Goal: Task Accomplishment & Management: Manage account settings

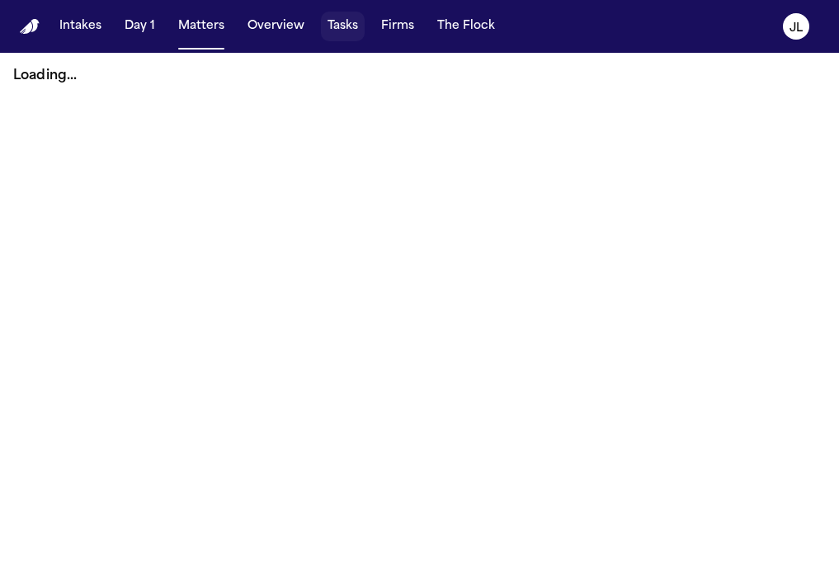
click at [332, 29] on button "Tasks" at bounding box center [343, 27] width 44 height 30
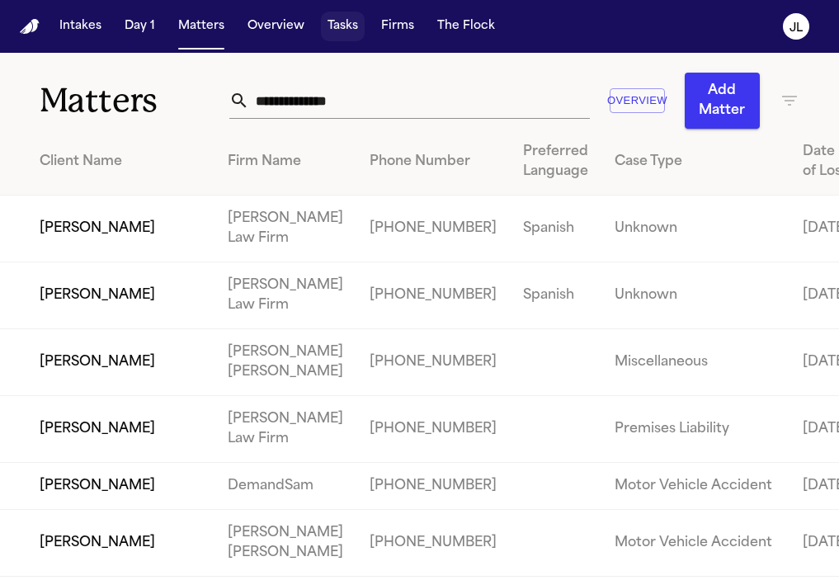
click at [323, 33] on button "Tasks" at bounding box center [343, 27] width 44 height 30
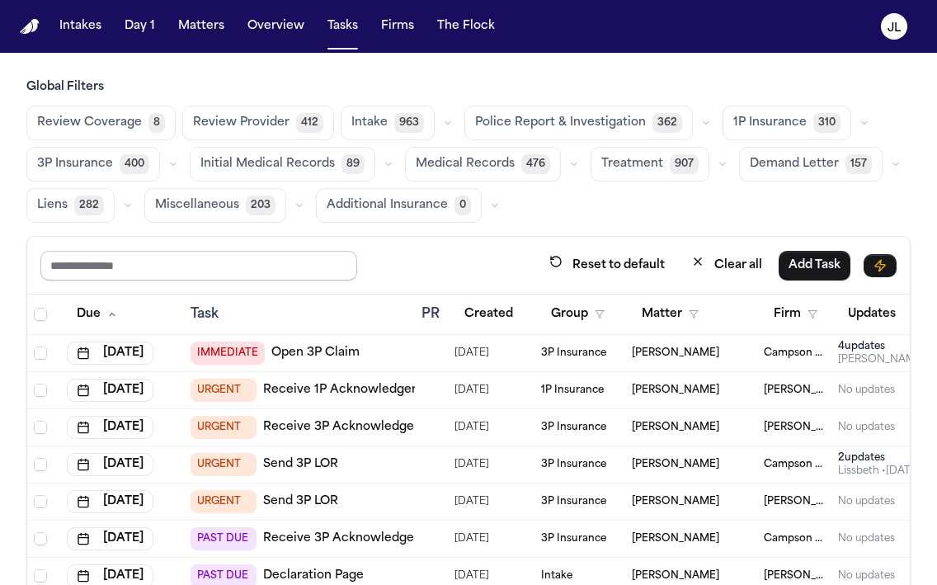
click at [219, 273] on input "text" at bounding box center [198, 266] width 317 height 30
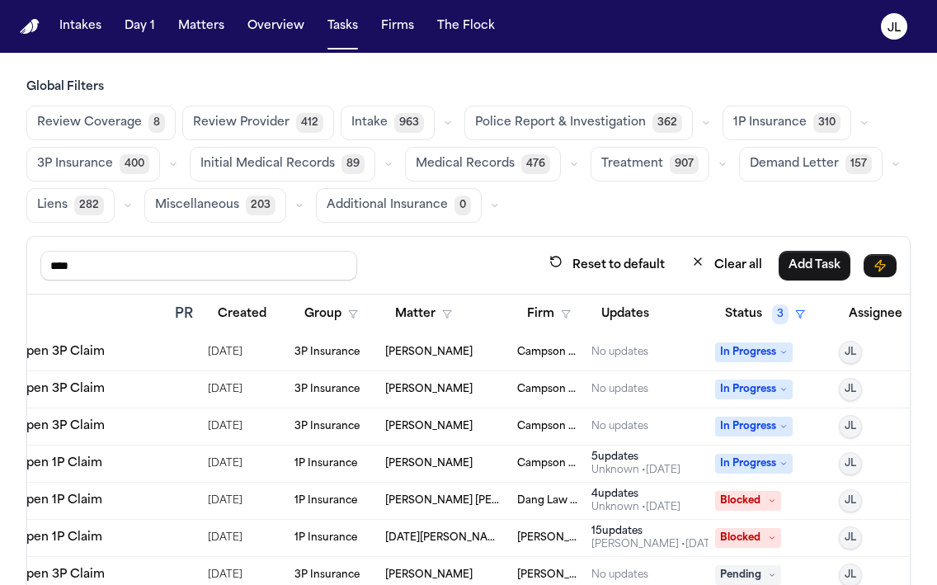
scroll to position [372, 291]
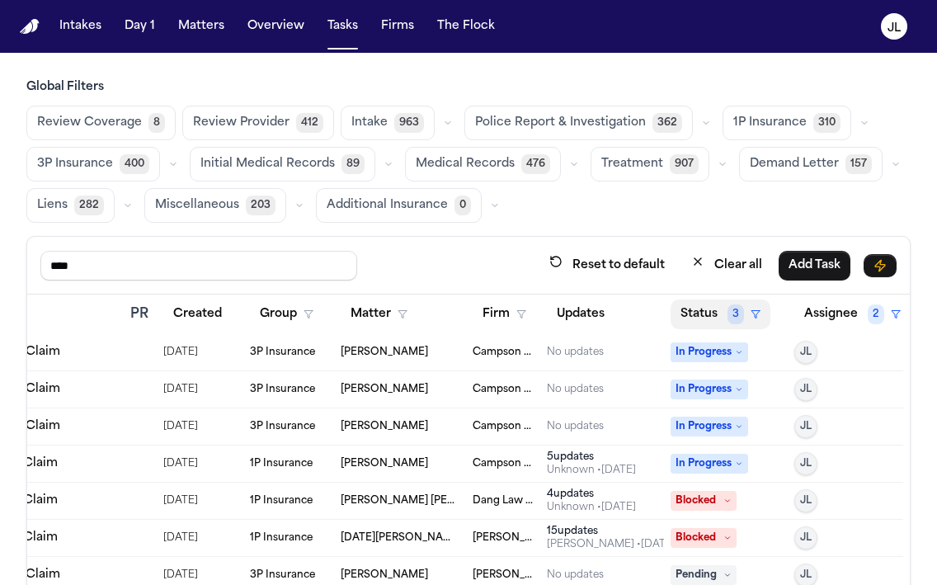
click at [722, 314] on button "Status 3" at bounding box center [721, 315] width 100 height 30
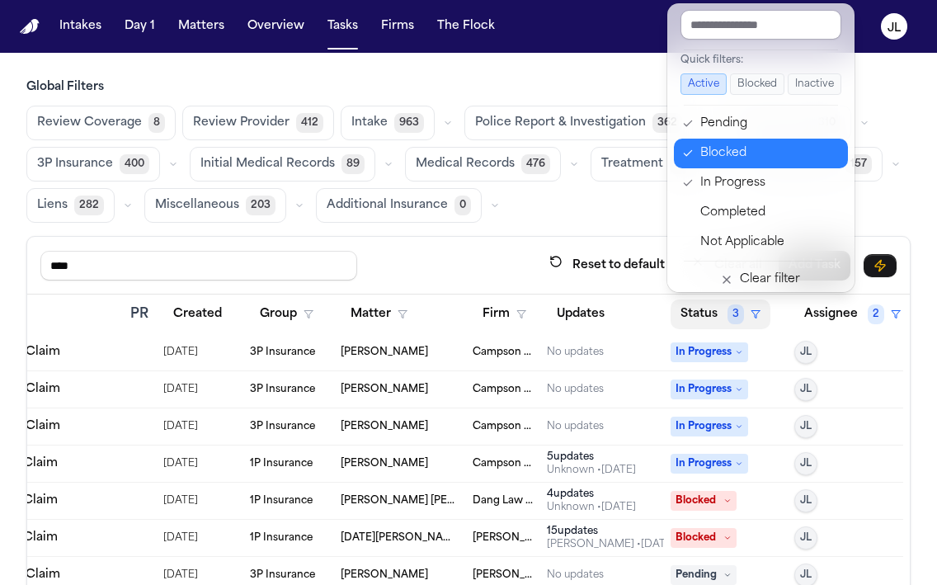
click at [735, 158] on div "Blocked" at bounding box center [770, 154] width 138 height 20
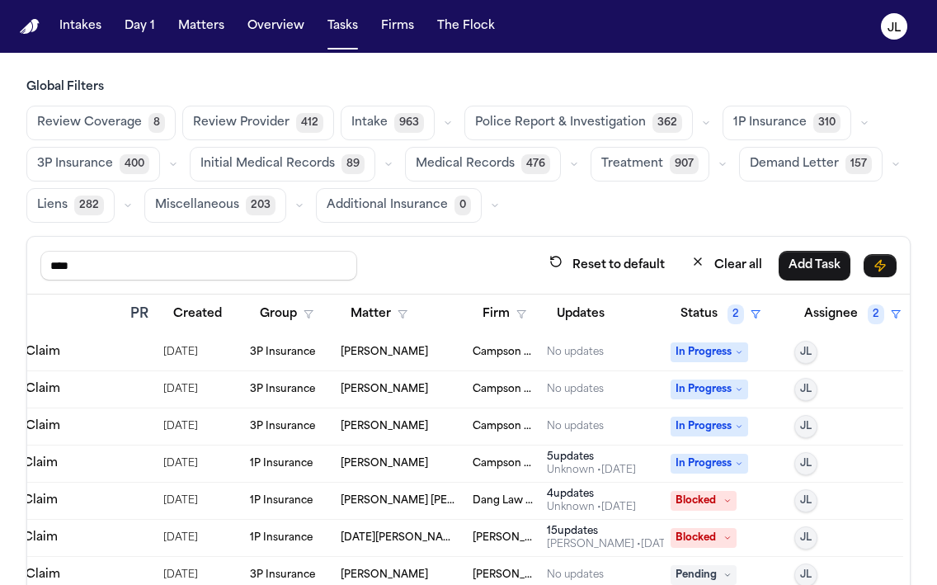
scroll to position [231, 291]
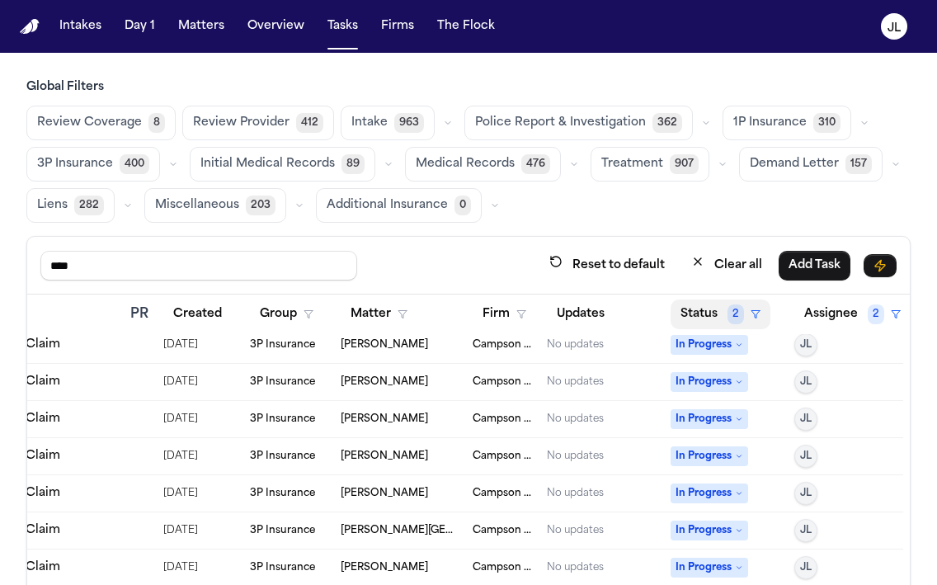
click at [715, 310] on button "Status 2" at bounding box center [721, 315] width 100 height 30
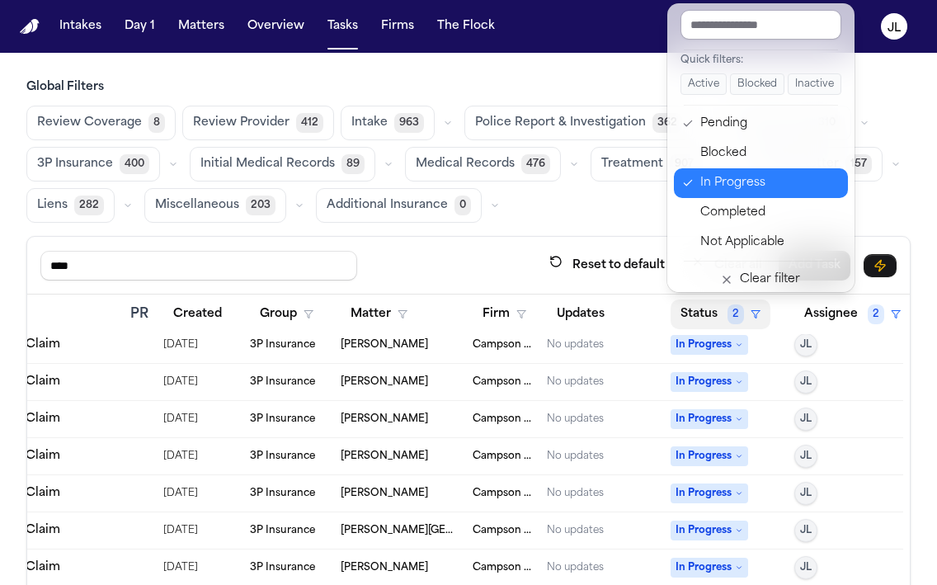
click at [753, 174] on div "In Progress" at bounding box center [770, 183] width 138 height 20
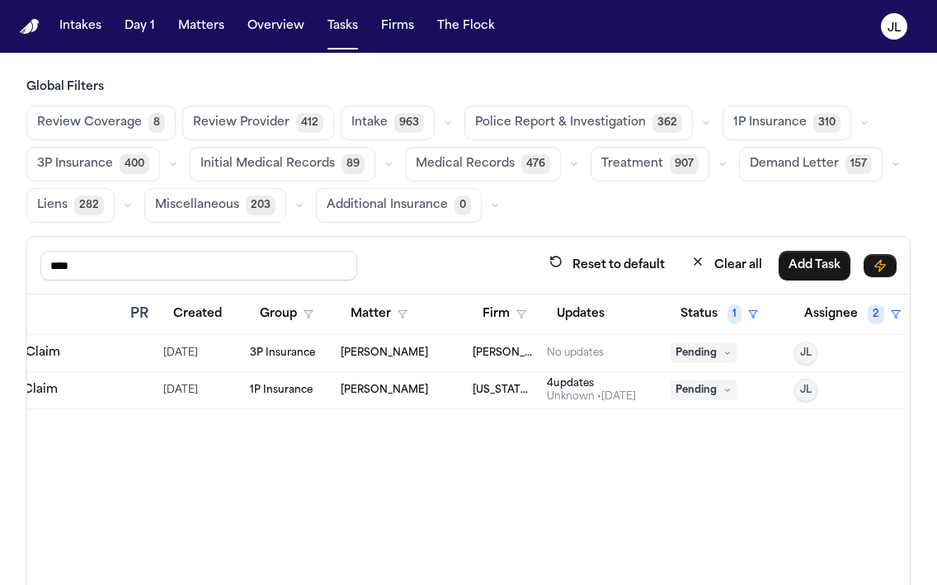
scroll to position [0, 0]
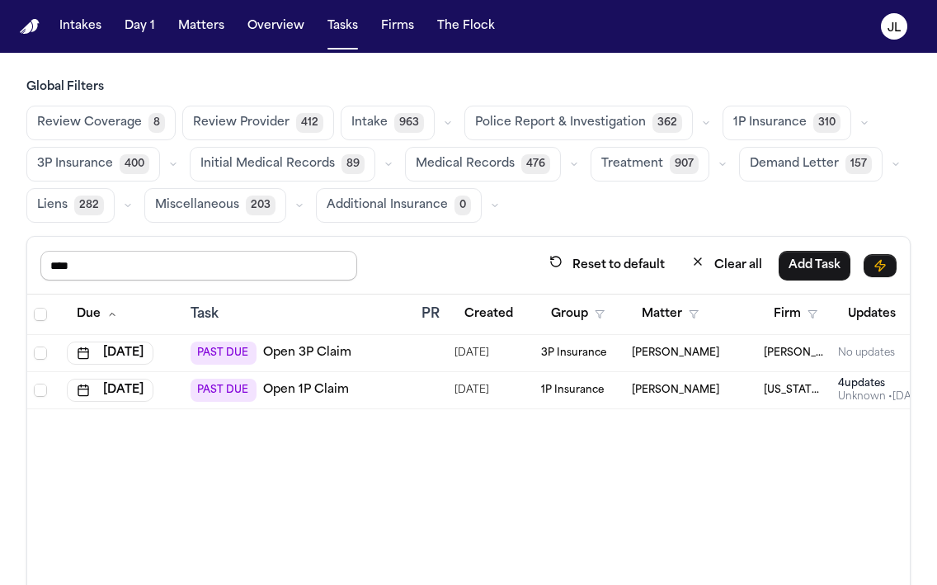
drag, startPoint x: 125, startPoint y: 260, endPoint x: -19, endPoint y: 260, distance: 144.4
click at [0, 260] on html "Intakes Day 1 Matters Overview Tasks Firms The Flock JL Global Filters Review C…" at bounding box center [468, 292] width 937 height 585
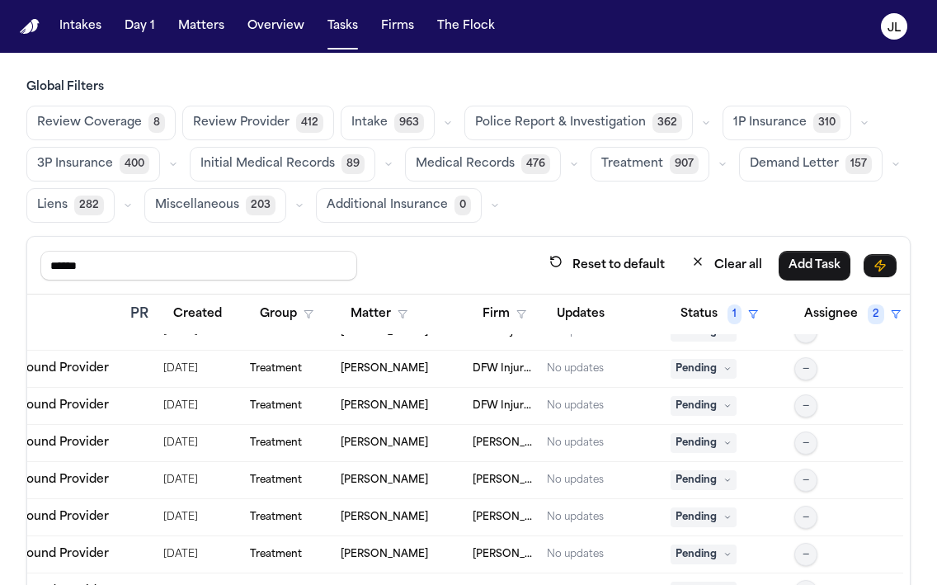
scroll to position [0, 291]
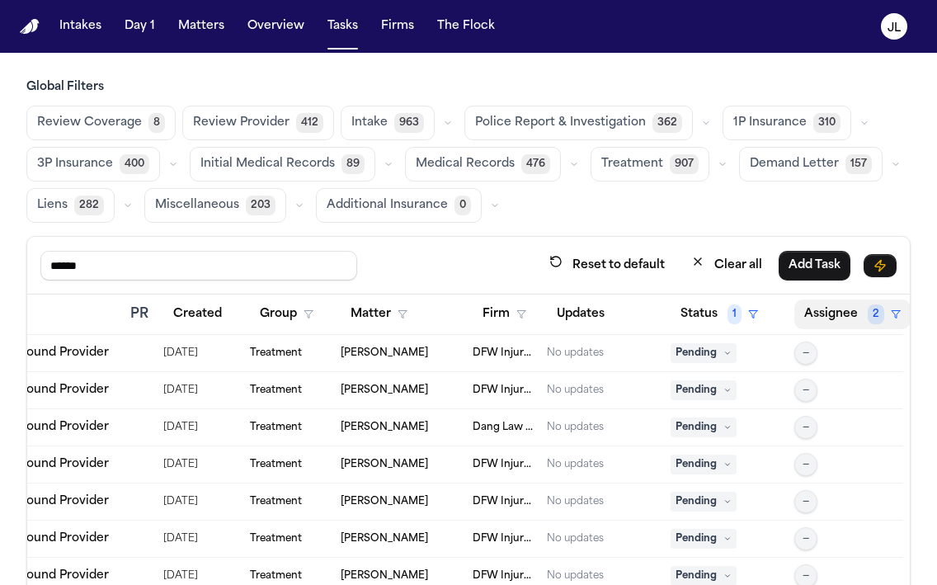
type input "******"
click at [838, 306] on button "Assignee 2" at bounding box center [853, 315] width 116 height 30
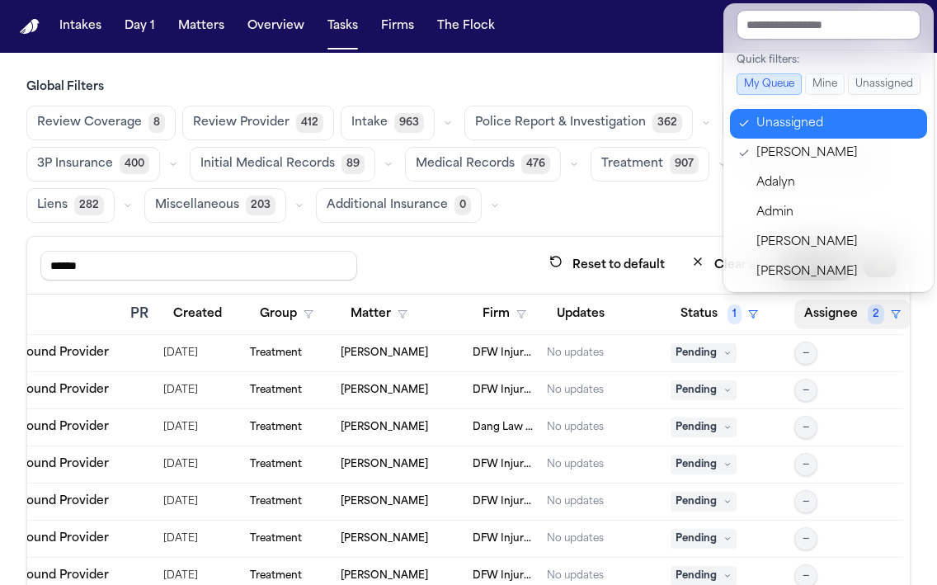
click at [797, 113] on button "Unassigned" at bounding box center [828, 124] width 197 height 30
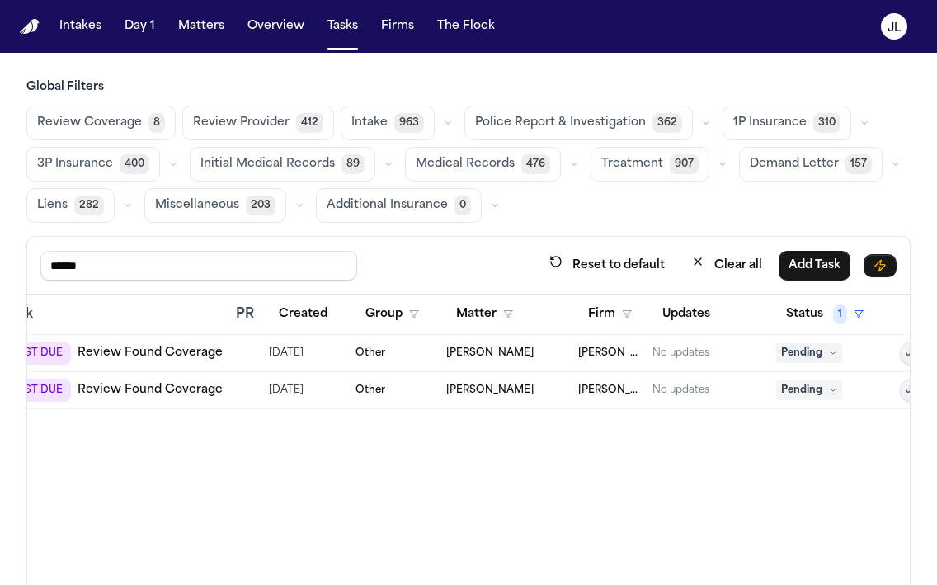
scroll to position [0, 0]
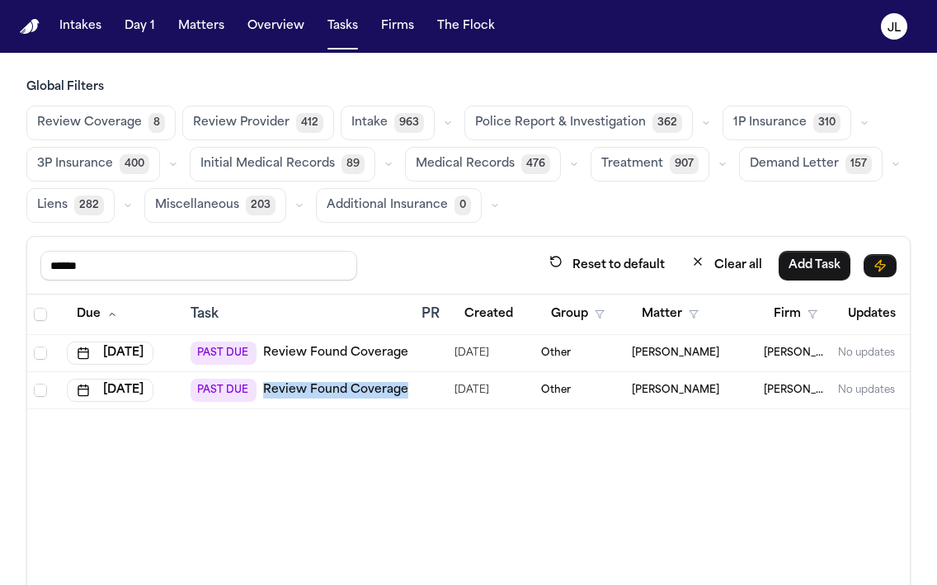
click at [342, 351] on link "Review Found Coverage" at bounding box center [335, 353] width 145 height 17
click at [312, 390] on link "Review Found Coverage" at bounding box center [335, 390] width 145 height 17
click at [335, 355] on link "Review Found Coverage" at bounding box center [335, 353] width 145 height 17
click at [284, 351] on link "Review Found Coverage" at bounding box center [335, 353] width 145 height 17
click at [380, 357] on link "Review Found Coverage" at bounding box center [335, 353] width 145 height 17
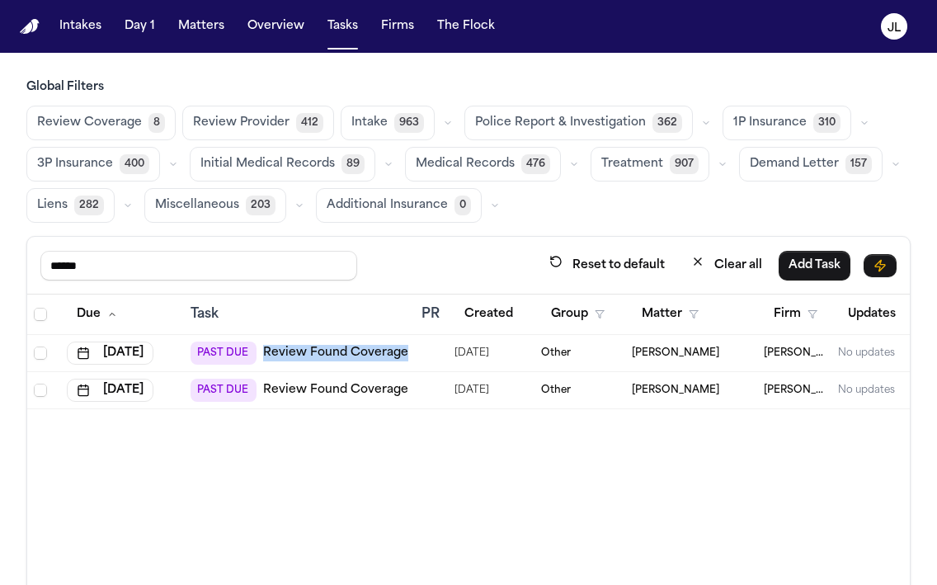
click at [333, 347] on link "Review Found Coverage" at bounding box center [335, 353] width 145 height 17
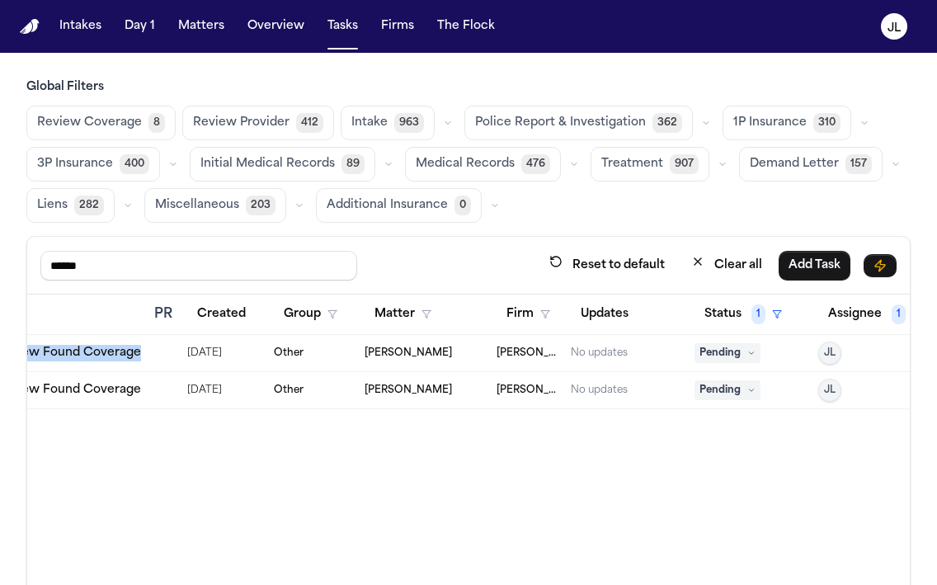
scroll to position [0, 289]
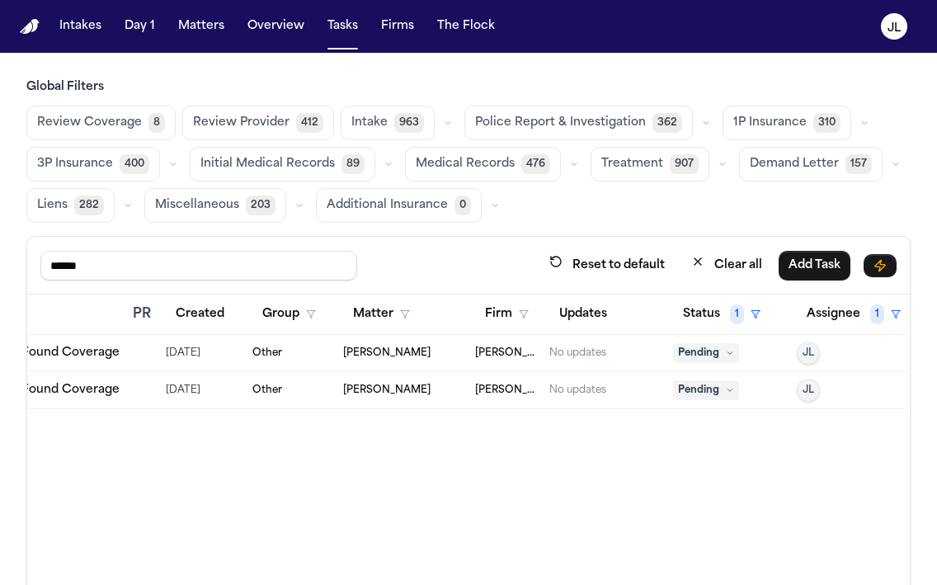
click at [724, 354] on span "Pending" at bounding box center [706, 353] width 66 height 20
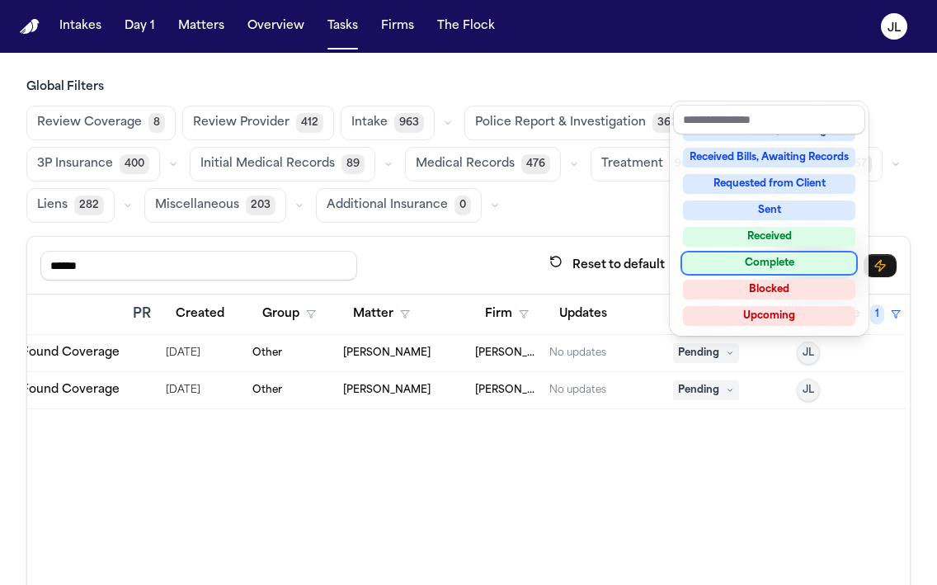
click at [750, 264] on div "Complete" at bounding box center [769, 263] width 172 height 20
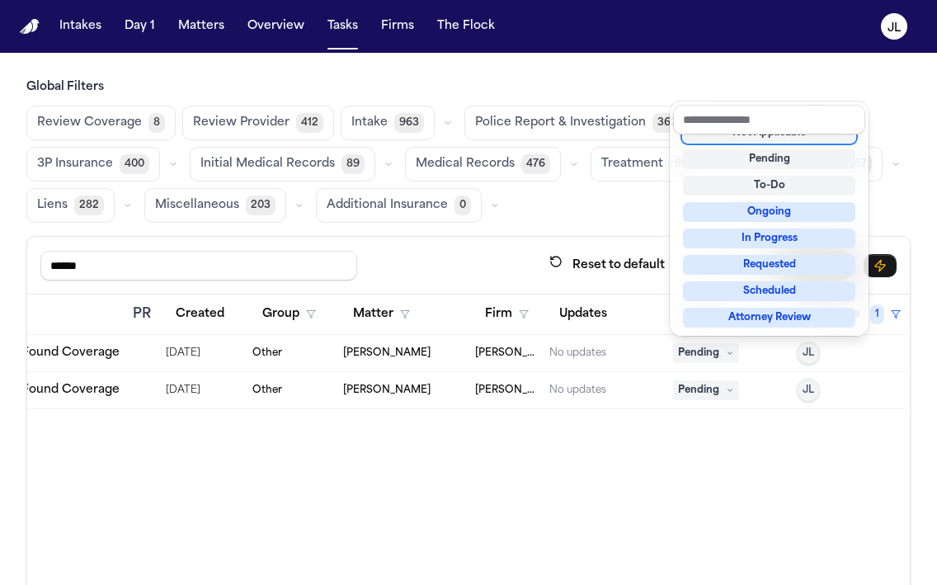
scroll to position [7, 0]
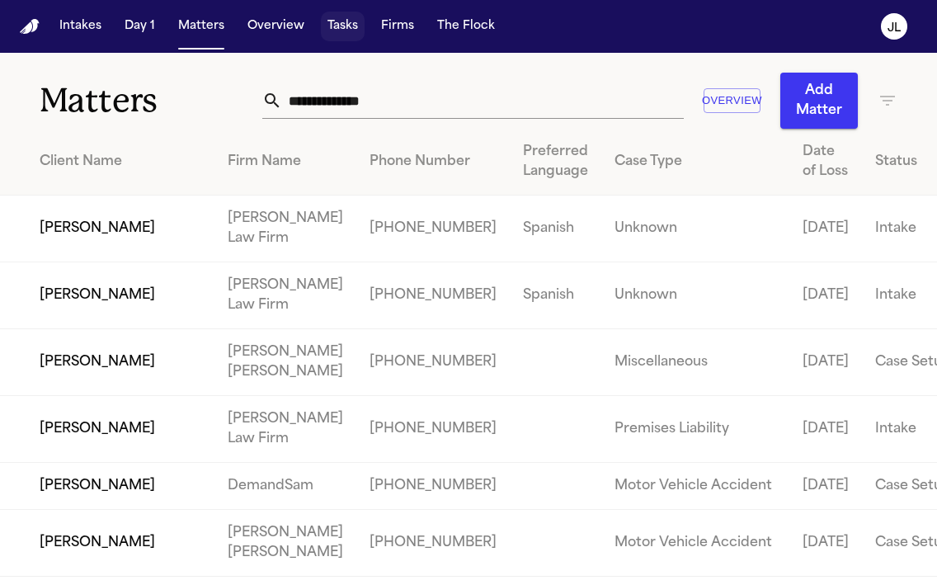
click at [343, 23] on button "Tasks" at bounding box center [343, 27] width 44 height 30
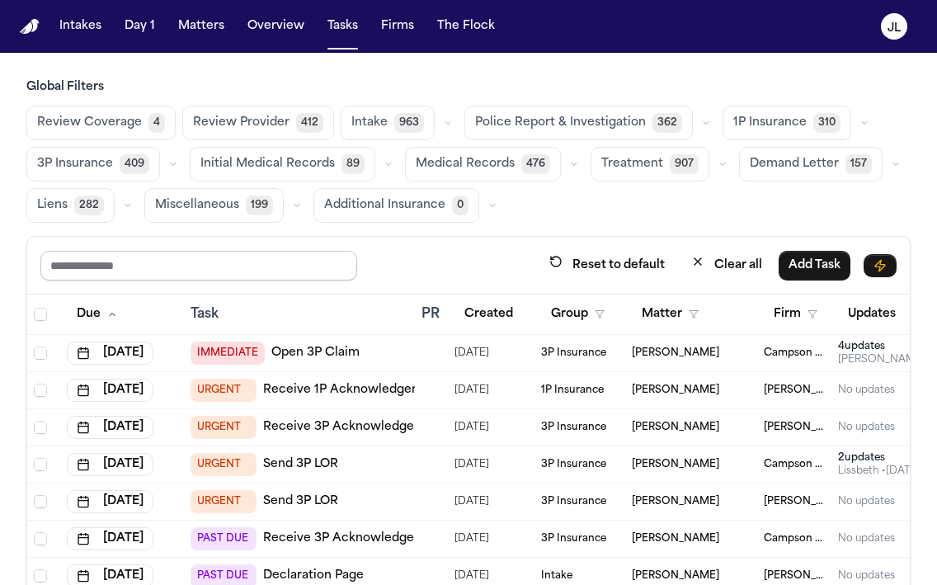
click at [168, 276] on input "text" at bounding box center [198, 266] width 317 height 30
type input "******"
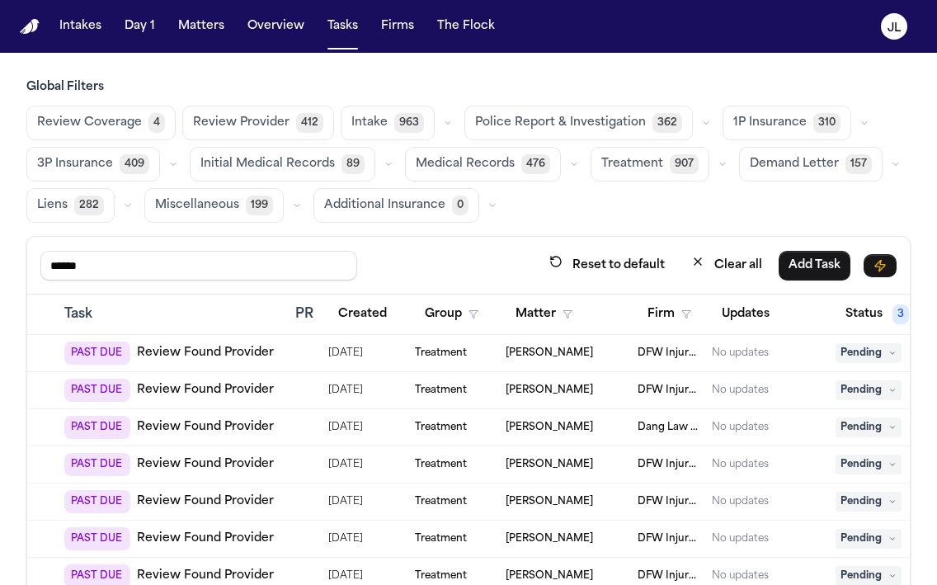
scroll to position [0, 291]
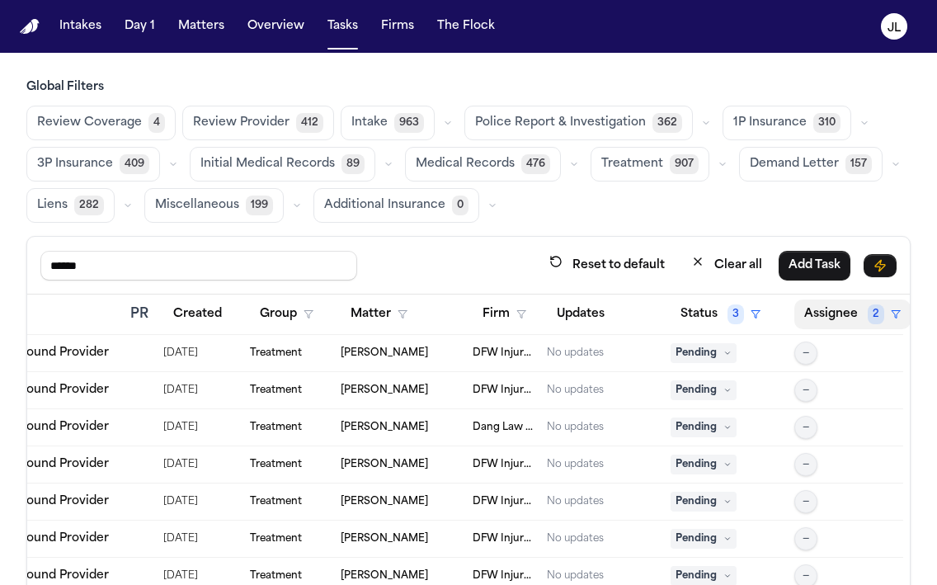
click at [825, 305] on button "Assignee 2" at bounding box center [853, 315] width 116 height 30
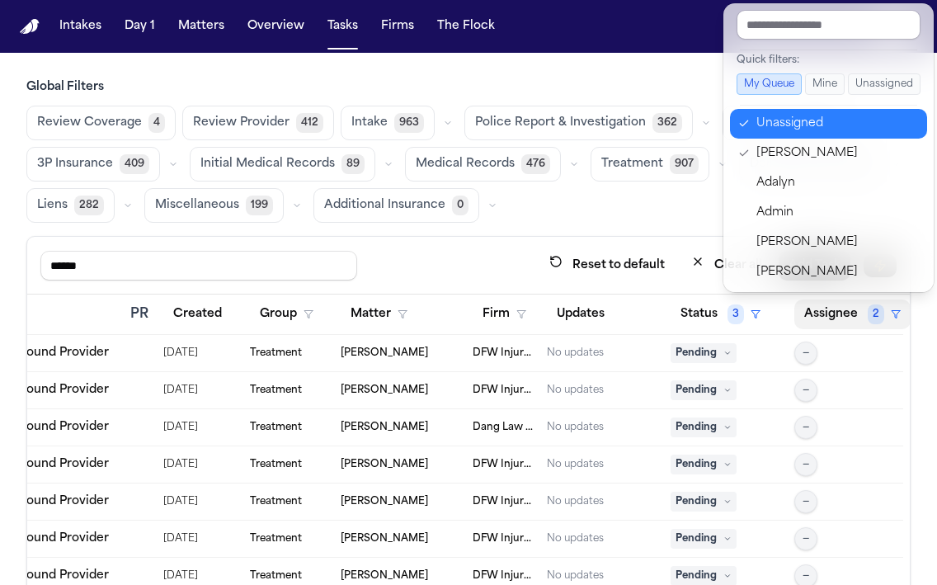
click at [770, 122] on div "Unassigned" at bounding box center [837, 124] width 161 height 20
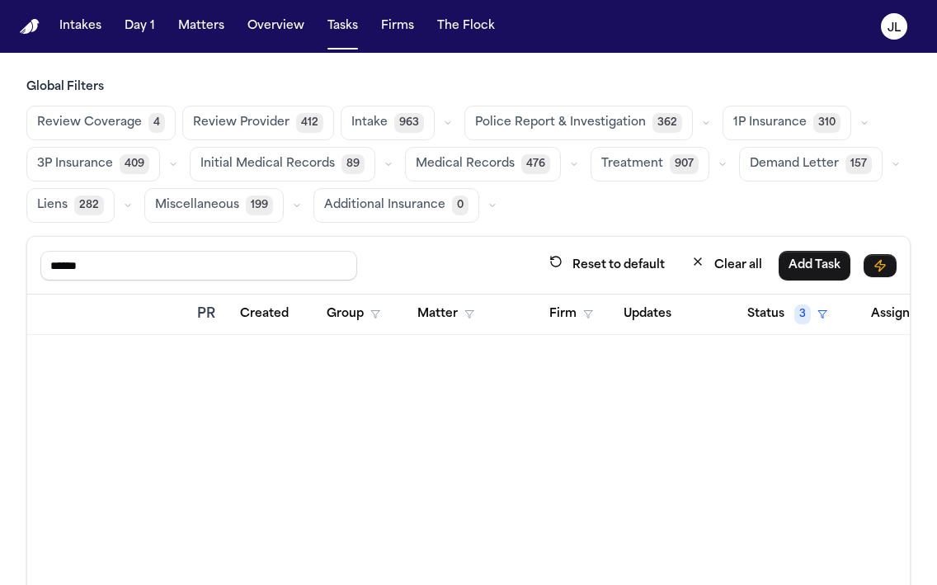
scroll to position [0, 289]
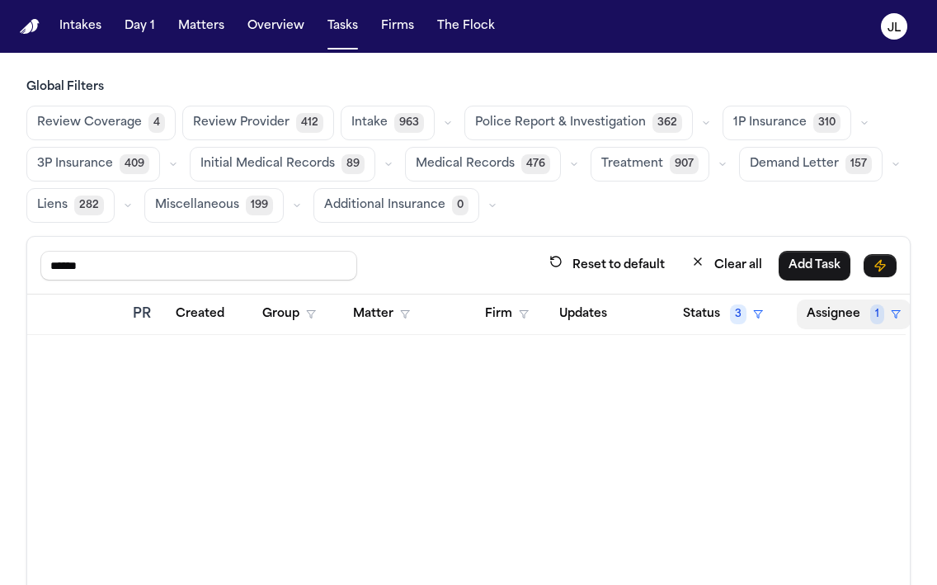
click at [838, 304] on button "Assignee 1" at bounding box center [854, 315] width 114 height 30
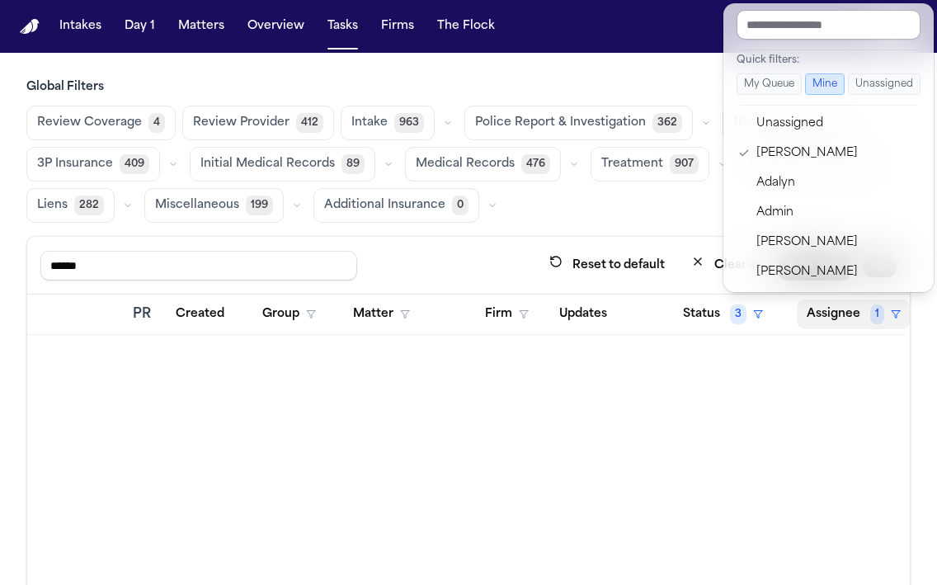
click at [783, 38] on input "text" at bounding box center [829, 25] width 184 height 30
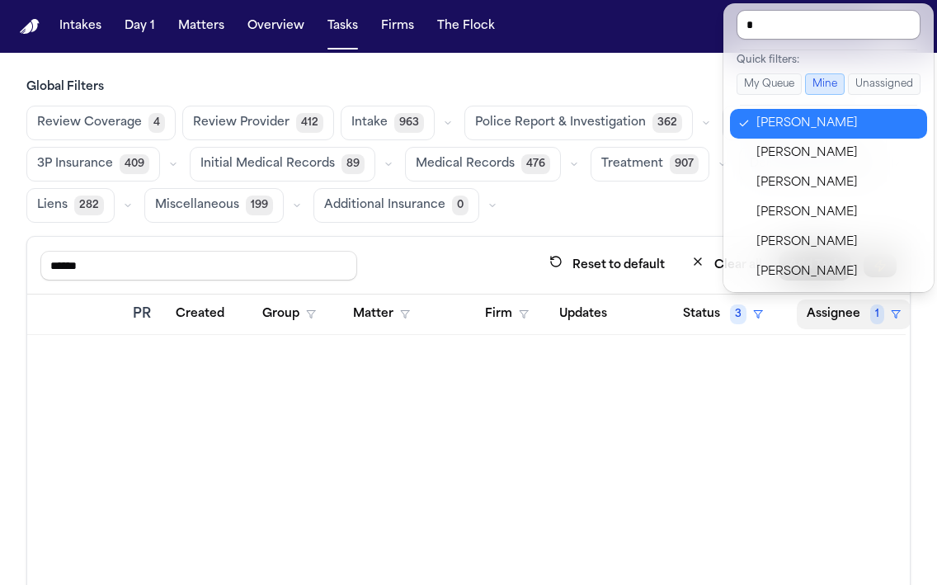
type input "**"
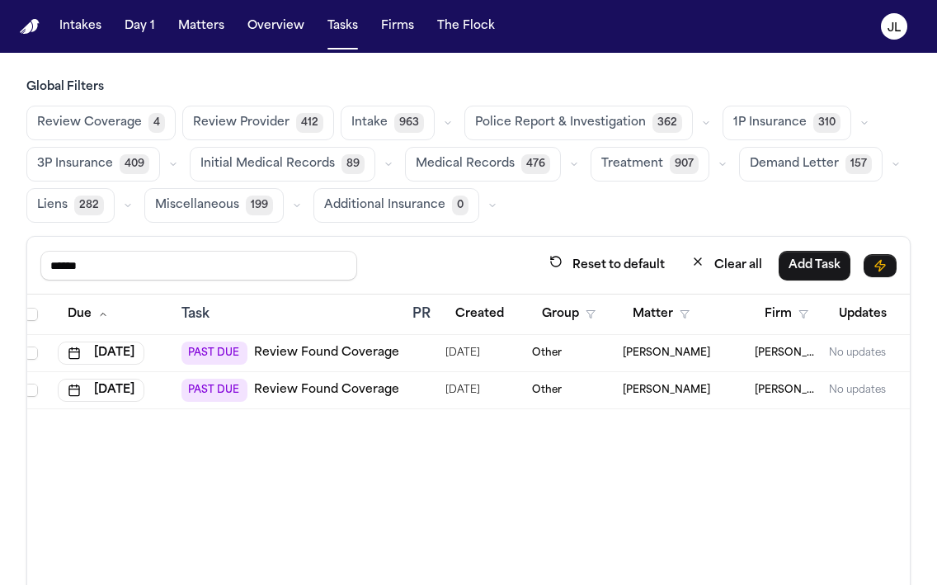
scroll to position [0, 0]
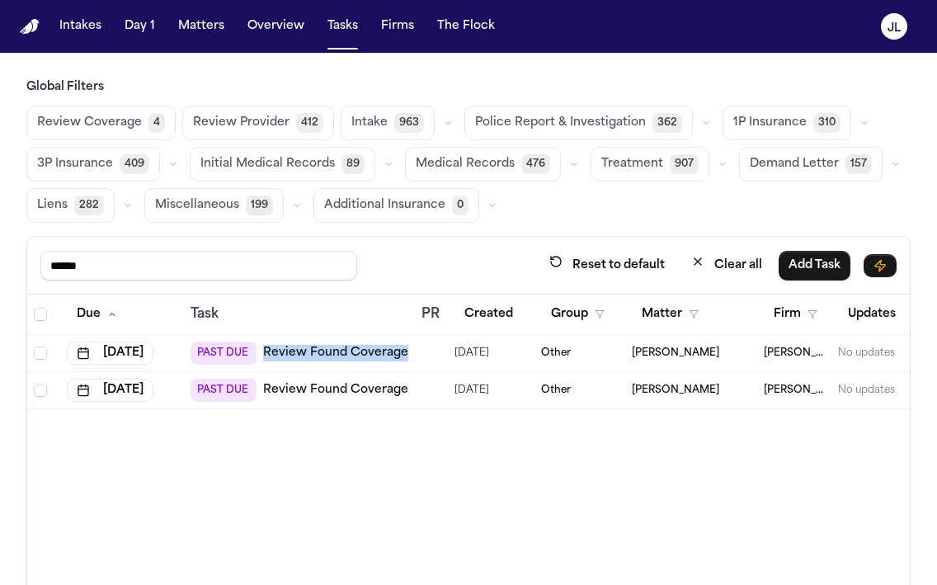
click at [302, 389] on link "Review Found Coverage" at bounding box center [335, 390] width 145 height 17
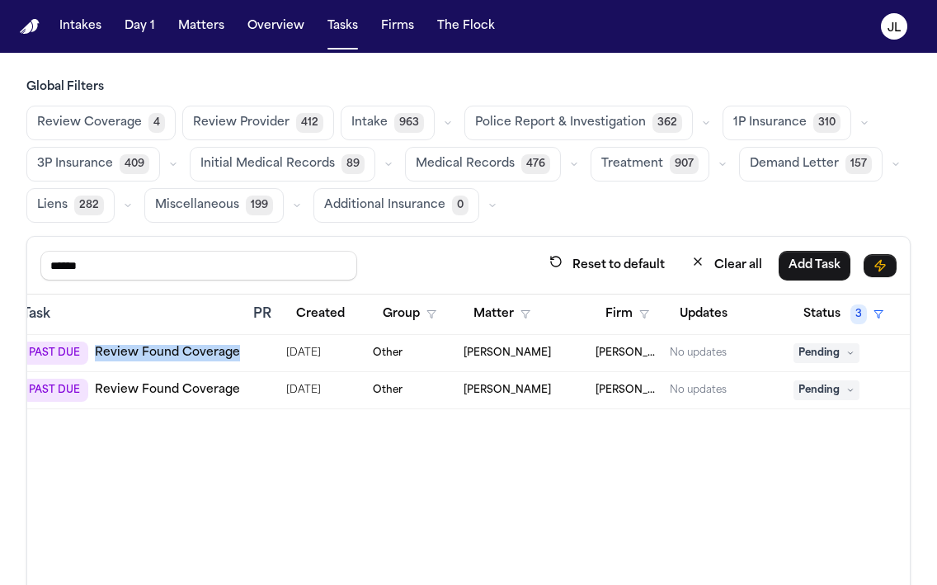
scroll to position [0, 291]
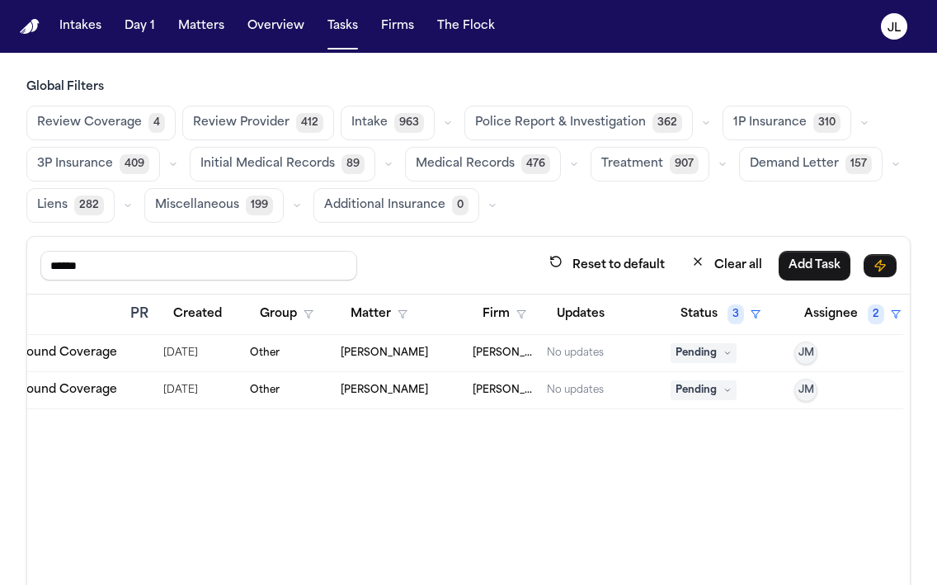
click at [693, 380] on span "Pending" at bounding box center [704, 390] width 66 height 20
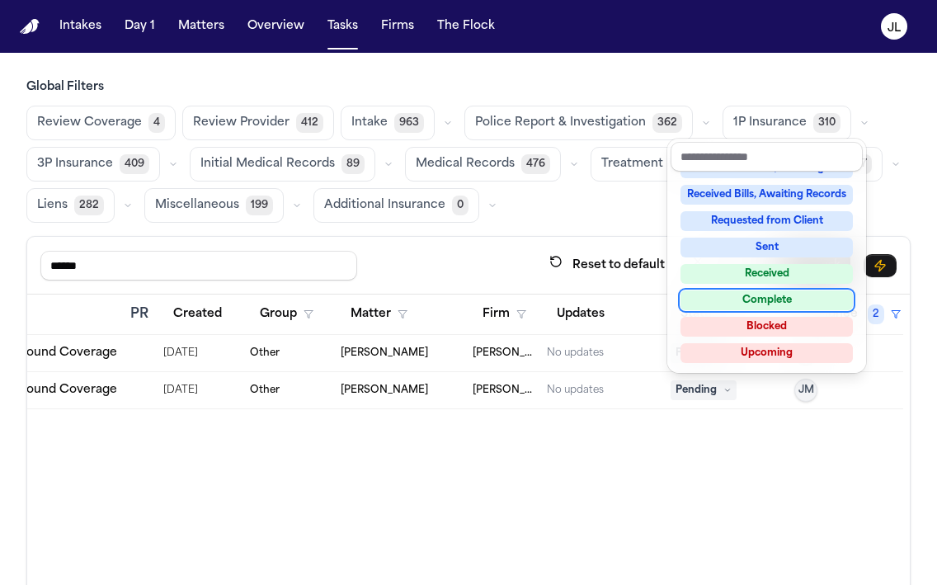
click at [749, 308] on div "Complete" at bounding box center [767, 300] width 172 height 20
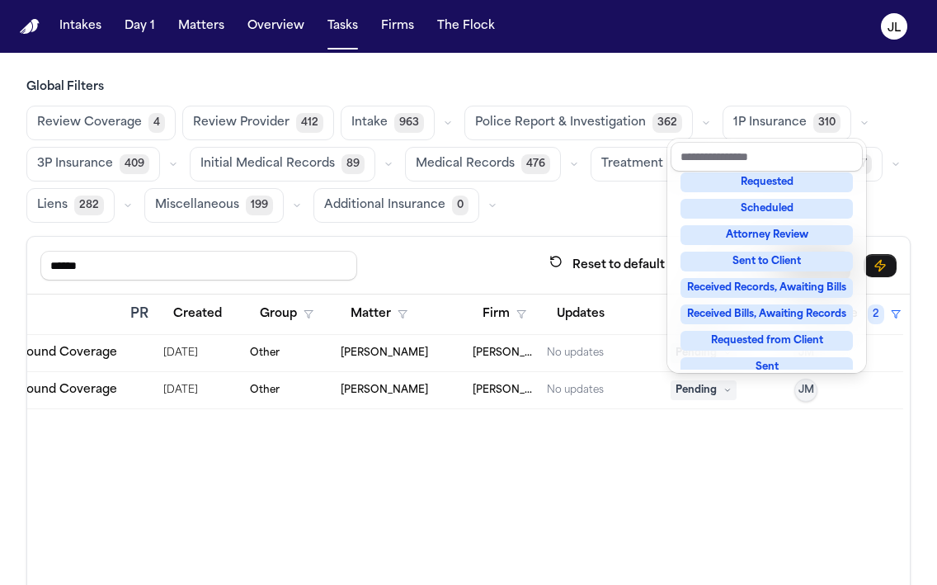
scroll to position [7, 0]
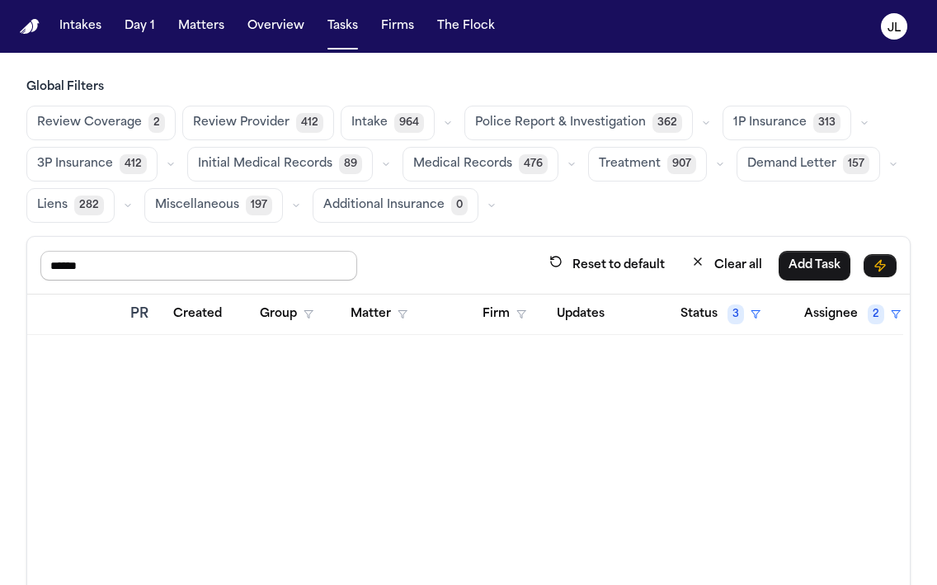
drag, startPoint x: 130, startPoint y: 257, endPoint x: -18, endPoint y: 251, distance: 148.6
click at [0, 251] on html "Intakes Day 1 Matters Overview Tasks Firms The Flock JL Global Filters Review C…" at bounding box center [468, 292] width 937 height 585
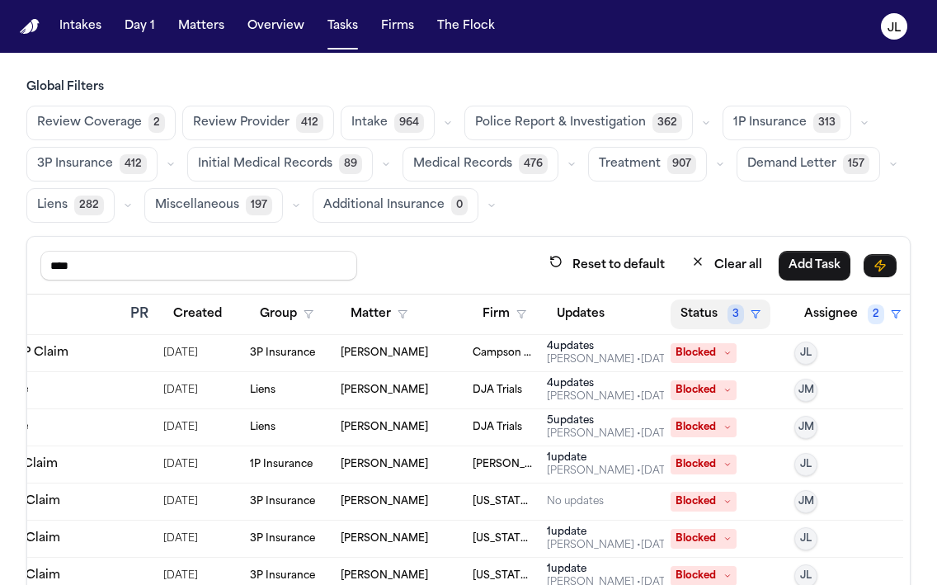
click at [696, 321] on button "Status 3" at bounding box center [721, 315] width 100 height 30
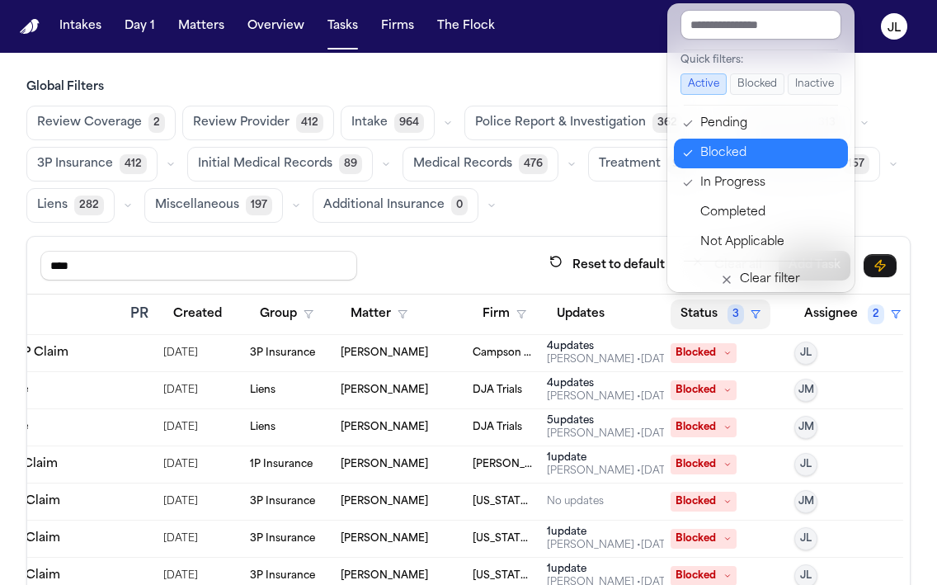
click at [744, 145] on div "Blocked" at bounding box center [770, 154] width 138 height 20
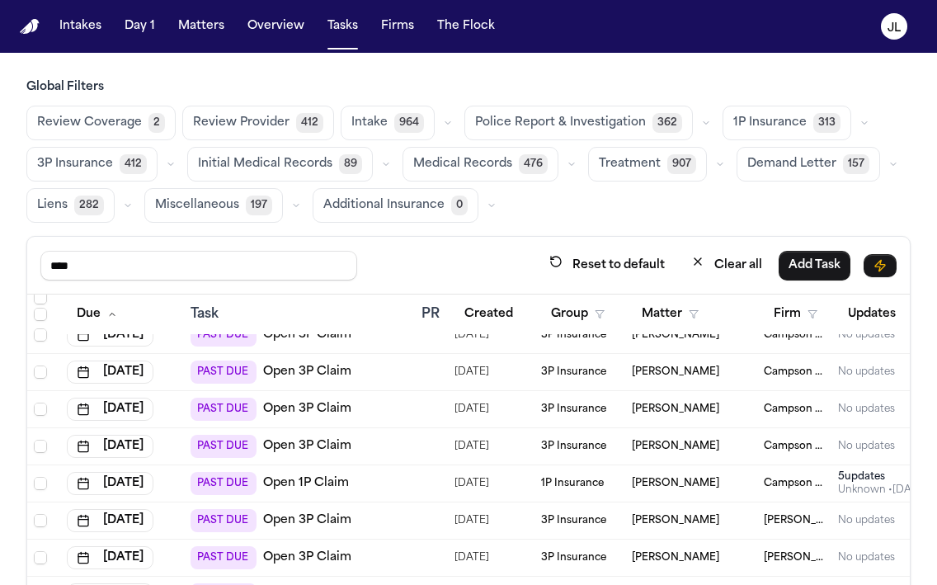
scroll to position [55, 291]
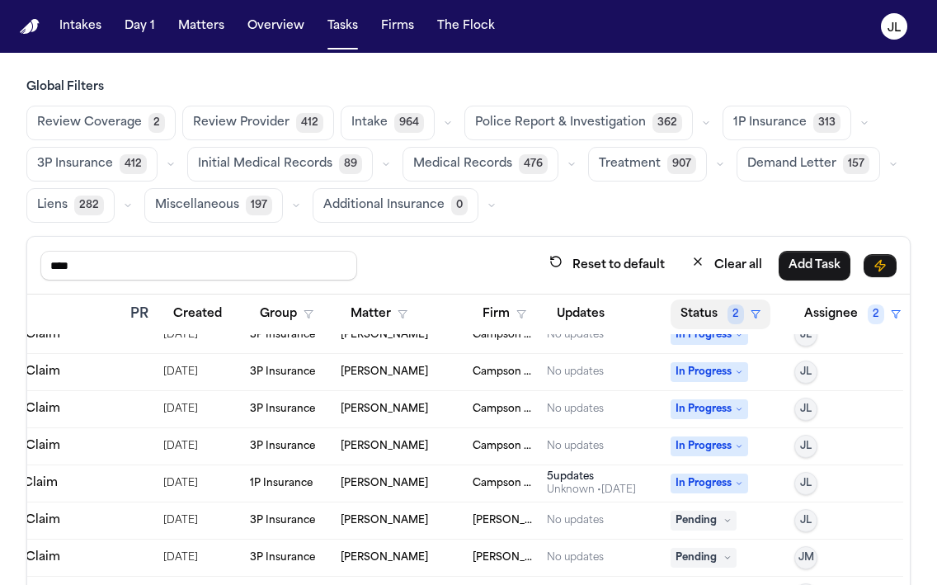
click at [706, 316] on button "Status 2" at bounding box center [721, 315] width 100 height 30
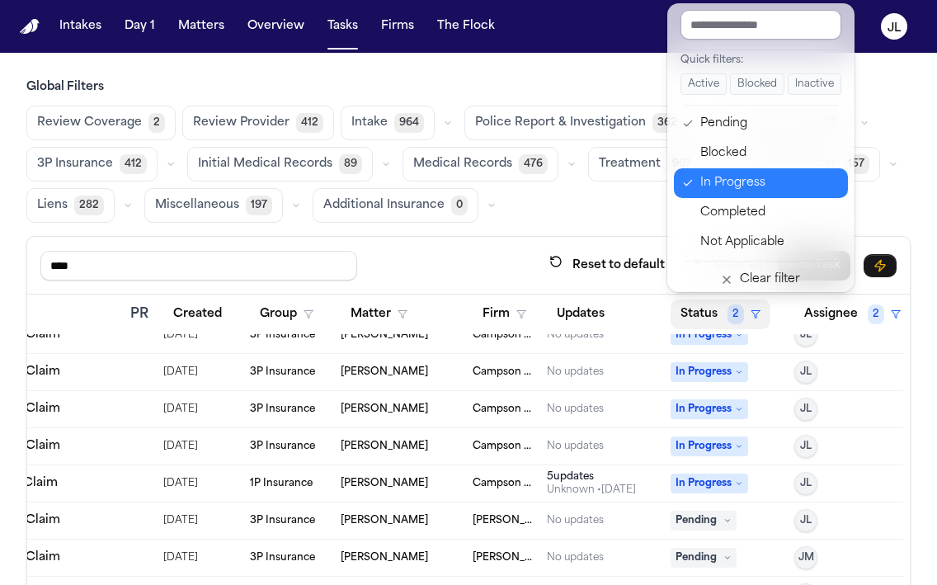
click at [728, 177] on div "In Progress" at bounding box center [770, 183] width 138 height 20
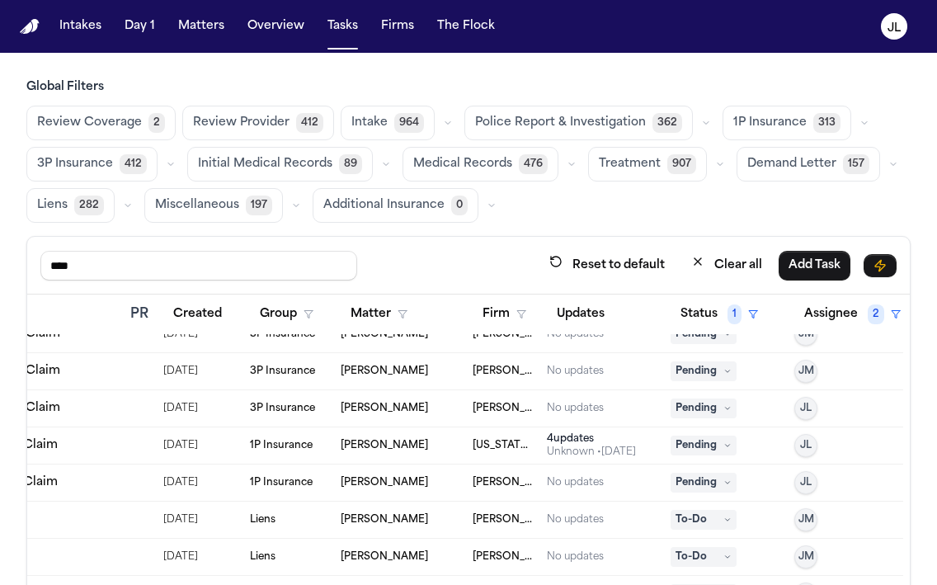
scroll to position [133, 291]
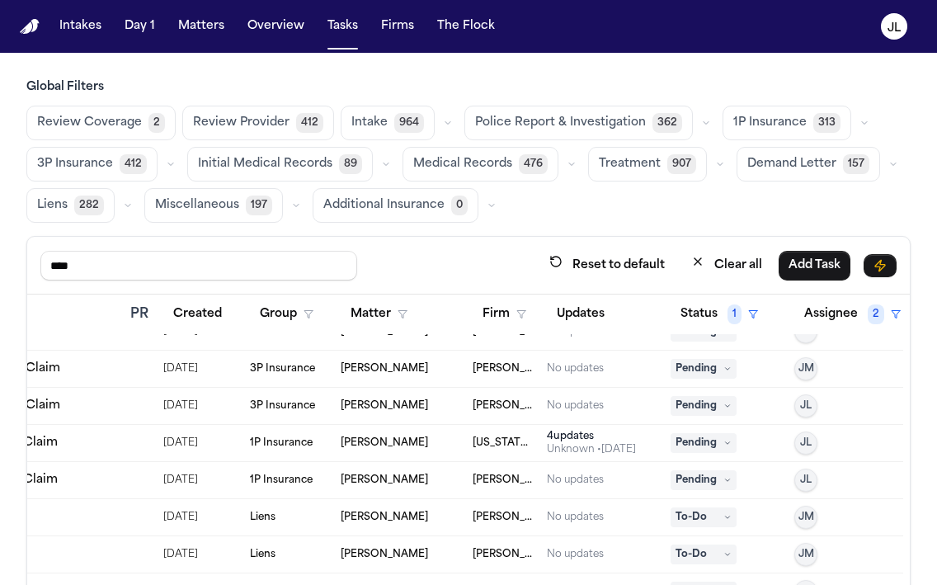
click at [709, 479] on span "Pending" at bounding box center [704, 480] width 66 height 20
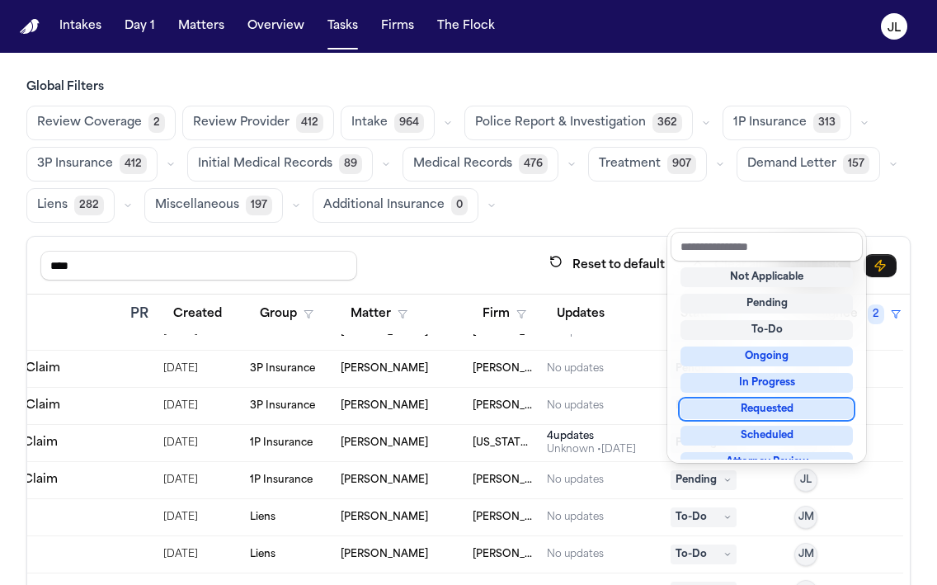
scroll to position [257, 0]
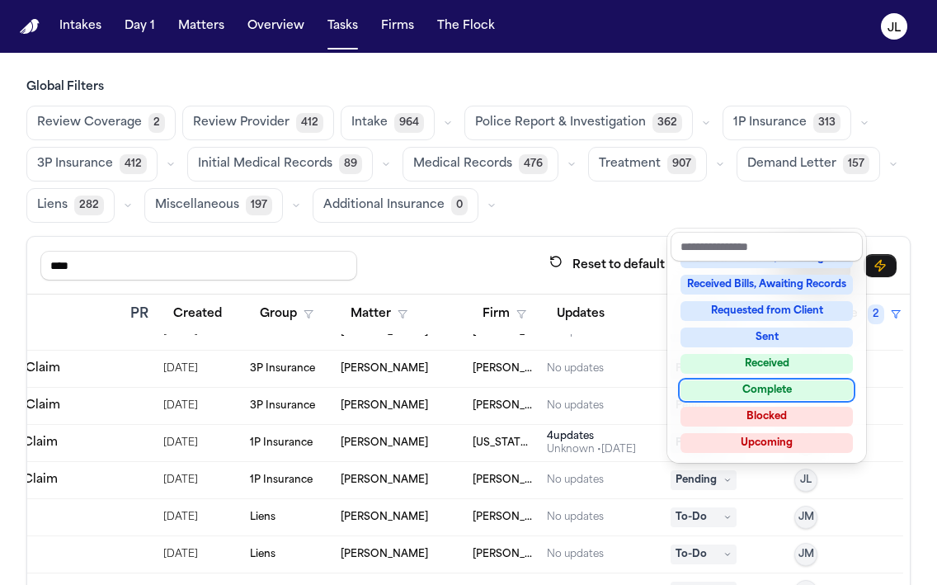
click at [734, 393] on div "Complete" at bounding box center [767, 390] width 172 height 20
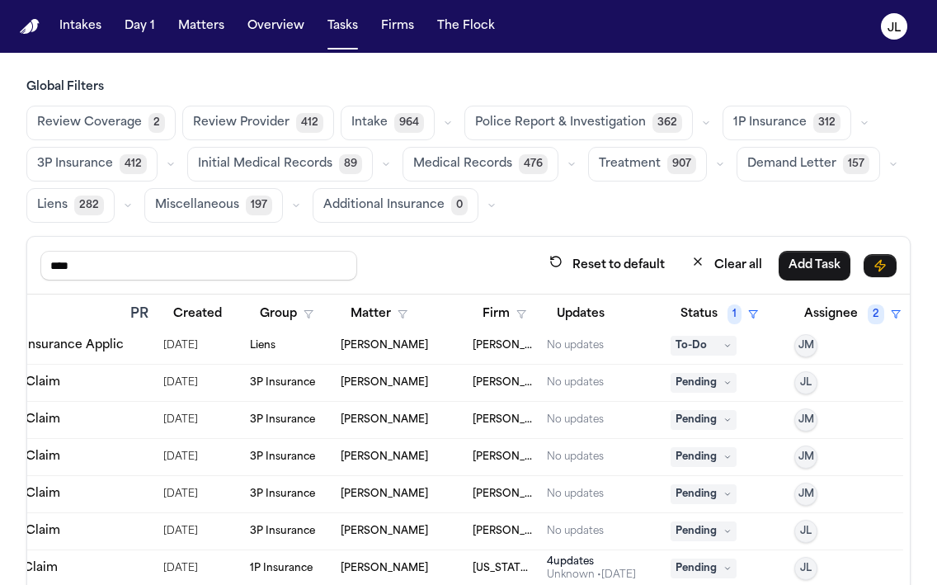
scroll to position [0, 291]
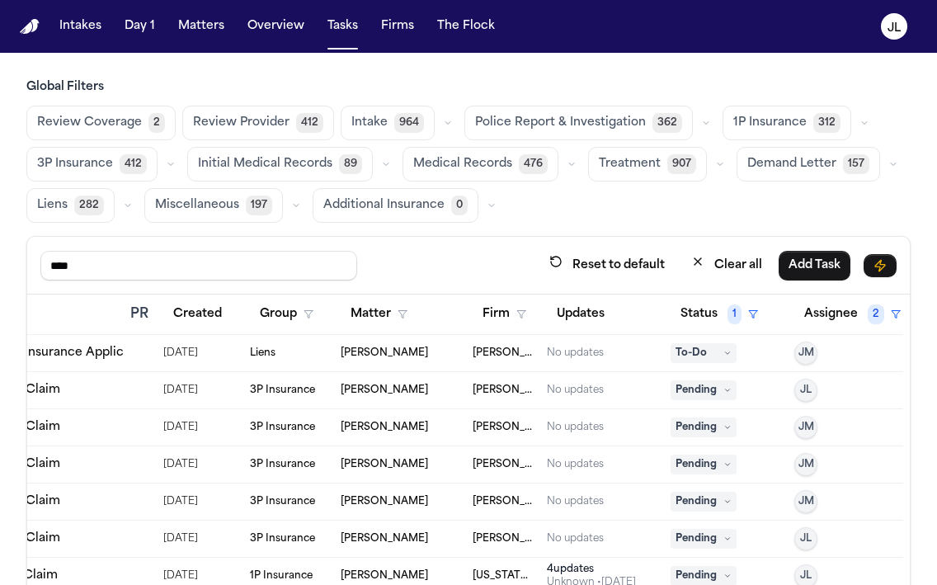
click at [707, 389] on span "Pending" at bounding box center [704, 390] width 66 height 20
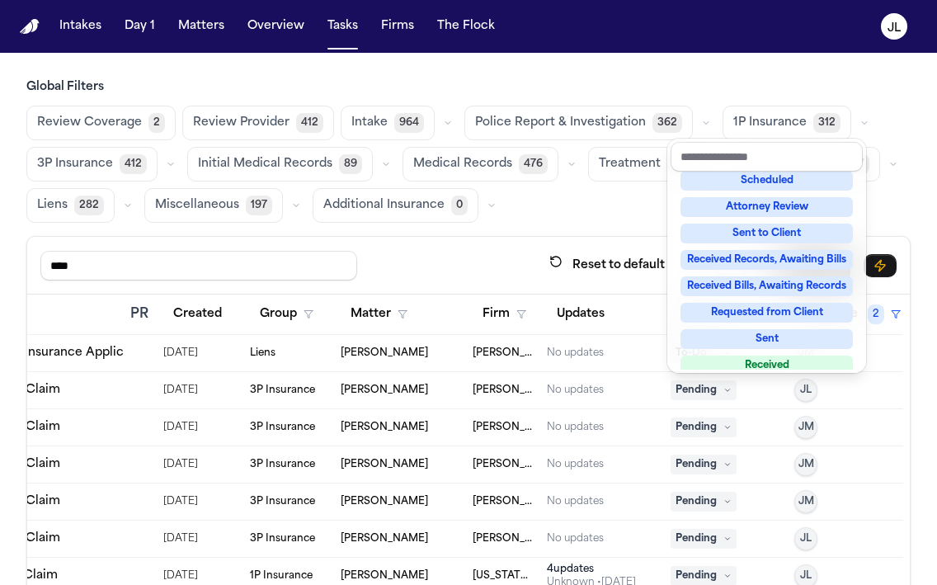
scroll to position [257, 0]
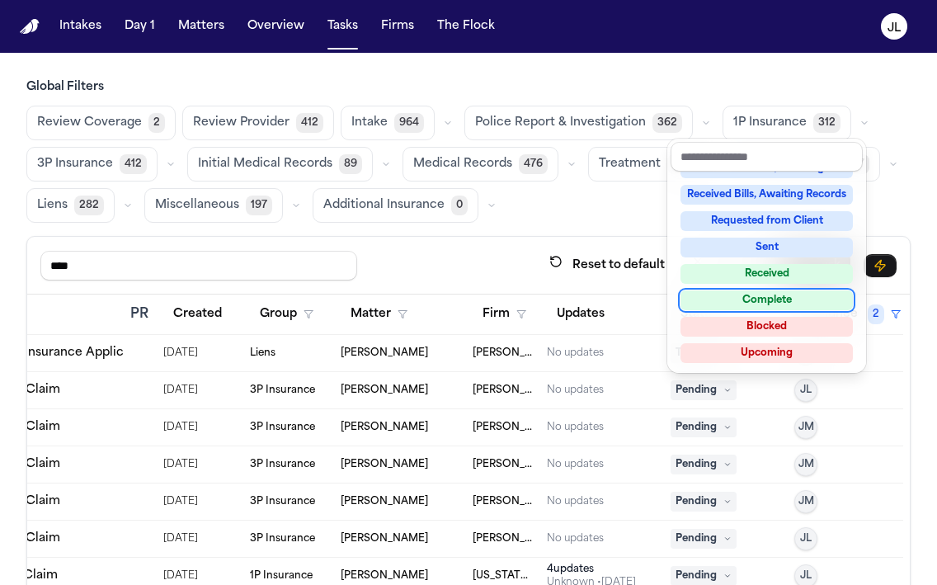
click at [729, 302] on div "Complete" at bounding box center [767, 300] width 172 height 20
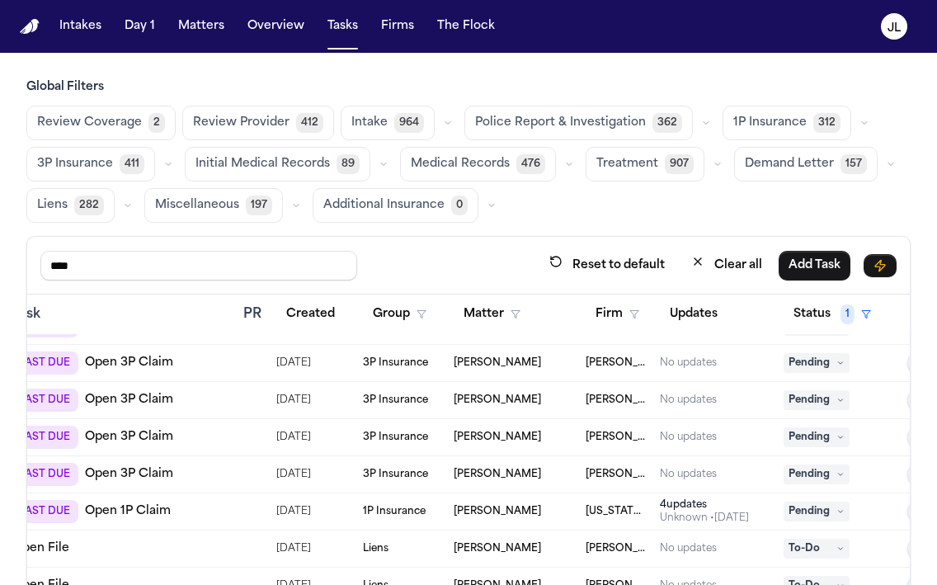
scroll to position [27, 182]
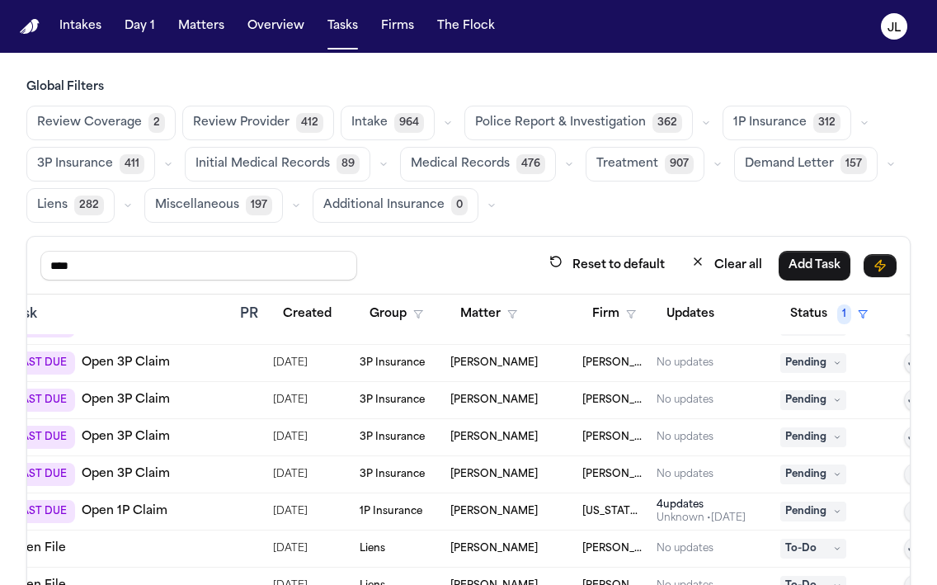
click at [677, 512] on div "Unknown • 1d ago" at bounding box center [701, 518] width 89 height 13
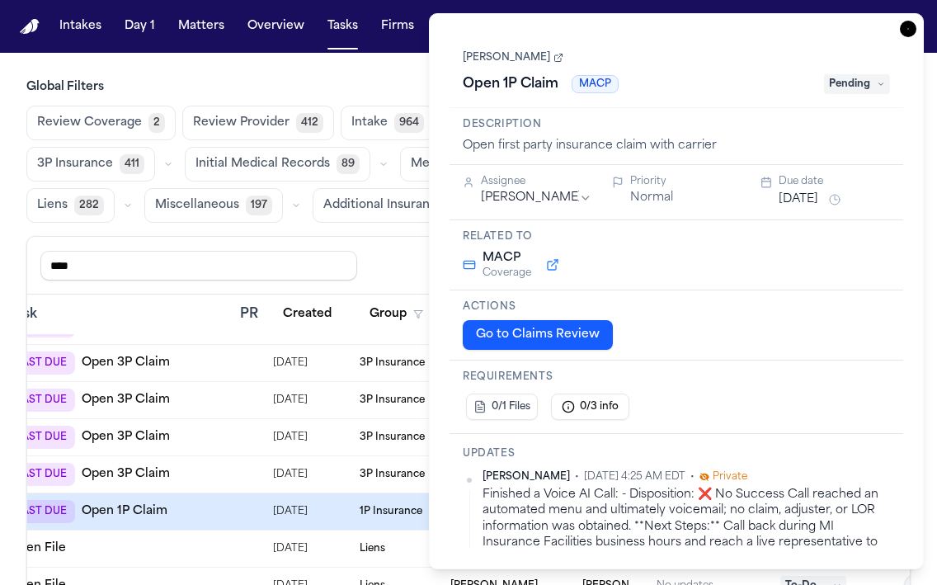
click at [838, 21] on icon "button" at bounding box center [908, 29] width 17 height 17
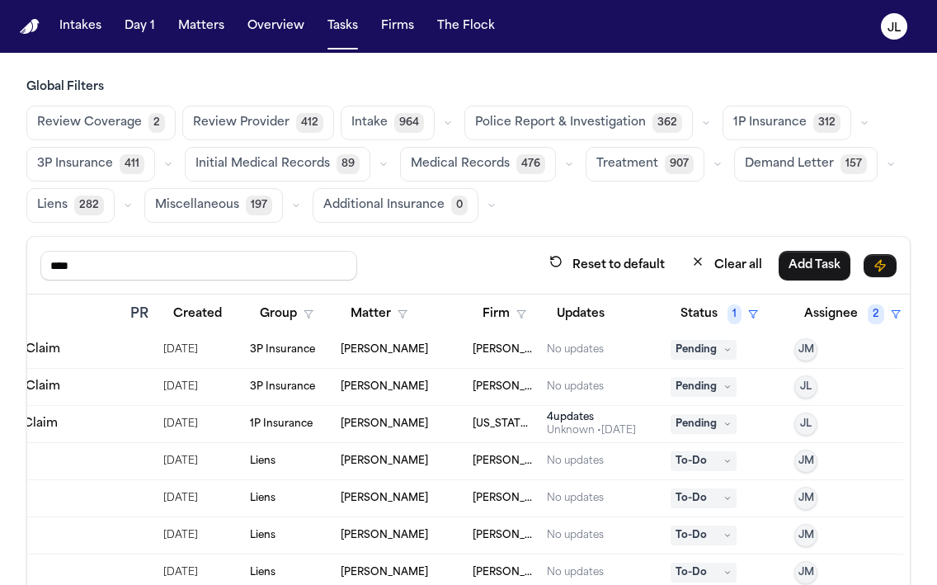
scroll to position [0, 291]
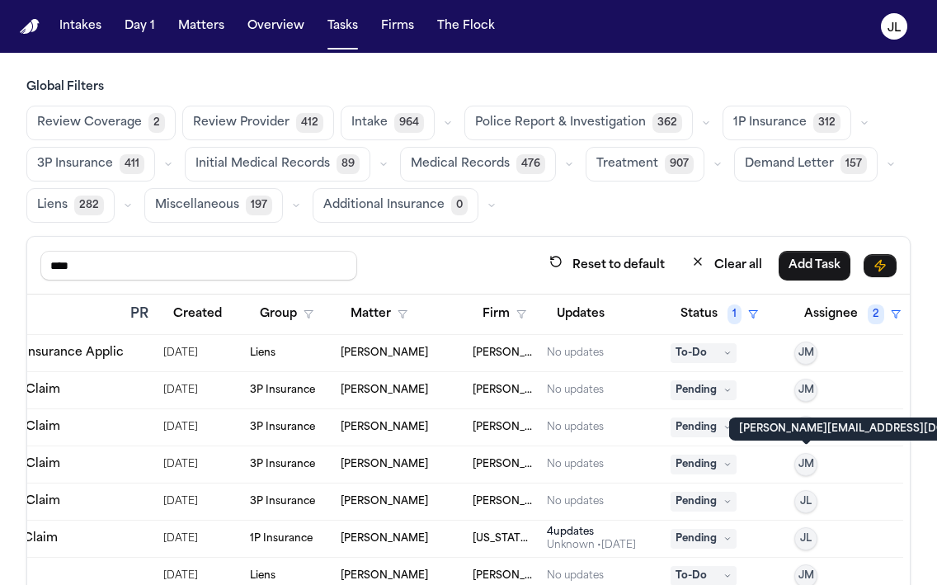
click at [812, 458] on span "JM" at bounding box center [807, 464] width 16 height 13
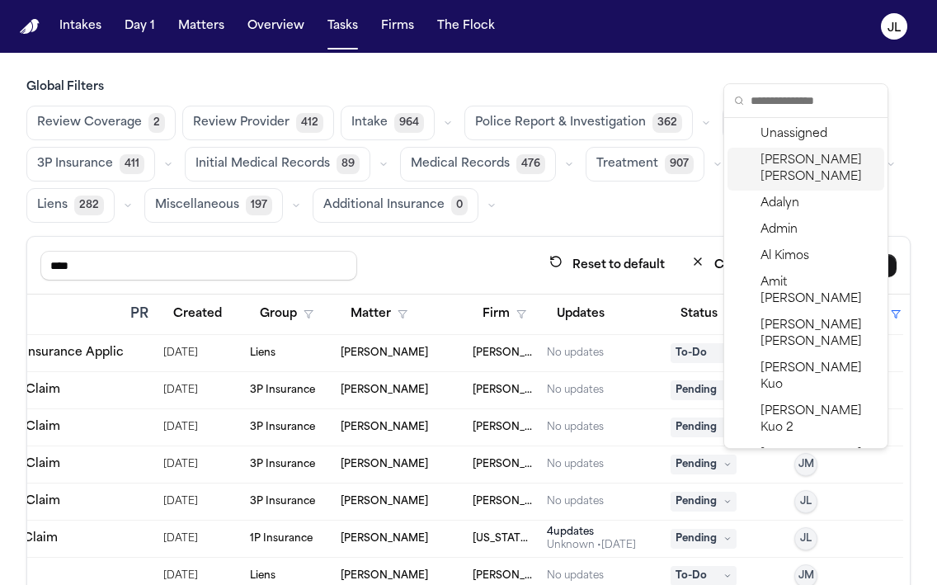
click at [793, 164] on span "Julie Lopez" at bounding box center [819, 169] width 117 height 33
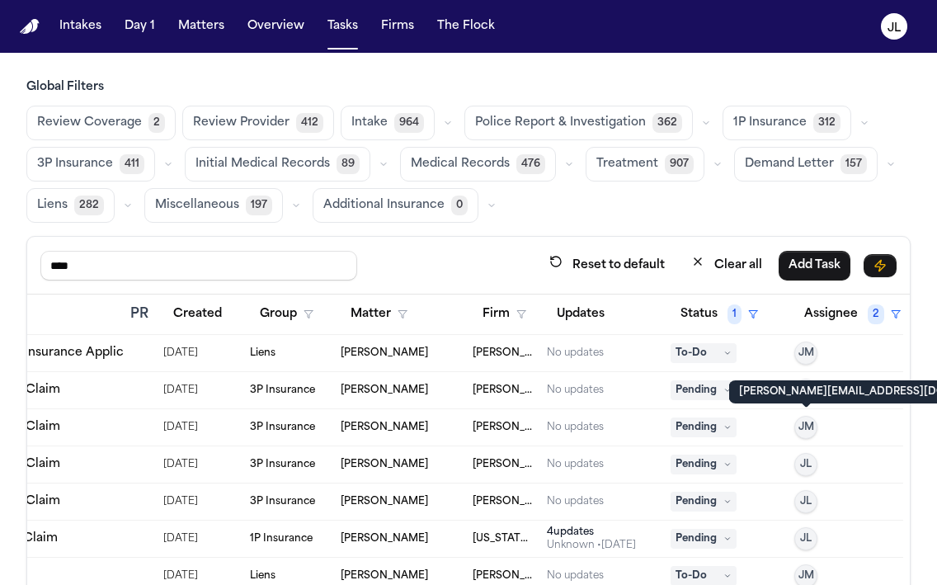
click at [809, 431] on span "JM" at bounding box center [807, 427] width 16 height 13
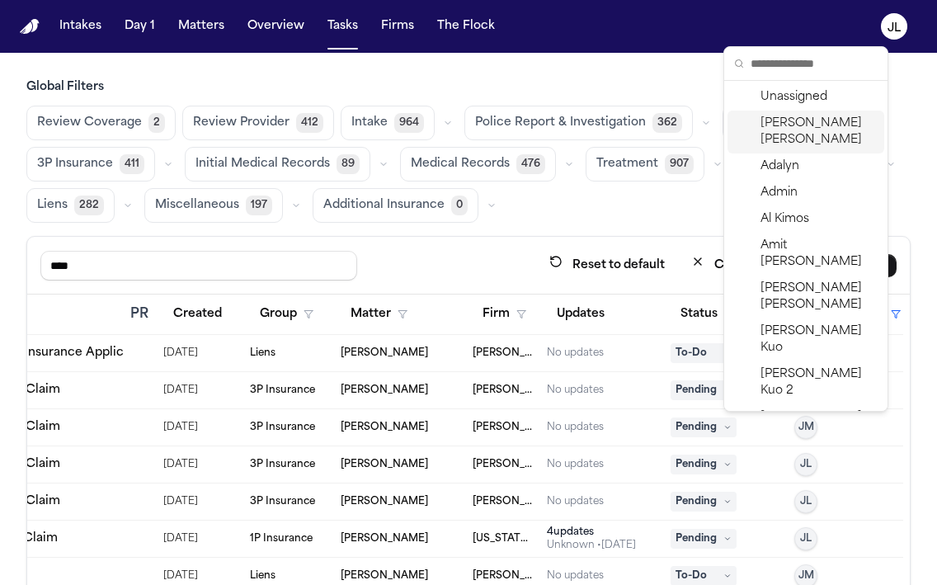
click at [795, 130] on span "Julie Lopez" at bounding box center [819, 132] width 117 height 33
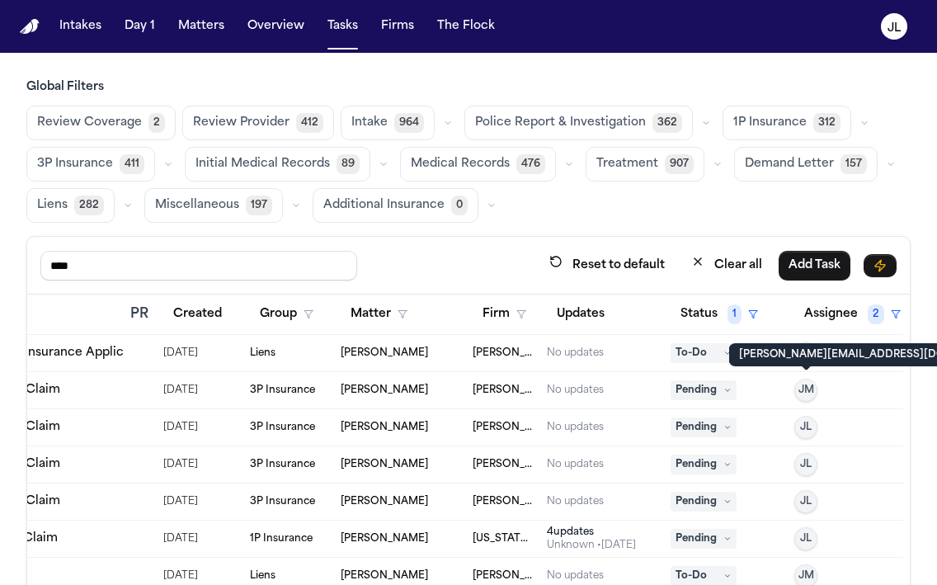
click at [814, 388] on button "JM" at bounding box center [806, 390] width 23 height 23
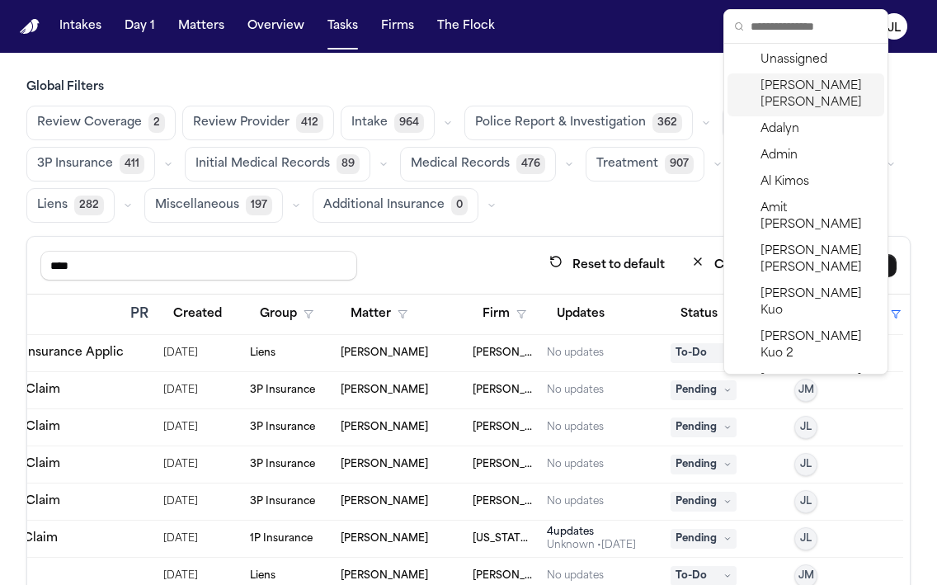
click at [793, 93] on span "Julie Lopez" at bounding box center [819, 94] width 117 height 33
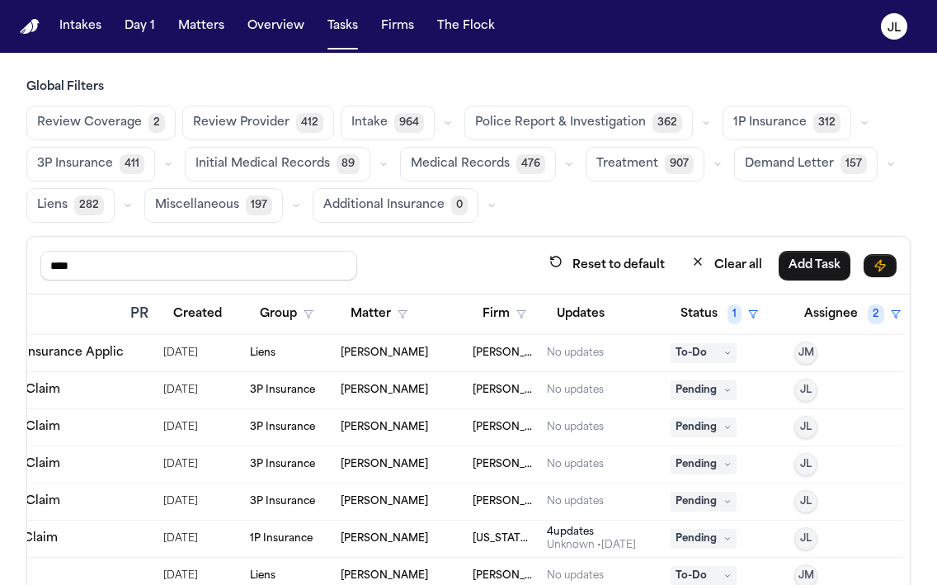
click at [760, 131] on span "1P Insurance" at bounding box center [770, 123] width 73 height 17
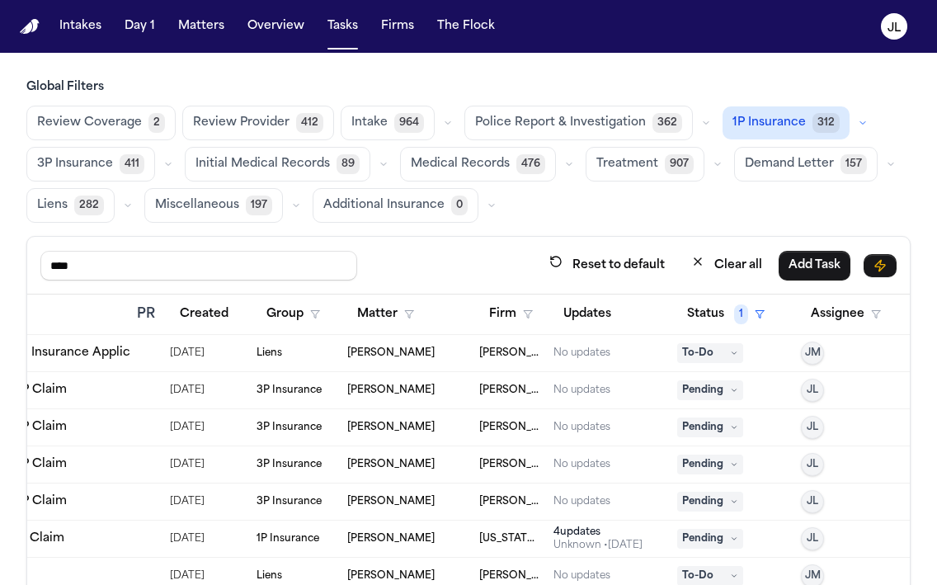
scroll to position [0, 285]
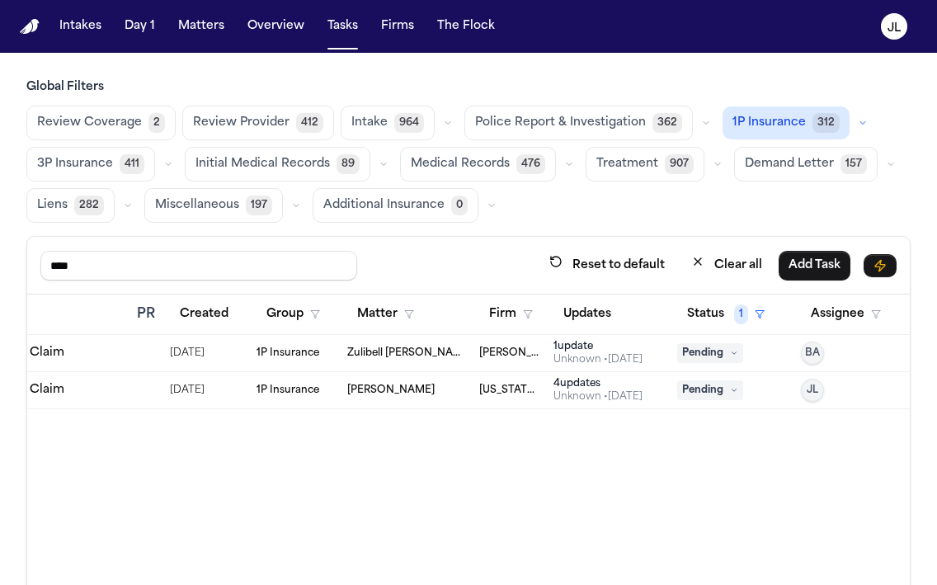
click at [78, 158] on span "3P Insurance" at bounding box center [75, 164] width 76 height 17
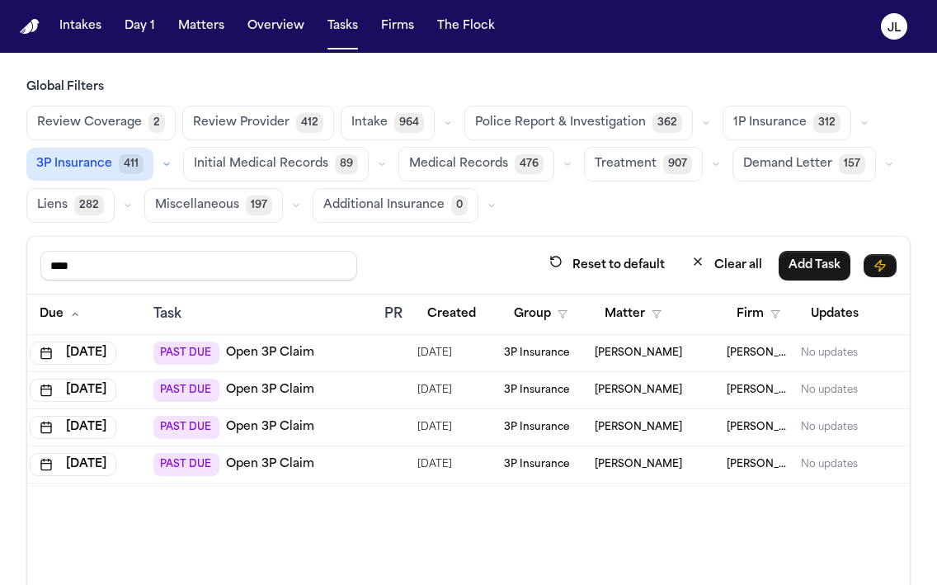
scroll to position [0, 0]
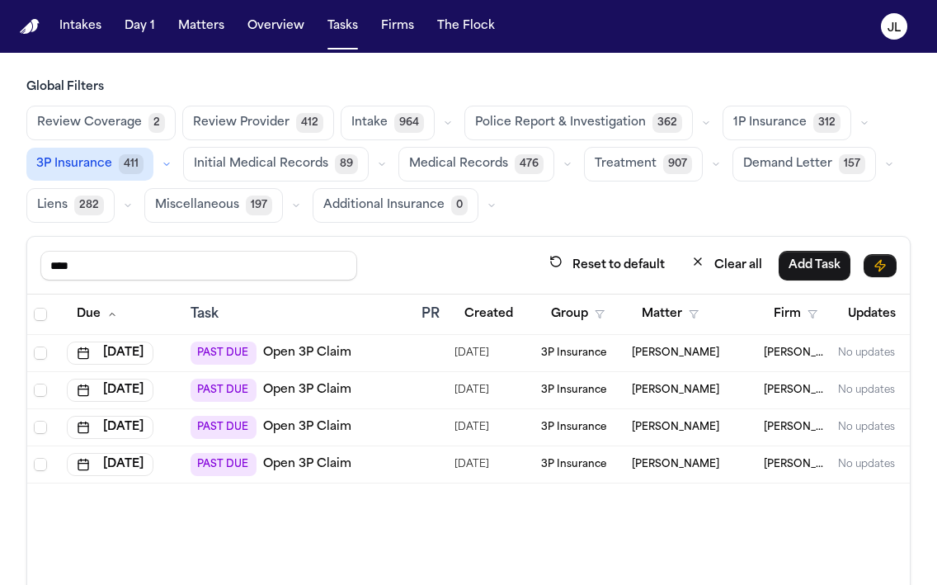
click at [304, 466] on link "Open 3P Claim" at bounding box center [307, 464] width 88 height 17
click at [120, 281] on div "**** Reset to default Clear all Add Task" at bounding box center [468, 266] width 883 height 58
drag, startPoint x: 117, startPoint y: 274, endPoint x: 32, endPoint y: 270, distance: 85.1
click at [32, 270] on div "**** Reset to default Clear all Add Task" at bounding box center [468, 266] width 883 height 58
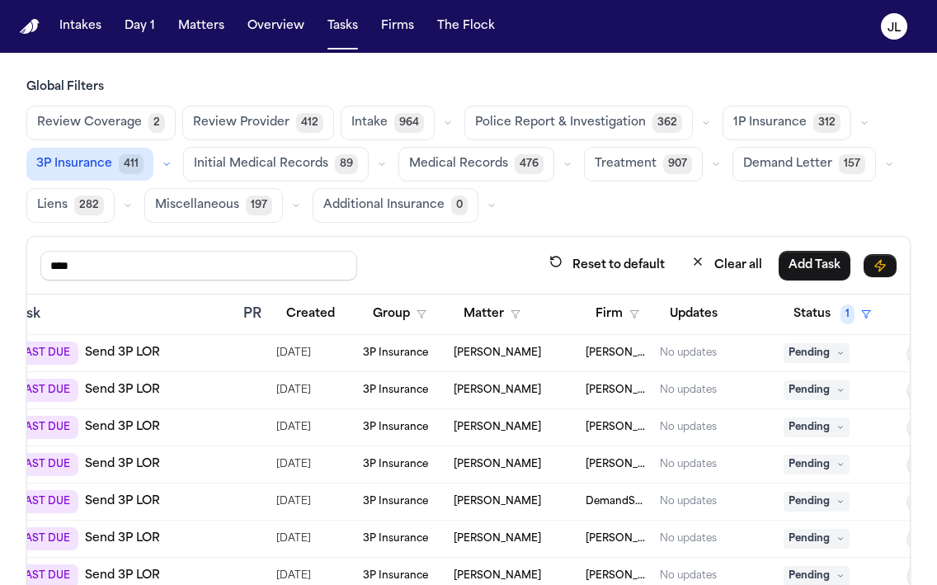
scroll to position [0, 285]
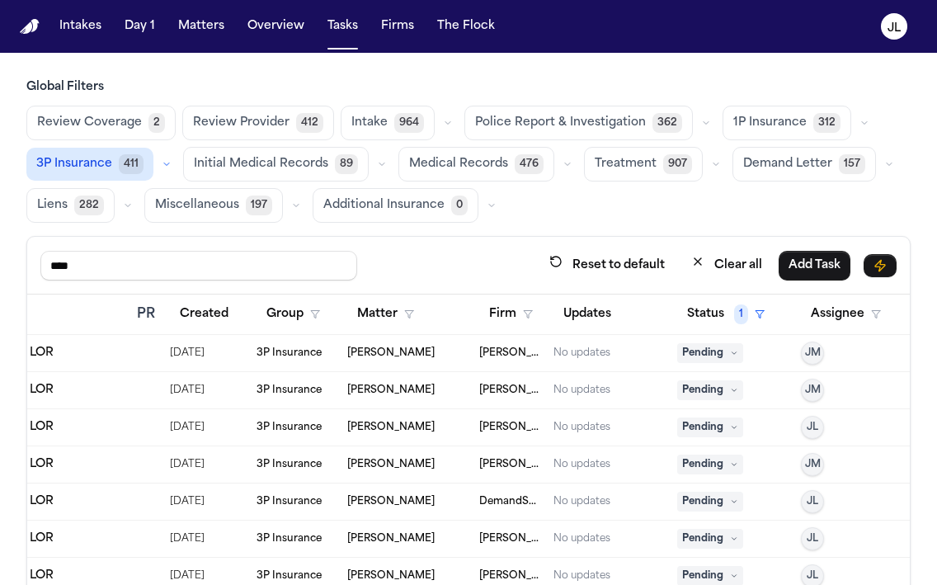
click at [814, 389] on span "JM" at bounding box center [813, 390] width 16 height 13
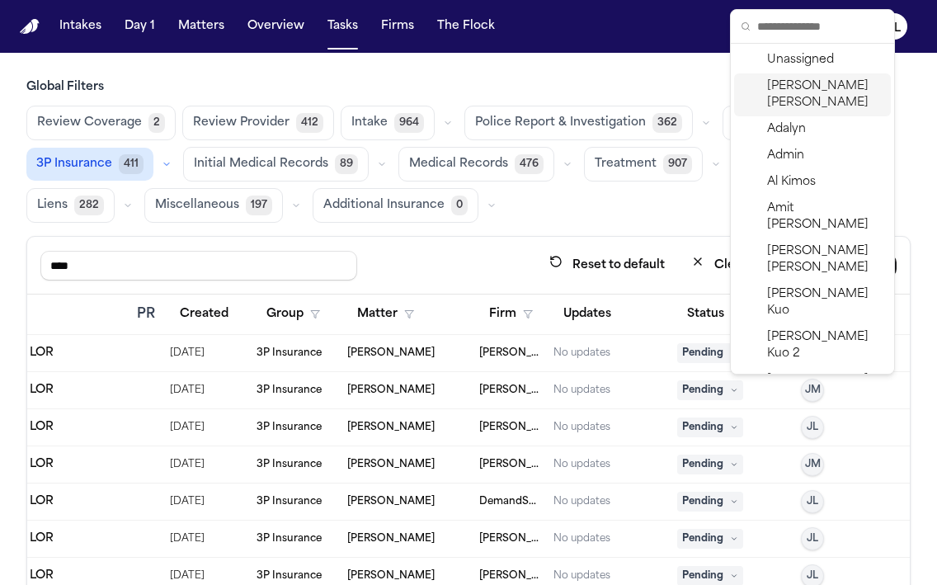
click at [802, 92] on span "Julie Lopez" at bounding box center [825, 94] width 117 height 33
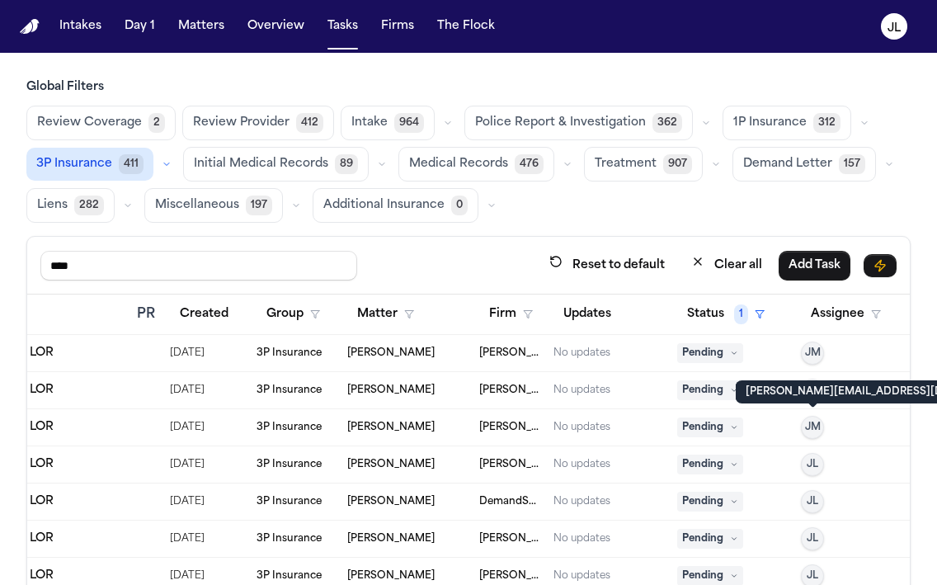
click at [816, 425] on span "JM" at bounding box center [813, 427] width 16 height 13
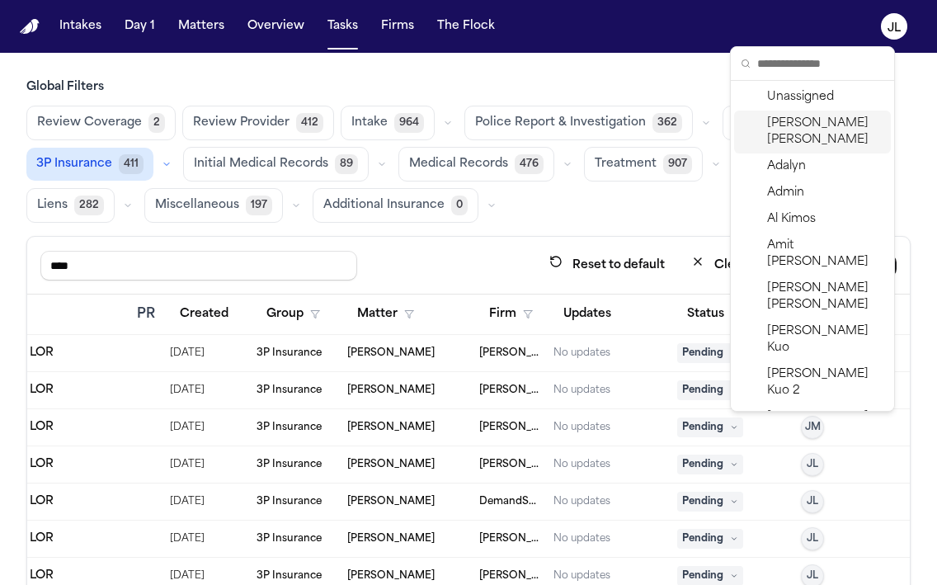
click at [818, 116] on span "Julie Lopez" at bounding box center [825, 132] width 117 height 33
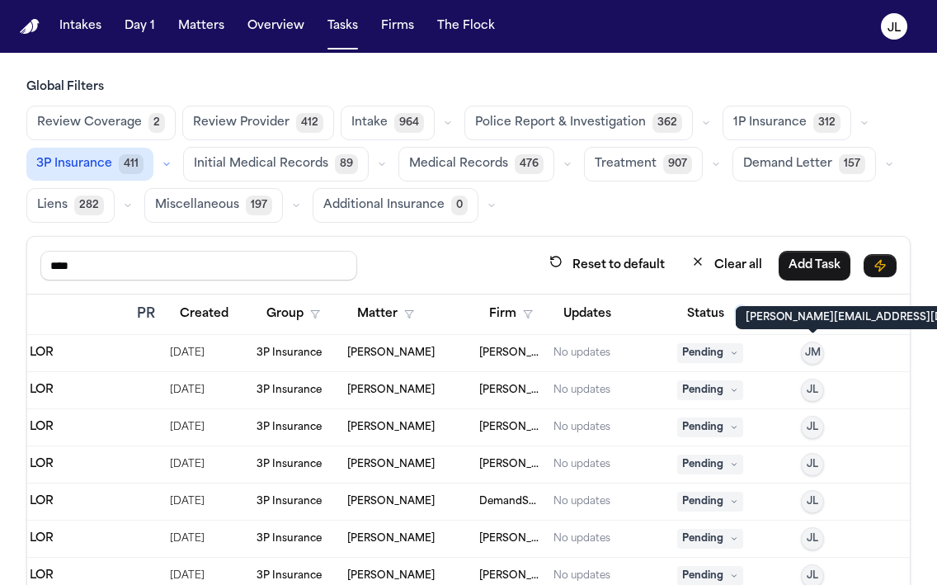
click at [811, 357] on span "JM" at bounding box center [813, 353] width 16 height 13
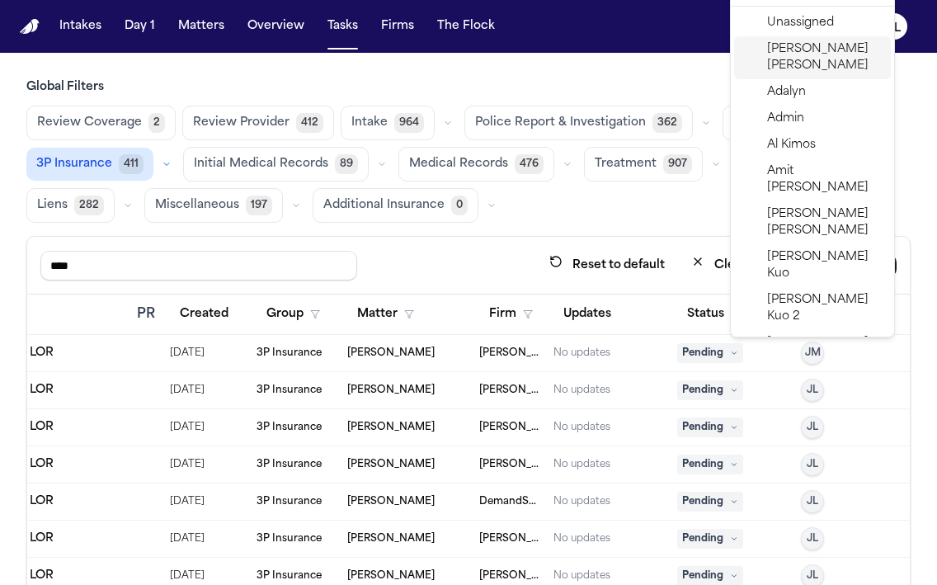
click at [796, 56] on span "Julie Lopez" at bounding box center [825, 57] width 117 height 33
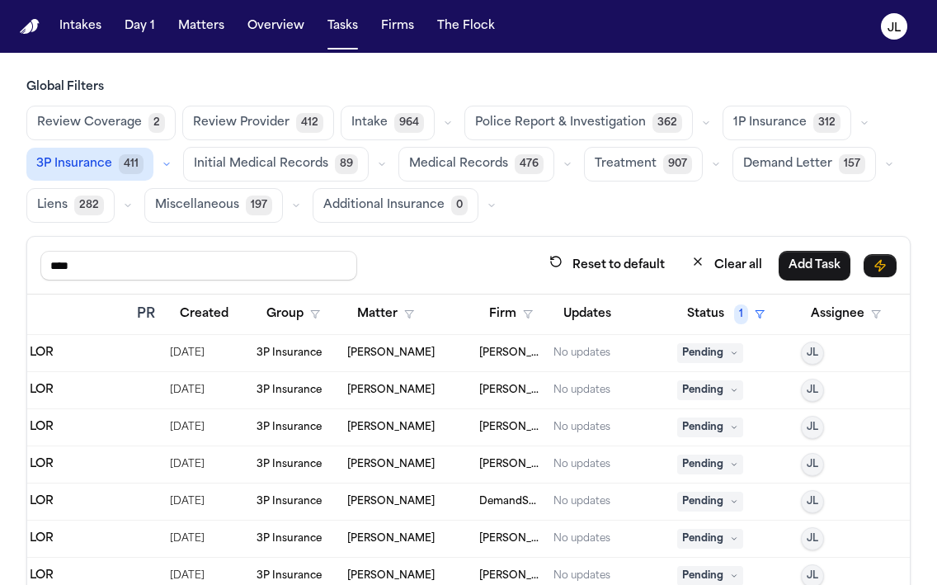
click at [713, 352] on span "Pending" at bounding box center [710, 353] width 66 height 20
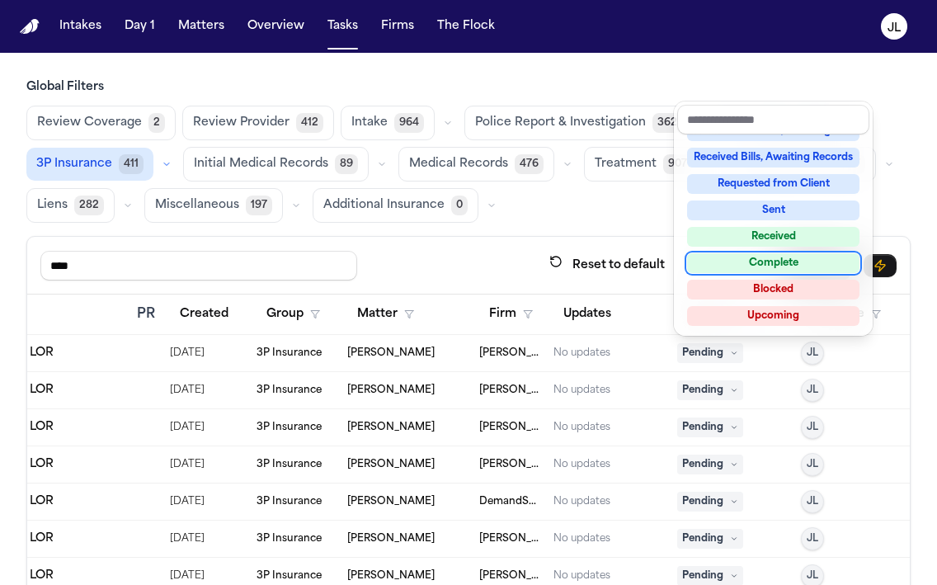
click at [758, 271] on div "Complete" at bounding box center [773, 263] width 172 height 20
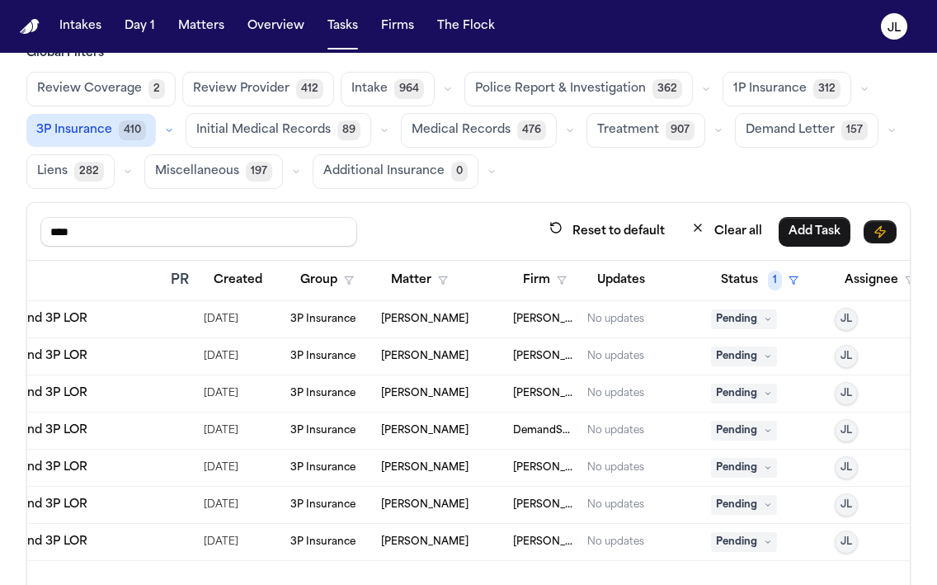
scroll to position [0, 268]
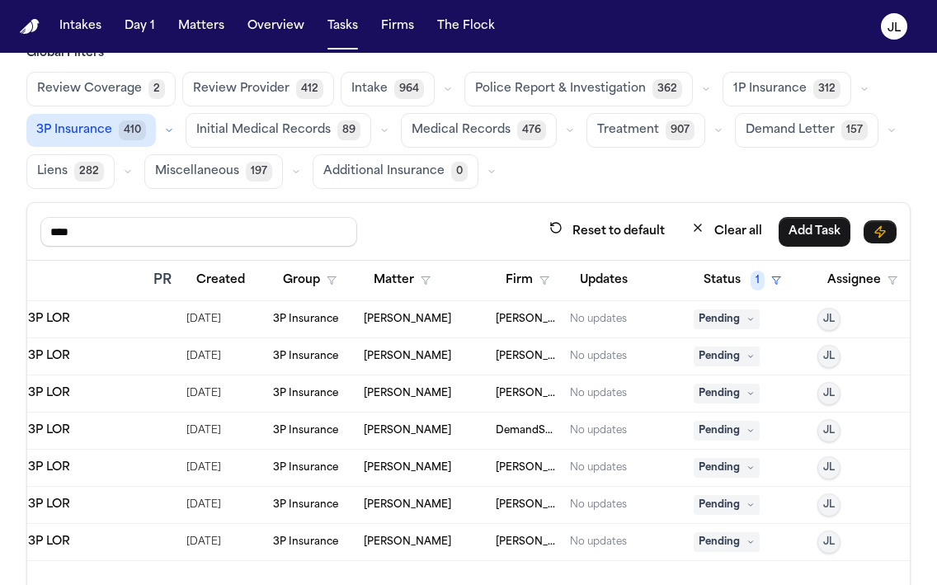
click at [740, 508] on span "Pending" at bounding box center [727, 505] width 66 height 20
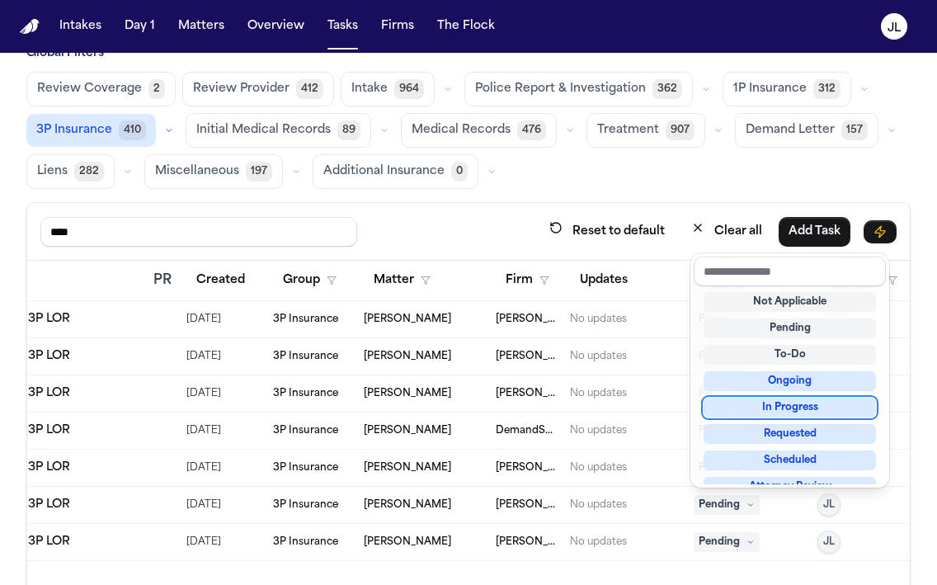
scroll to position [257, 0]
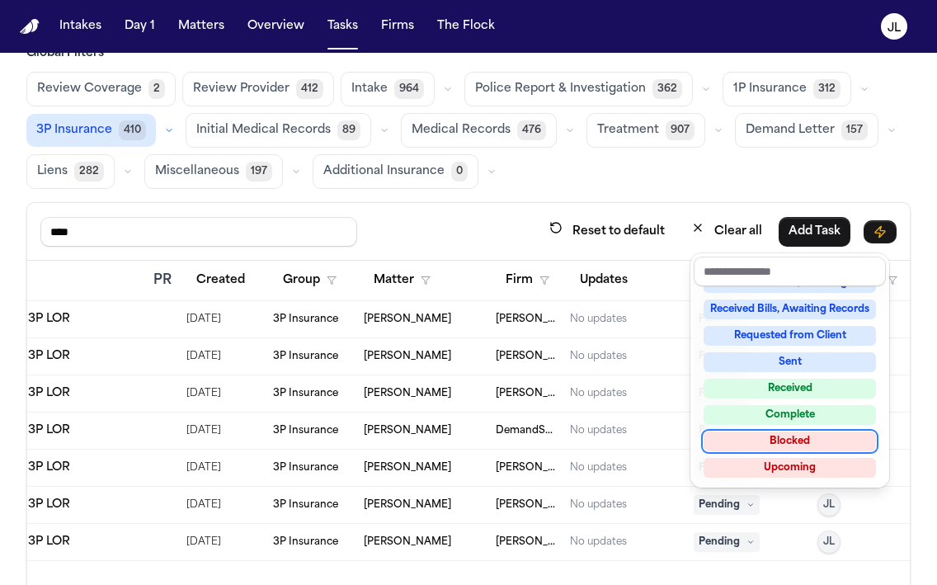
click at [587, 515] on table "Due Task PR Created Group Matter Firm Updates Status 1 Assignee Aug 12, 2025 PA…" at bounding box center [343, 411] width 1168 height 300
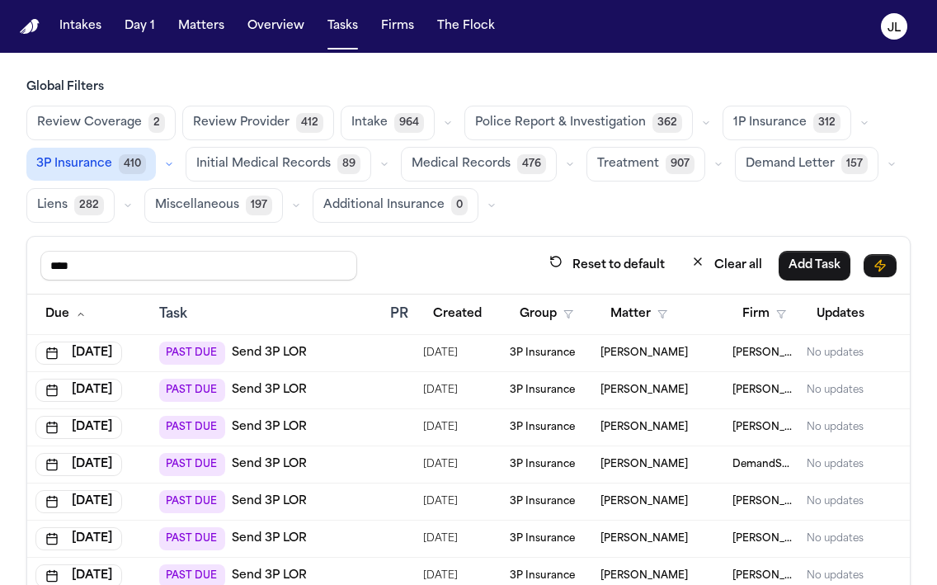
scroll to position [0, 51]
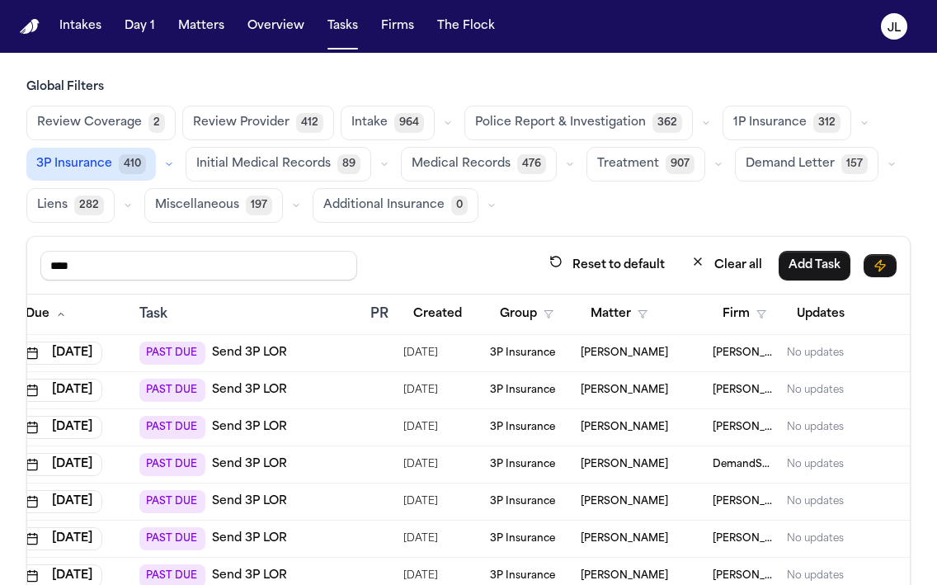
click at [763, 124] on span "1P Insurance" at bounding box center [770, 123] width 73 height 17
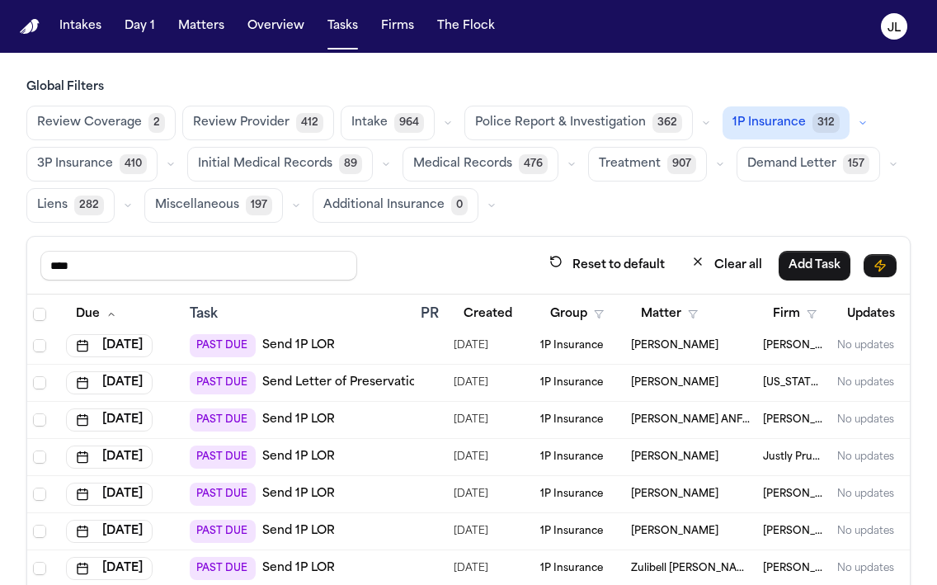
scroll to position [0, 0]
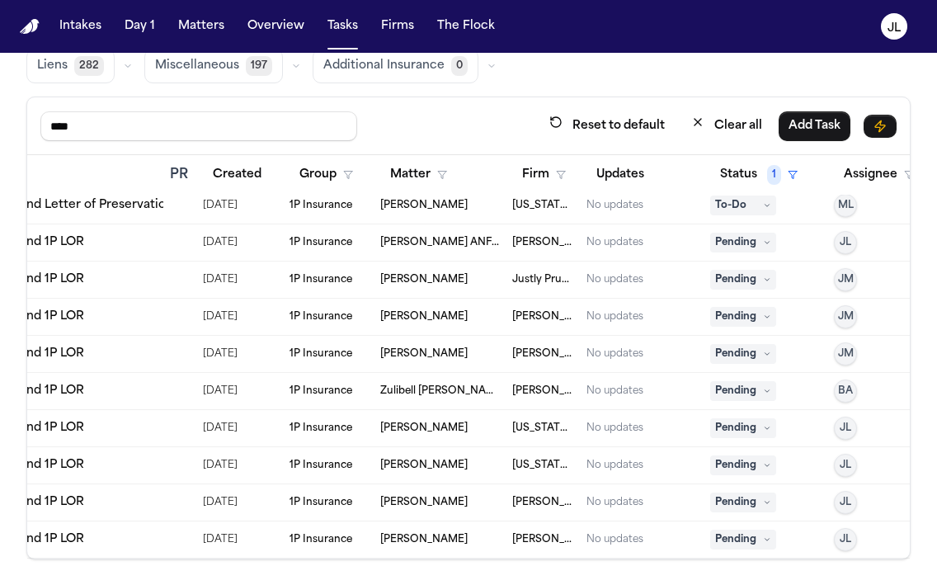
click at [748, 538] on span "Pending" at bounding box center [743, 540] width 66 height 20
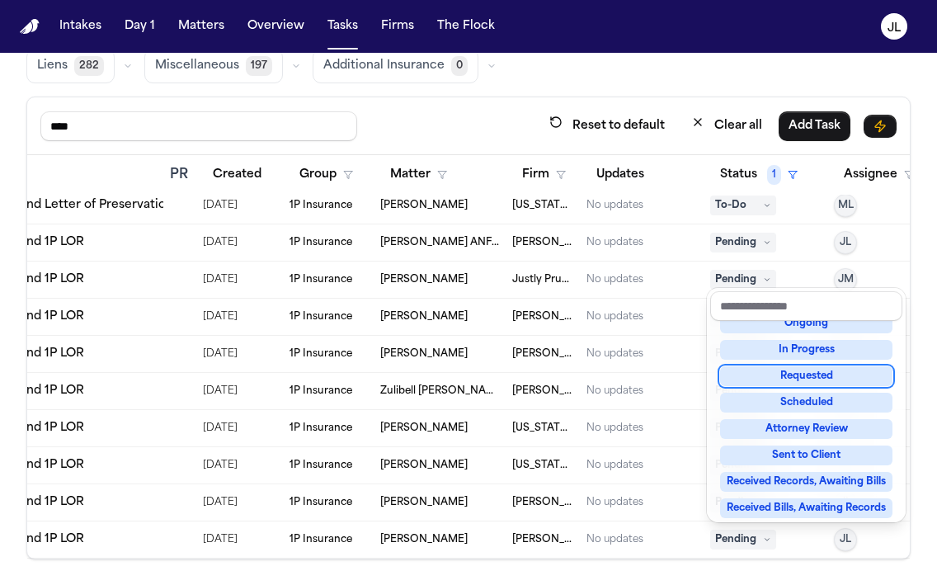
scroll to position [257, 0]
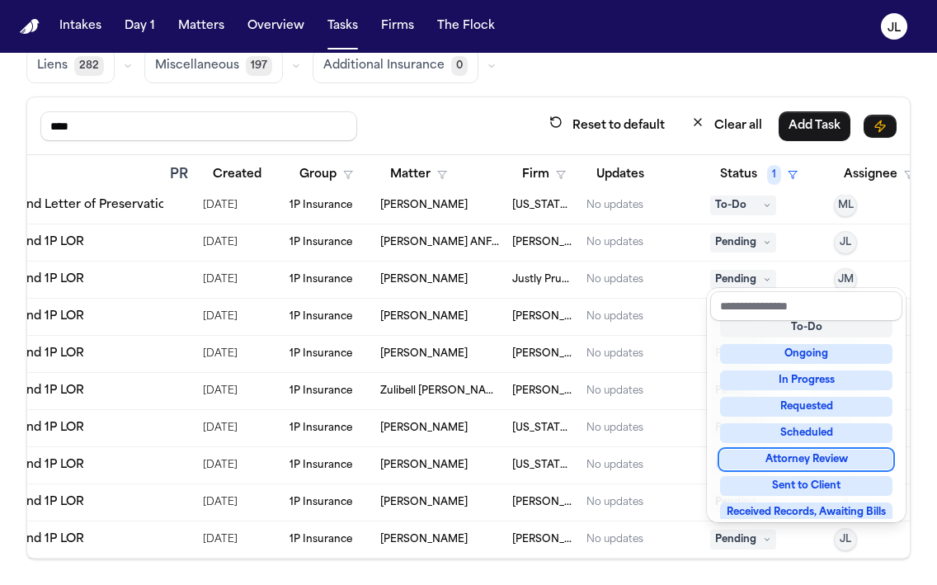
click at [780, 465] on div "Attorney Review" at bounding box center [806, 460] width 172 height 20
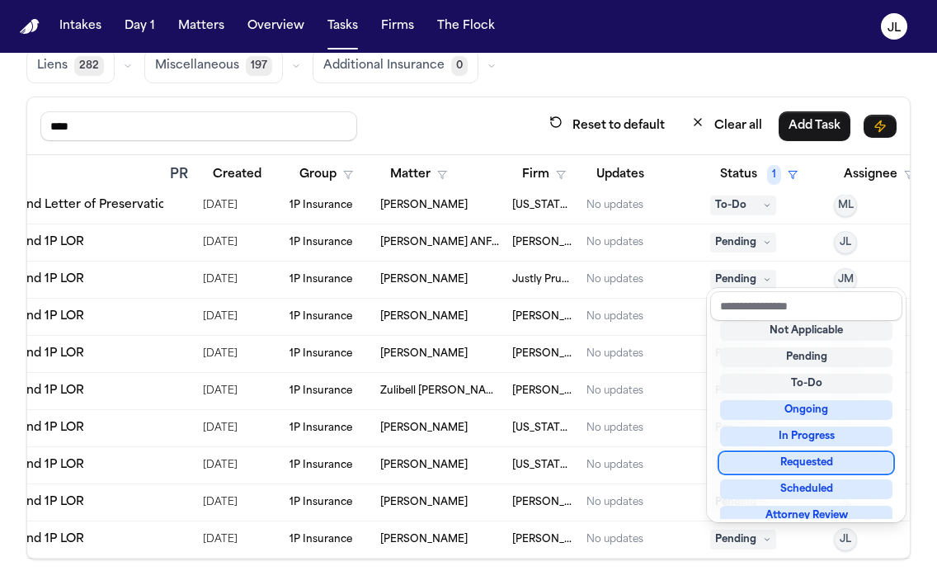
scroll to position [8, 252]
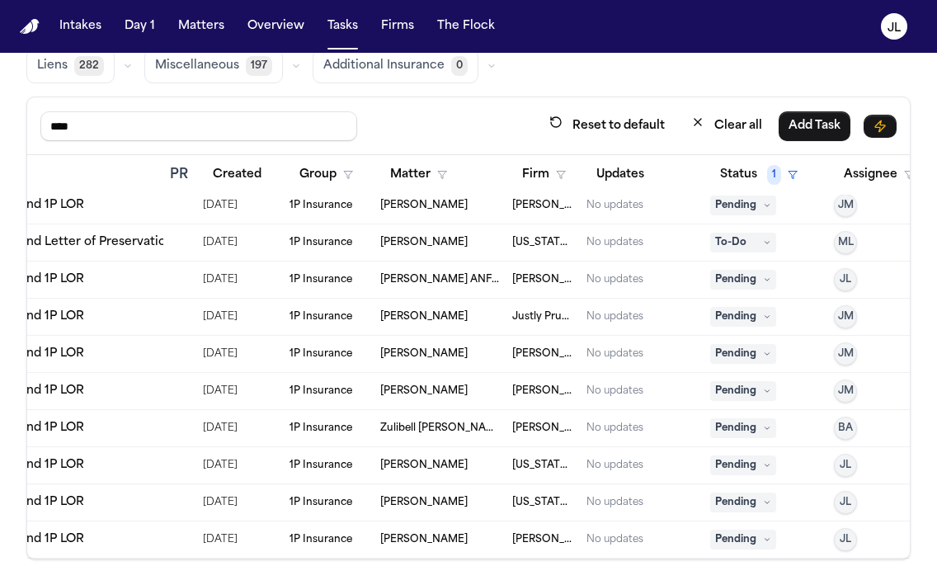
click at [737, 533] on span "Pending" at bounding box center [743, 540] width 66 height 20
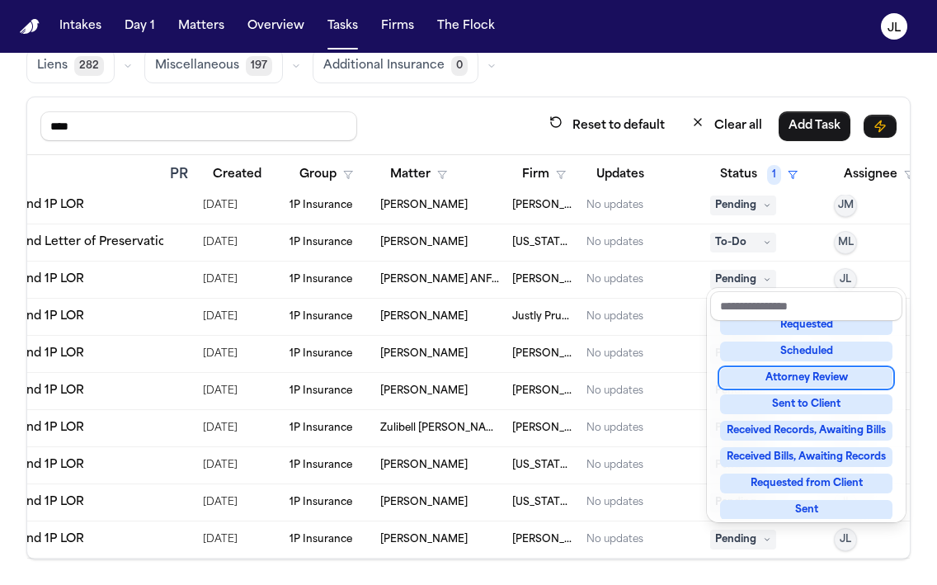
click at [795, 379] on div "Attorney Review" at bounding box center [806, 378] width 172 height 20
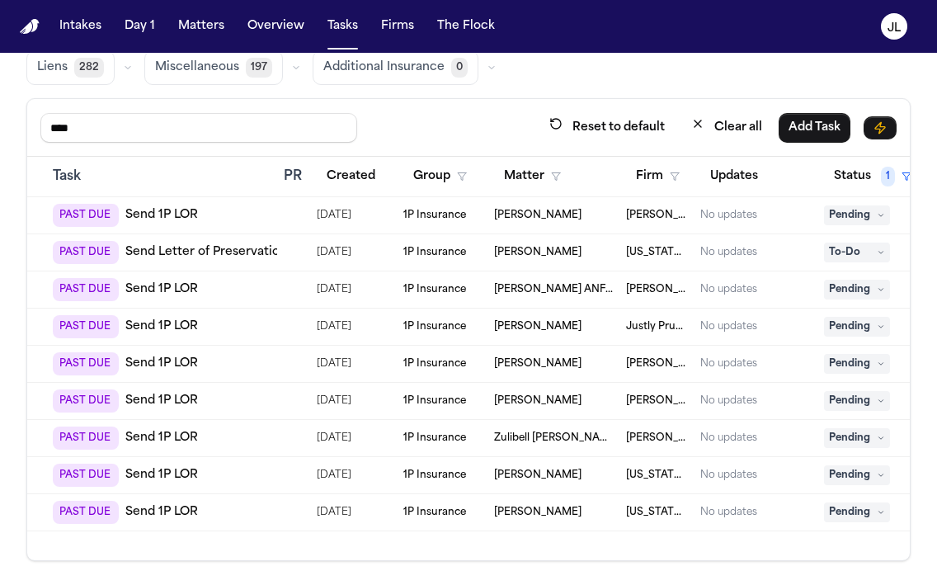
scroll to position [0, 149]
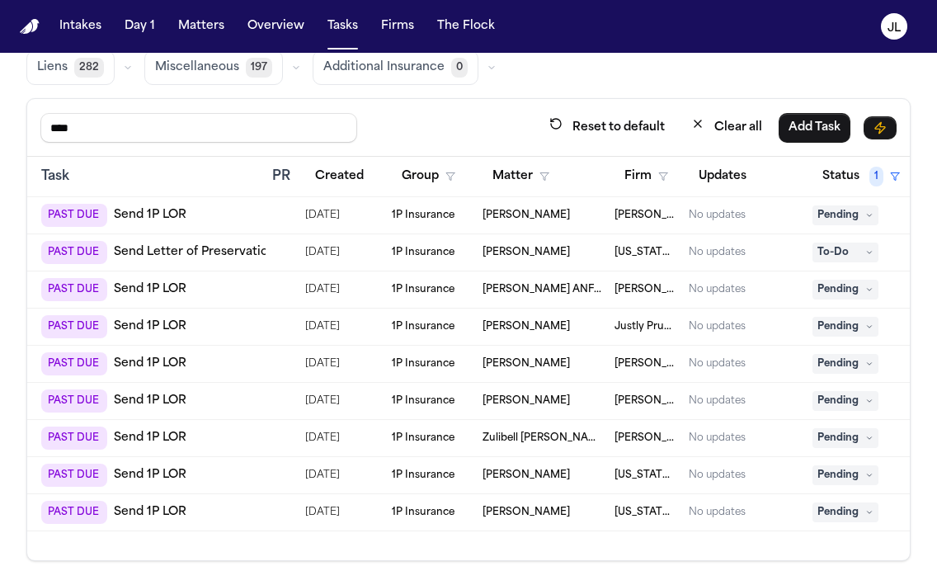
click at [150, 475] on link "Send 1P LOR" at bounding box center [150, 475] width 73 height 17
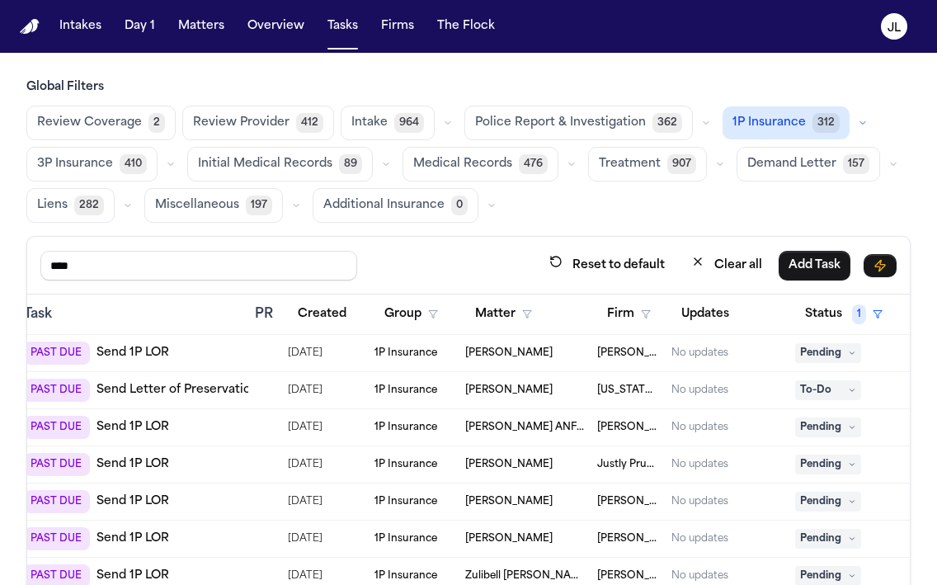
scroll to position [0, 0]
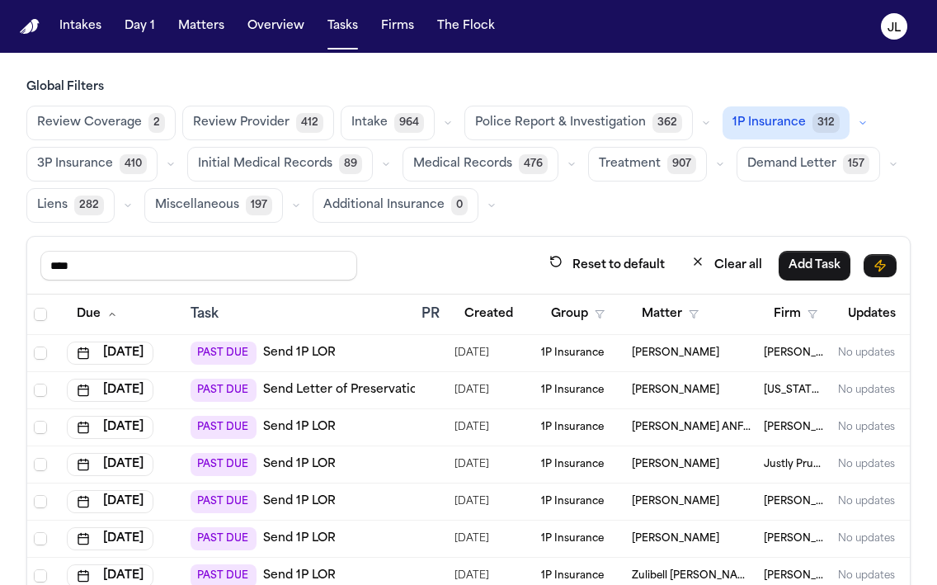
click at [117, 174] on button "3P Insurance 410" at bounding box center [91, 164] width 131 height 35
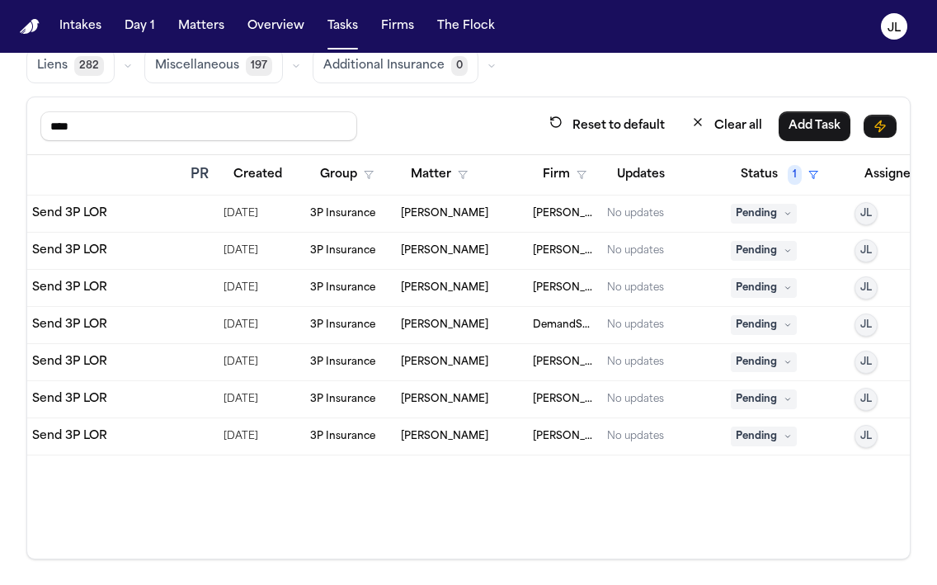
scroll to position [0, 252]
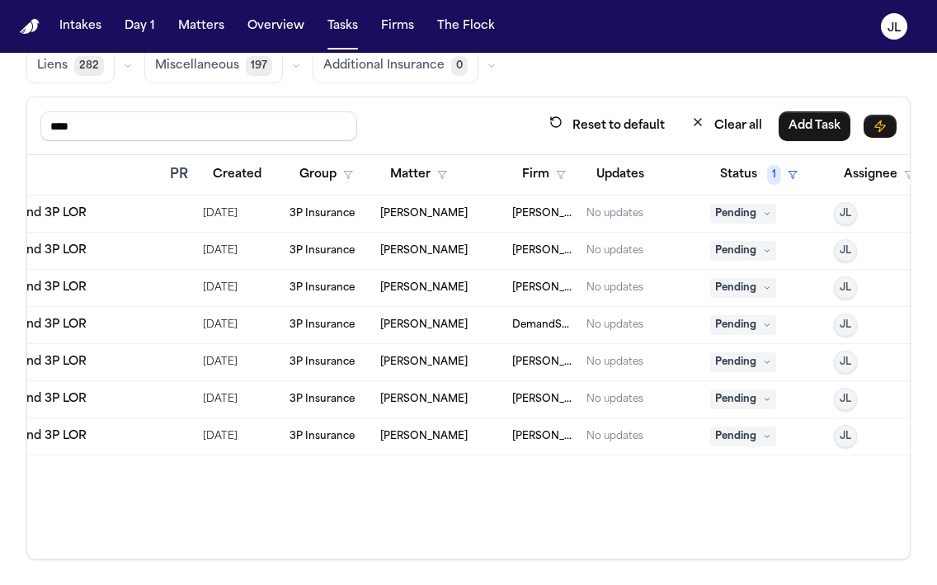
click at [744, 437] on span "Pending" at bounding box center [743, 437] width 66 height 20
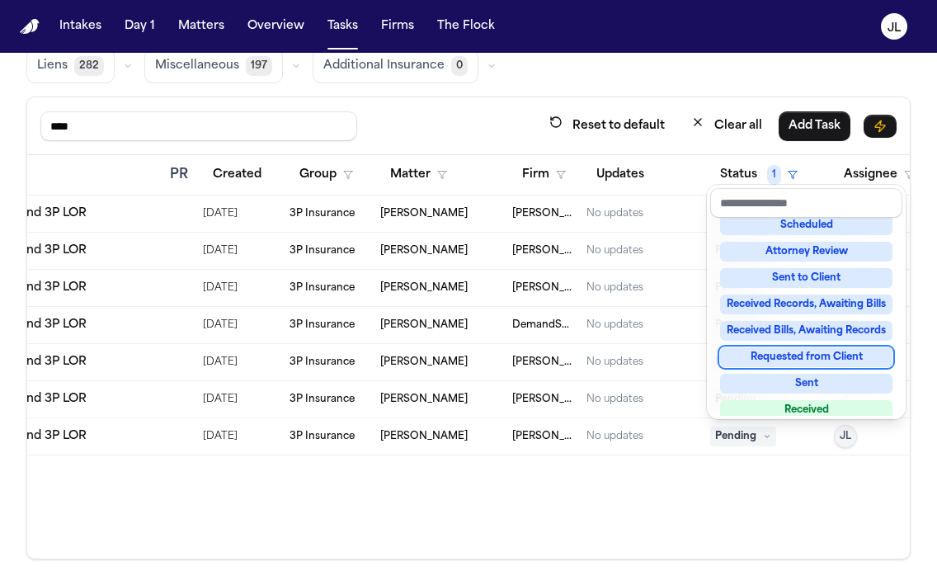
scroll to position [137, 0]
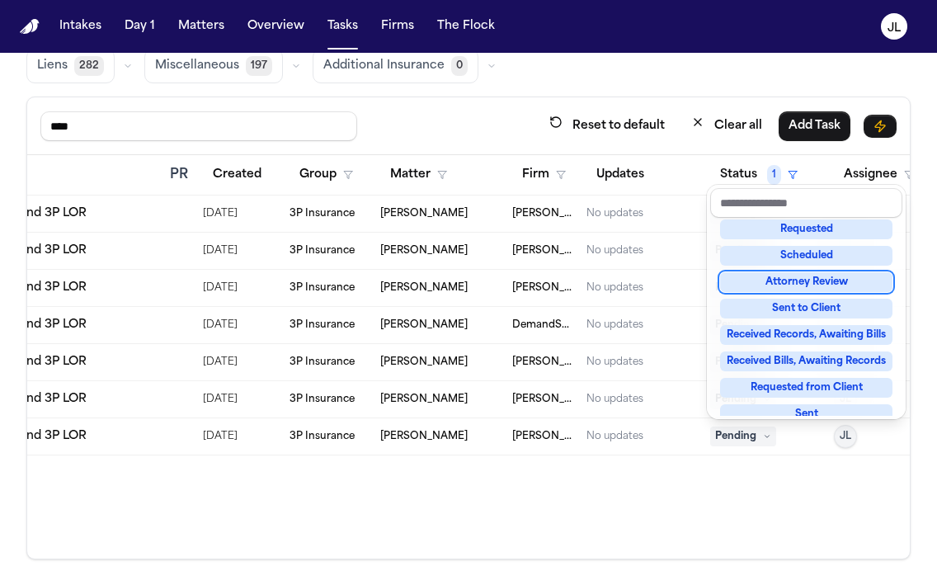
click at [800, 281] on div "Attorney Review" at bounding box center [806, 282] width 172 height 20
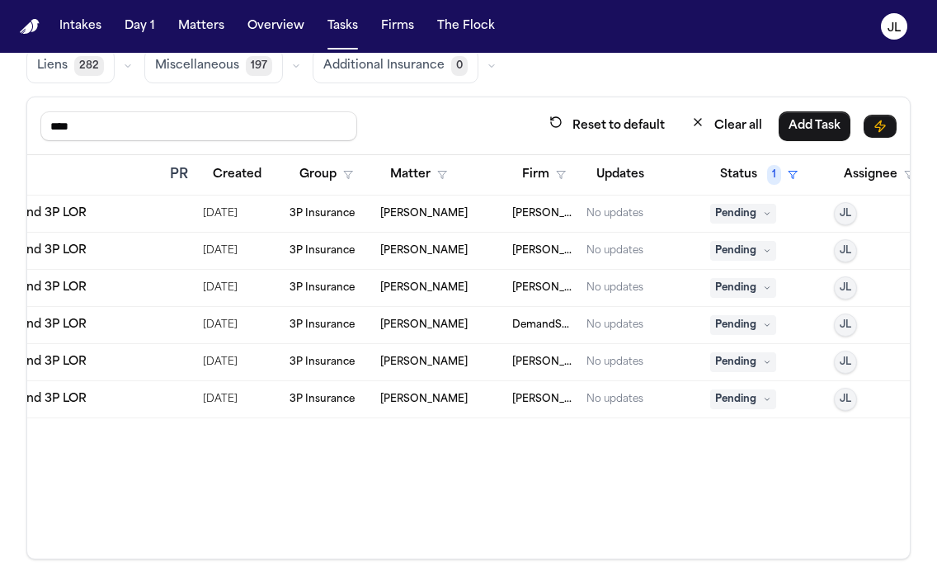
click at [741, 399] on span "Pending" at bounding box center [743, 399] width 66 height 20
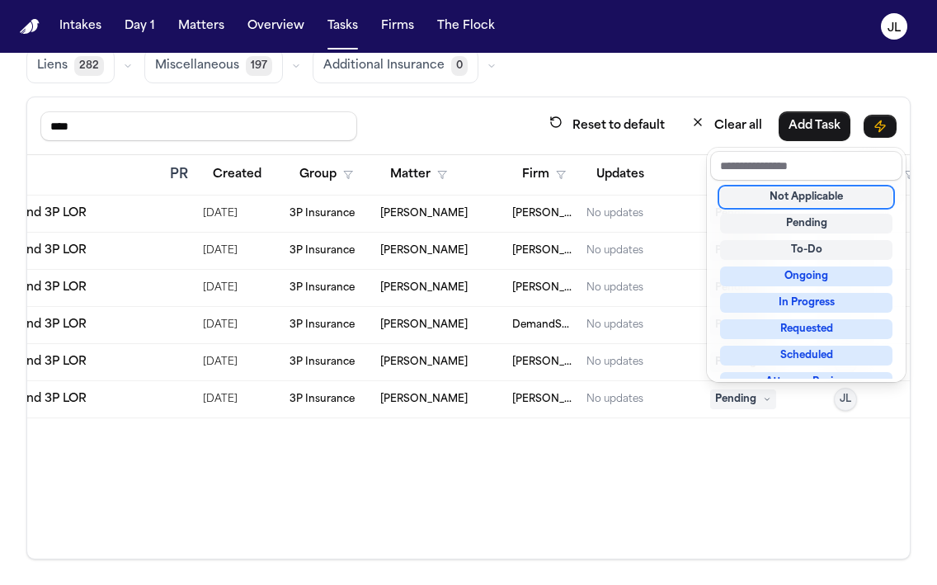
click at [734, 448] on div "Due Task PR Created Group Matter Firm Updates Status 1 Assignee Aug 12, 2025 PA…" at bounding box center [468, 357] width 883 height 404
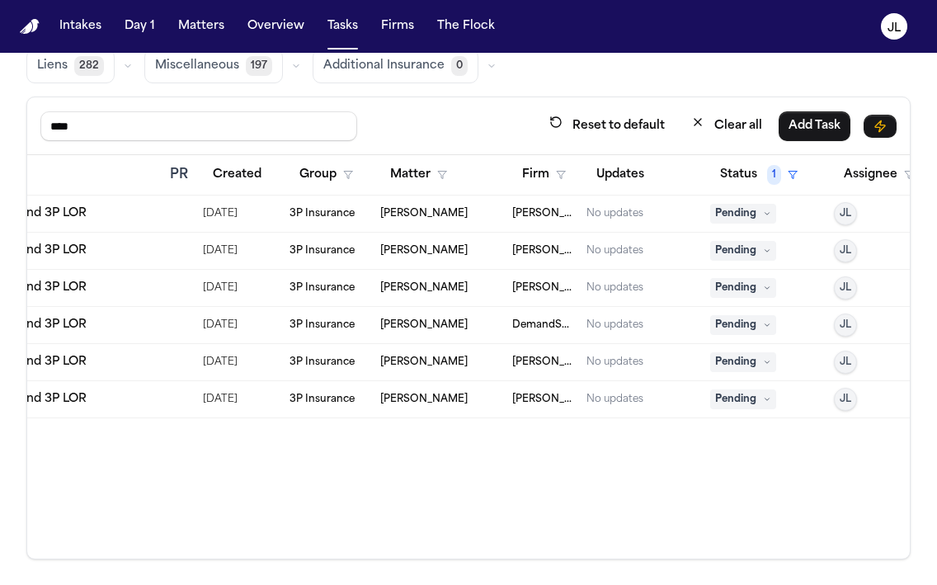
click at [732, 393] on span "Pending" at bounding box center [743, 399] width 66 height 20
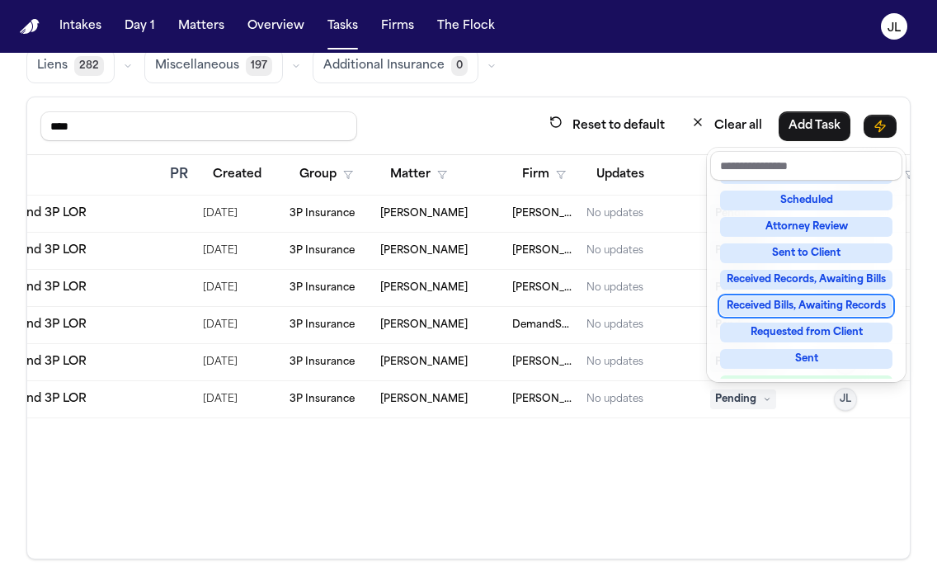
scroll to position [163, 0]
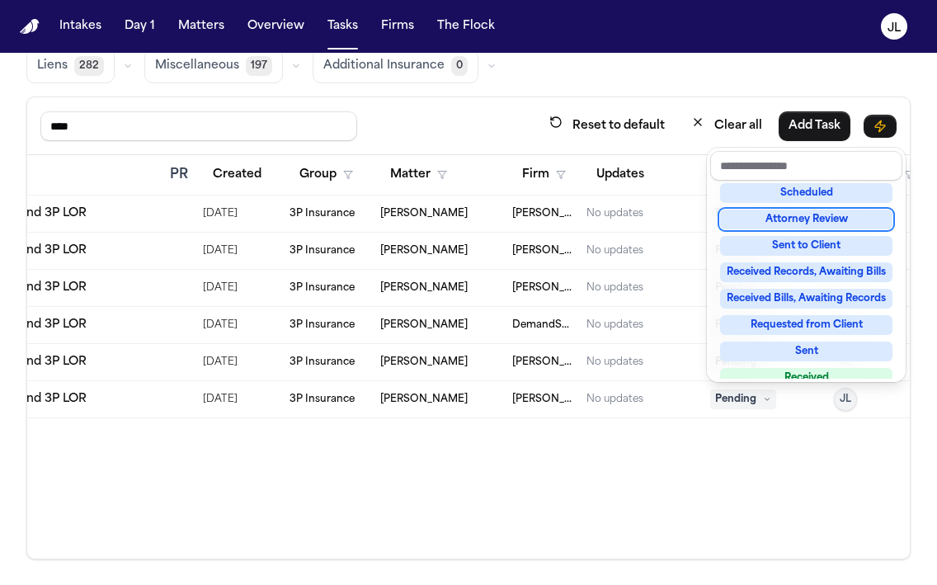
click at [773, 225] on div "Attorney Review" at bounding box center [806, 220] width 172 height 20
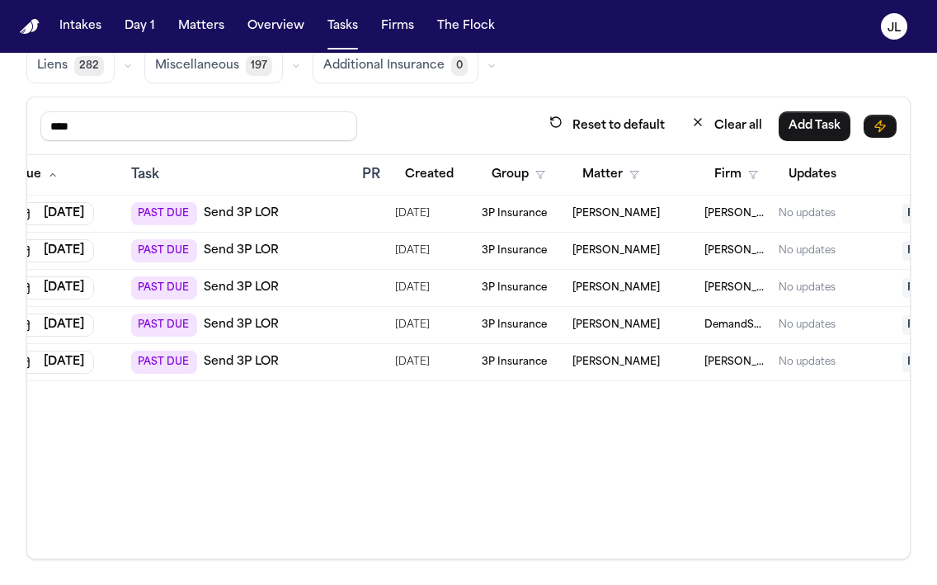
scroll to position [0, 54]
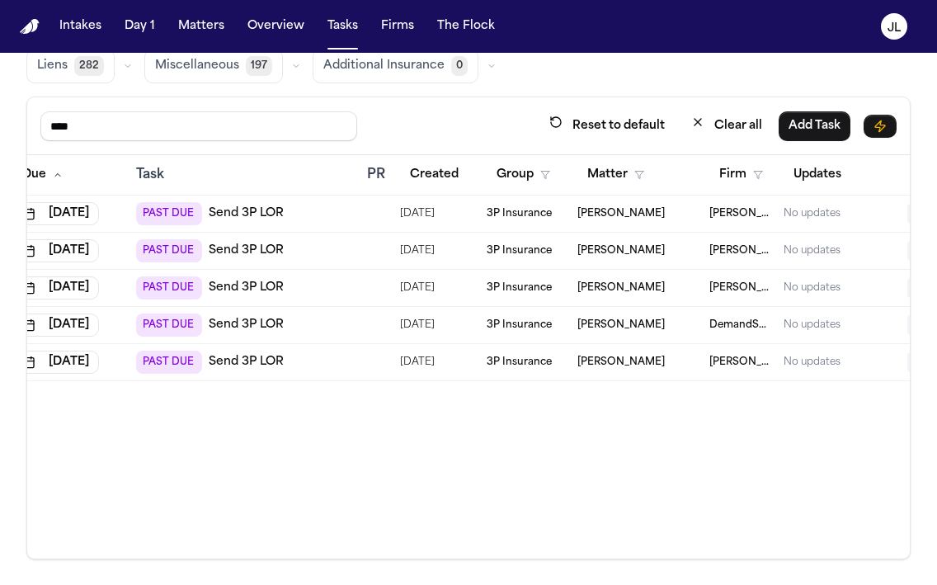
click at [252, 325] on link "Send 3P LOR" at bounding box center [246, 325] width 75 height 17
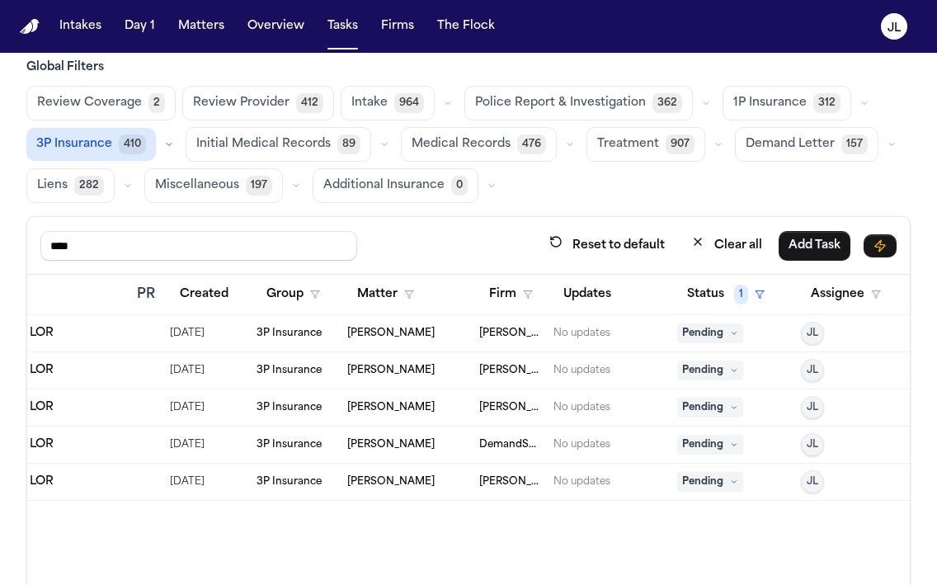
scroll to position [0, 0]
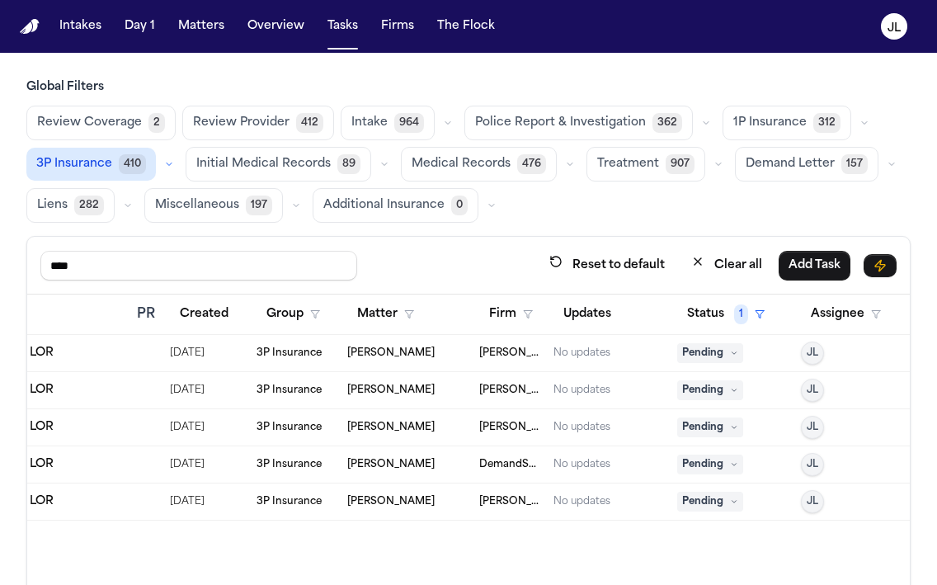
click at [792, 119] on button "1P Insurance 312" at bounding box center [787, 123] width 129 height 35
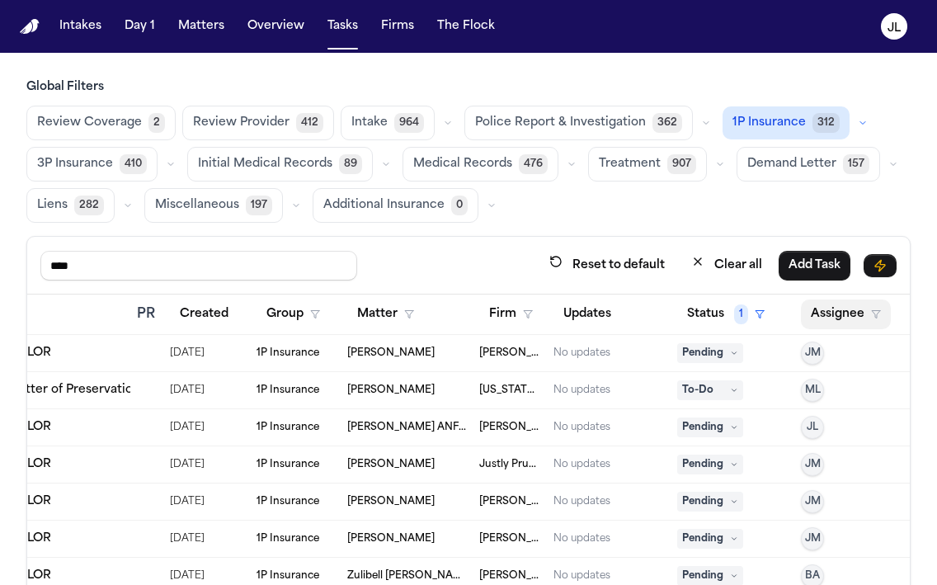
click at [835, 314] on button "Assignee" at bounding box center [846, 315] width 90 height 30
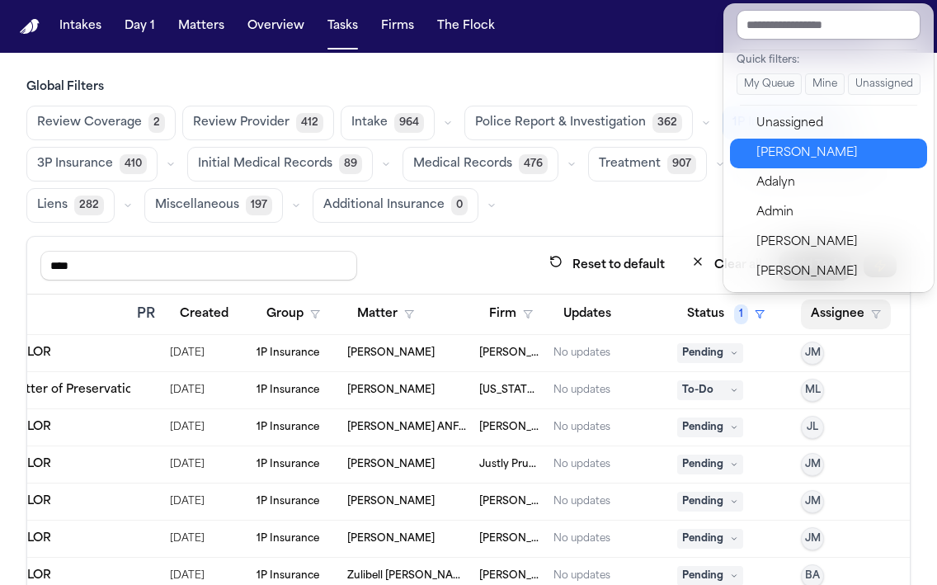
click at [820, 154] on div "Julie Lopez" at bounding box center [837, 154] width 161 height 20
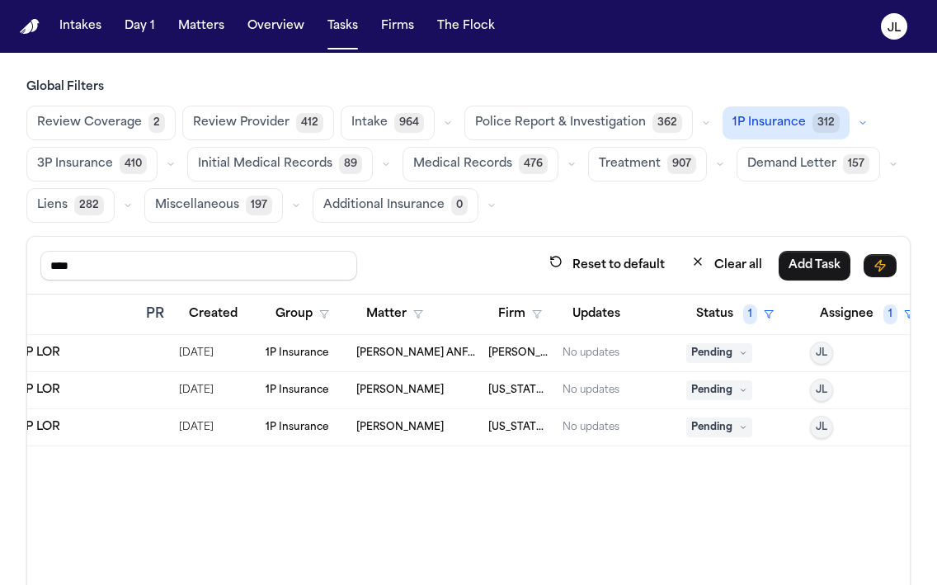
scroll to position [0, 289]
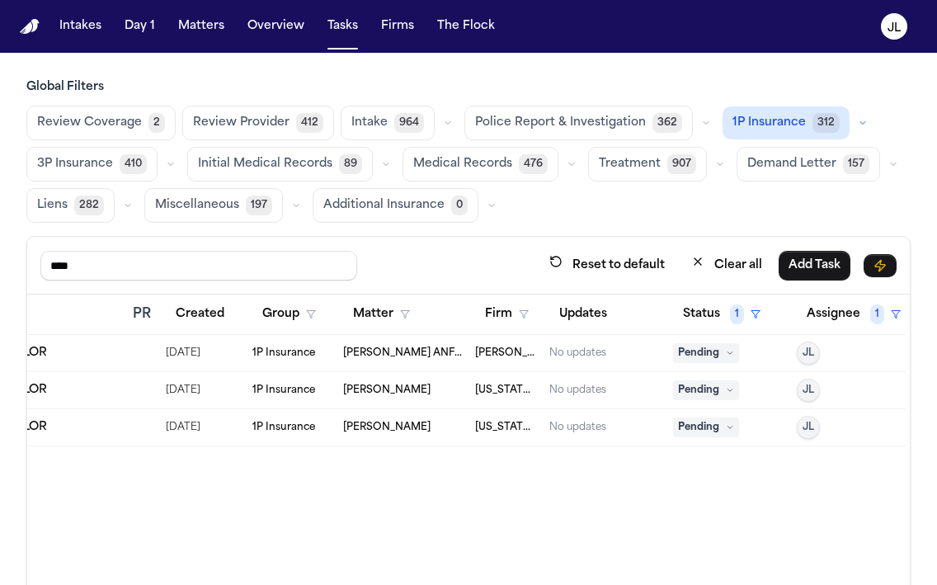
click at [720, 352] on span "Pending" at bounding box center [706, 353] width 66 height 20
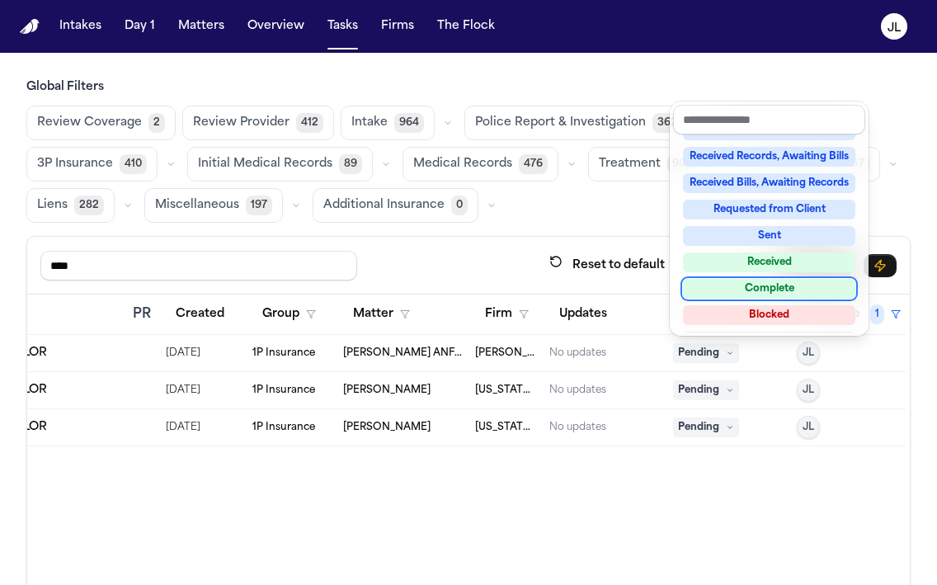
click at [742, 292] on div "Complete" at bounding box center [769, 289] width 172 height 20
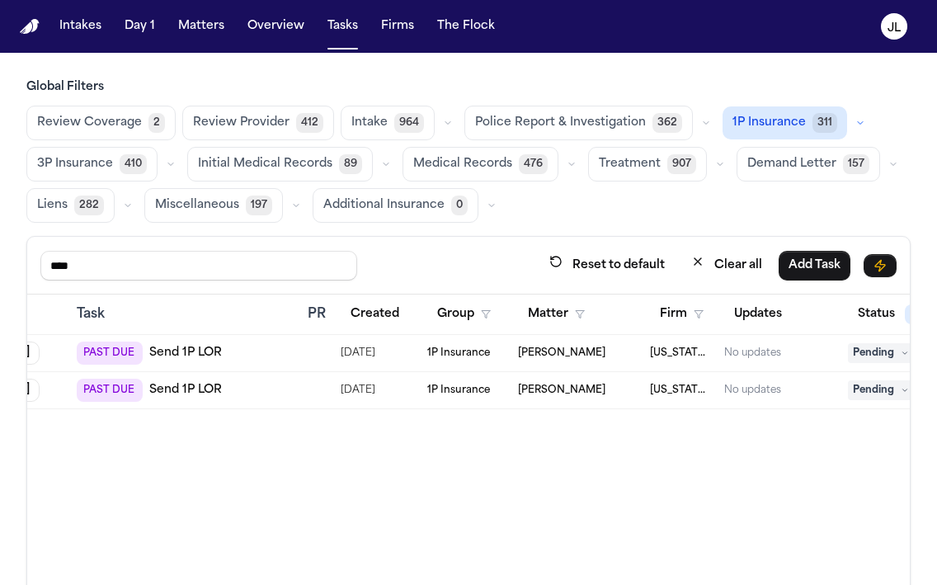
scroll to position [0, 0]
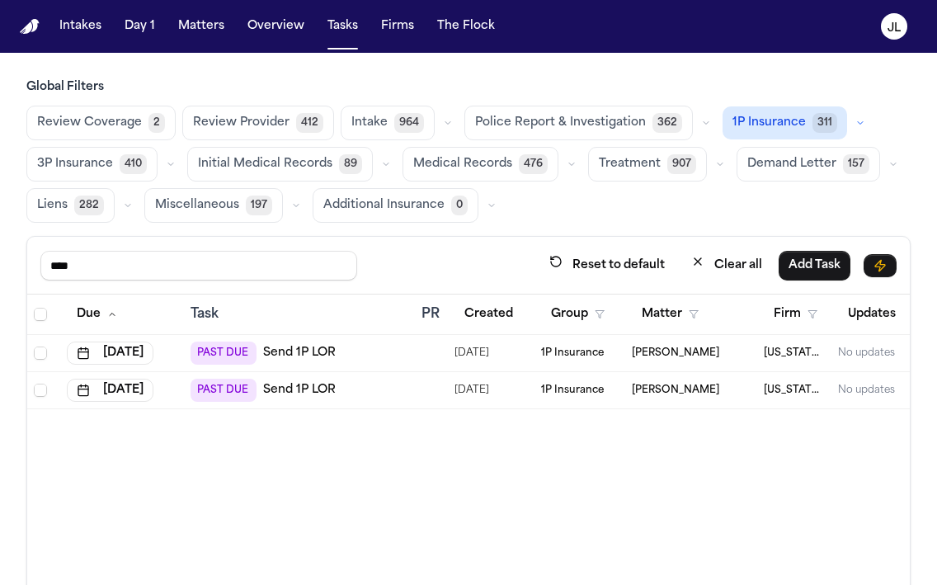
click at [97, 167] on span "3P Insurance" at bounding box center [75, 164] width 76 height 17
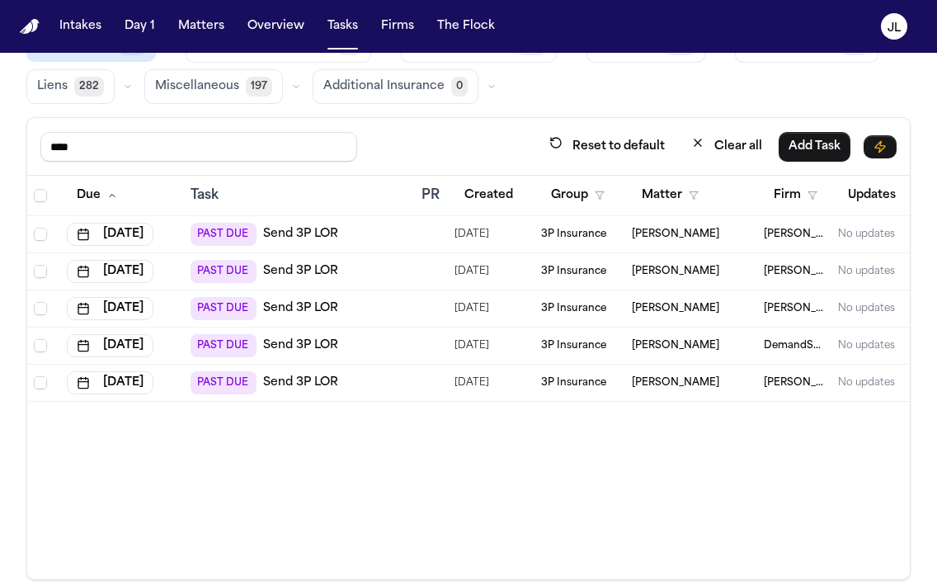
drag, startPoint x: 96, startPoint y: 154, endPoint x: 12, endPoint y: 155, distance: 84.2
click at [12, 155] on div "Global Filters Review Coverage 2 Review Provider 412 Intake 964 Police Report &…" at bounding box center [468, 270] width 937 height 620
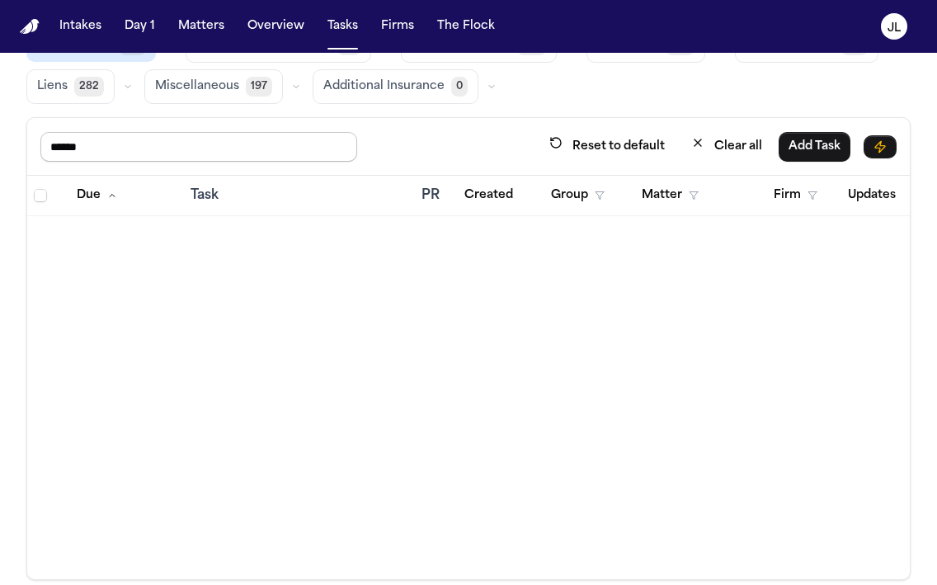
drag, startPoint x: 122, startPoint y: 143, endPoint x: -4, endPoint y: 143, distance: 126.3
click at [0, 143] on html "Intakes Day 1 Matters Overview Tasks Firms The Flock JL Global Filters Review C…" at bounding box center [468, 292] width 937 height 585
type input "****"
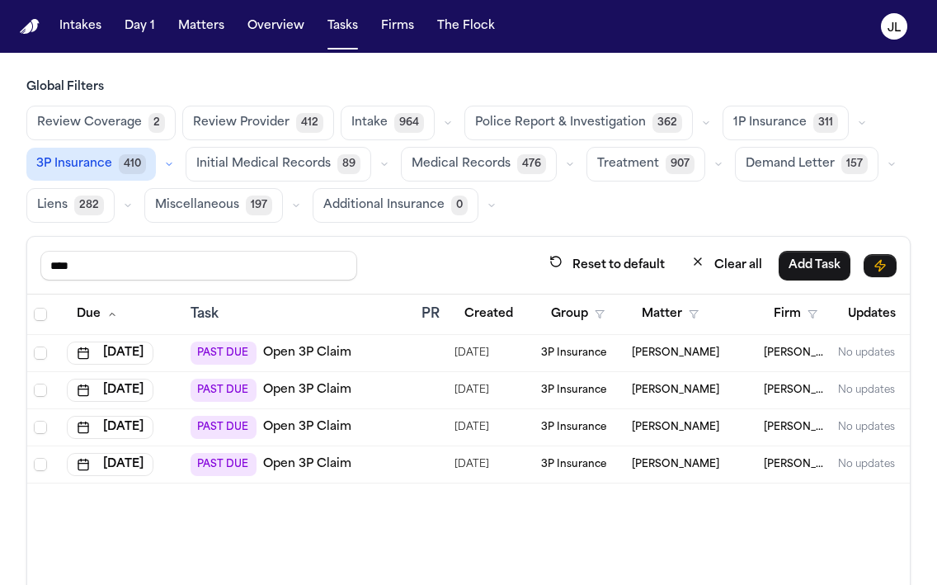
click at [797, 112] on button "1P Insurance 311" at bounding box center [786, 123] width 126 height 35
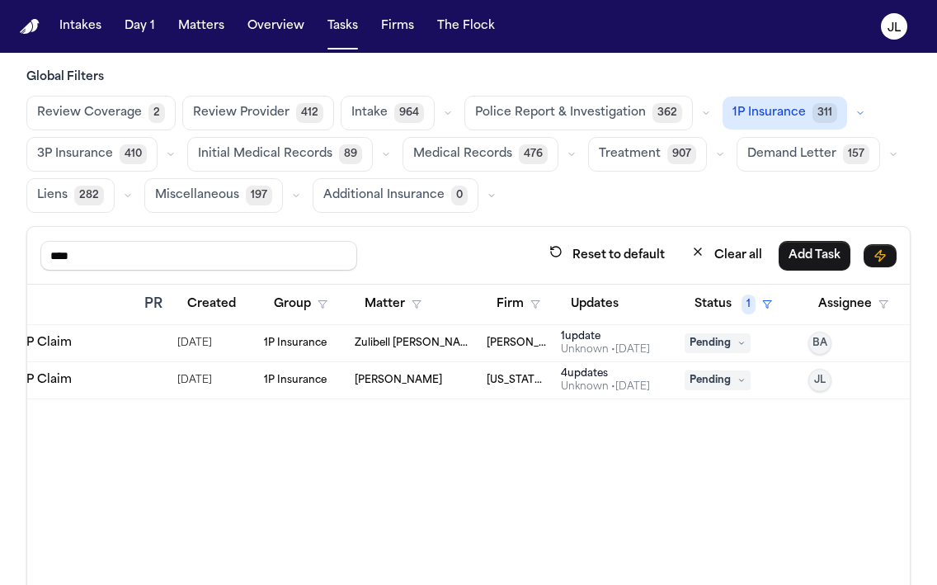
scroll to position [0, 285]
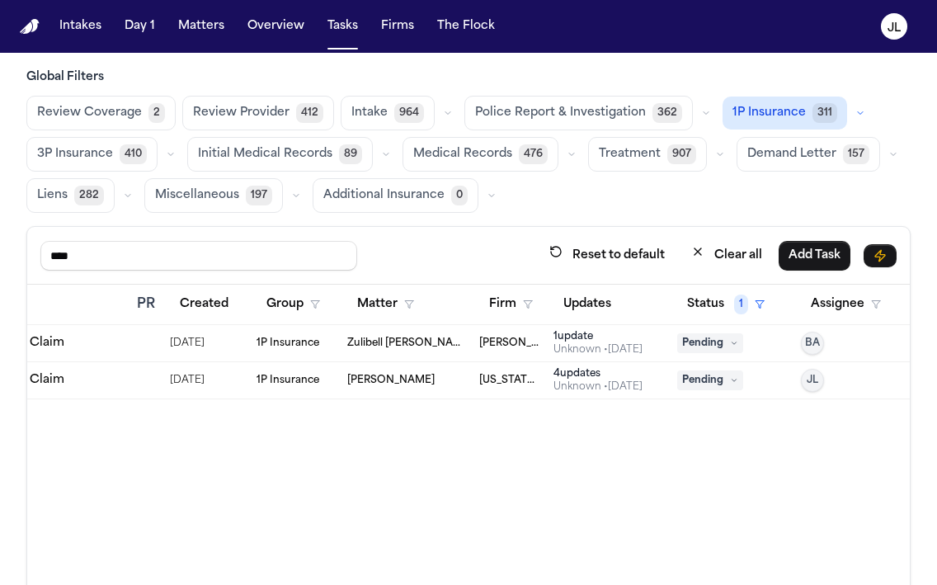
click at [590, 341] on div "1 update" at bounding box center [598, 336] width 89 height 13
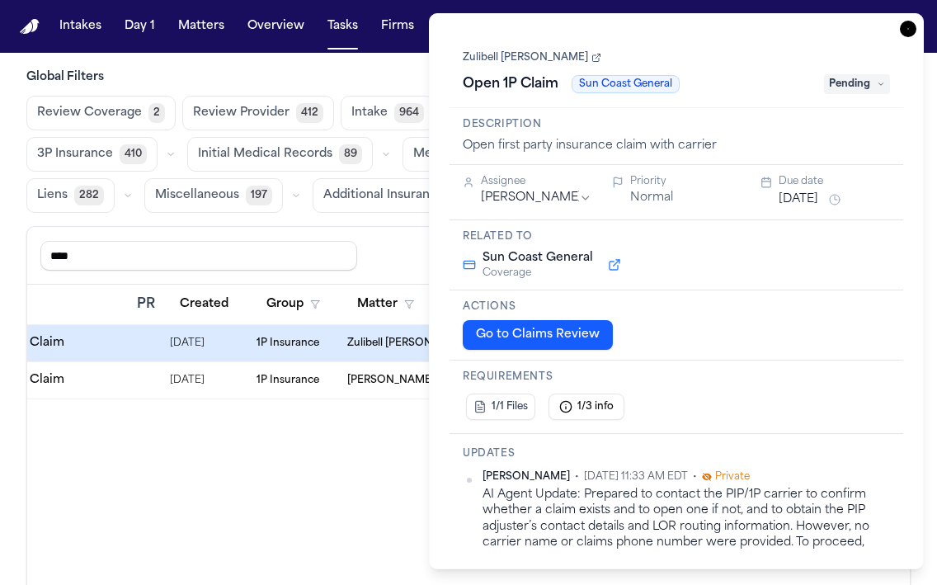
click at [838, 26] on icon "button" at bounding box center [908, 29] width 17 height 17
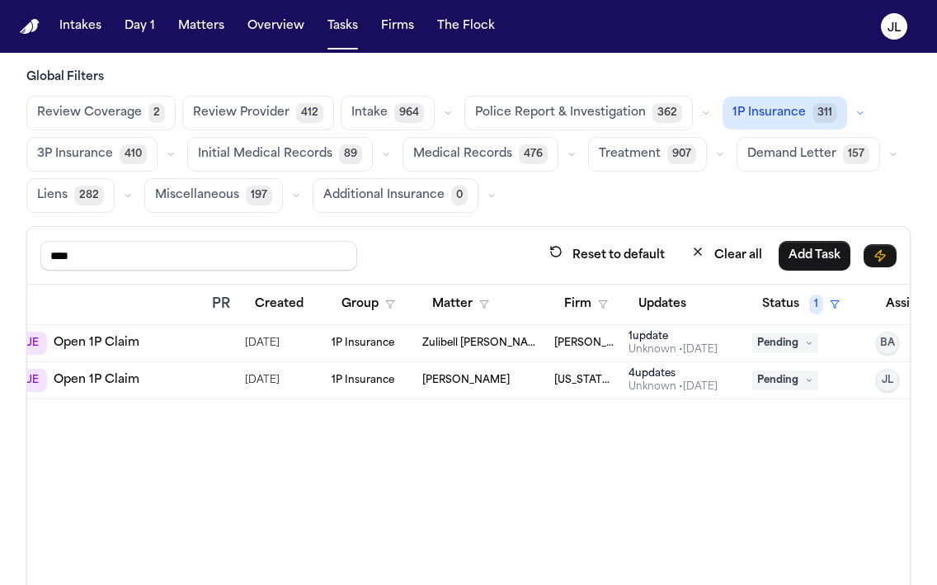
scroll to position [0, 61]
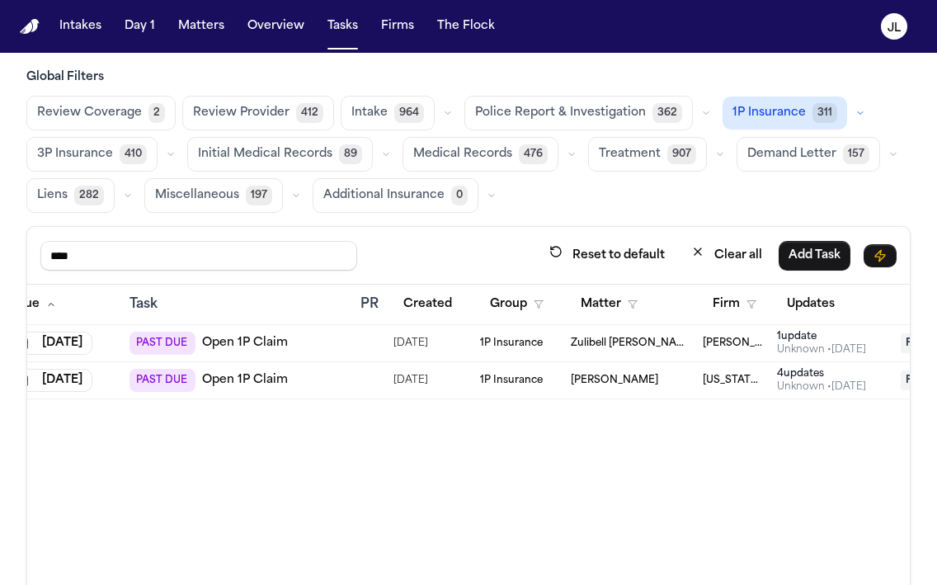
click at [245, 380] on link "Open 1P Claim" at bounding box center [245, 380] width 86 height 17
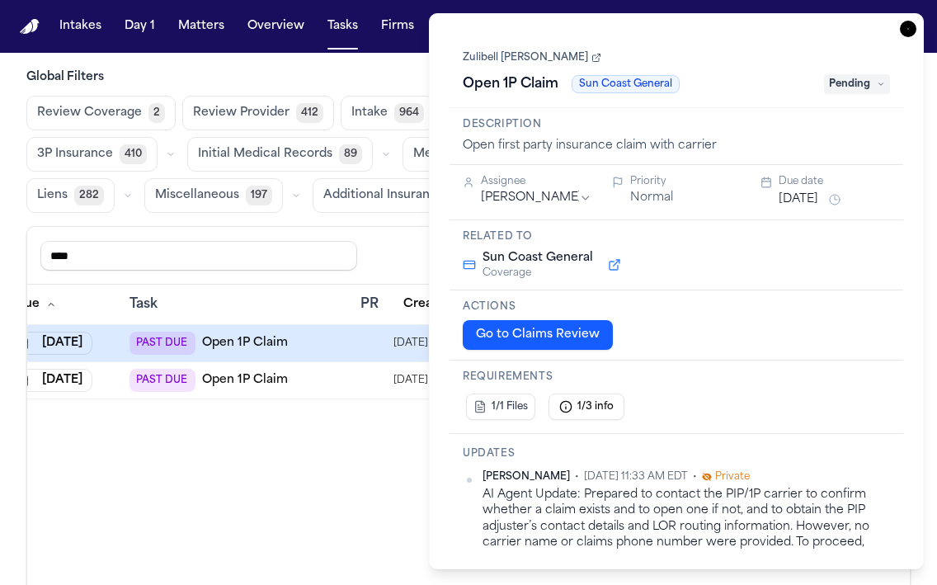
click at [838, 33] on icon "button" at bounding box center [908, 29] width 17 height 17
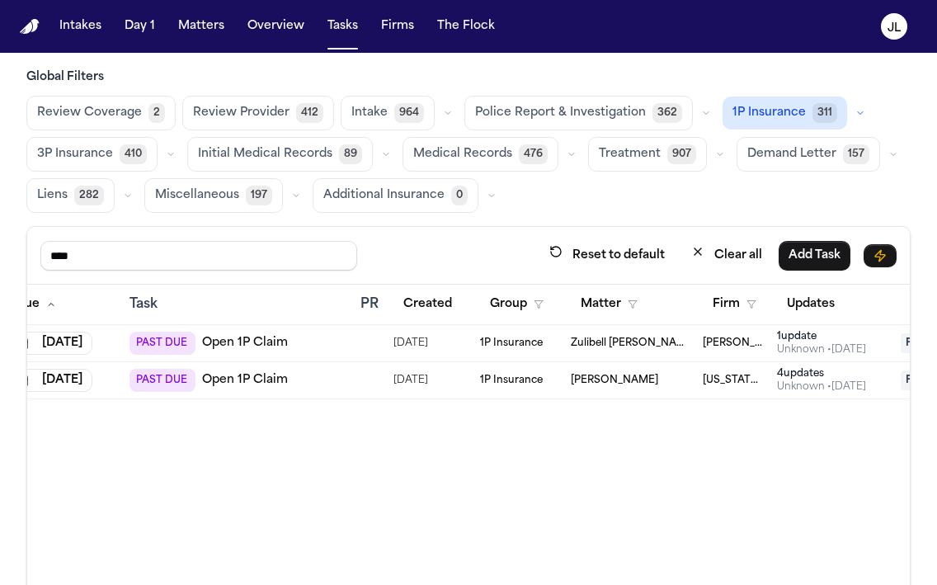
click at [125, 158] on span "410" at bounding box center [133, 154] width 27 height 20
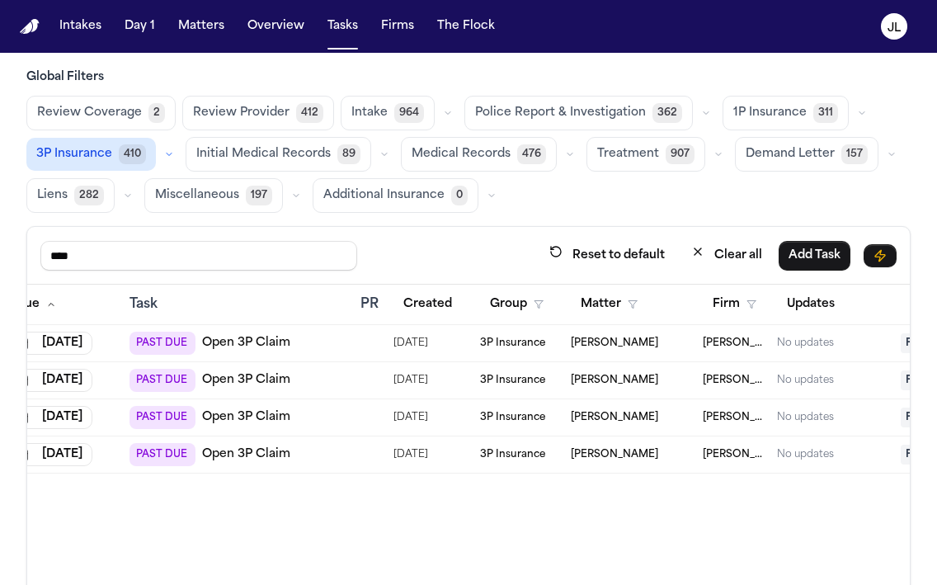
click at [212, 455] on link "Open 3P Claim" at bounding box center [246, 454] width 88 height 17
click at [257, 416] on link "Open 3P Claim" at bounding box center [246, 417] width 88 height 17
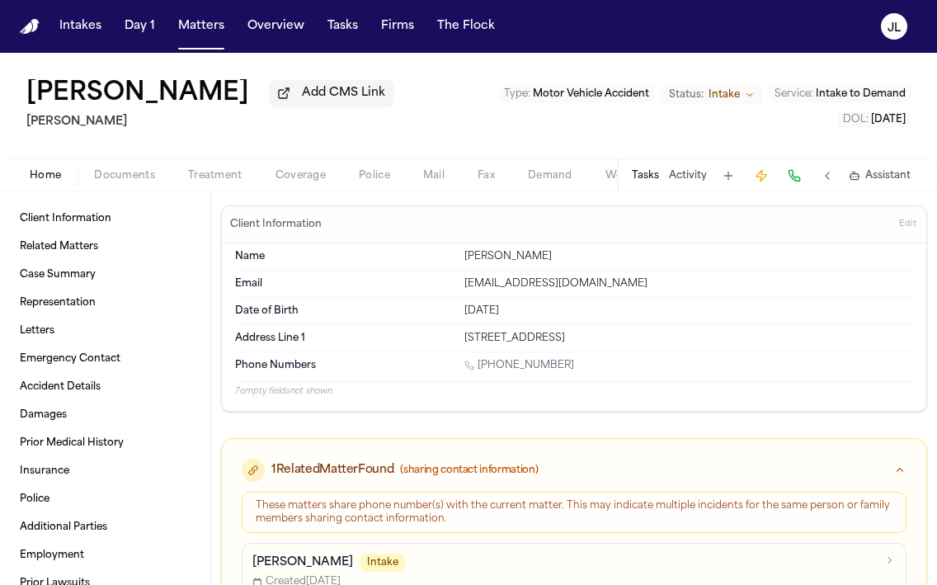
click at [292, 182] on span "Coverage" at bounding box center [301, 175] width 50 height 13
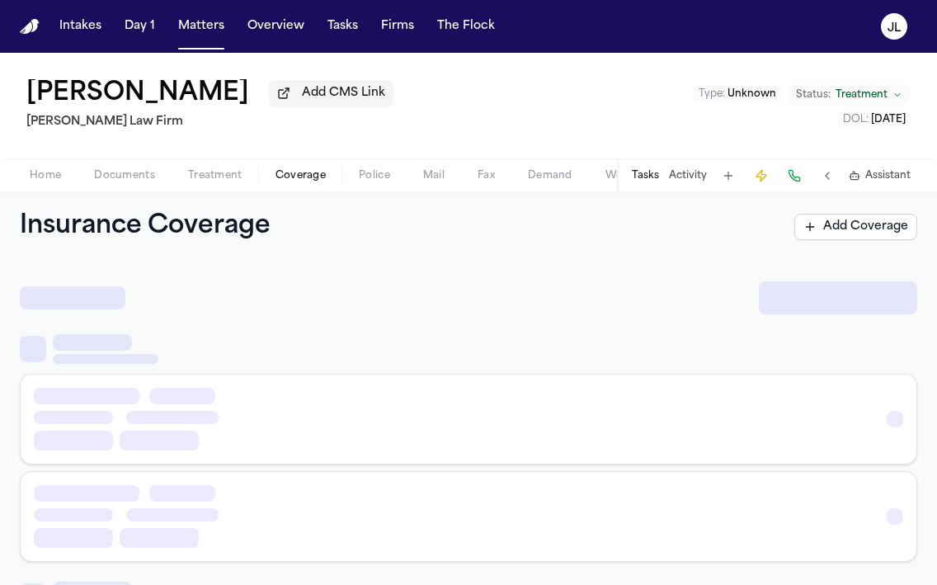
click at [302, 173] on span "Coverage" at bounding box center [301, 175] width 50 height 13
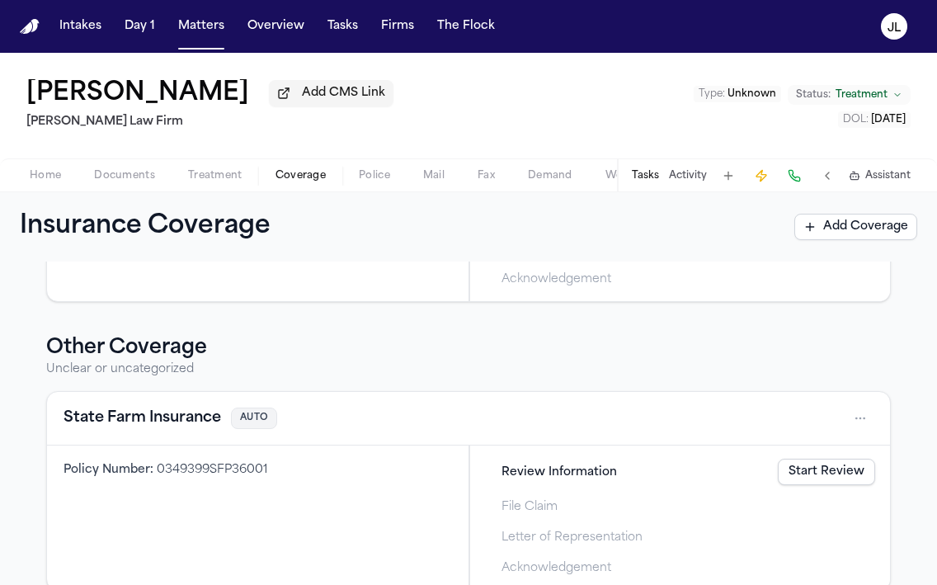
scroll to position [984, 0]
click at [156, 415] on button "State Farm Insurance" at bounding box center [143, 416] width 158 height 23
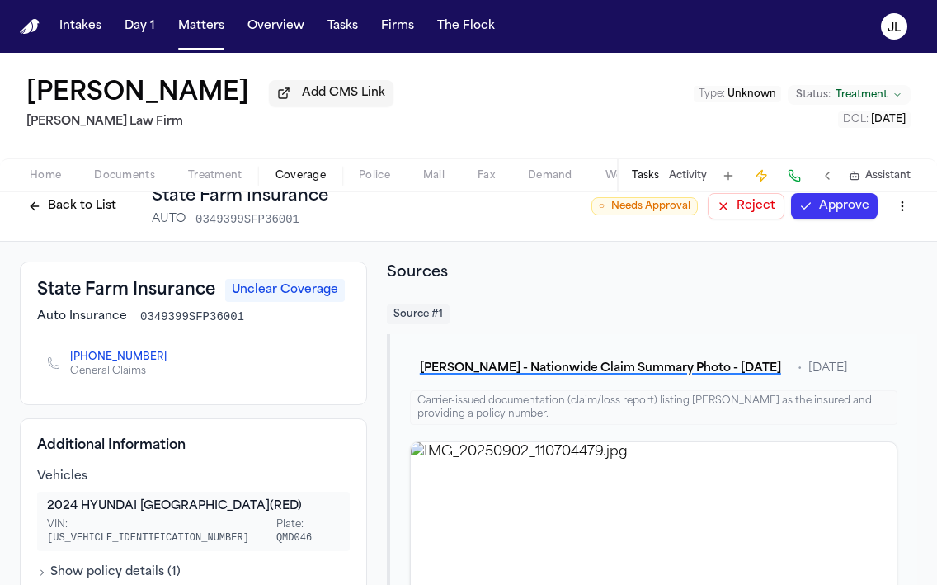
scroll to position [7, 0]
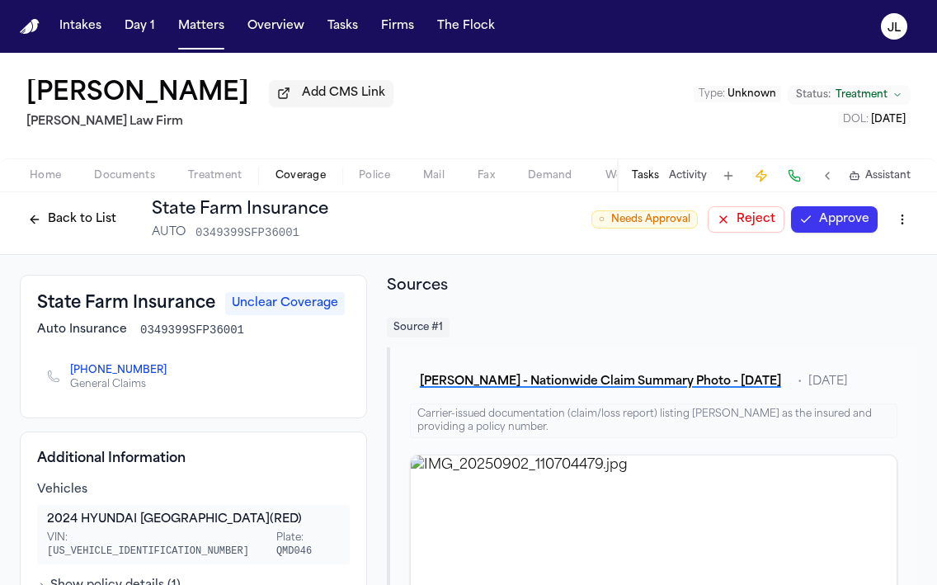
click at [98, 220] on button "Back to List" at bounding box center [72, 219] width 105 height 26
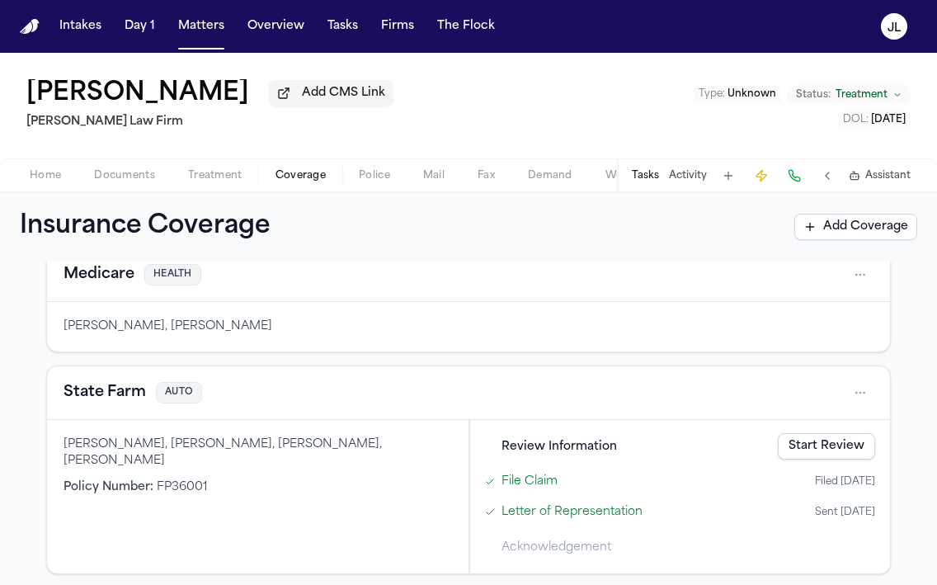
scroll to position [122, 0]
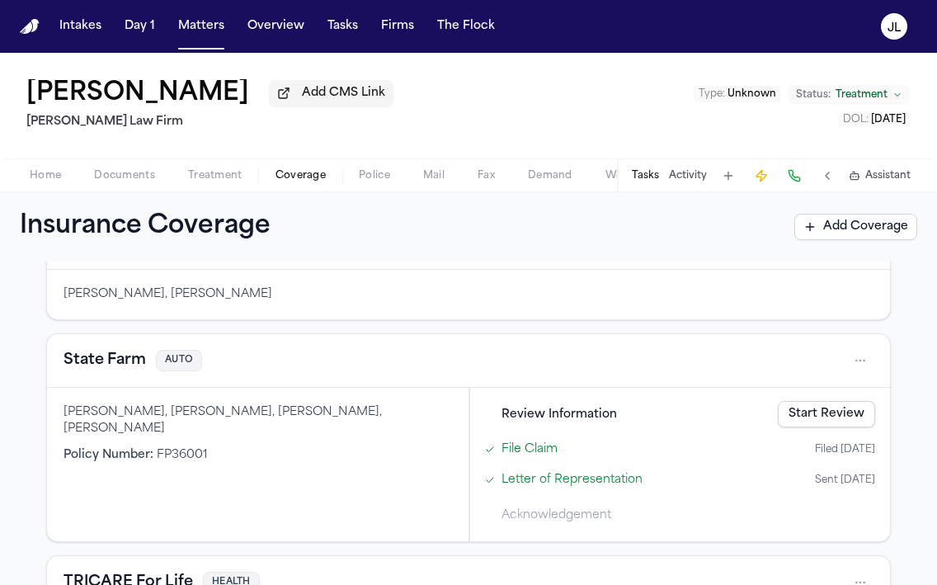
click at [123, 363] on button "State Farm" at bounding box center [105, 360] width 83 height 23
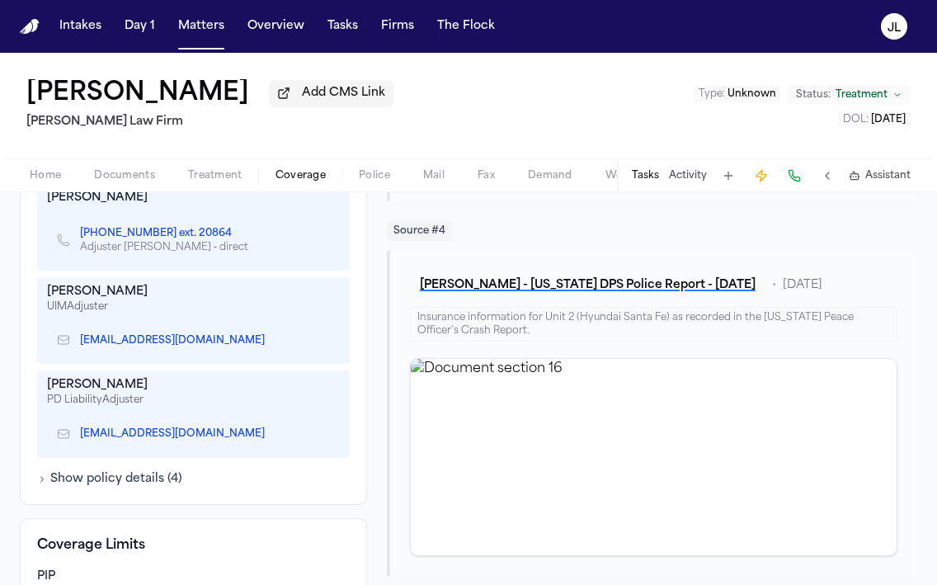
scroll to position [740, 0]
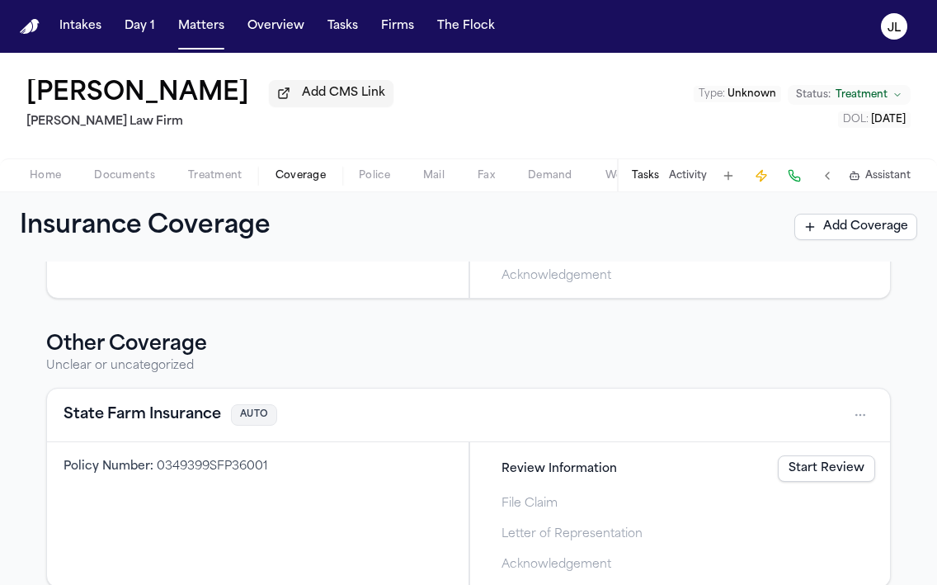
scroll to position [1011, 0]
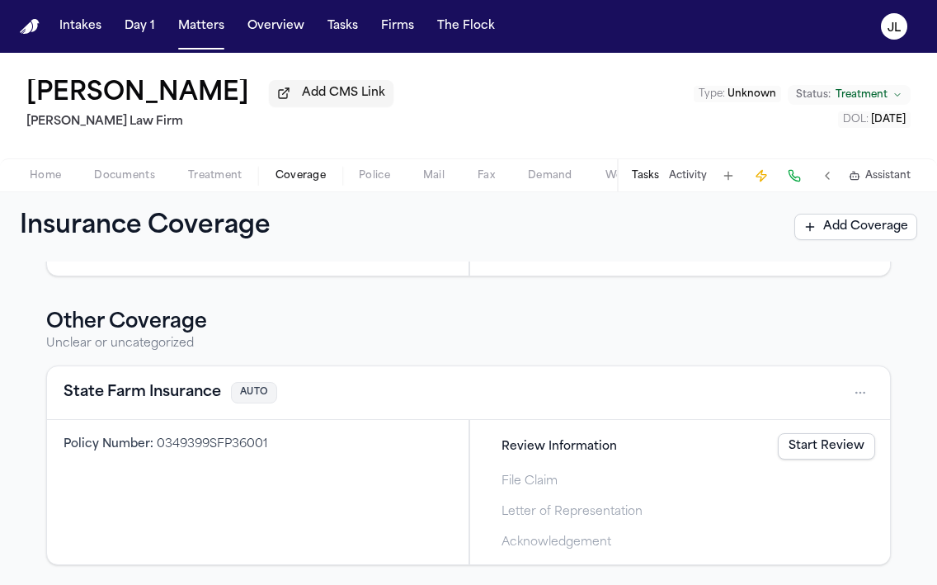
click at [861, 391] on html "Intakes Day 1 Matters Overview Tasks Firms The Flock JL Loretta Johnson Add CMS…" at bounding box center [468, 292] width 937 height 585
click at [779, 470] on div "Delete" at bounding box center [808, 469] width 124 height 26
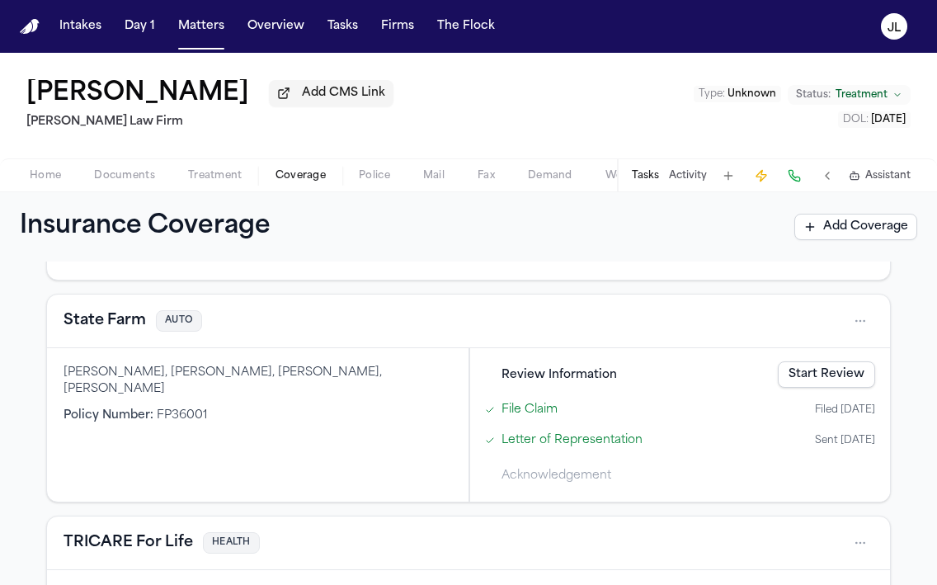
scroll to position [52, 0]
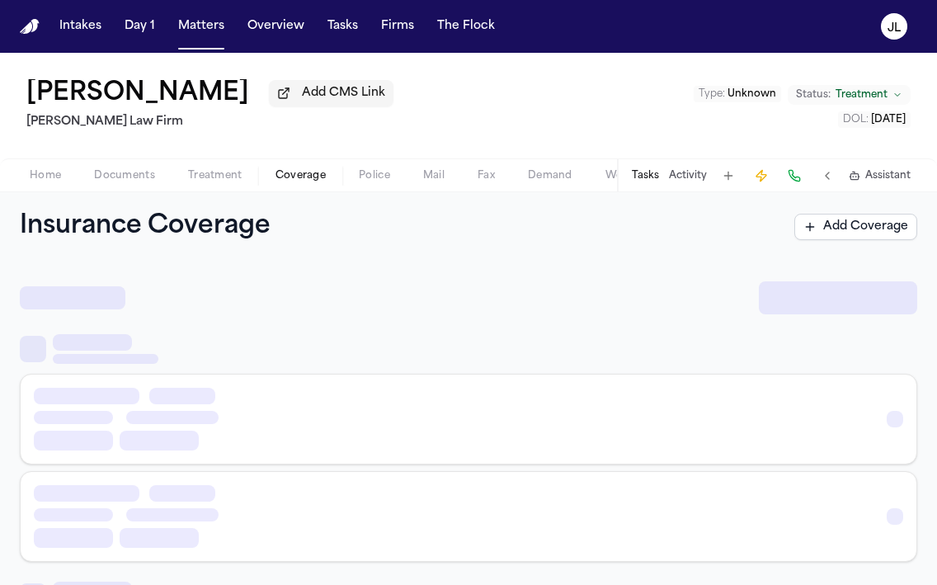
click at [276, 182] on span "Coverage" at bounding box center [301, 175] width 50 height 13
click at [301, 174] on span "Coverage" at bounding box center [301, 175] width 50 height 13
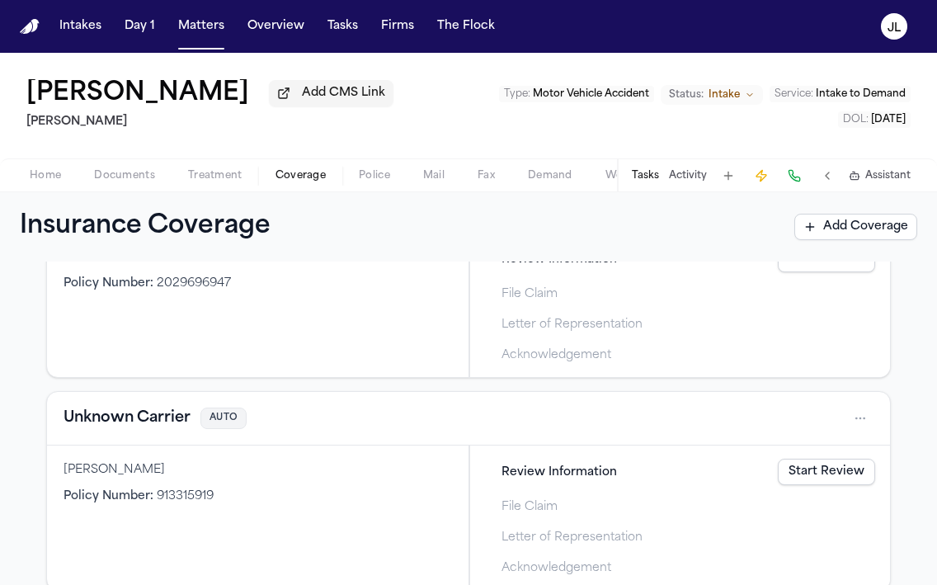
scroll to position [612, 0]
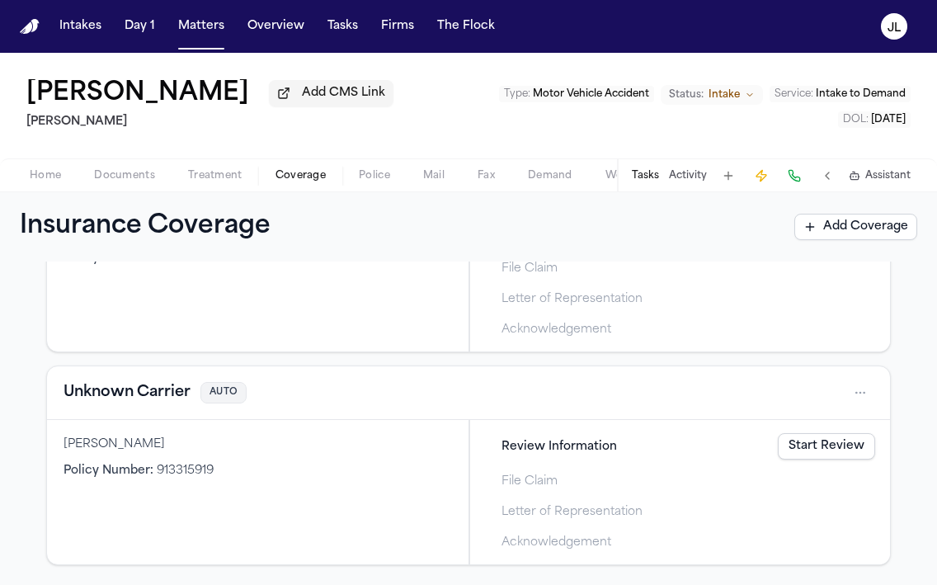
click at [147, 395] on button "Unknown Carrier" at bounding box center [127, 392] width 127 height 23
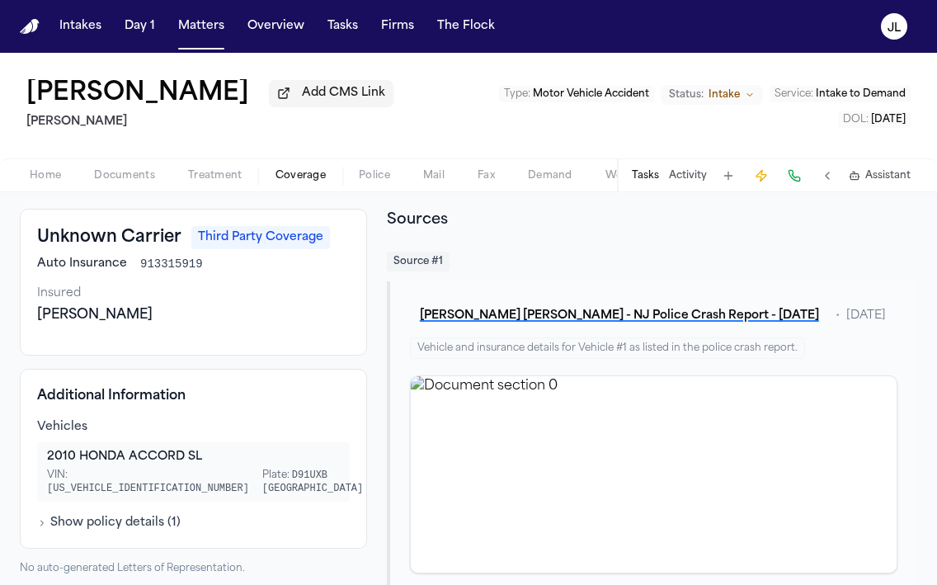
scroll to position [105, 0]
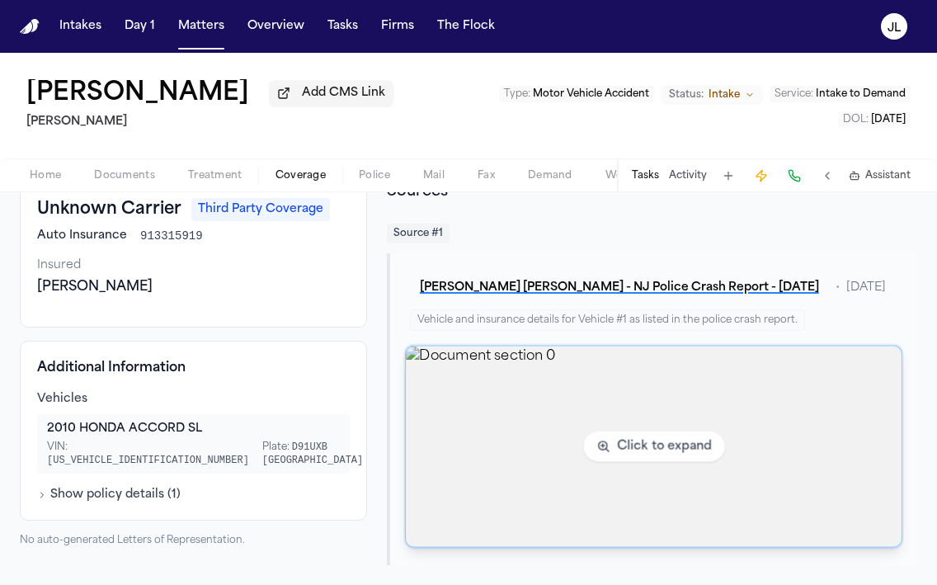
click at [573, 371] on img "View document section 0" at bounding box center [654, 447] width 496 height 201
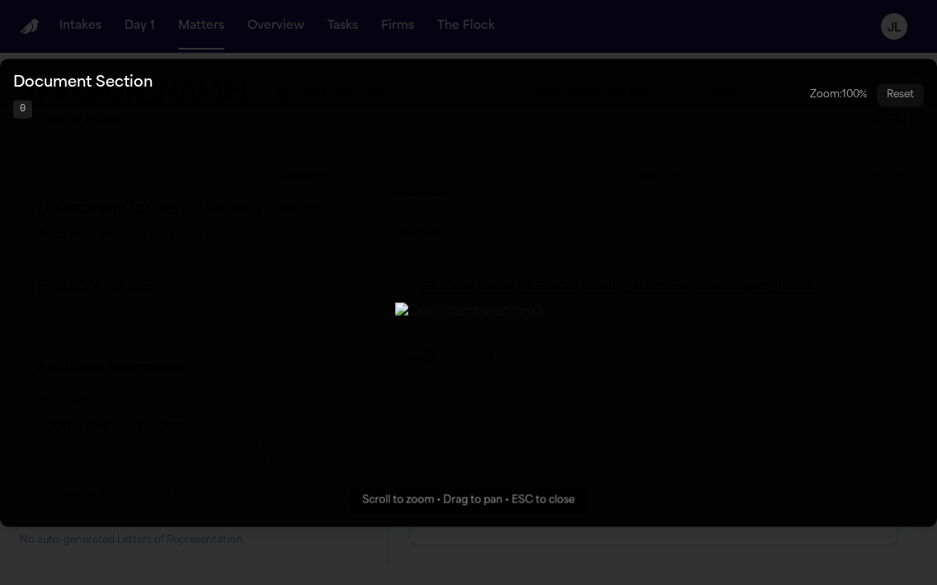
click at [421, 303] on img "Zoomable image viewer. Use mouse wheel to zoom, drag to pan, or press R to rese…" at bounding box center [468, 313] width 147 height 20
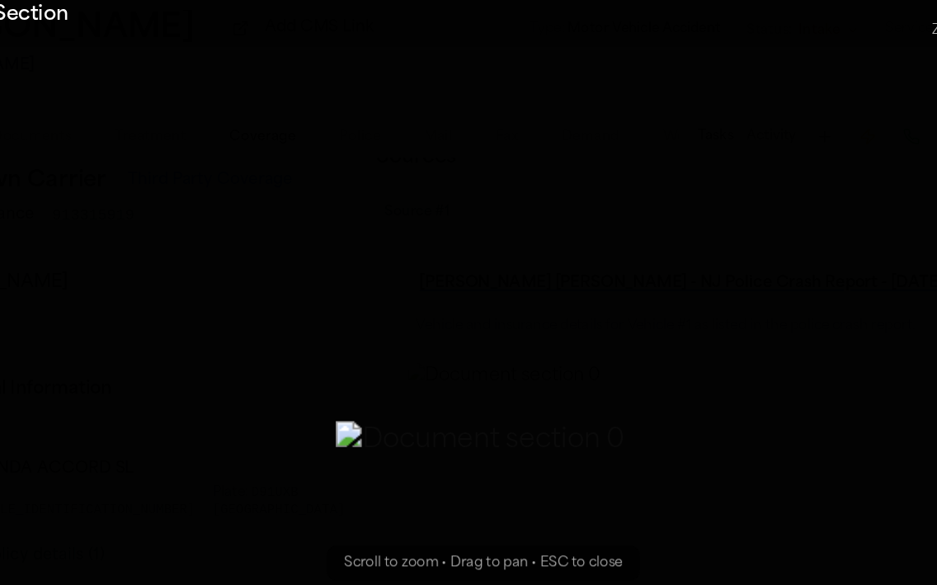
drag, startPoint x: 253, startPoint y: 234, endPoint x: 251, endPoint y: 331, distance: 97.4
click at [356, 393] on img "Zoomable image viewer. Use mouse wheel to zoom, drag to pan, or press R to rese…" at bounding box center [465, 408] width 219 height 30
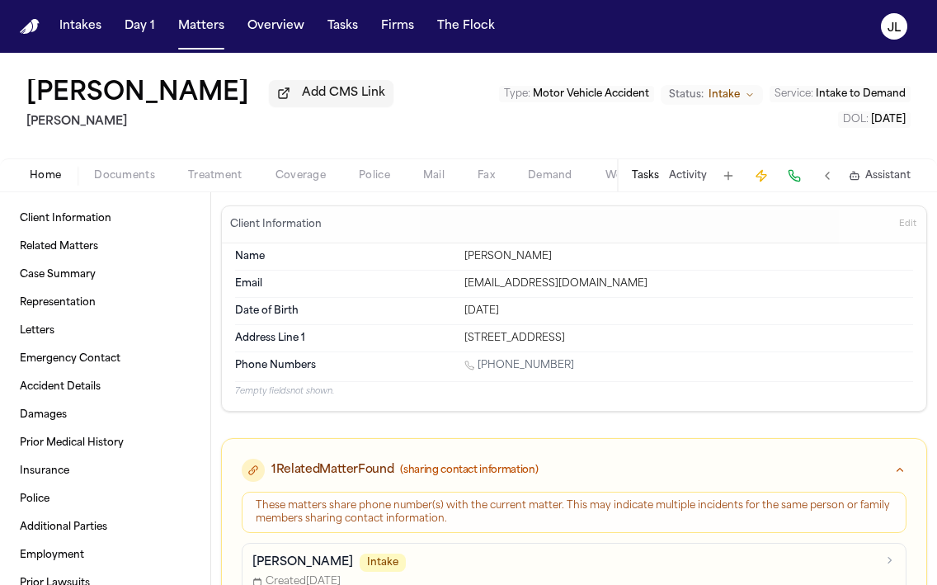
click at [304, 178] on span "Coverage" at bounding box center [301, 175] width 50 height 13
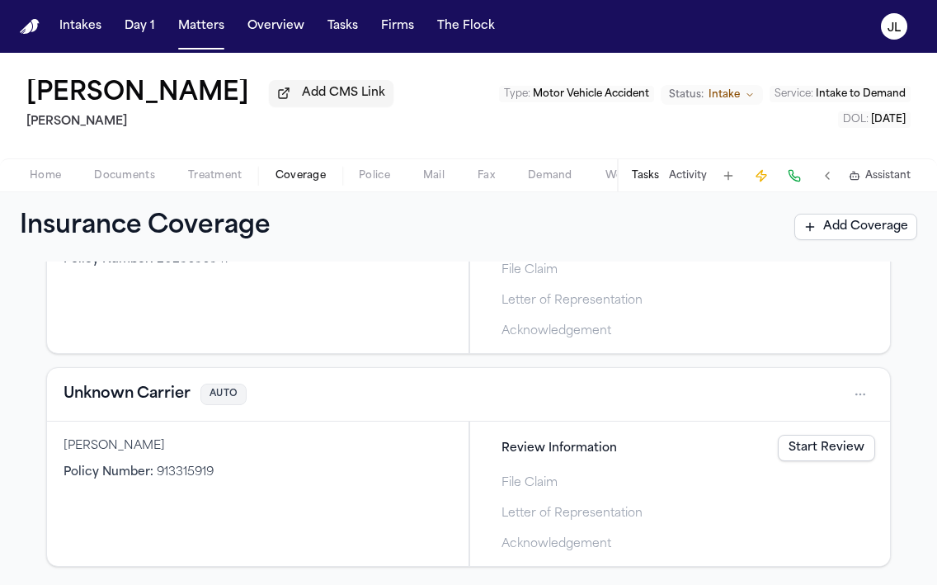
scroll to position [612, 0]
click at [153, 394] on button "Unknown Carrier" at bounding box center [127, 392] width 127 height 23
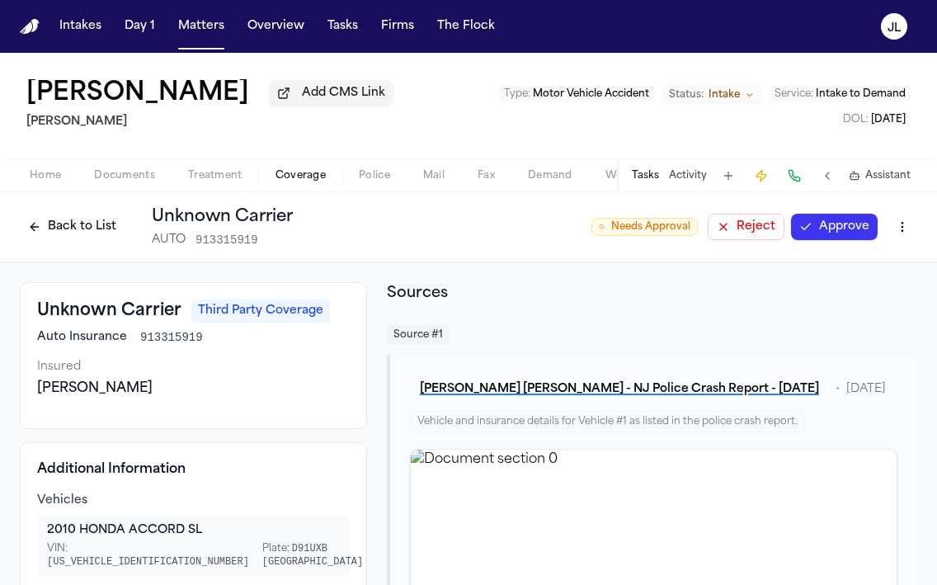
click at [898, 237] on html "Intakes Day 1 Matters Overview Tasks Firms The [PERSON_NAME] [PERSON_NAME] Add …" at bounding box center [468, 292] width 937 height 585
click at [876, 257] on div "Edit Coverage" at bounding box center [845, 266] width 139 height 26
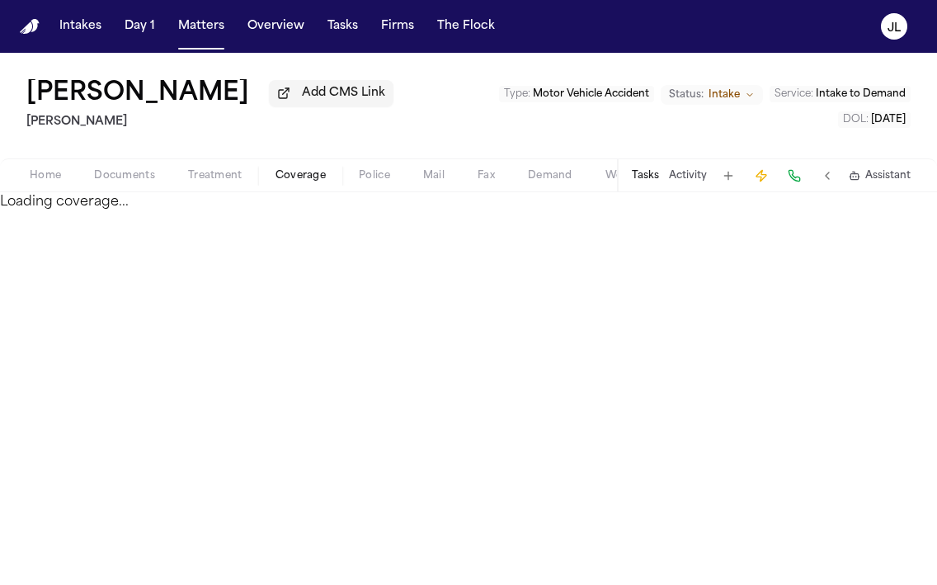
select select "**********"
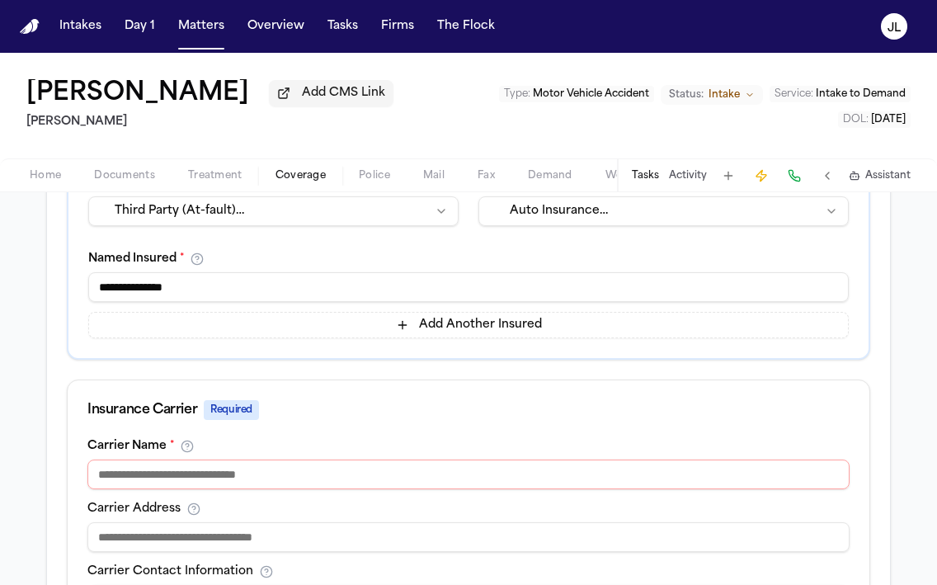
scroll to position [427, 0]
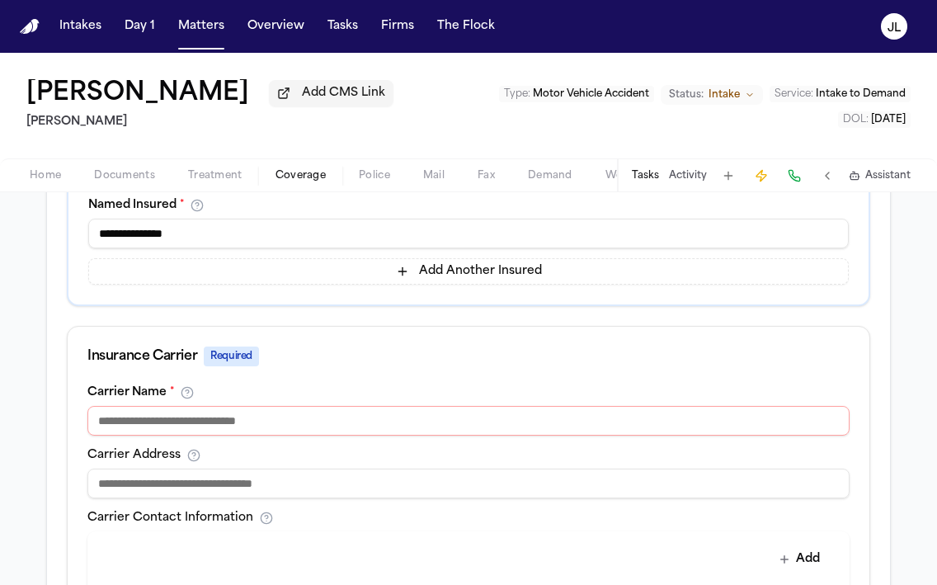
click at [295, 425] on input at bounding box center [468, 421] width 762 height 30
paste input "**********"
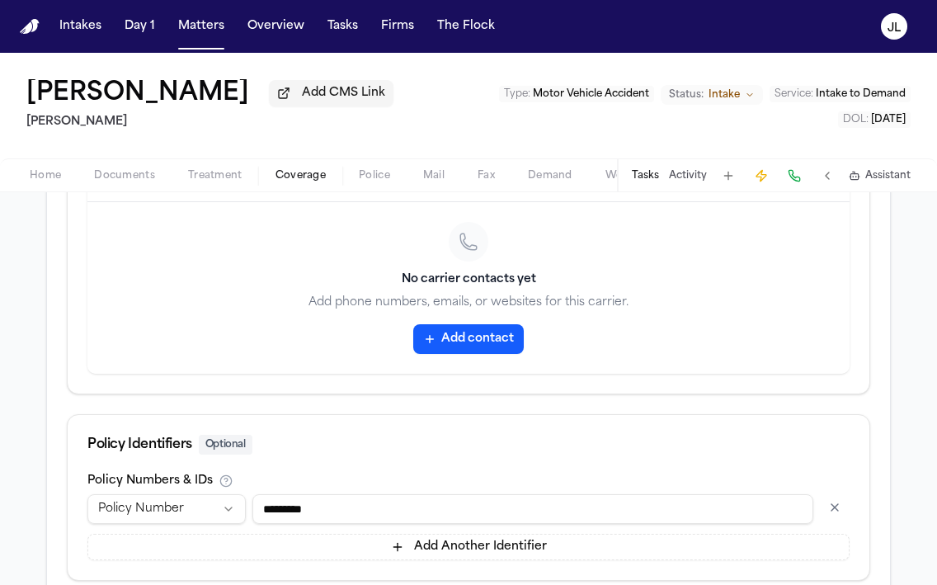
scroll to position [923, 0]
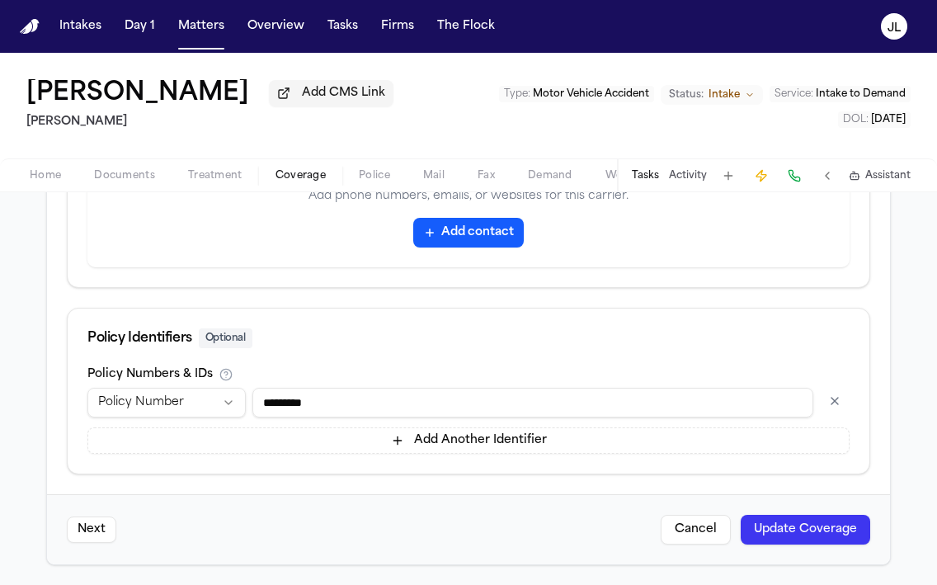
type input "**********"
click at [832, 528] on button "Update Coverage" at bounding box center [806, 530] width 130 height 30
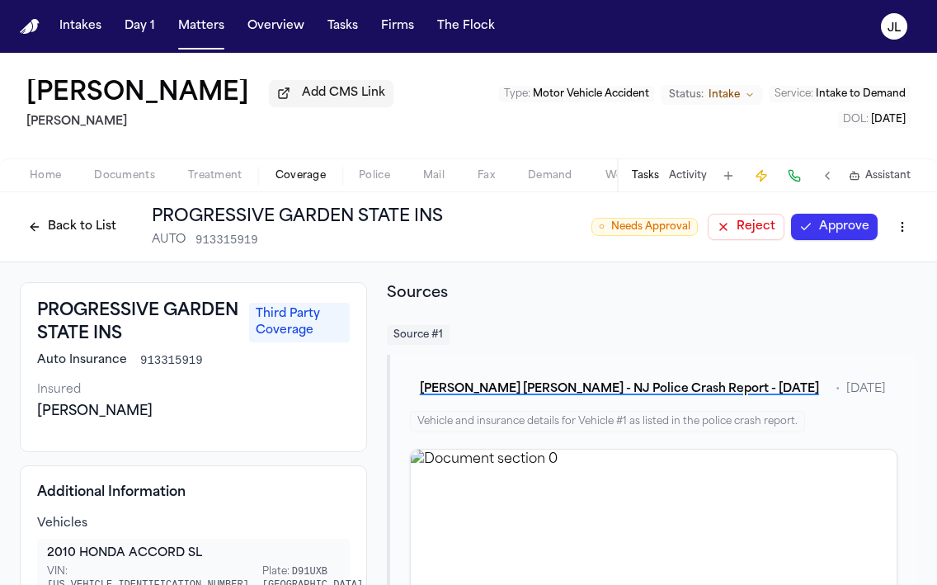
click at [838, 225] on button "Approve" at bounding box center [834, 227] width 87 height 26
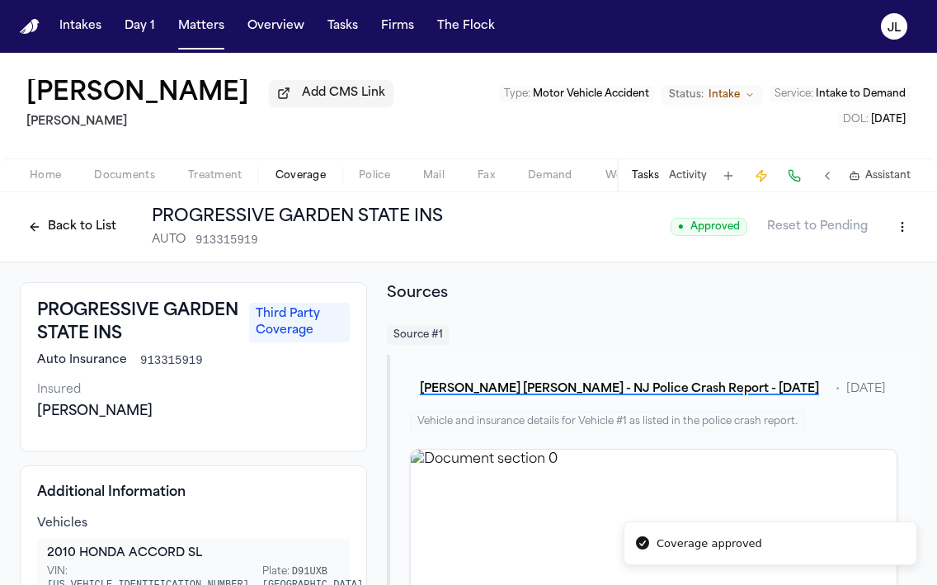
click at [88, 231] on button "Back to List" at bounding box center [72, 227] width 105 height 26
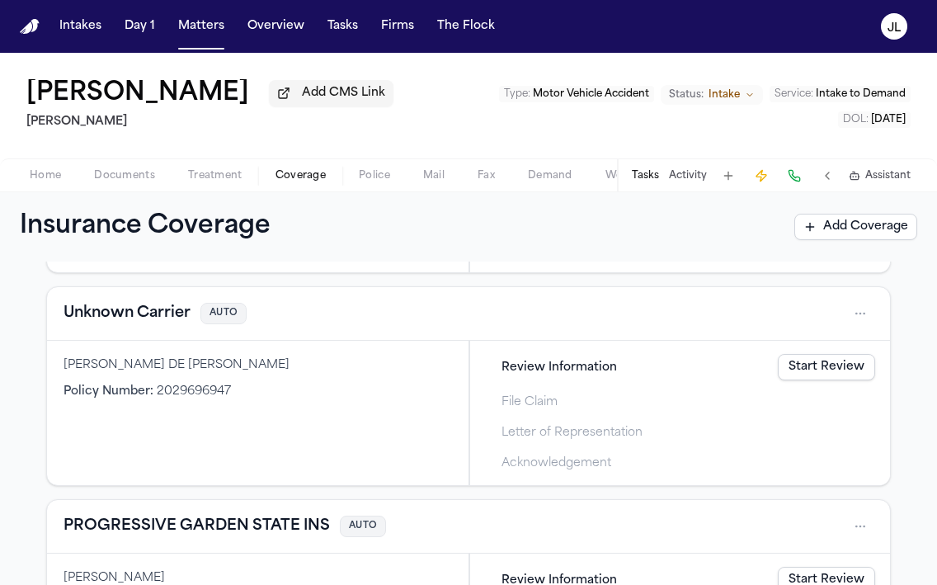
scroll to position [471, 0]
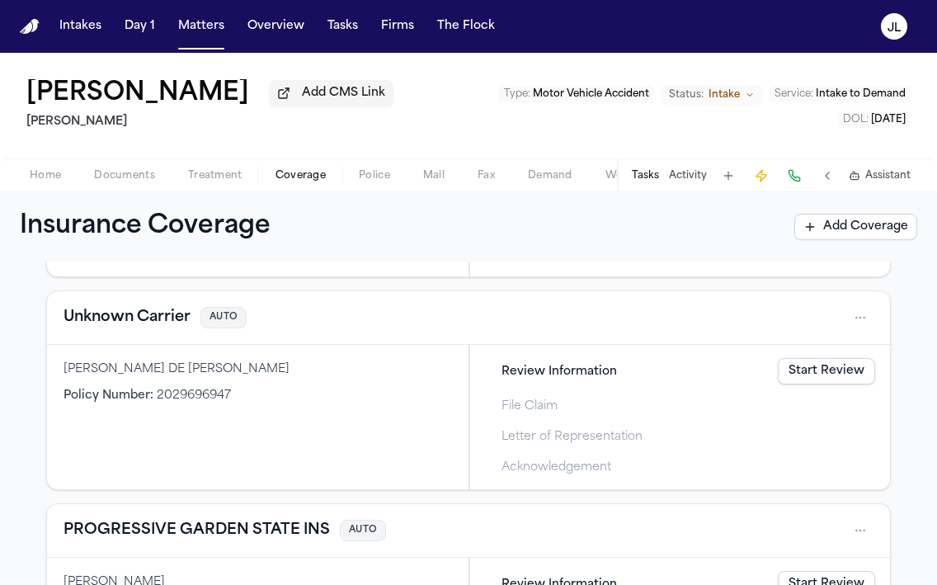
click at [158, 322] on button "Unknown Carrier" at bounding box center [127, 317] width 127 height 23
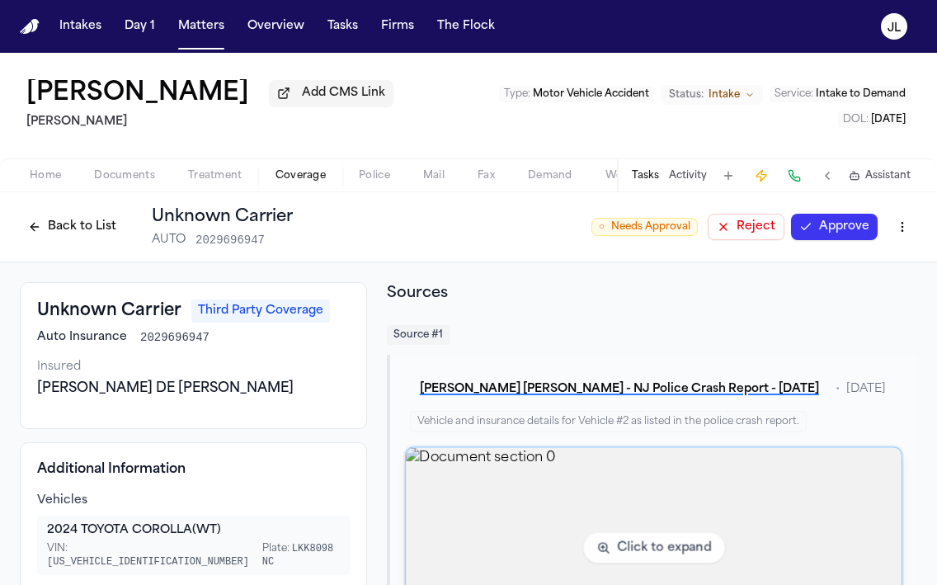
click at [547, 494] on img "View document section 0" at bounding box center [654, 548] width 496 height 201
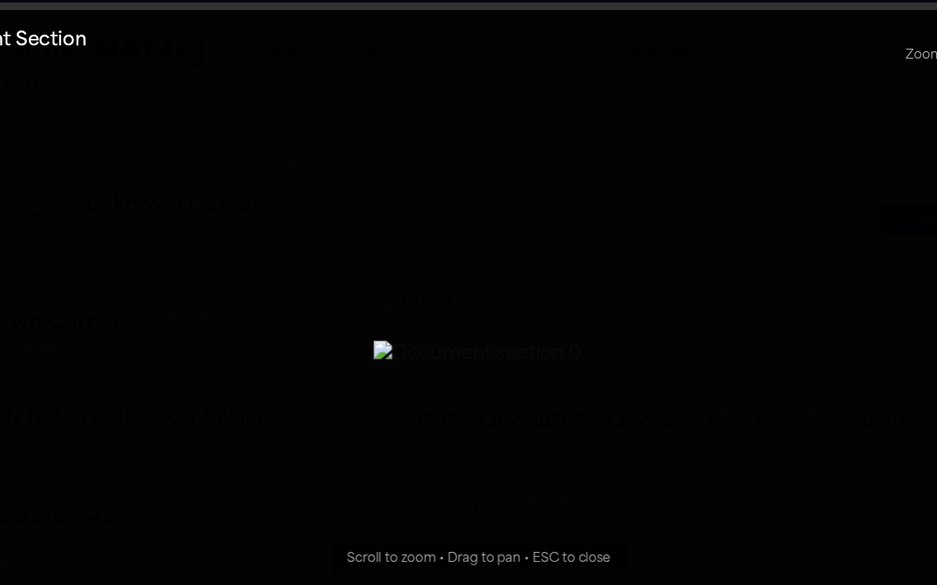
drag, startPoint x: 340, startPoint y: 256, endPoint x: 339, endPoint y: 281, distance: 24.8
click at [385, 325] on img "Zoomable image viewer. Use mouse wheel to zoom, drag to pan, or press R to rese…" at bounding box center [469, 336] width 168 height 22
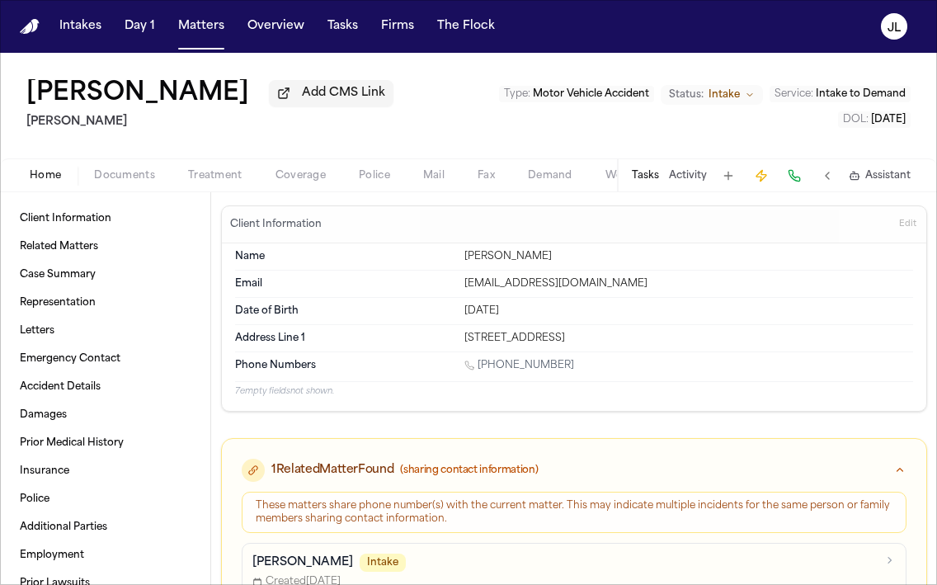
click at [299, 177] on span "Coverage" at bounding box center [301, 175] width 50 height 13
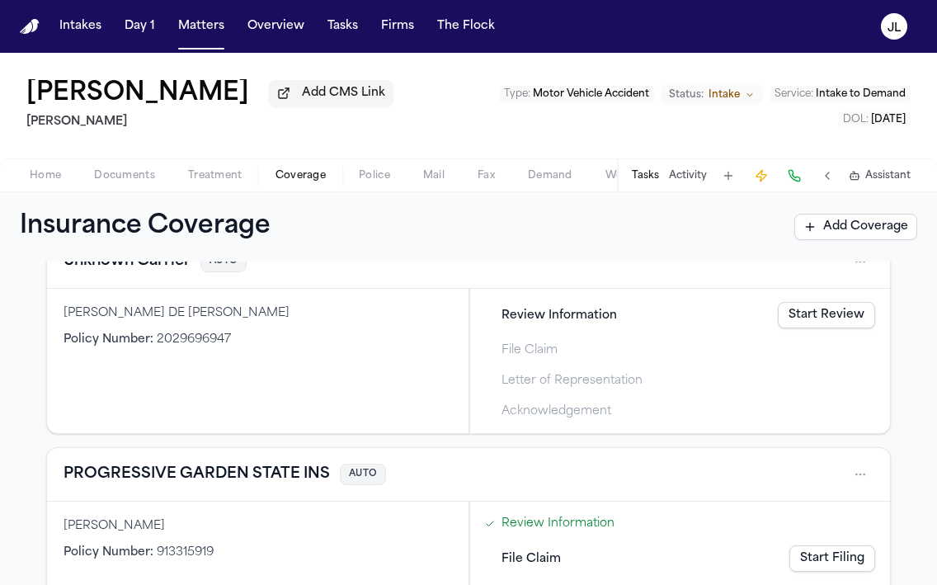
scroll to position [414, 0]
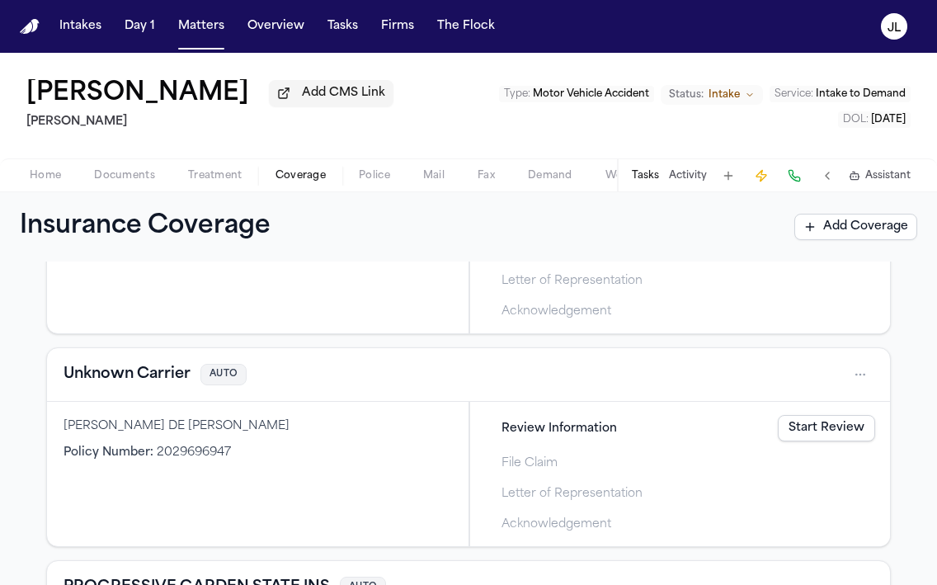
click at [166, 379] on button "Unknown Carrier" at bounding box center [127, 374] width 127 height 23
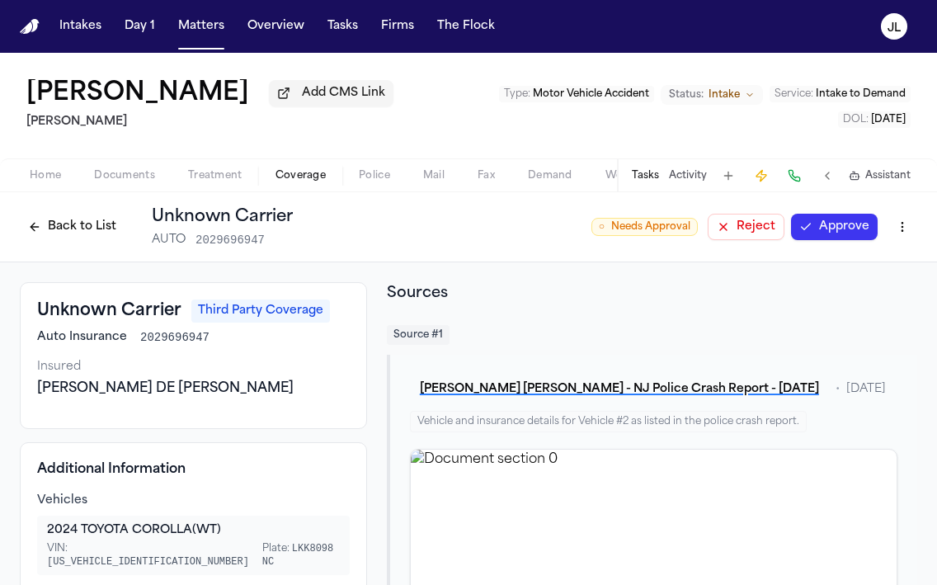
click at [855, 227] on button "Approve" at bounding box center [834, 227] width 87 height 26
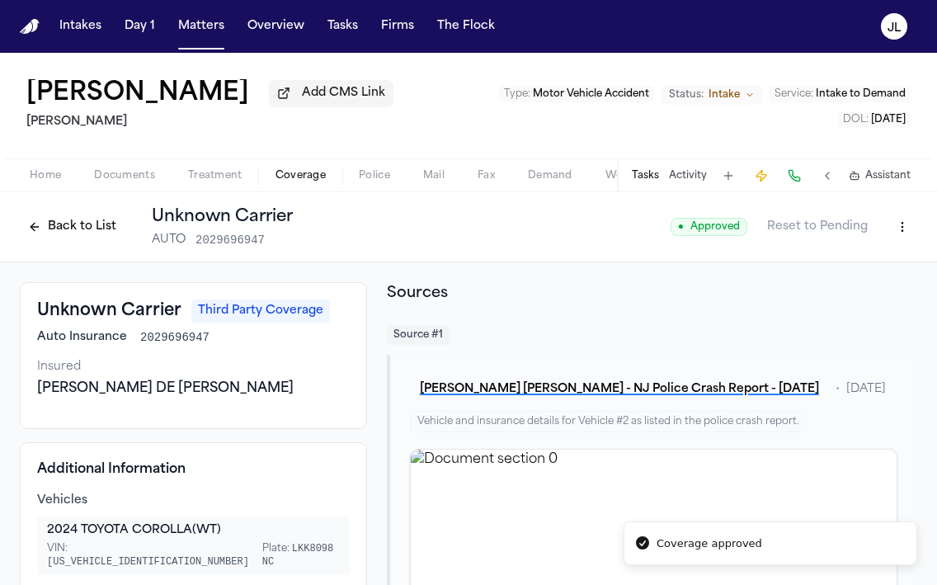
click at [92, 233] on button "Back to List" at bounding box center [72, 227] width 105 height 26
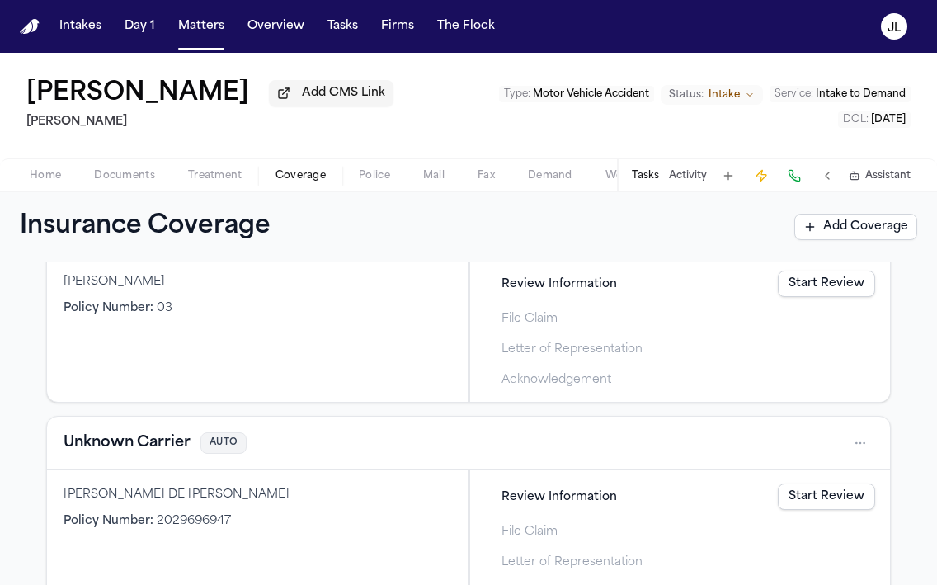
scroll to position [245, 0]
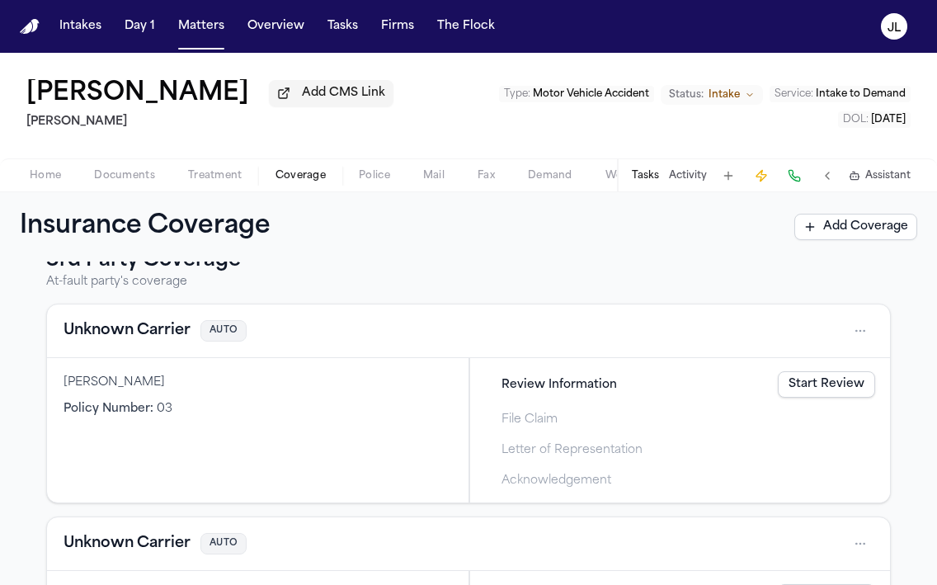
click at [164, 339] on button "Unknown Carrier" at bounding box center [127, 330] width 127 height 23
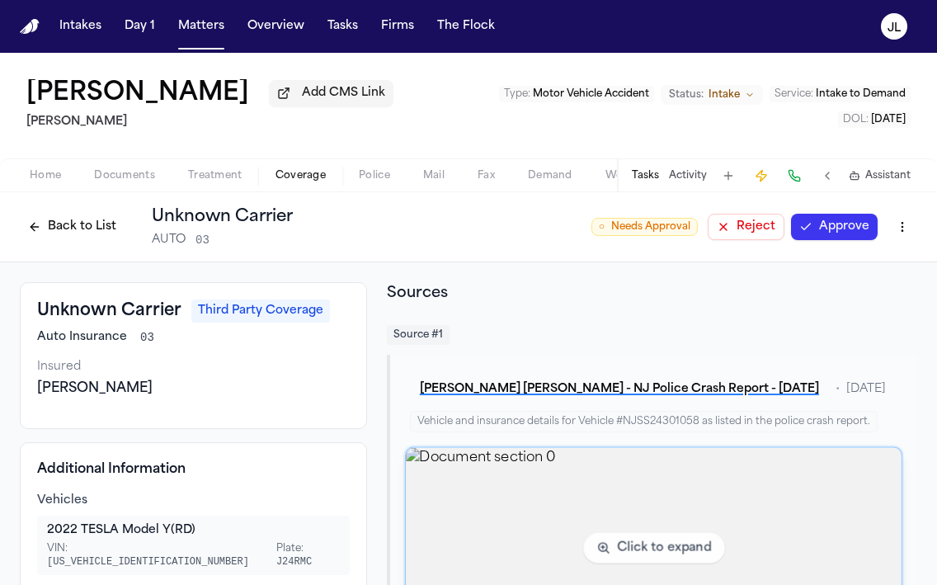
click at [661, 502] on img "View document section 0" at bounding box center [654, 548] width 496 height 201
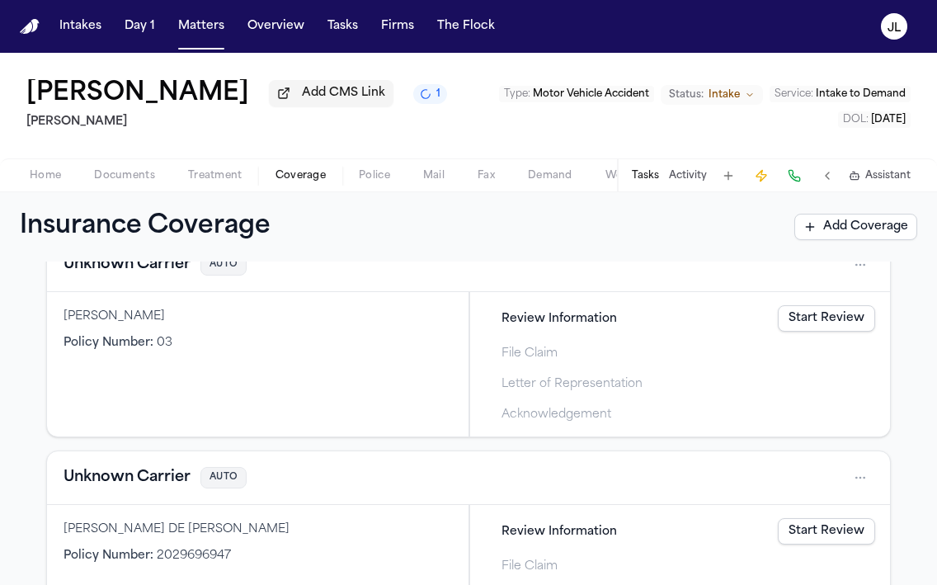
scroll to position [280, 0]
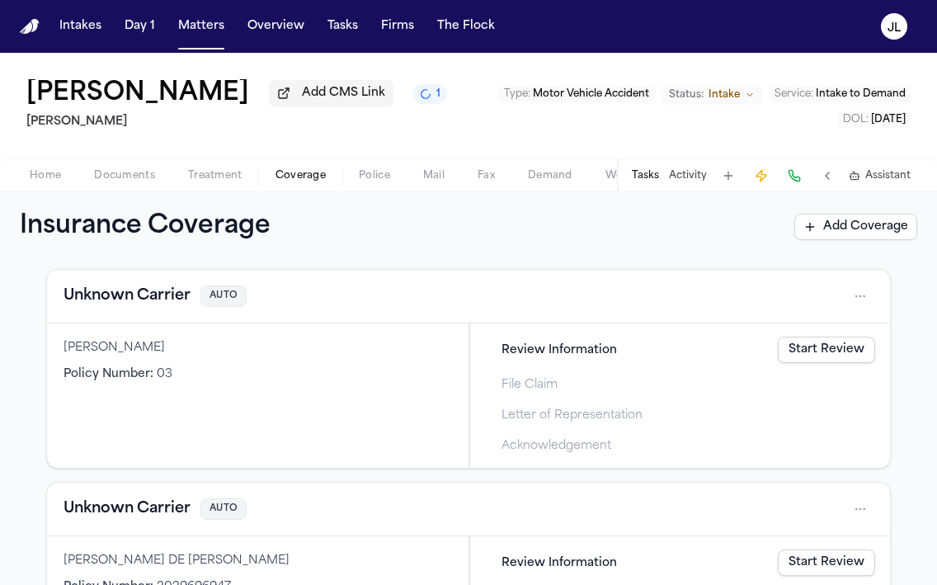
click at [171, 293] on button "Unknown Carrier" at bounding box center [127, 296] width 127 height 23
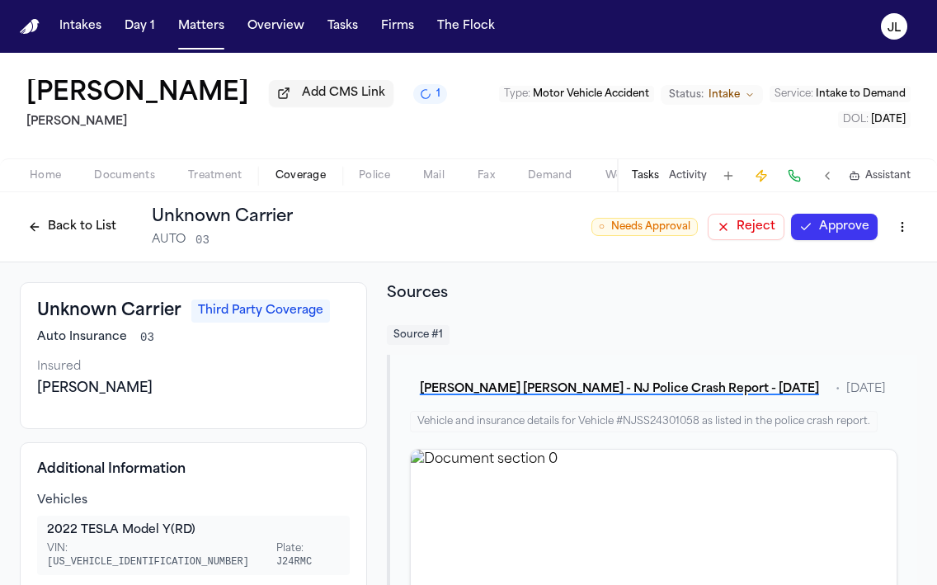
click at [893, 234] on html "Intakes Day 1 Matters Overview Tasks Firms The [PERSON_NAME] [PERSON_NAME] Add …" at bounding box center [468, 292] width 937 height 585
click at [869, 264] on div "Edit Coverage" at bounding box center [845, 266] width 139 height 26
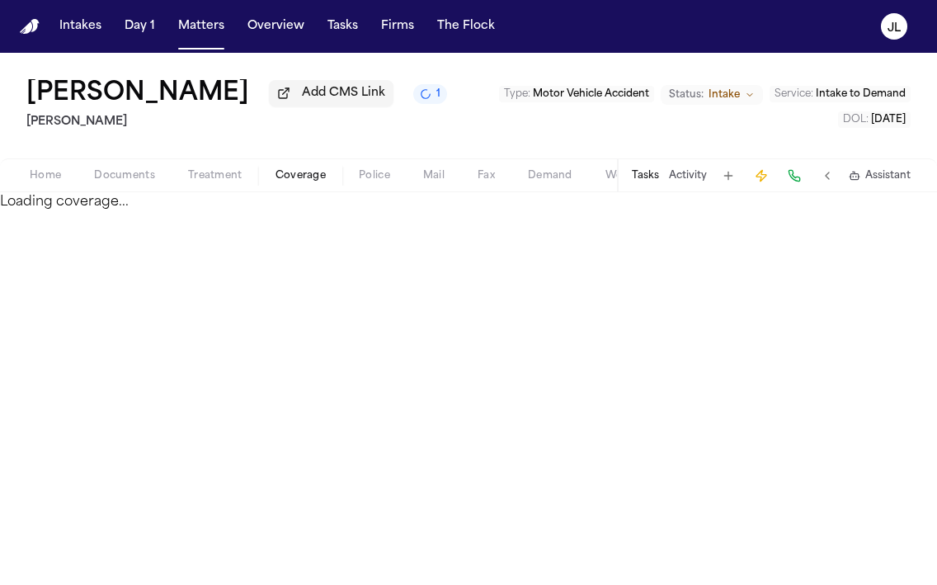
select select "**********"
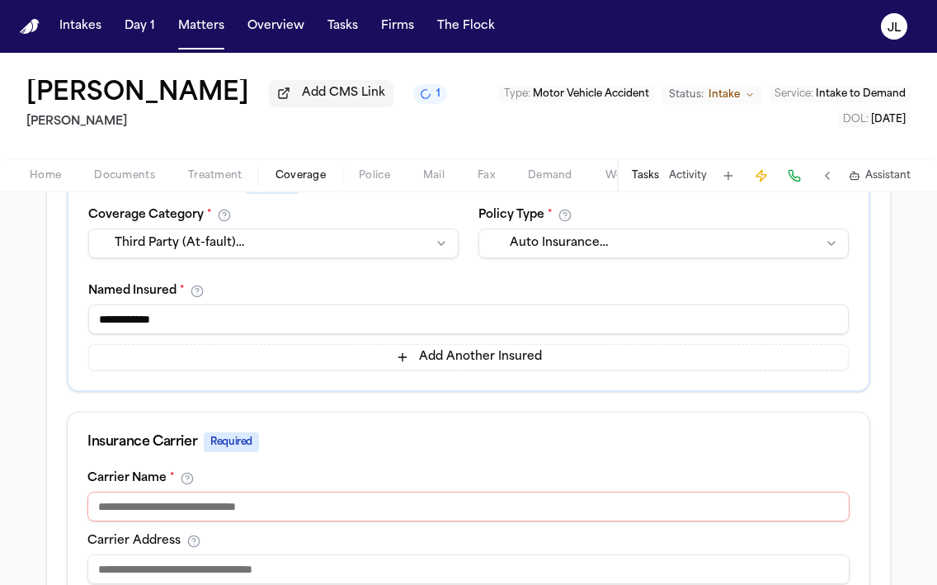
scroll to position [402, 0]
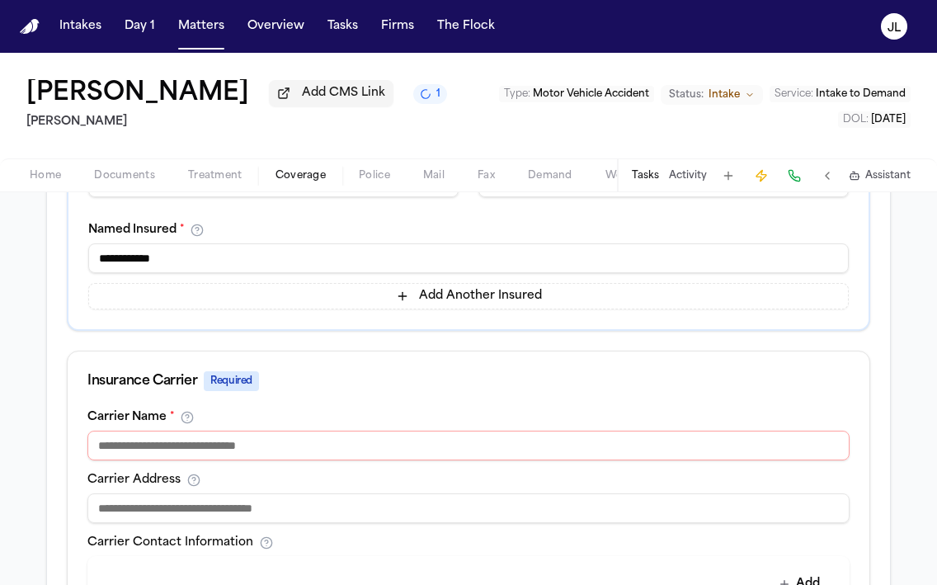
click at [275, 456] on input at bounding box center [468, 446] width 762 height 30
paste input "**********"
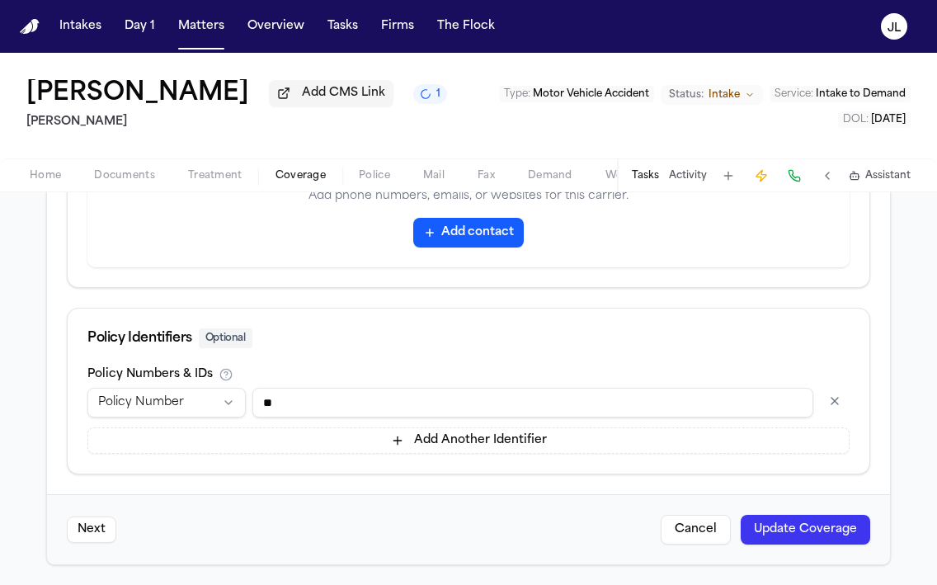
type input "**********"
click at [842, 526] on button "Update Coverage" at bounding box center [806, 530] width 130 height 30
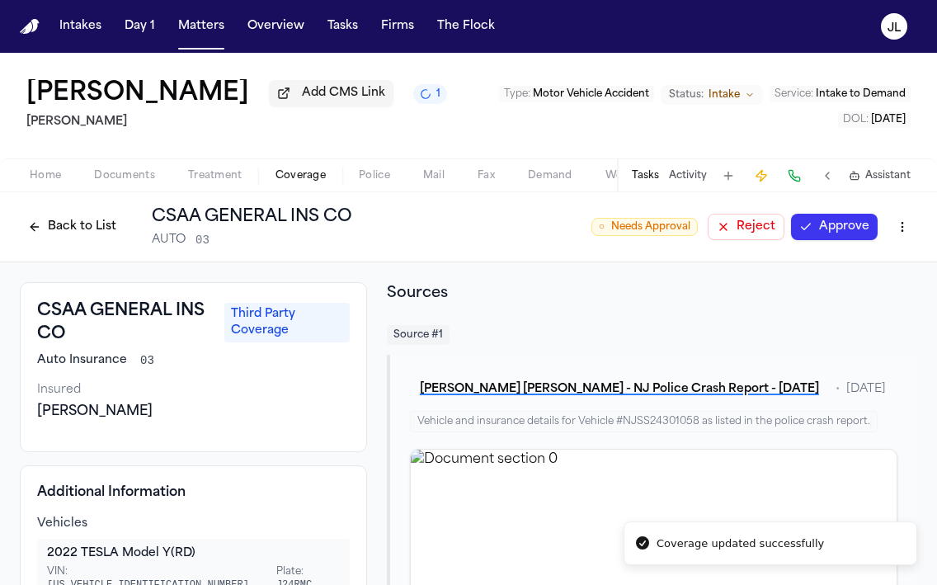
click at [863, 240] on button "Approve" at bounding box center [834, 227] width 87 height 26
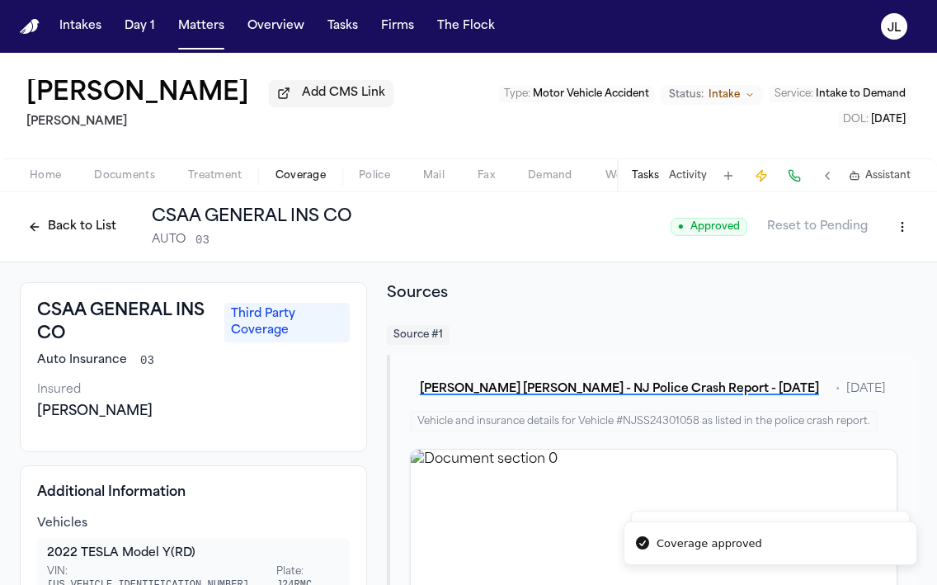
click at [61, 236] on button "Back to List" at bounding box center [72, 227] width 105 height 26
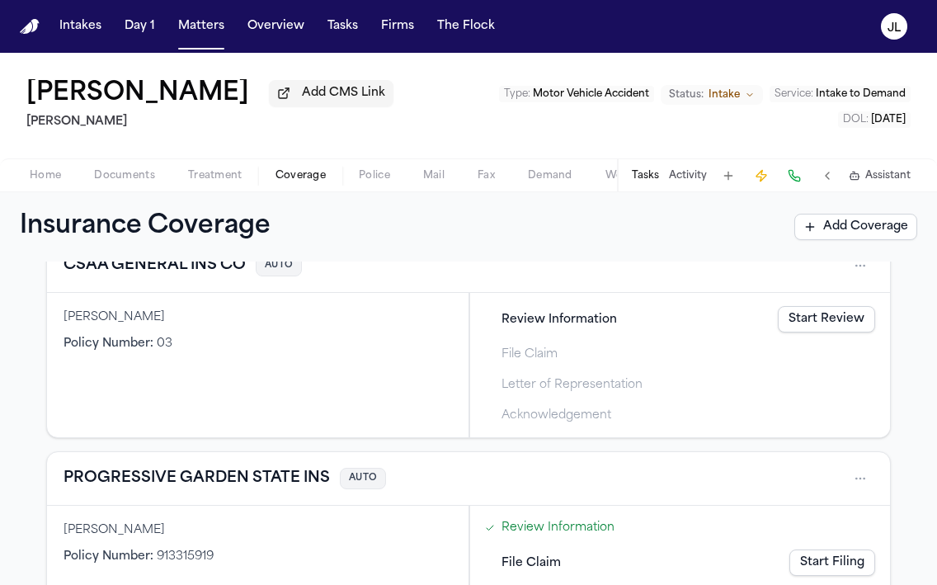
scroll to position [499, 0]
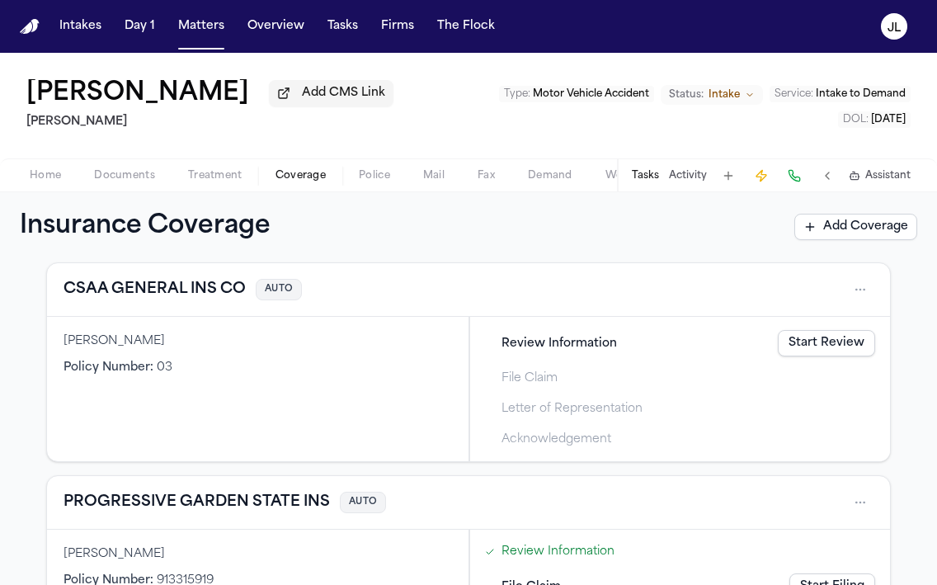
click at [182, 300] on button "CSAA GENERAL INS CO" at bounding box center [155, 289] width 182 height 23
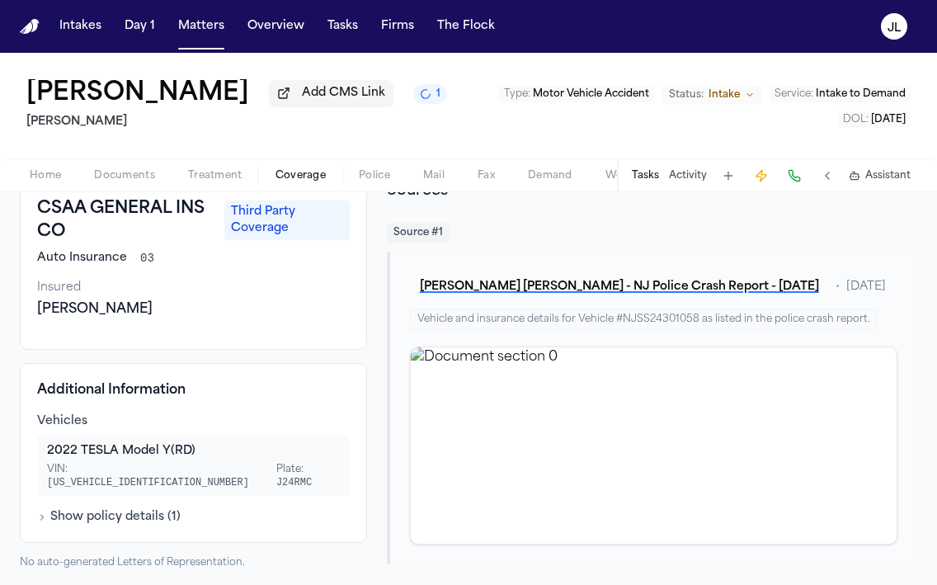
scroll to position [105, 0]
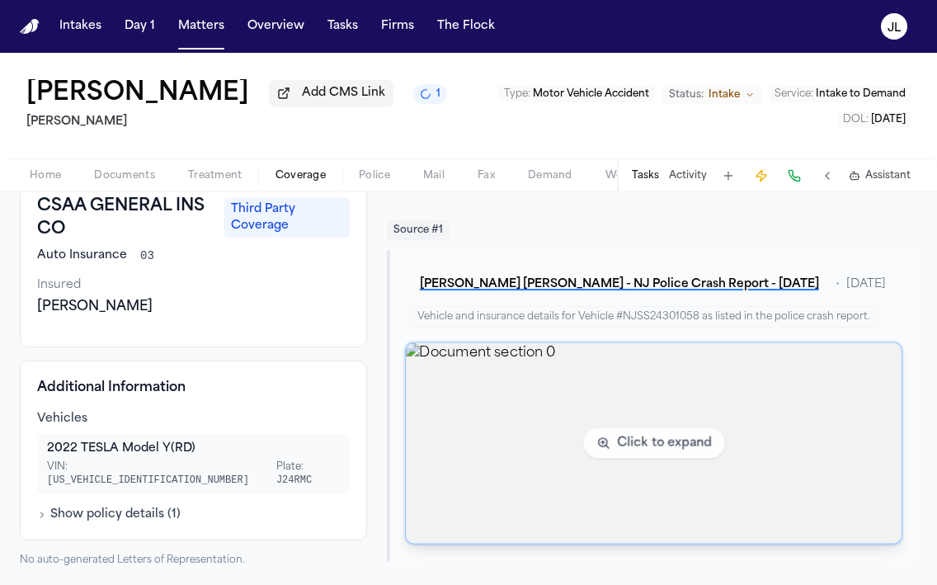
click at [540, 436] on img "View document section 0" at bounding box center [654, 443] width 496 height 201
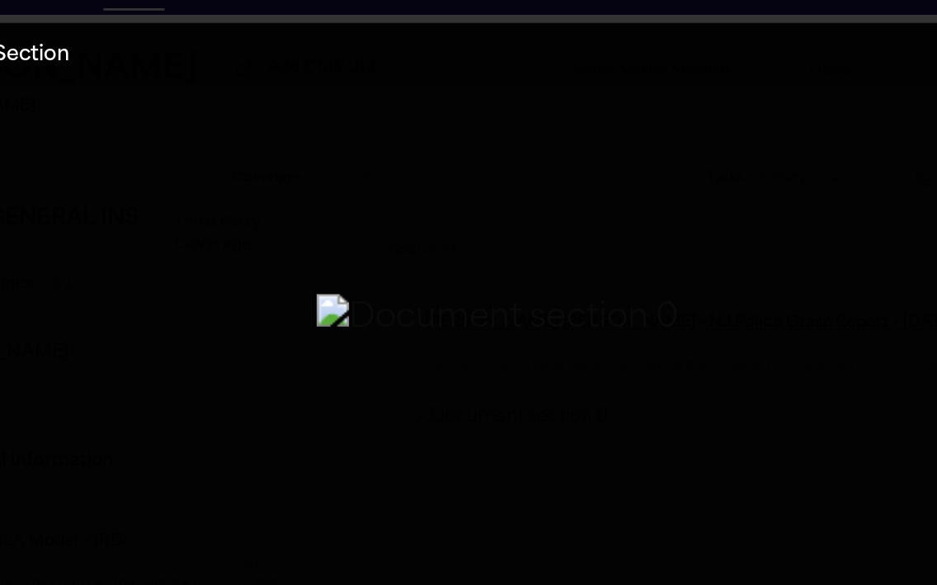
click at [380, 265] on img "Zoomable image viewer. Use mouse wheel to zoom, drag to pan, or press R to rese…" at bounding box center [474, 280] width 272 height 36
drag, startPoint x: 380, startPoint y: 265, endPoint x: 370, endPoint y: 369, distance: 104.5
click at [370, 370] on img "Zoomable image viewer. Use mouse wheel to zoom, drag to pan, or press R to rese…" at bounding box center [465, 374] width 272 height 36
drag, startPoint x: 371, startPoint y: 288, endPoint x: 342, endPoint y: 347, distance: 65.3
click at [341, 422] on img "Zoomable image viewer. Use mouse wheel to zoom, drag to pan, or press R to rese…" at bounding box center [433, 440] width 272 height 36
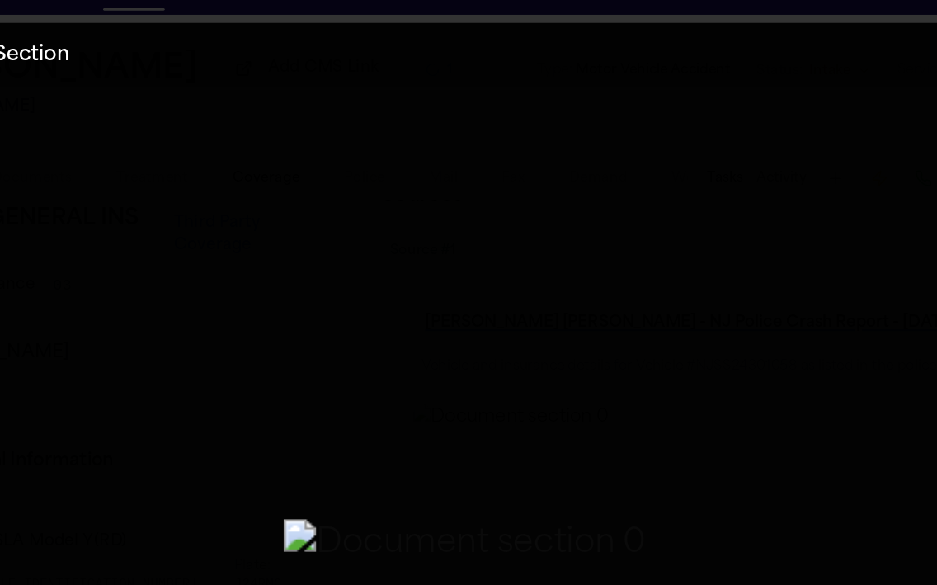
drag, startPoint x: 375, startPoint y: 274, endPoint x: 390, endPoint y: 281, distance: 17.0
click at [390, 432] on img "Zoomable image viewer. Use mouse wheel to zoom, drag to pan, or press R to rese…" at bounding box center [450, 450] width 272 height 36
drag, startPoint x: 390, startPoint y: 281, endPoint x: 387, endPoint y: 294, distance: 13.6
click at [387, 444] on img "Zoomable image viewer. Use mouse wheel to zoom, drag to pan, or press R to rese…" at bounding box center [446, 462] width 272 height 36
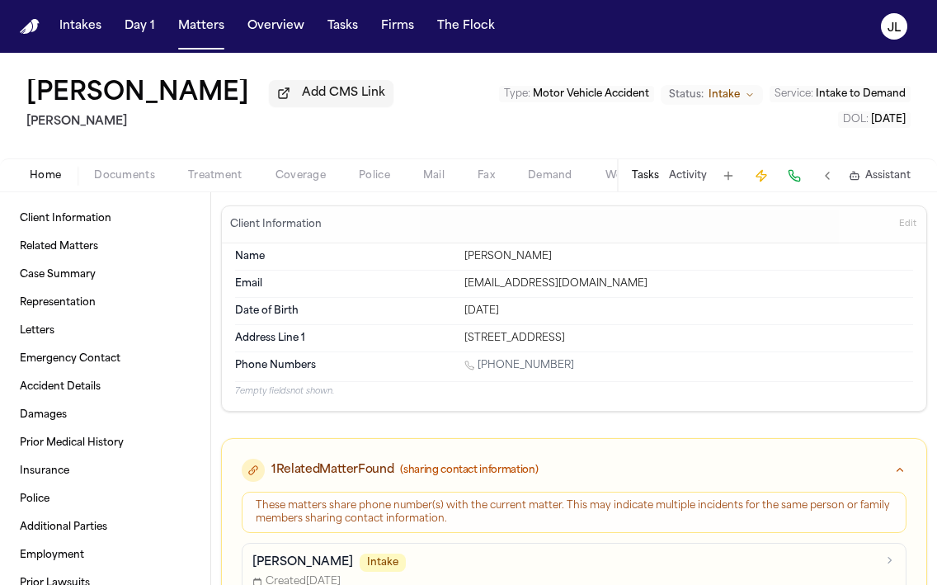
click at [303, 178] on span "Coverage" at bounding box center [301, 175] width 50 height 13
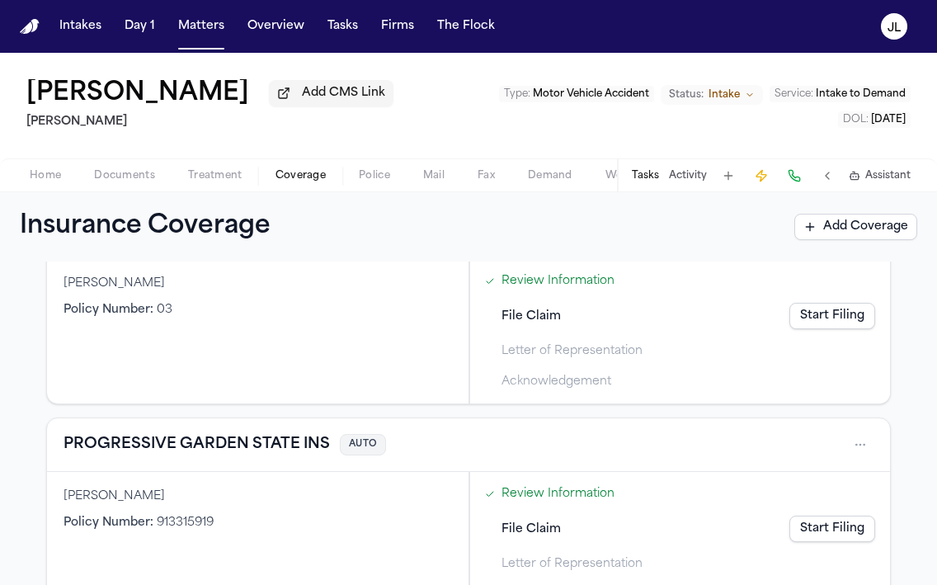
scroll to position [421, 0]
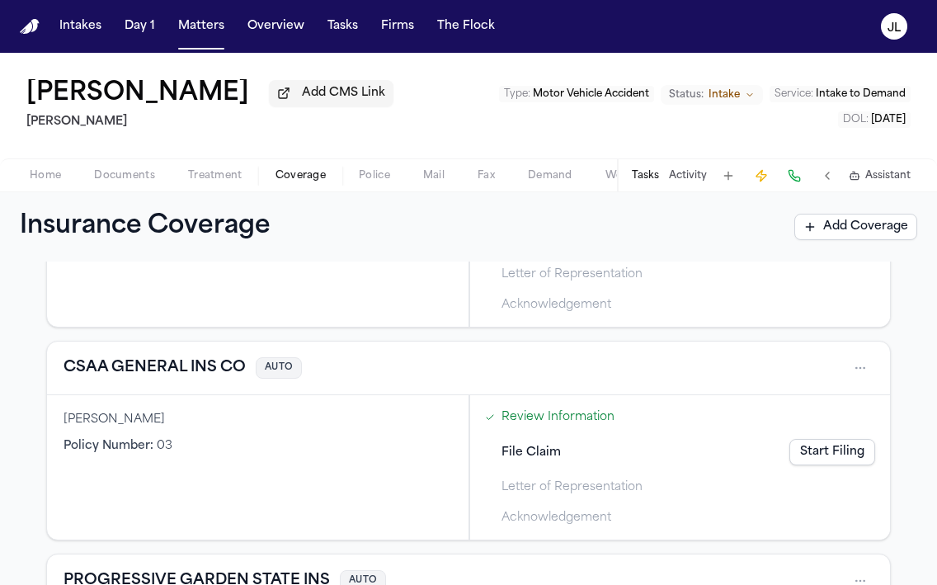
click at [188, 360] on button "CSAA GENERAL INS CO" at bounding box center [155, 367] width 182 height 23
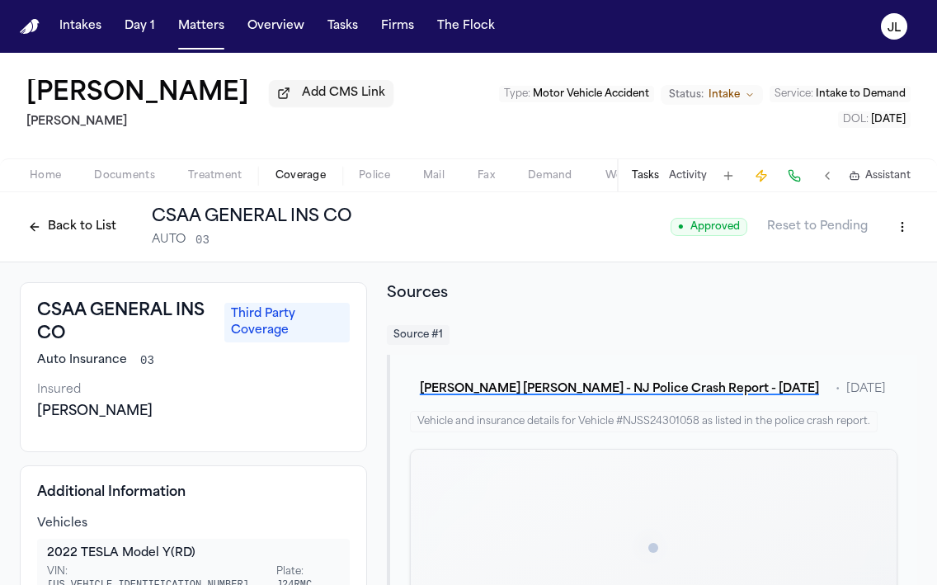
click at [888, 231] on html "Intakes Day 1 Matters Overview Tasks Firms The Flock JL Ana Zapata Molina Add C…" at bounding box center [468, 292] width 937 height 585
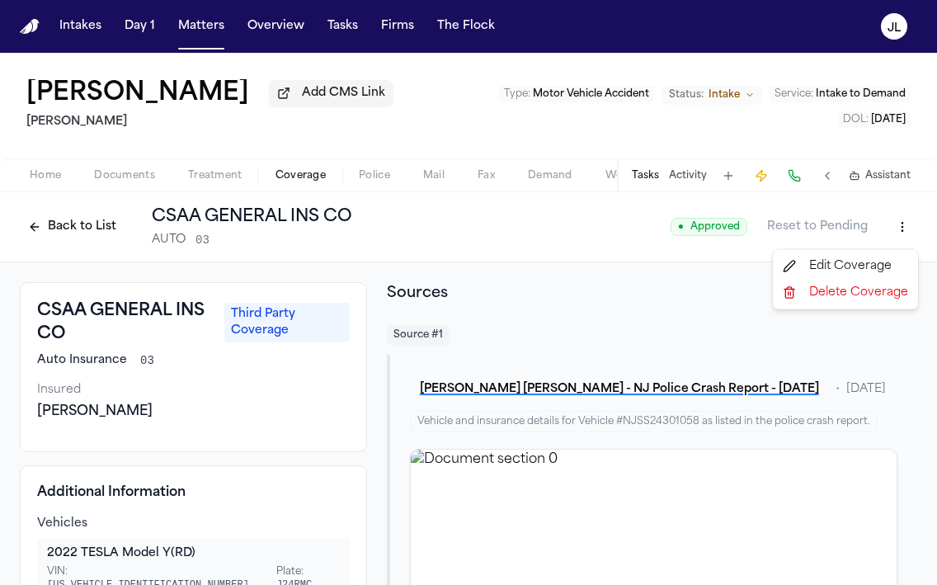
click at [859, 257] on div "Edit Coverage" at bounding box center [845, 266] width 139 height 26
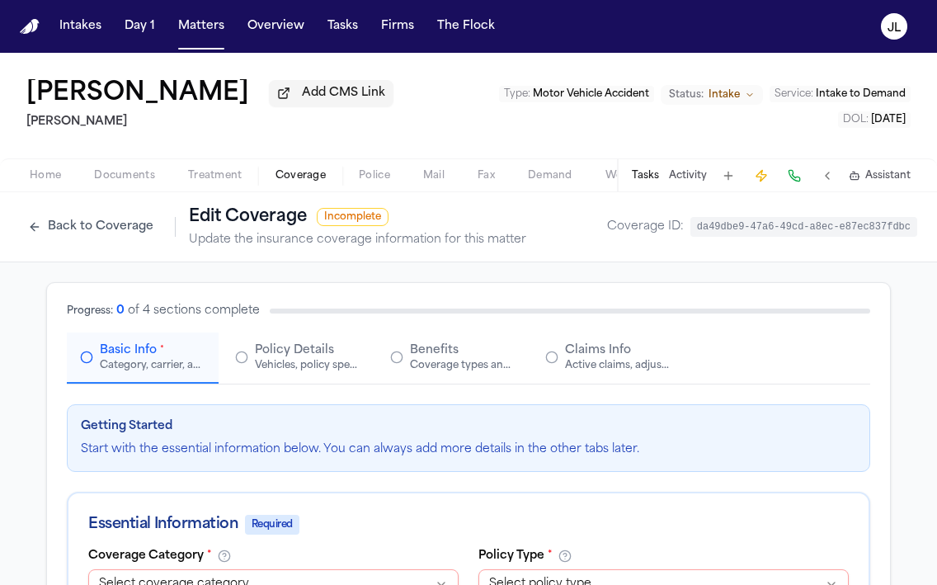
select select "**********"
select select "****"
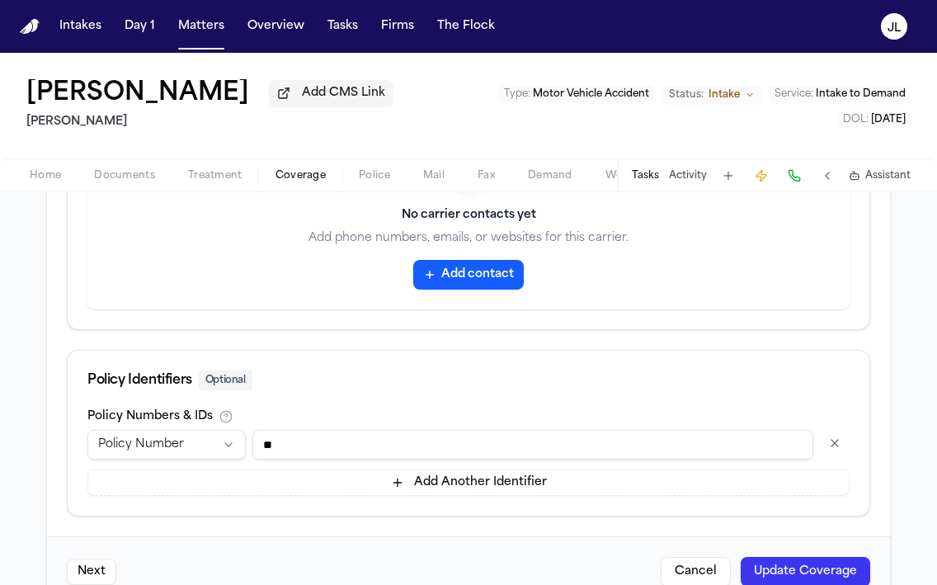
scroll to position [893, 0]
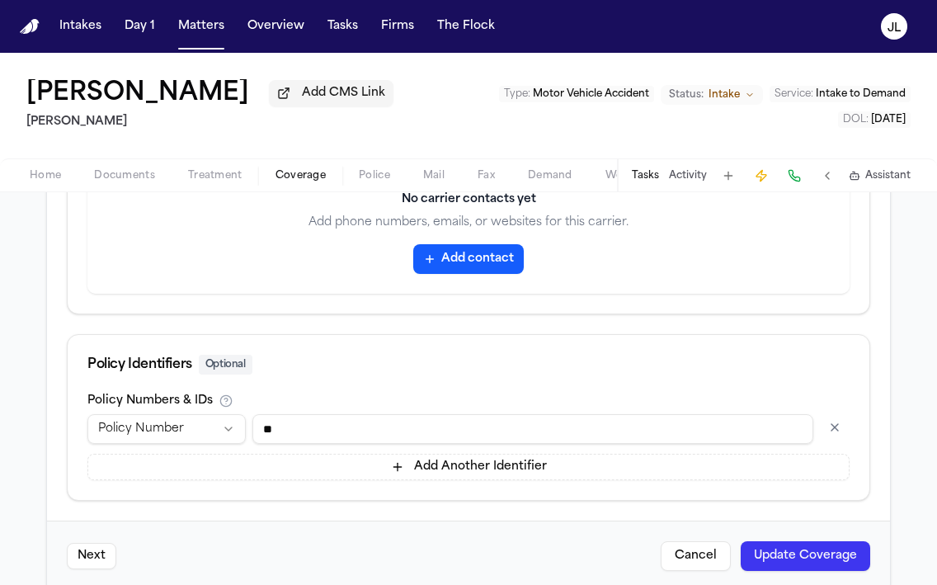
drag, startPoint x: 311, startPoint y: 419, endPoint x: 254, endPoint y: 419, distance: 56.9
click at [254, 419] on input "**" at bounding box center [533, 429] width 561 height 30
drag, startPoint x: 329, startPoint y: 438, endPoint x: 231, endPoint y: 436, distance: 98.2
click at [231, 437] on div "**********" at bounding box center [468, 429] width 762 height 30
type input "**********"
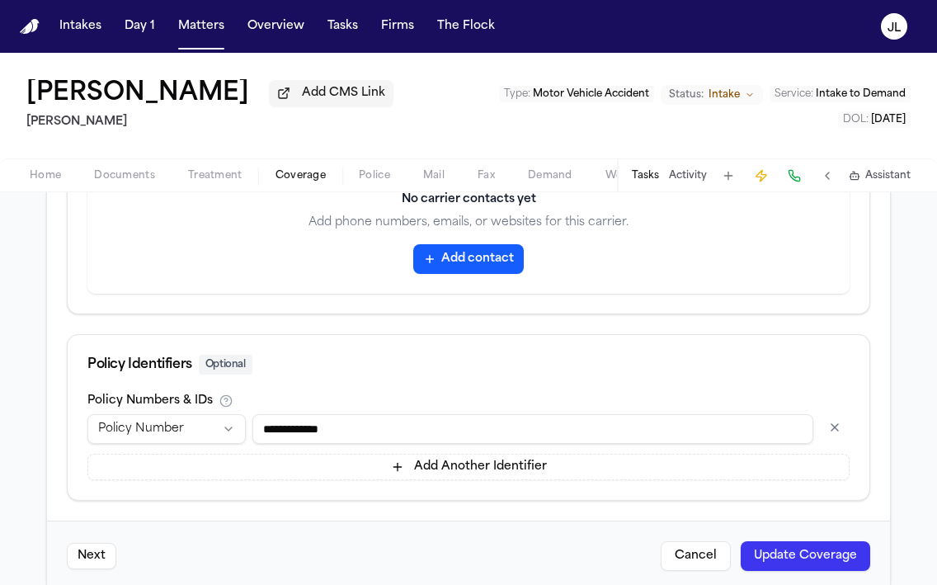
click at [833, 564] on button "Update Coverage" at bounding box center [806, 556] width 130 height 30
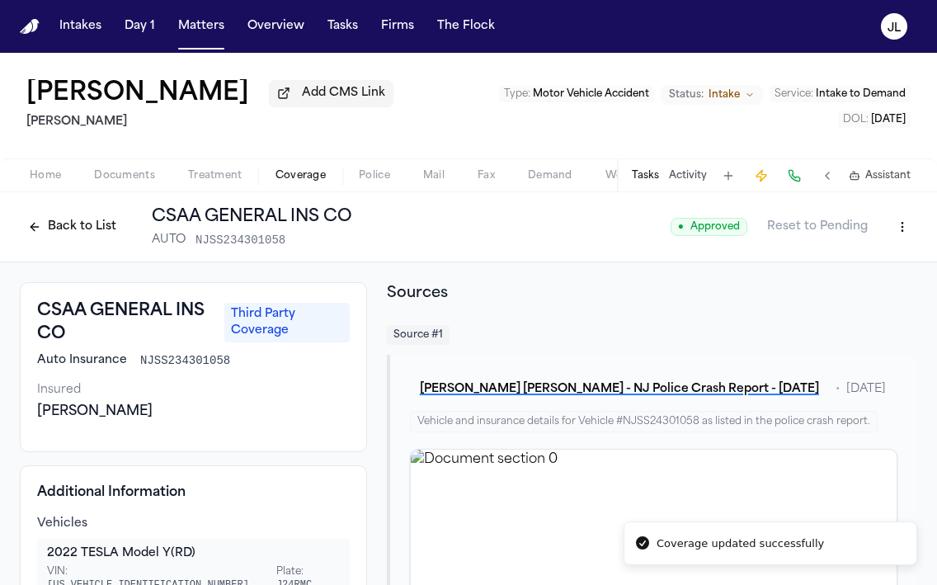
click at [102, 219] on button "Back to List" at bounding box center [72, 227] width 105 height 26
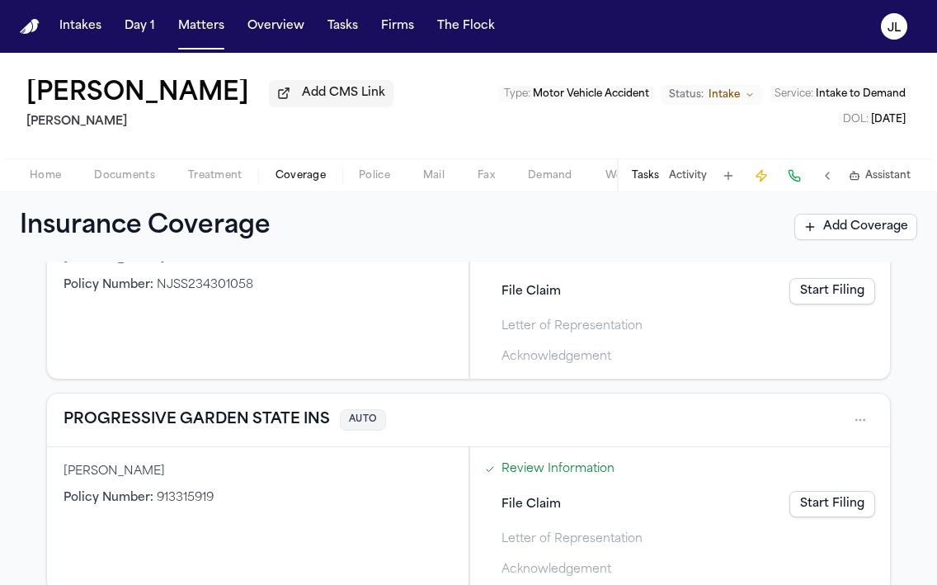
scroll to position [612, 0]
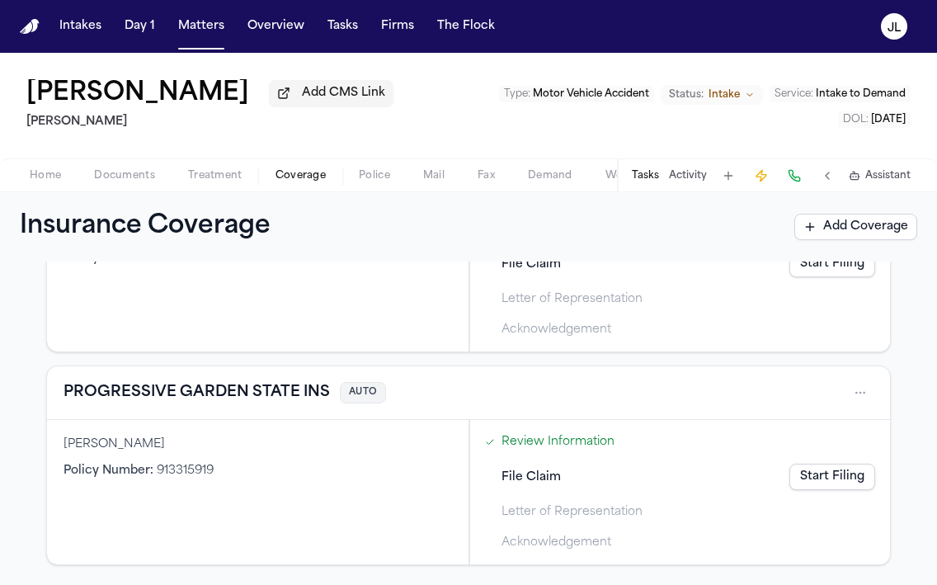
click at [233, 386] on button "PROGRESSIVE GARDEN STATE INS" at bounding box center [197, 392] width 267 height 23
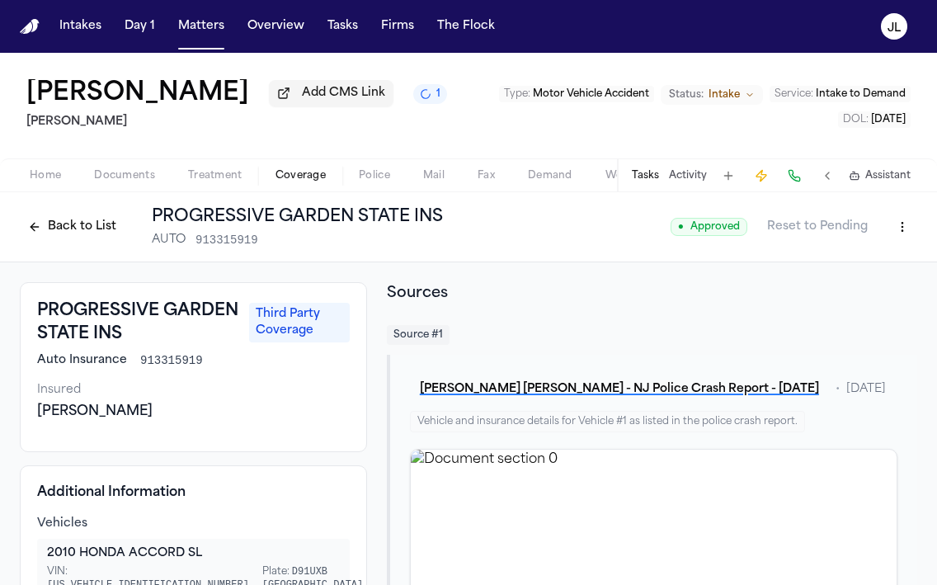
click at [79, 223] on button "Back to List" at bounding box center [72, 227] width 105 height 26
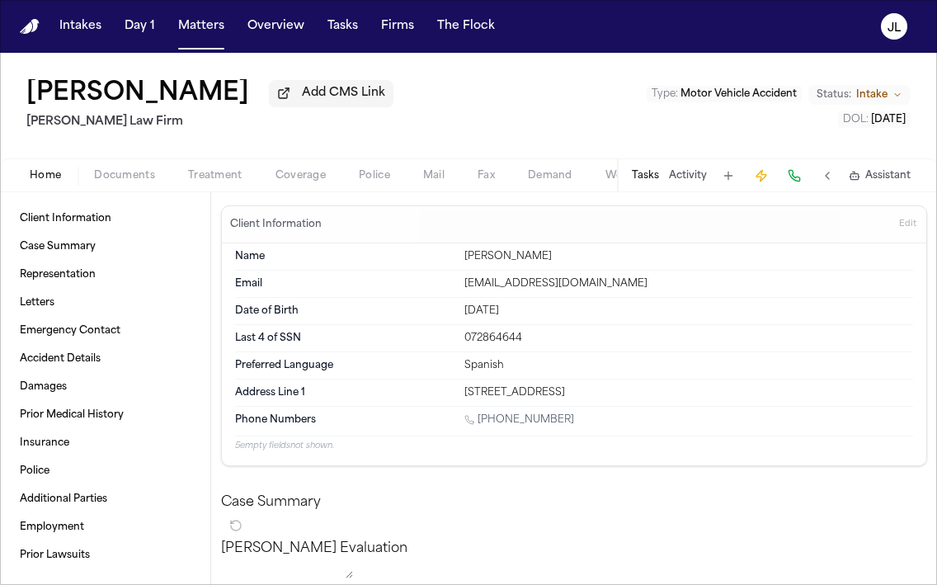
click at [303, 175] on span "Coverage" at bounding box center [301, 175] width 50 height 13
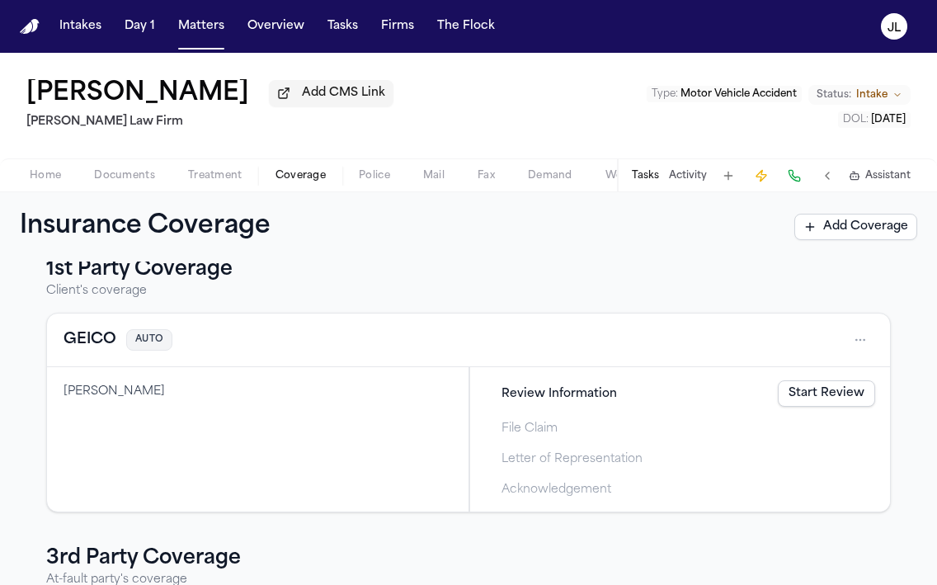
scroll to position [21, 0]
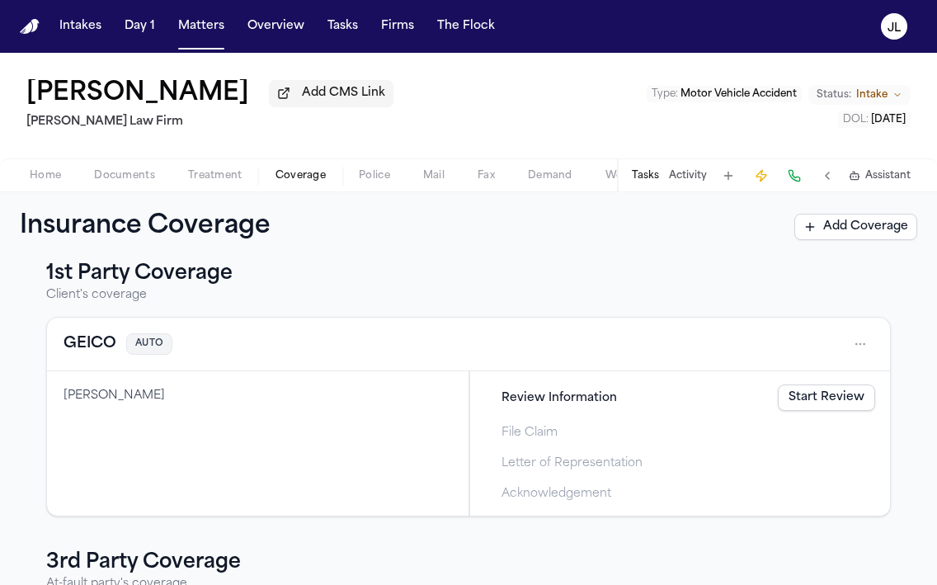
click at [97, 353] on button "GEICO" at bounding box center [90, 344] width 53 height 23
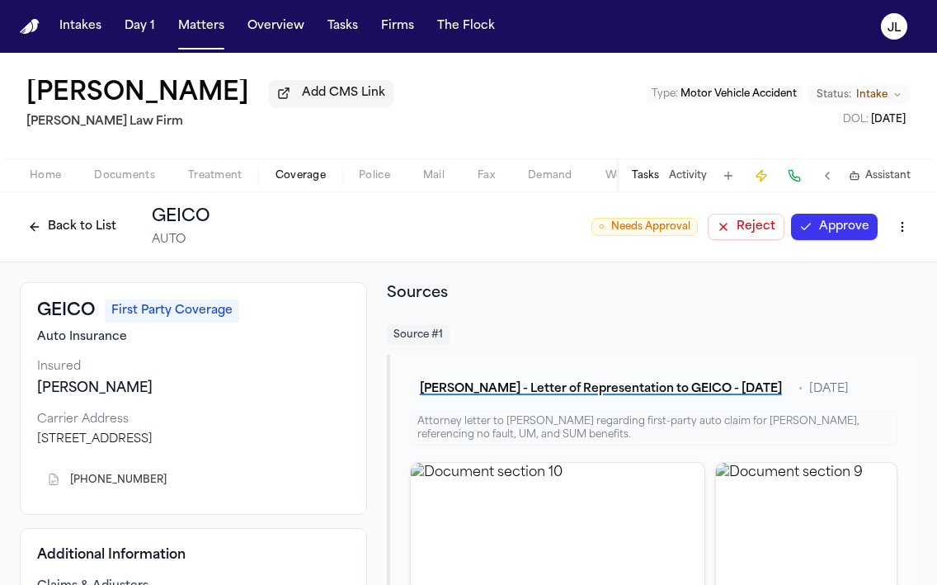
click at [841, 231] on button "Approve" at bounding box center [834, 227] width 87 height 26
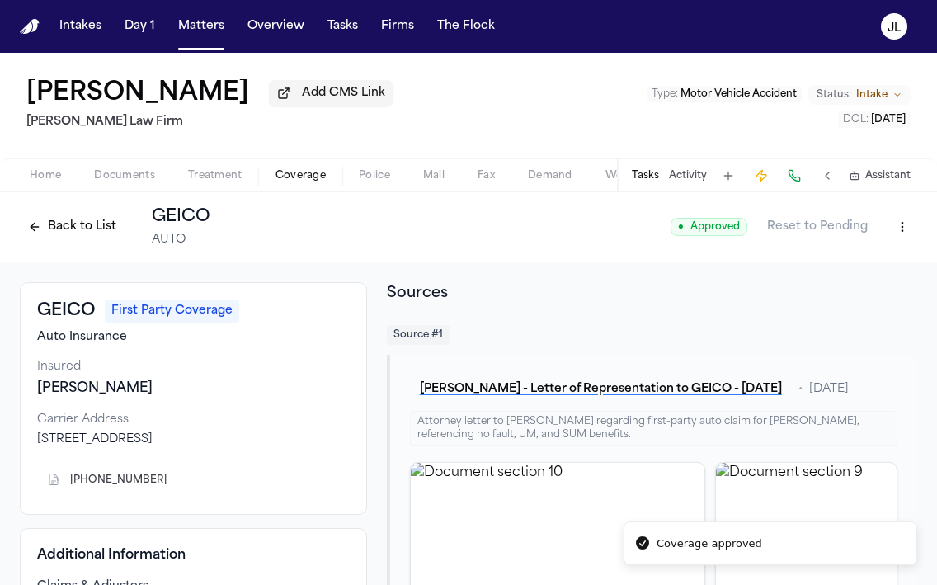
click at [77, 248] on div "Back to List GEICO AUTO" at bounding box center [115, 226] width 191 height 43
click at [77, 240] on button "Back to List" at bounding box center [72, 227] width 105 height 26
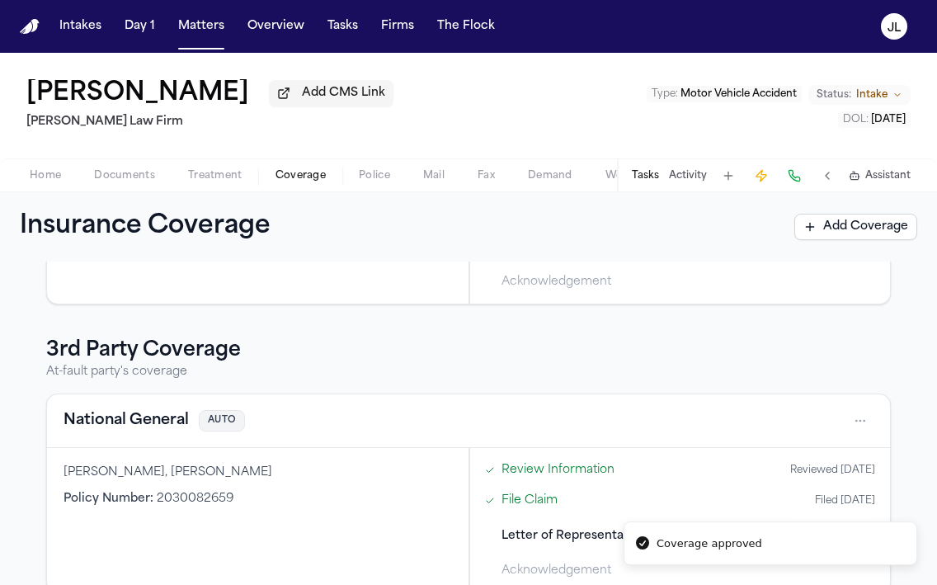
scroll to position [264, 0]
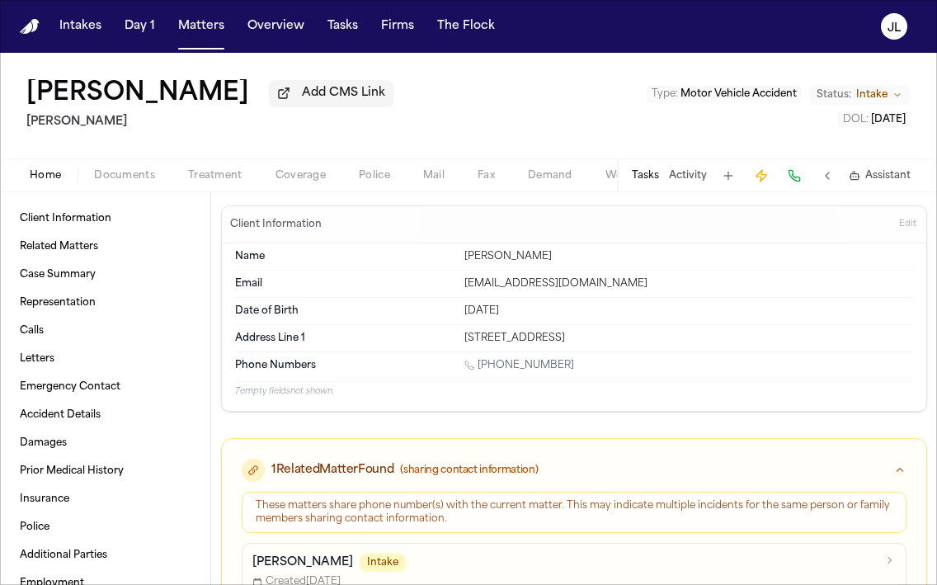
click at [302, 168] on button "Coverage" at bounding box center [300, 176] width 83 height 20
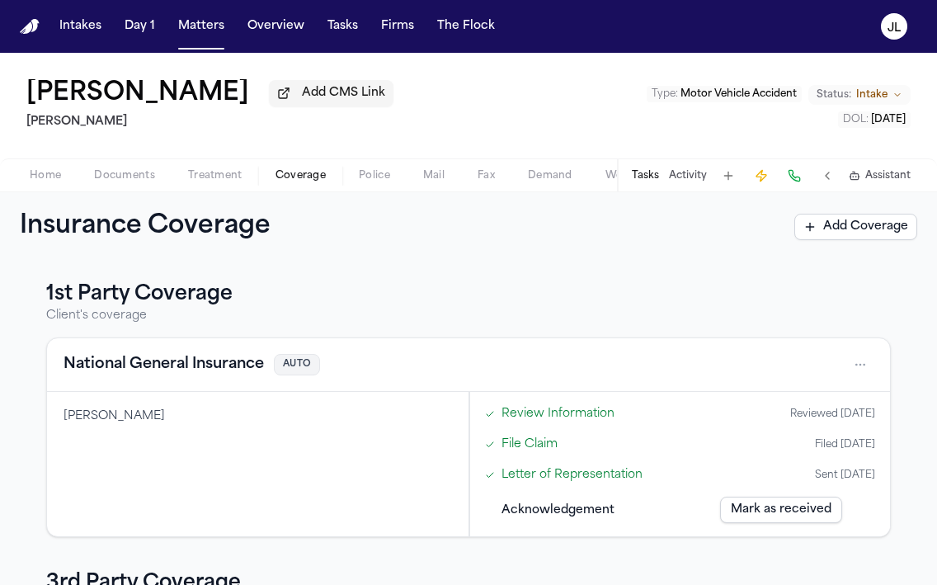
scroll to position [264, 0]
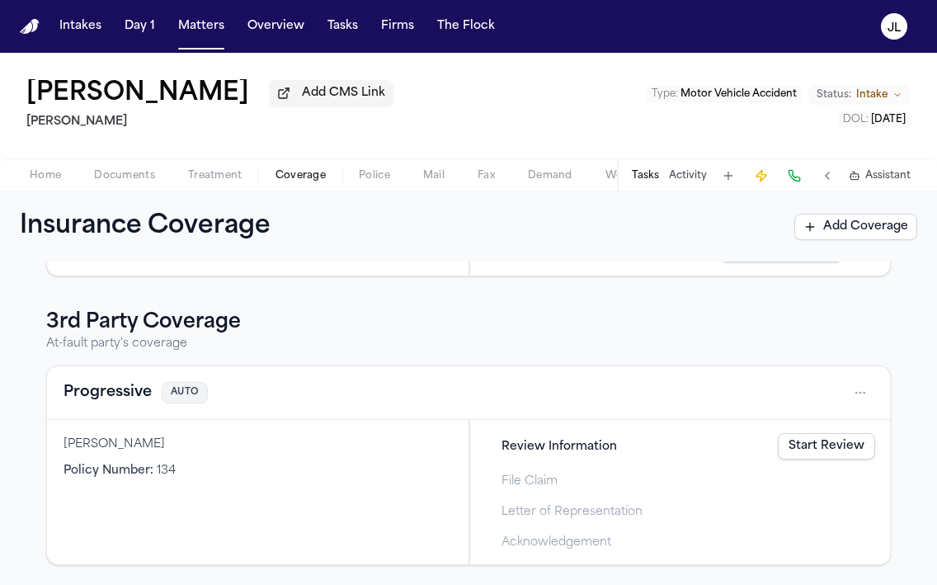
click at [817, 441] on link "Start Review" at bounding box center [826, 446] width 97 height 26
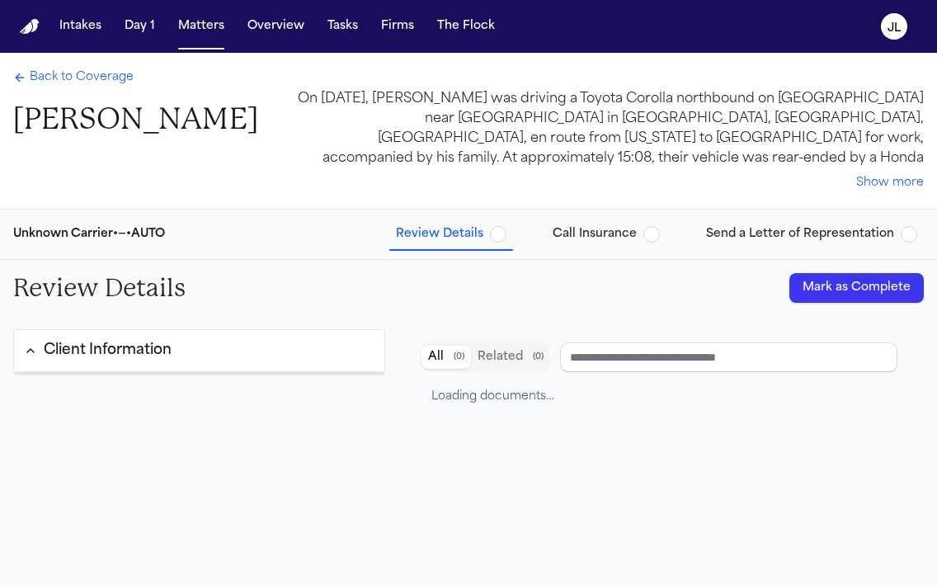
type input "**********"
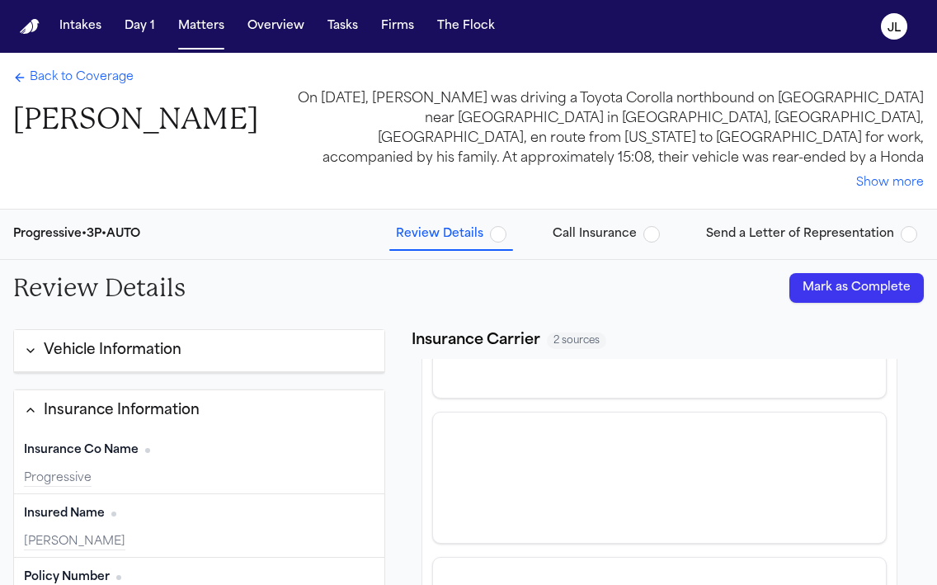
scroll to position [226, 0]
click at [857, 278] on button "Mark as Complete" at bounding box center [857, 288] width 135 height 30
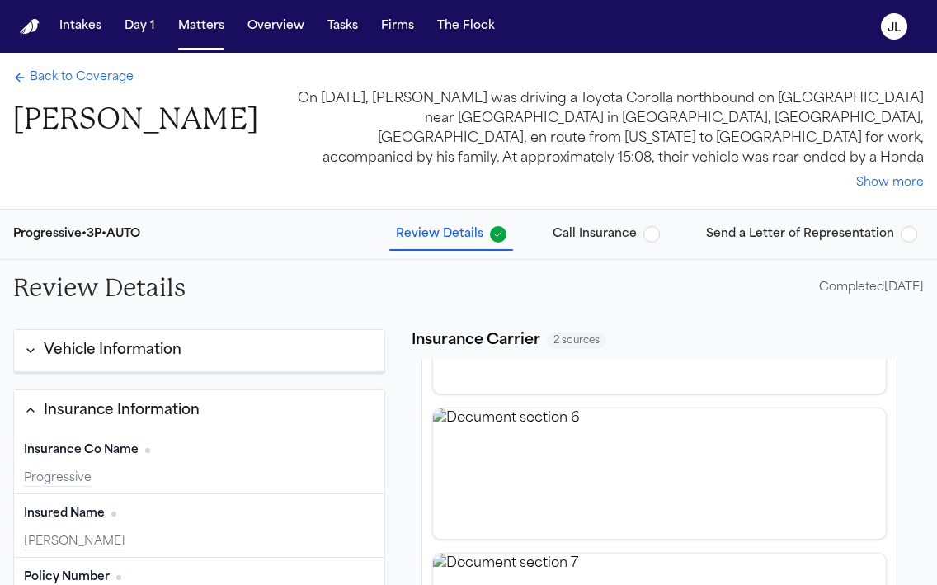
click at [71, 73] on span "Back to Coverage" at bounding box center [82, 77] width 104 height 17
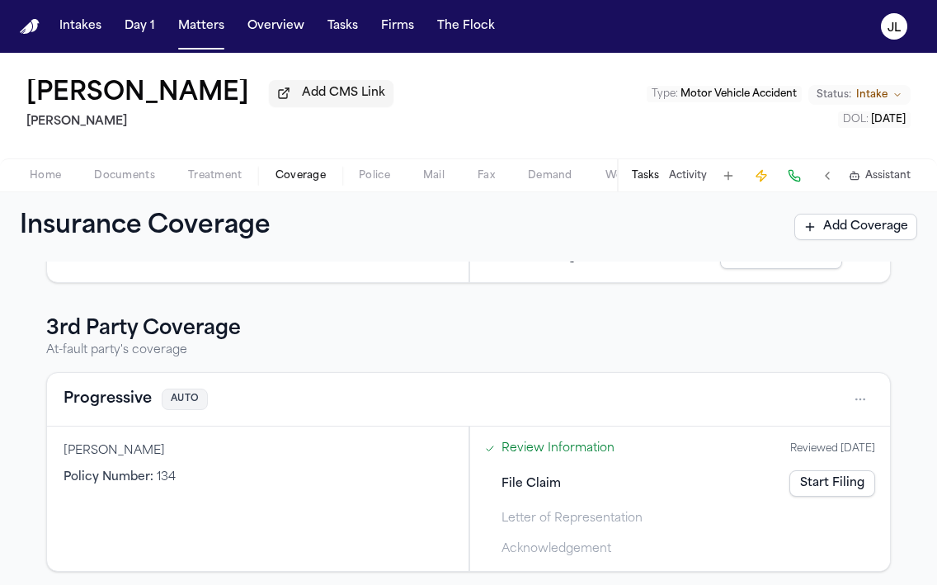
scroll to position [264, 0]
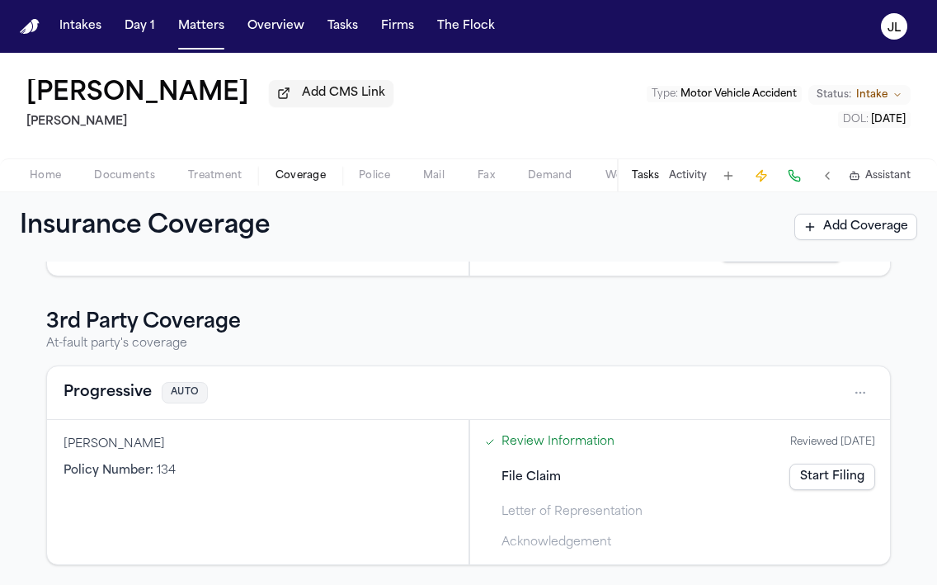
click at [114, 406] on div "Progressive AUTO" at bounding box center [468, 393] width 843 height 54
click at [114, 401] on button "Progressive" at bounding box center [108, 392] width 88 height 23
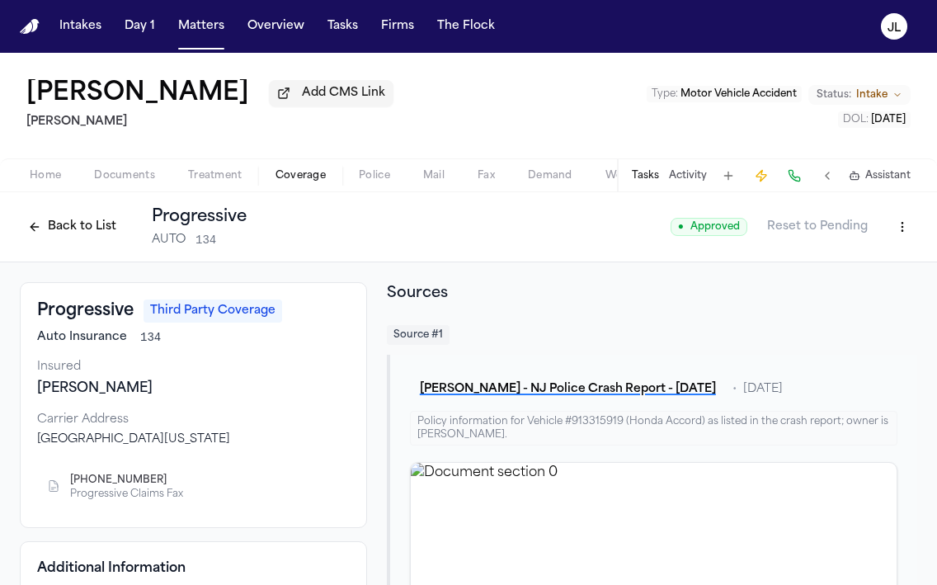
click at [81, 235] on button "Back to List" at bounding box center [72, 227] width 105 height 26
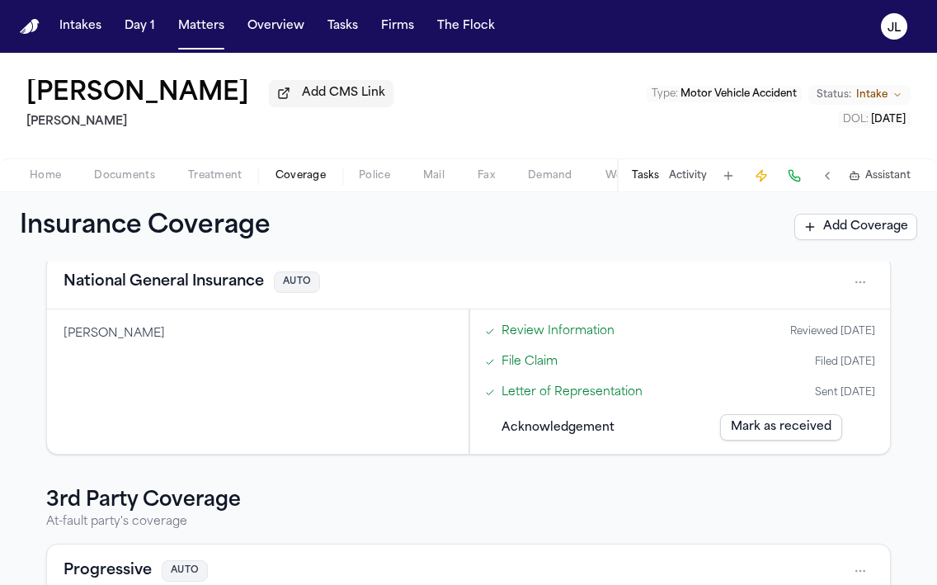
scroll to position [264, 0]
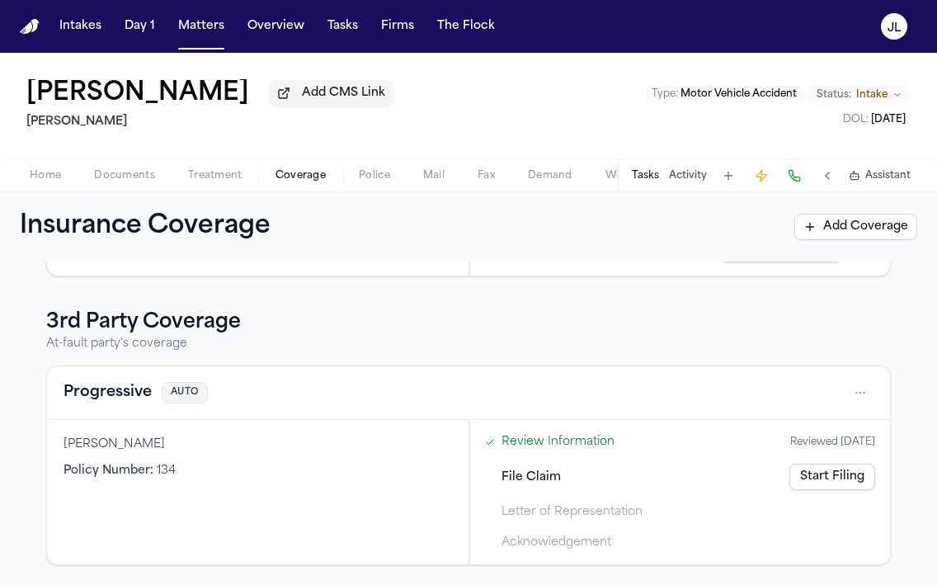
click at [811, 474] on link "Start Filing" at bounding box center [833, 477] width 86 height 26
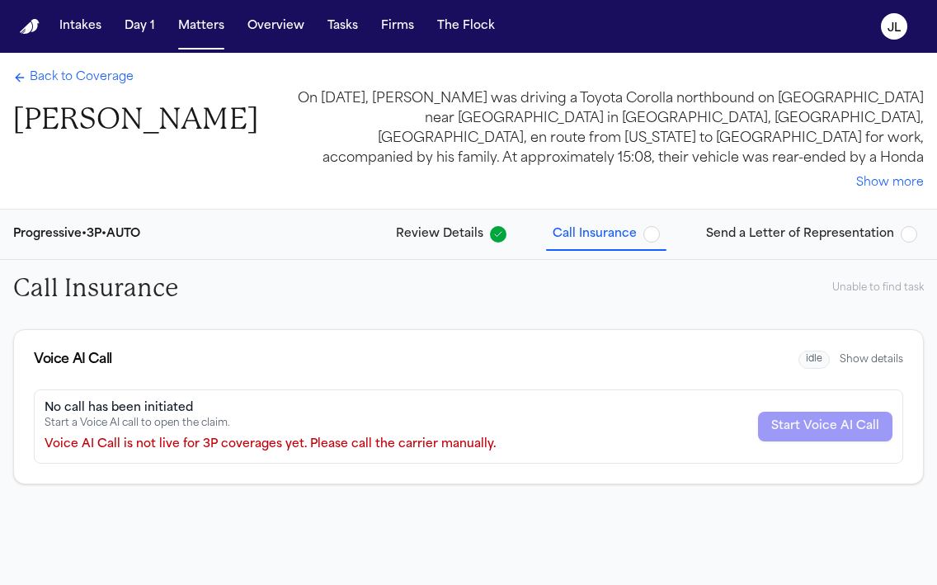
click at [776, 236] on span "Send a Letter of Representation" at bounding box center [800, 234] width 188 height 17
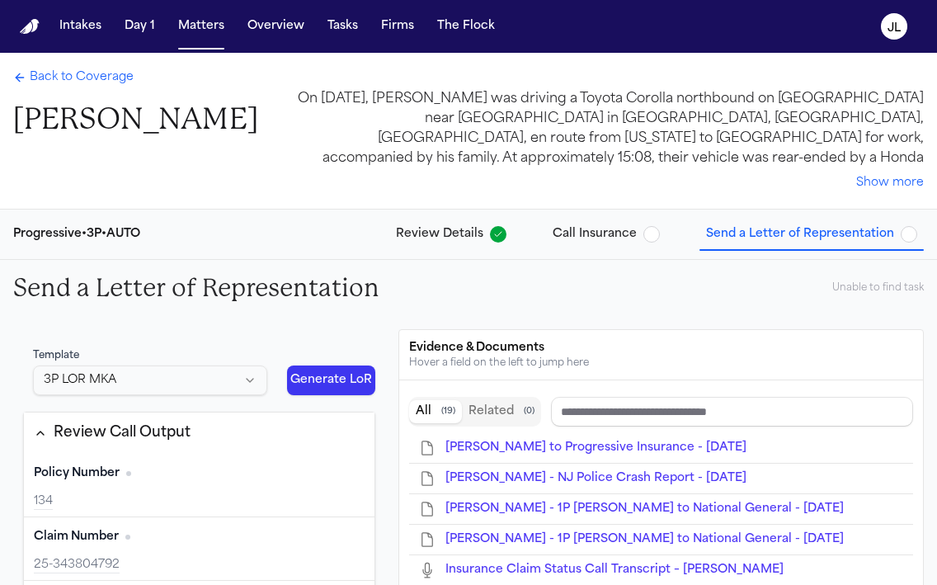
click at [78, 78] on span "Back to Coverage" at bounding box center [82, 77] width 104 height 17
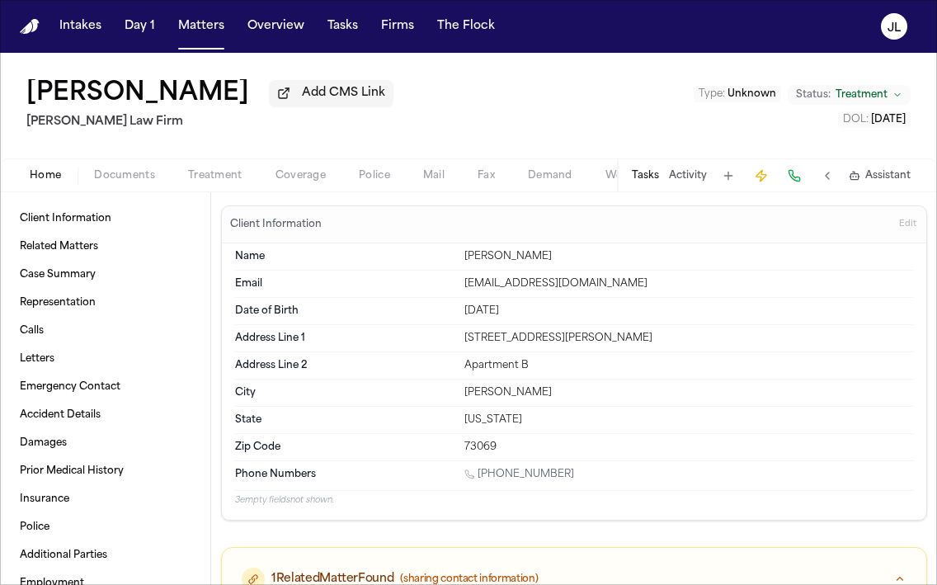
click at [304, 182] on span "Coverage" at bounding box center [301, 175] width 50 height 13
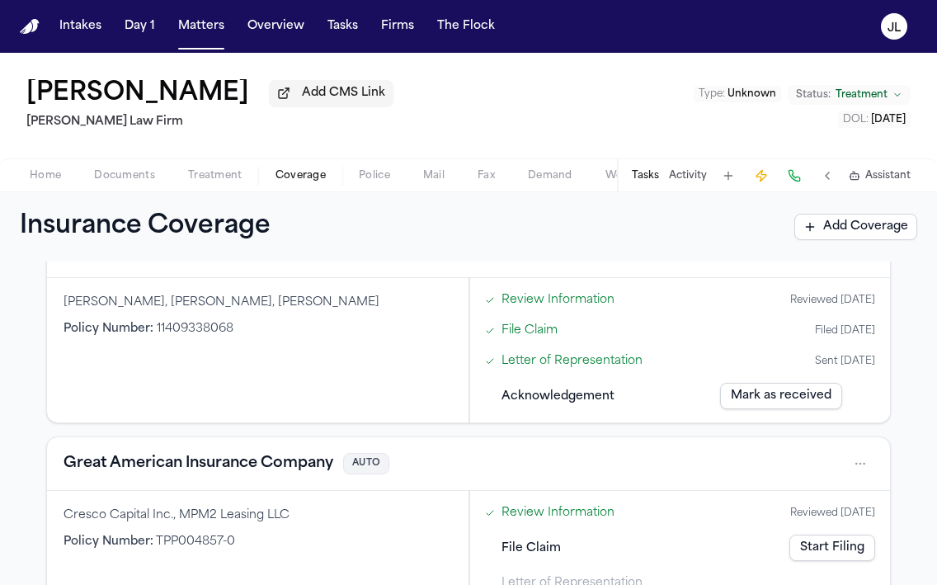
scroll to position [722, 0]
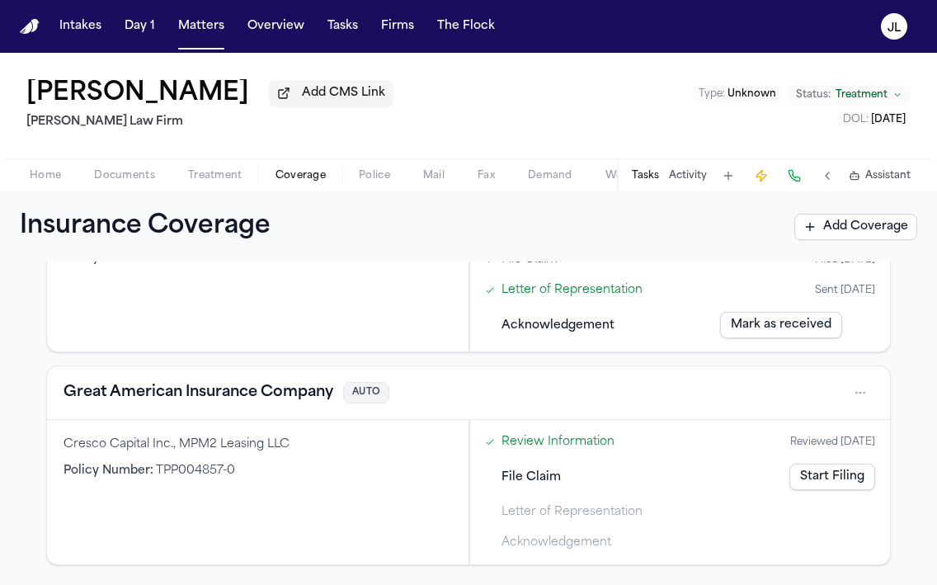
click at [276, 394] on button "Great American Insurance Company" at bounding box center [199, 392] width 270 height 23
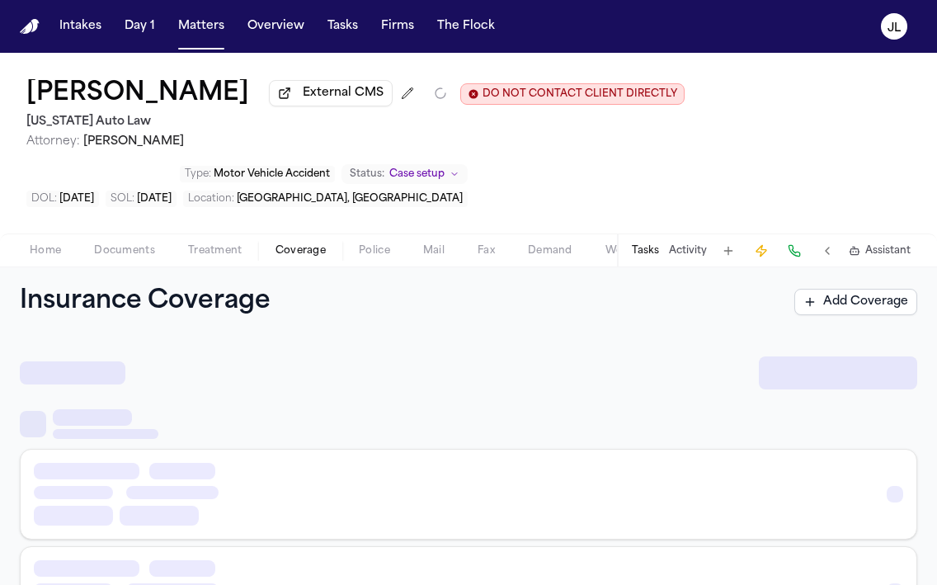
click at [304, 257] on span "Coverage" at bounding box center [301, 250] width 50 height 13
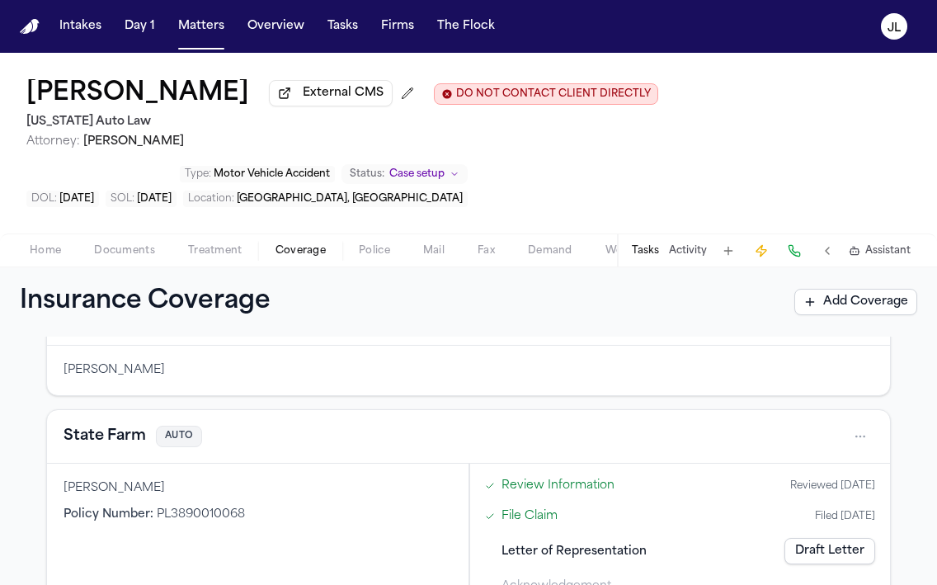
scroll to position [2, 0]
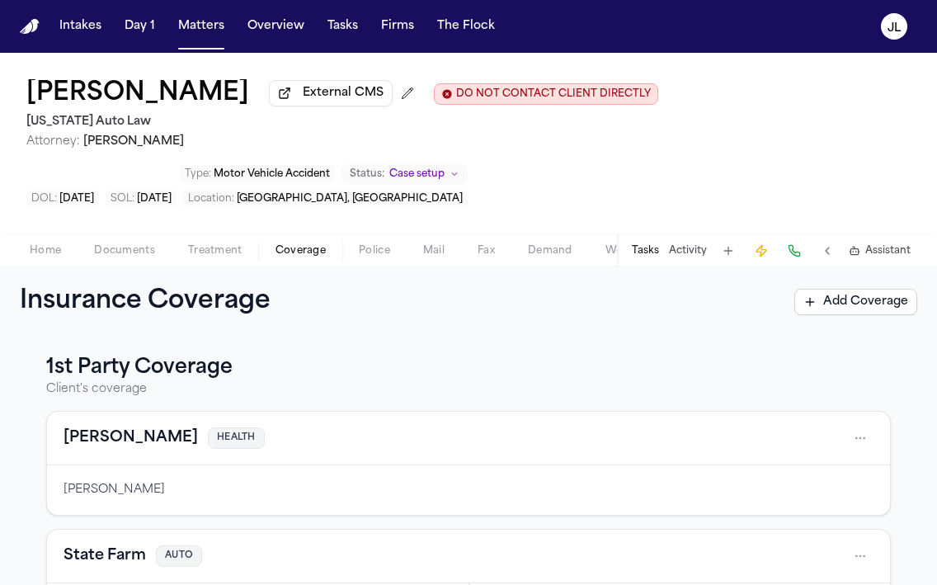
click at [154, 267] on div "Home Documents Treatment Coverage Police Mail Fax Demand Workspaces Artifacts T…" at bounding box center [468, 250] width 937 height 33
click at [147, 265] on div "Home Documents Treatment Coverage Police Mail Fax Demand Workspaces Artifacts T…" at bounding box center [468, 250] width 937 height 33
click at [139, 257] on span "Documents" at bounding box center [124, 250] width 61 height 13
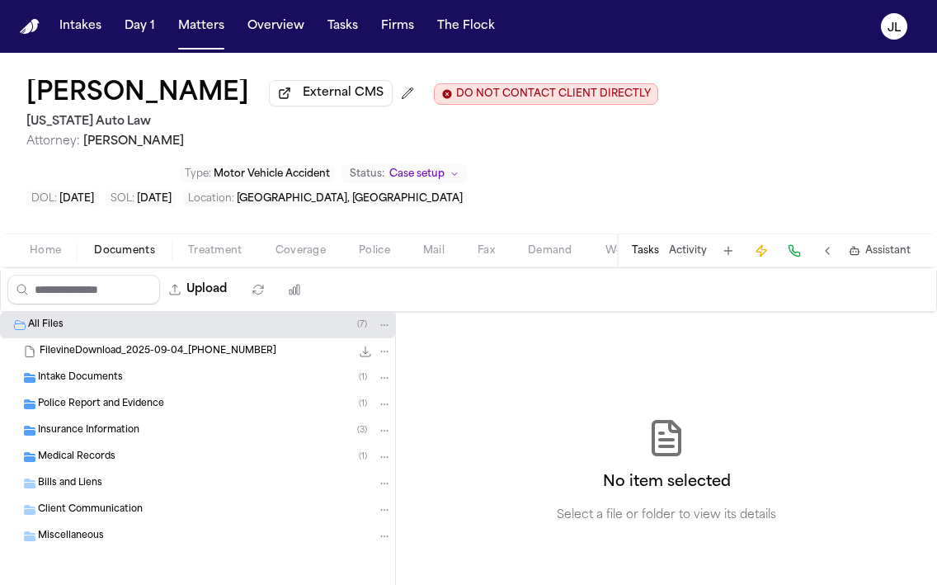
click at [100, 434] on span "Insurance Information" at bounding box center [88, 431] width 101 height 14
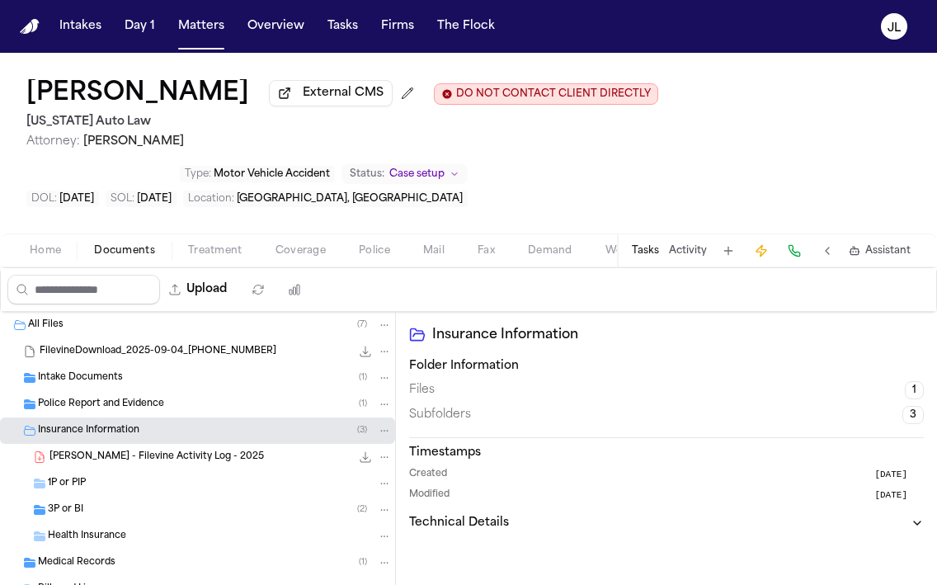
click at [91, 488] on div "1P or PIP" at bounding box center [220, 483] width 344 height 15
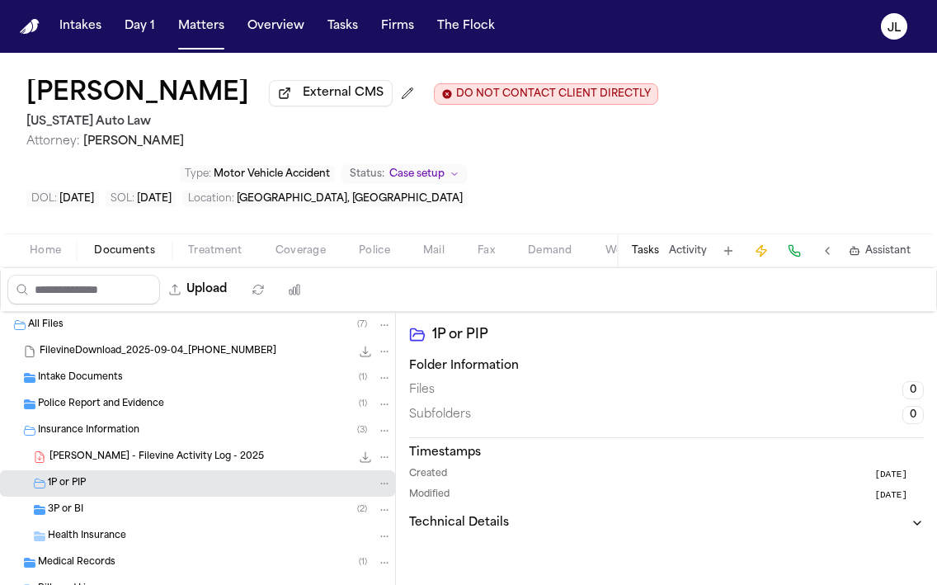
click at [82, 511] on span "3P or BI" at bounding box center [65, 510] width 35 height 14
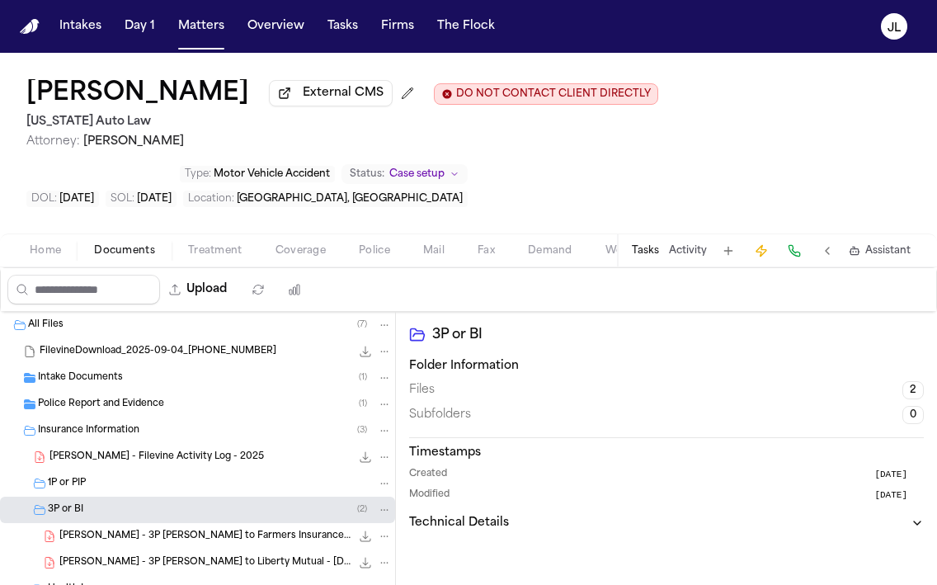
click at [287, 242] on div "Home Documents Treatment Coverage Police Mail Fax Demand Workspaces Artifacts T…" at bounding box center [468, 250] width 937 height 33
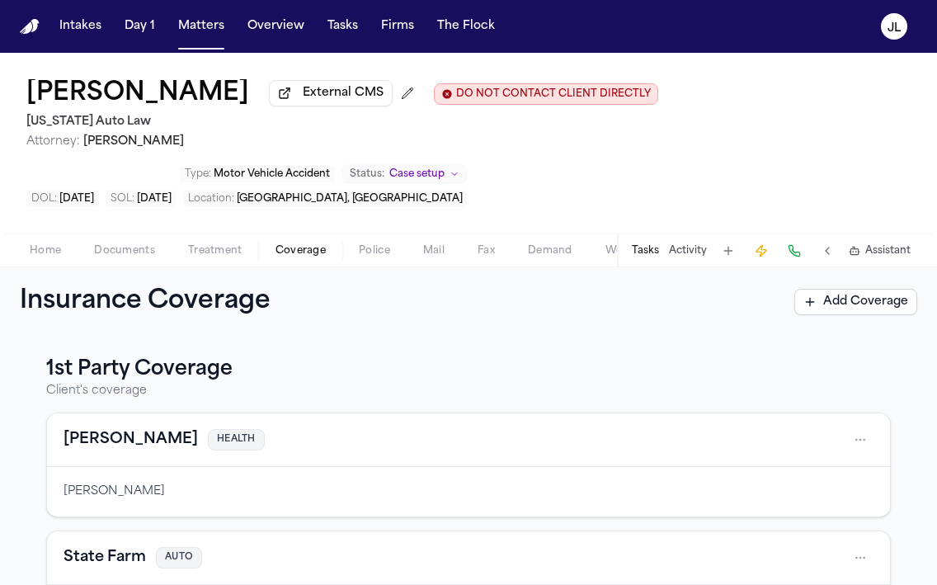
click at [287, 248] on span "Coverage" at bounding box center [301, 250] width 50 height 13
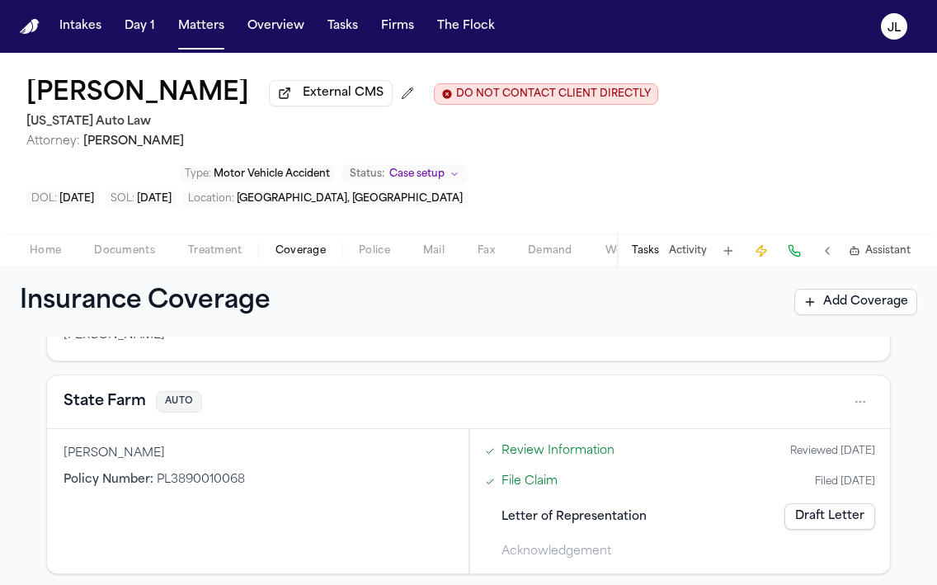
scroll to position [149, 0]
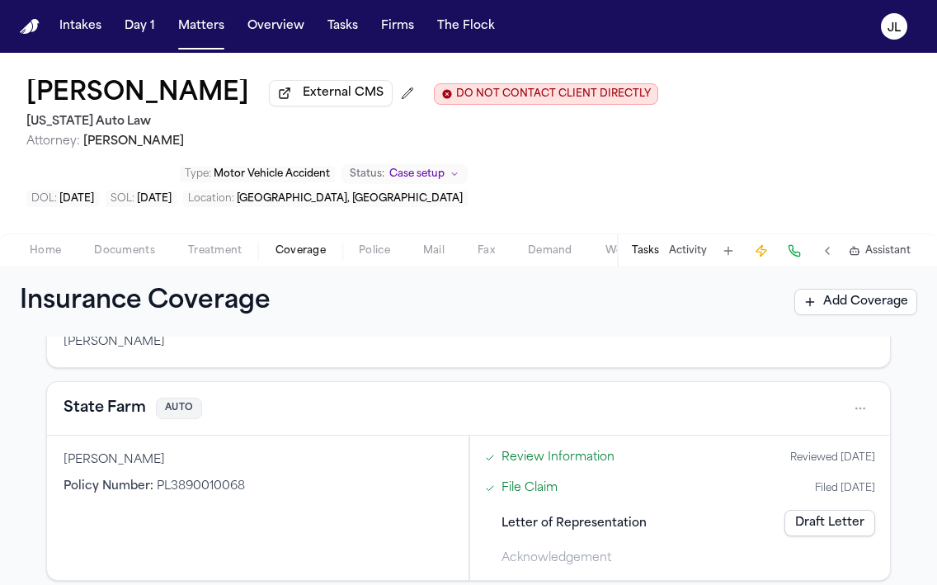
click at [125, 418] on button "State Farm" at bounding box center [105, 408] width 83 height 23
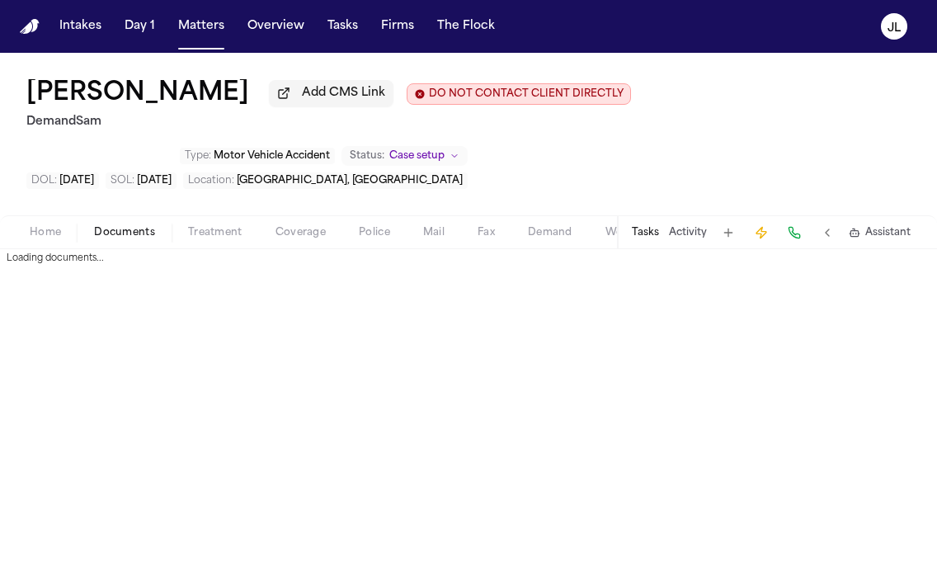
click at [136, 239] on span "Documents" at bounding box center [124, 232] width 61 height 13
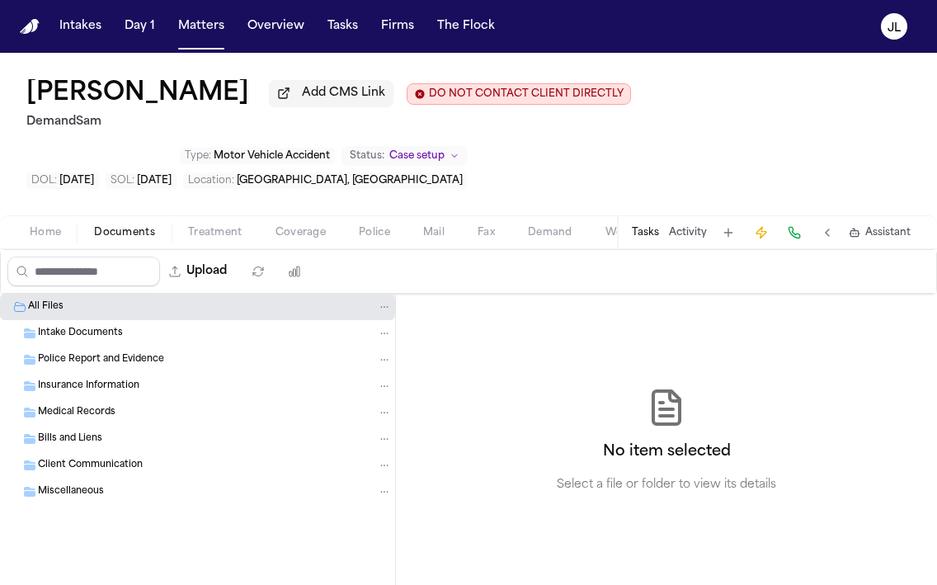
click at [120, 381] on div "Insurance Information" at bounding box center [197, 386] width 395 height 26
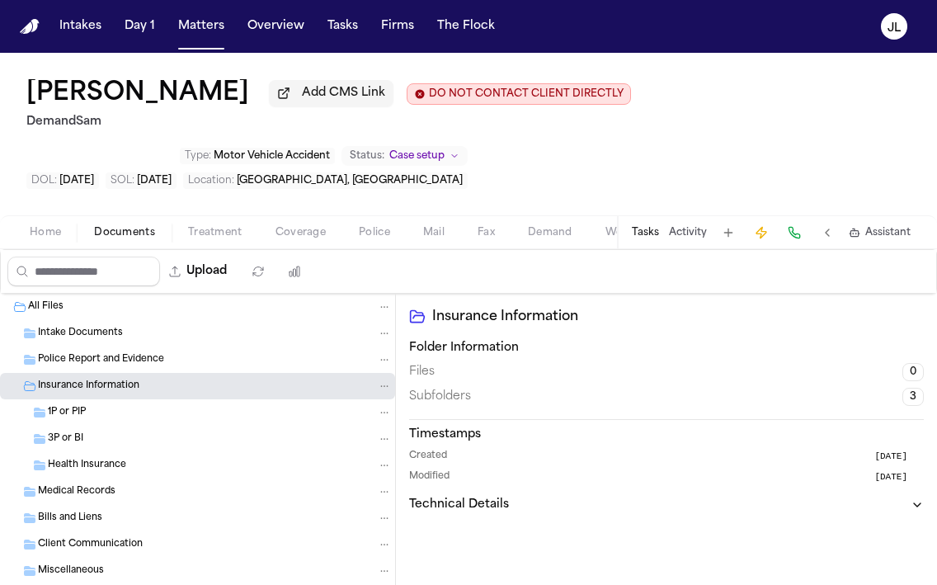
click at [112, 412] on div "1P or PIP" at bounding box center [220, 412] width 344 height 15
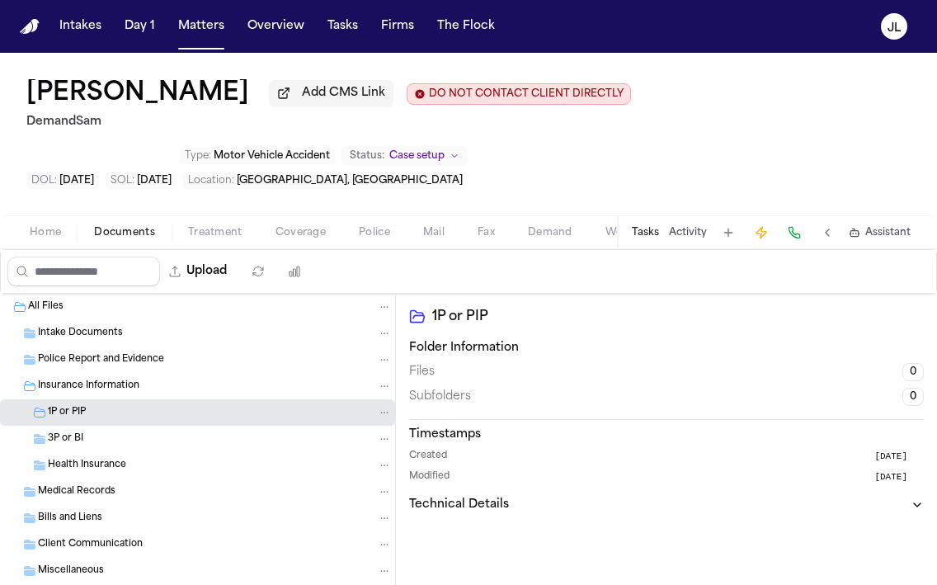
click at [111, 432] on div "3P or BI" at bounding box center [197, 439] width 395 height 26
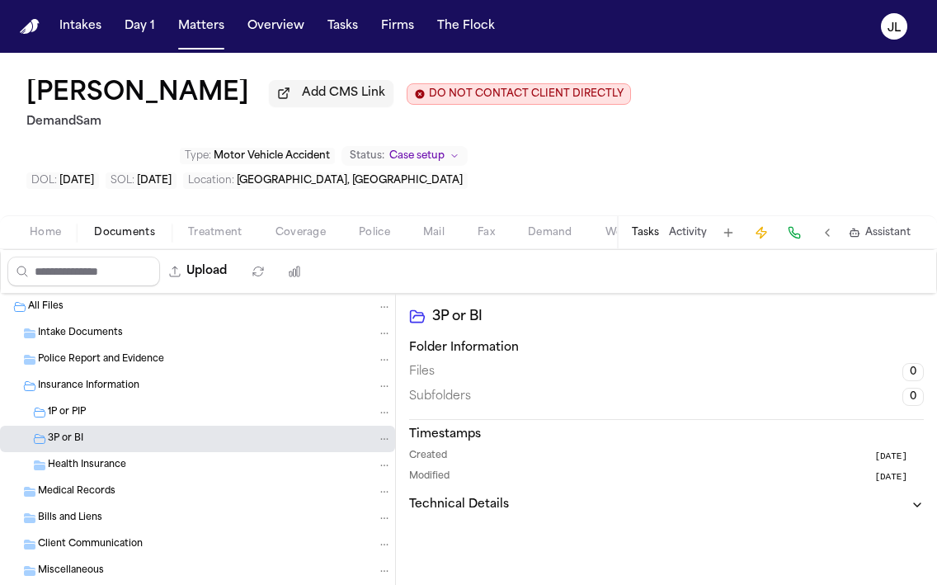
click at [287, 248] on div "Home Documents Treatment Coverage Police Mail Fax Demand Workspaces Artifacts T…" at bounding box center [468, 231] width 937 height 33
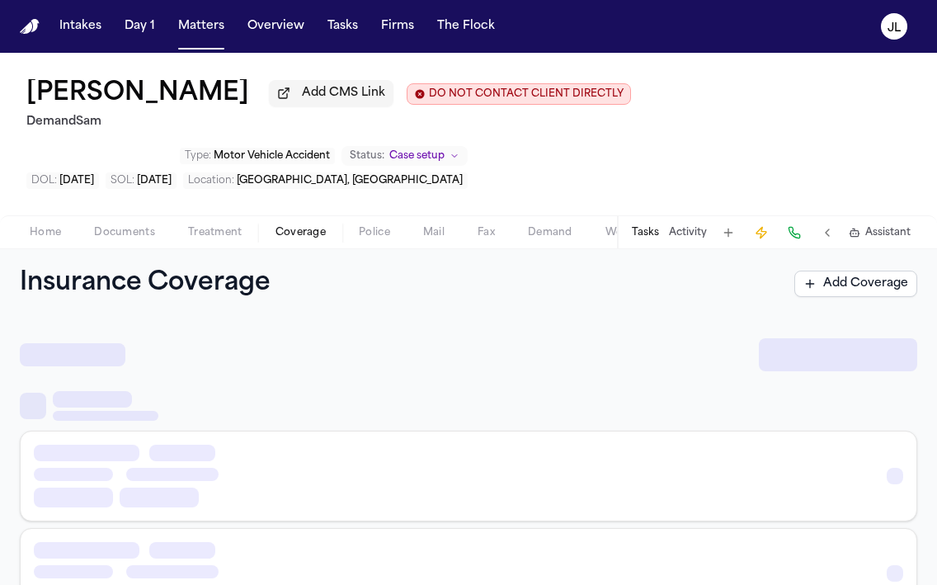
click at [288, 239] on span "Coverage" at bounding box center [301, 232] width 50 height 13
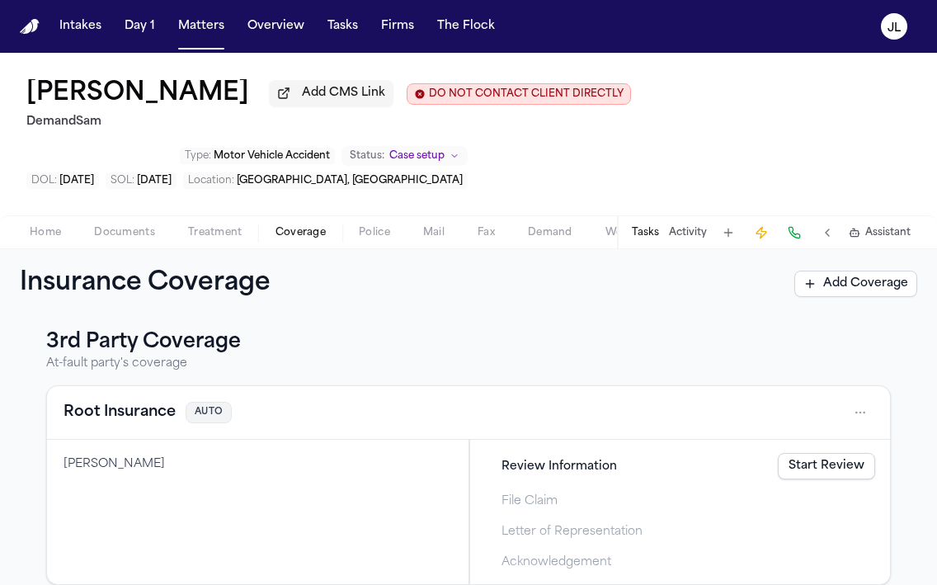
scroll to position [244, 0]
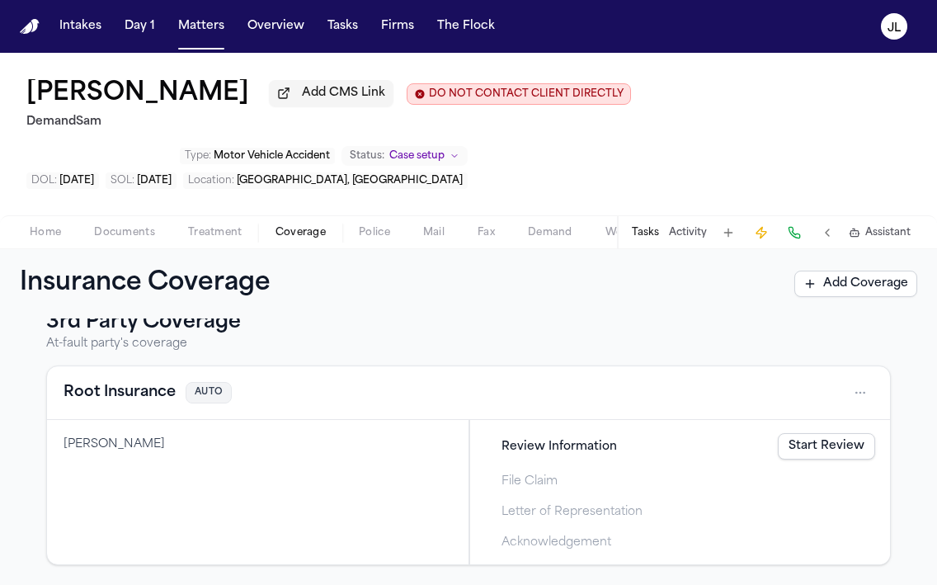
click at [124, 392] on button "Root Insurance" at bounding box center [120, 392] width 112 height 23
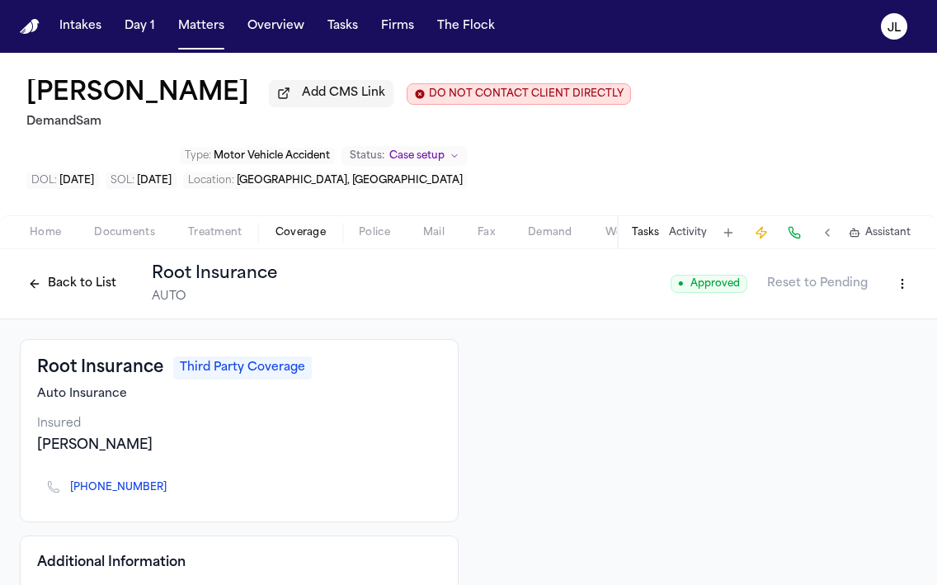
click at [52, 287] on button "Back to List" at bounding box center [72, 284] width 105 height 26
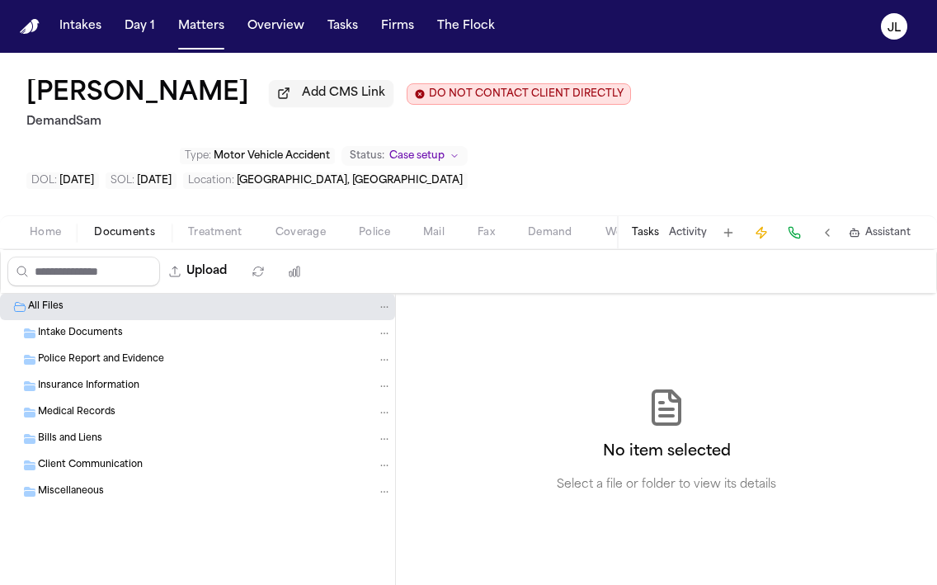
click at [113, 238] on span "Documents" at bounding box center [124, 232] width 61 height 13
click at [43, 237] on span "Home" at bounding box center [45, 232] width 31 height 13
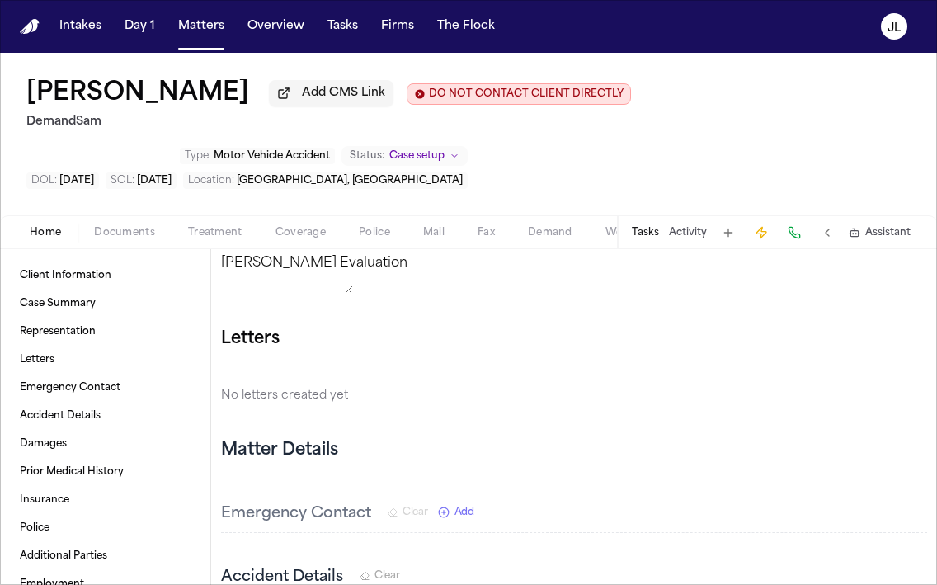
scroll to position [210, 0]
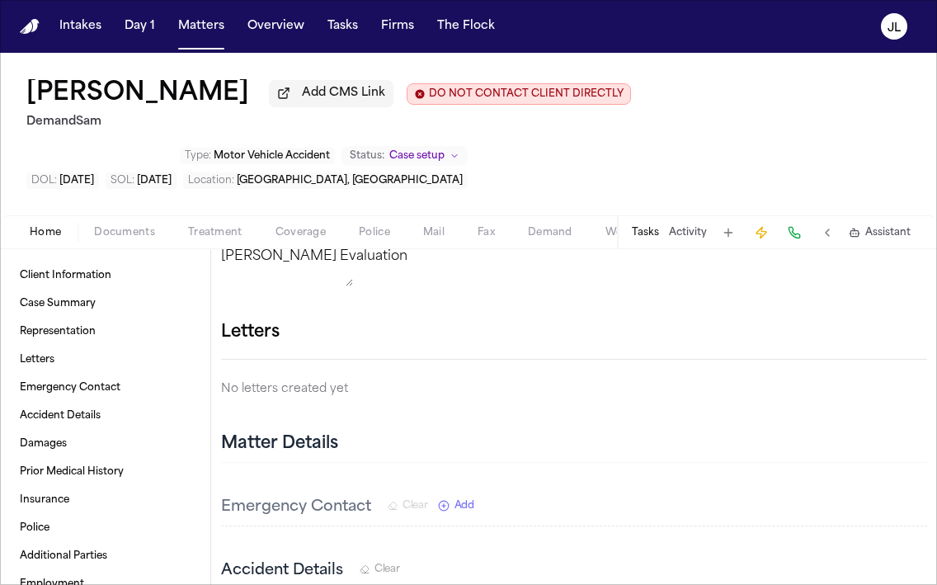
click at [927, 333] on icon "button" at bounding box center [927, 333] width 0 height 0
click at [911, 584] on div at bounding box center [468, 585] width 937 height 0
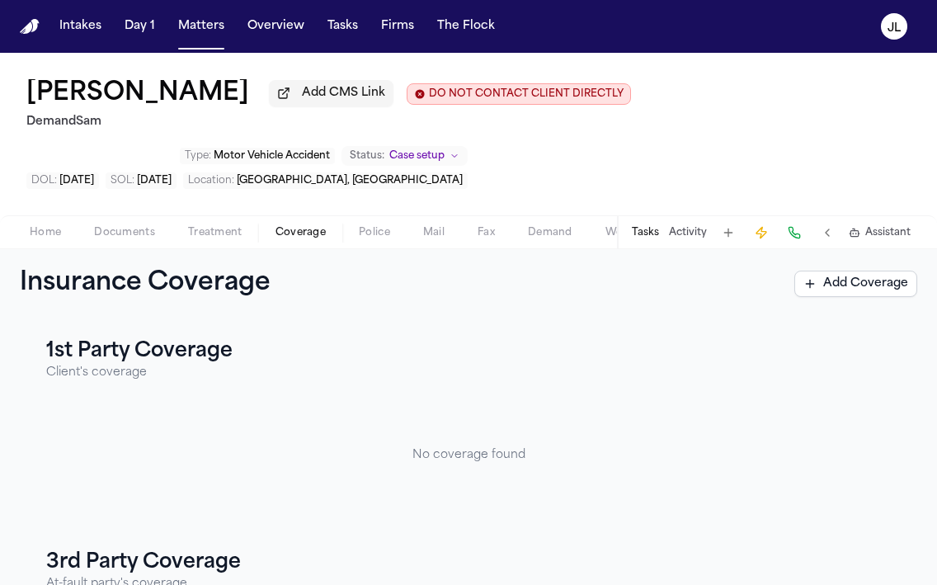
click at [288, 239] on span "Coverage" at bounding box center [301, 232] width 50 height 13
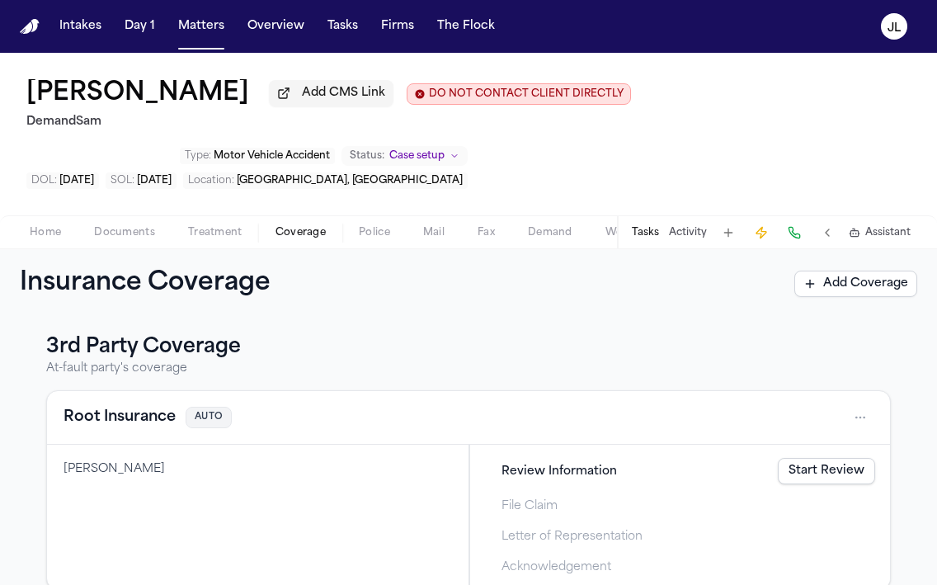
scroll to position [244, 0]
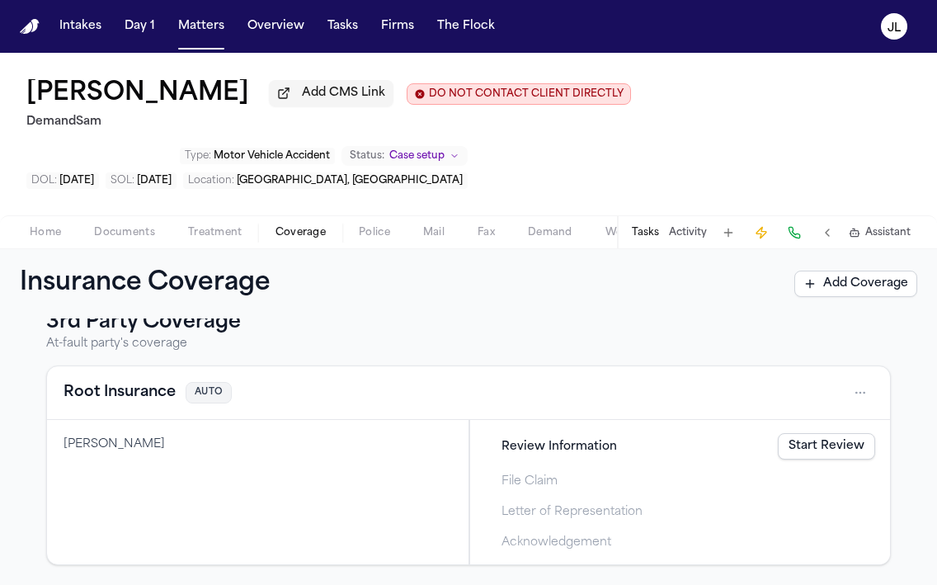
click at [137, 390] on button "Root Insurance" at bounding box center [120, 392] width 112 height 23
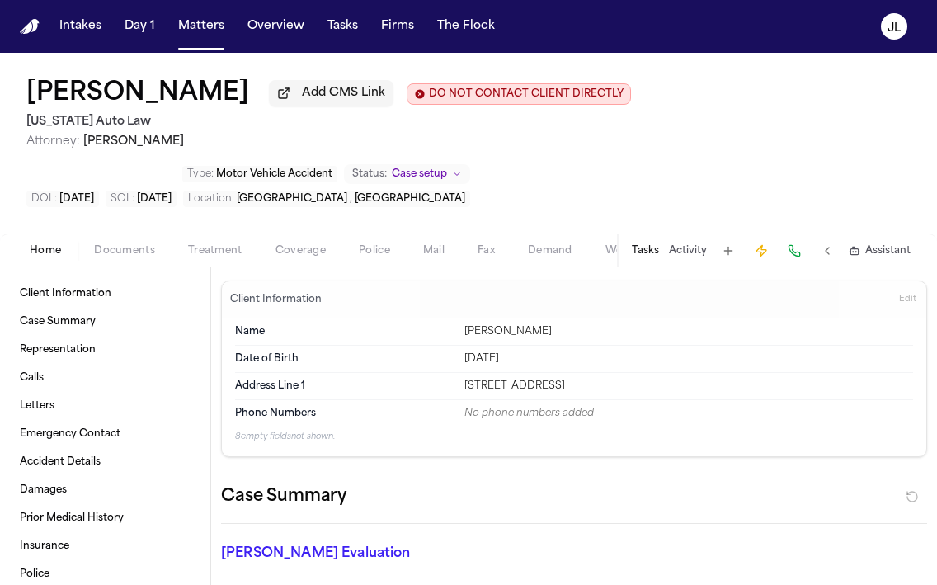
click at [298, 255] on span "Coverage" at bounding box center [301, 250] width 50 height 13
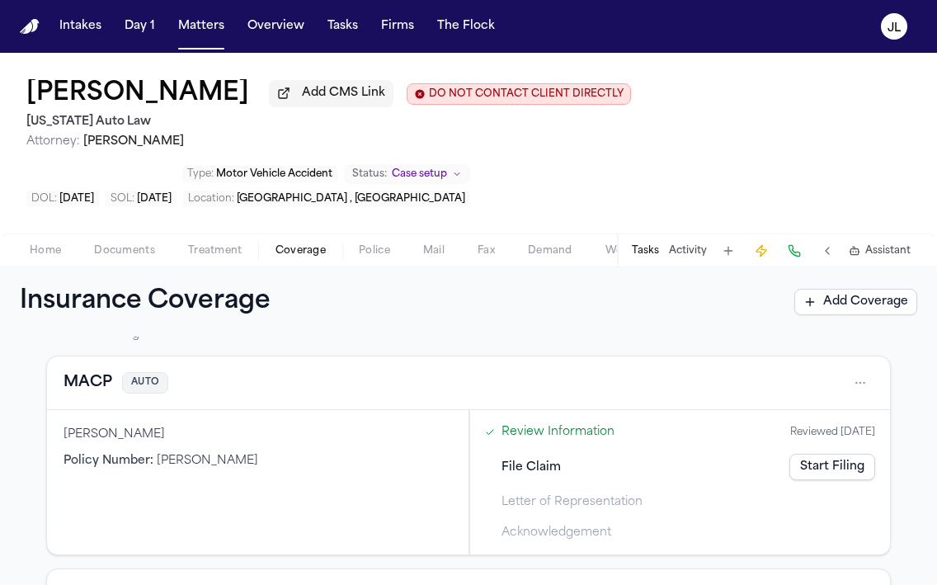
scroll to position [6, 0]
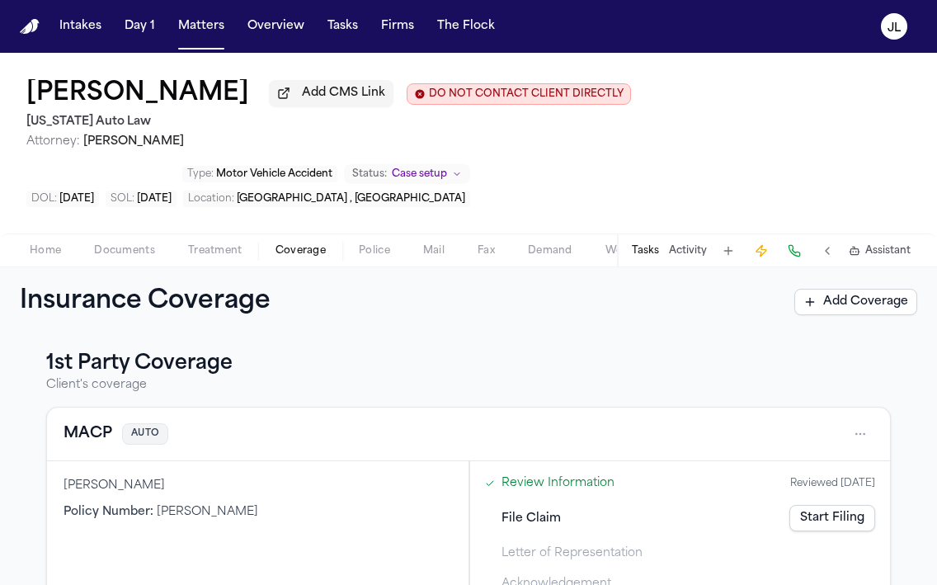
click at [94, 441] on button "MACP" at bounding box center [88, 433] width 49 height 23
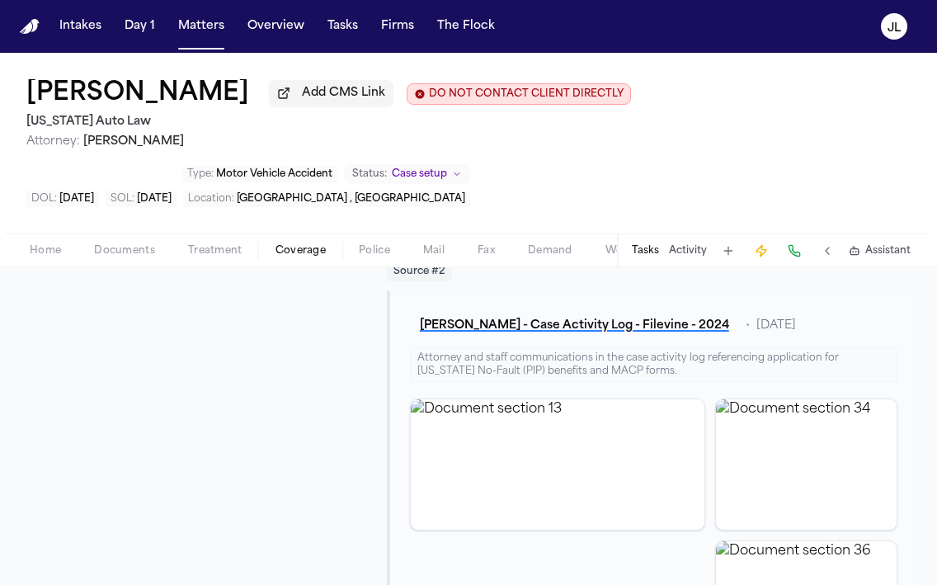
scroll to position [565, 0]
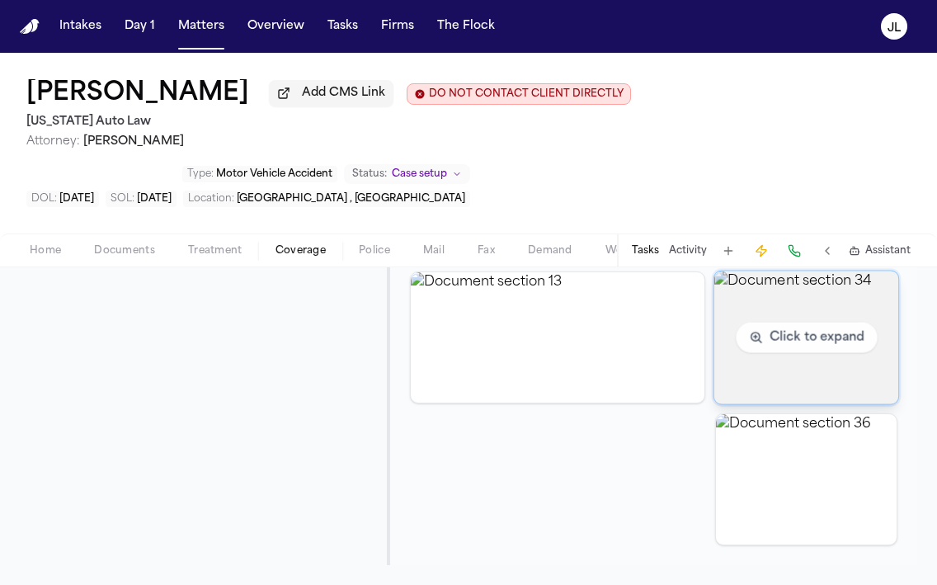
click at [829, 378] on img "View document section 34" at bounding box center [807, 337] width 185 height 133
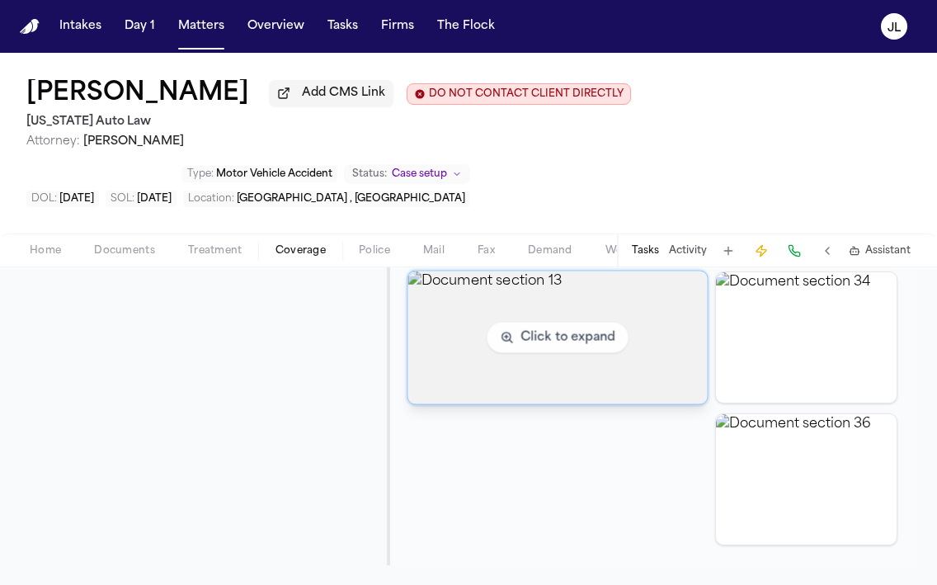
click at [512, 346] on img "View document section 13" at bounding box center [558, 337] width 300 height 133
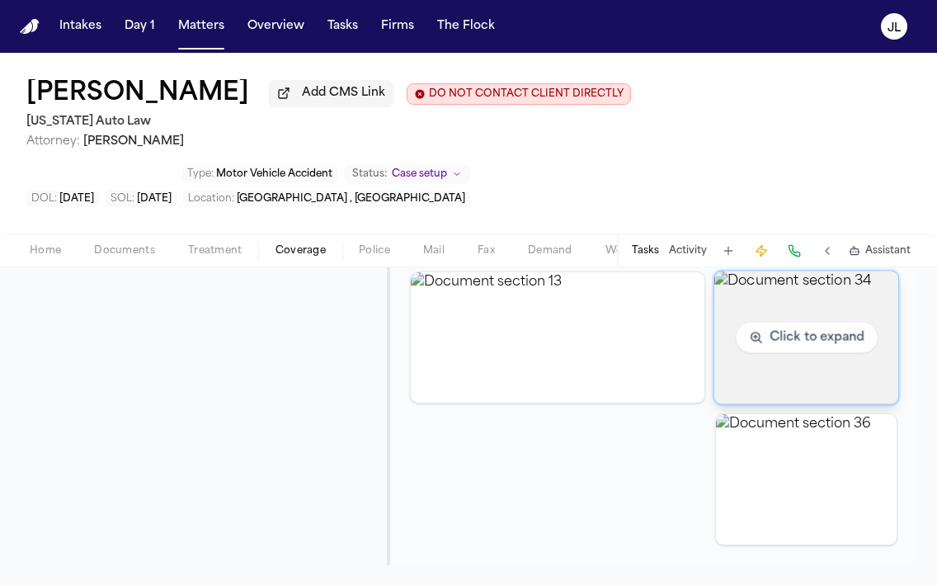
click at [869, 342] on img "View document section 34" at bounding box center [807, 337] width 185 height 133
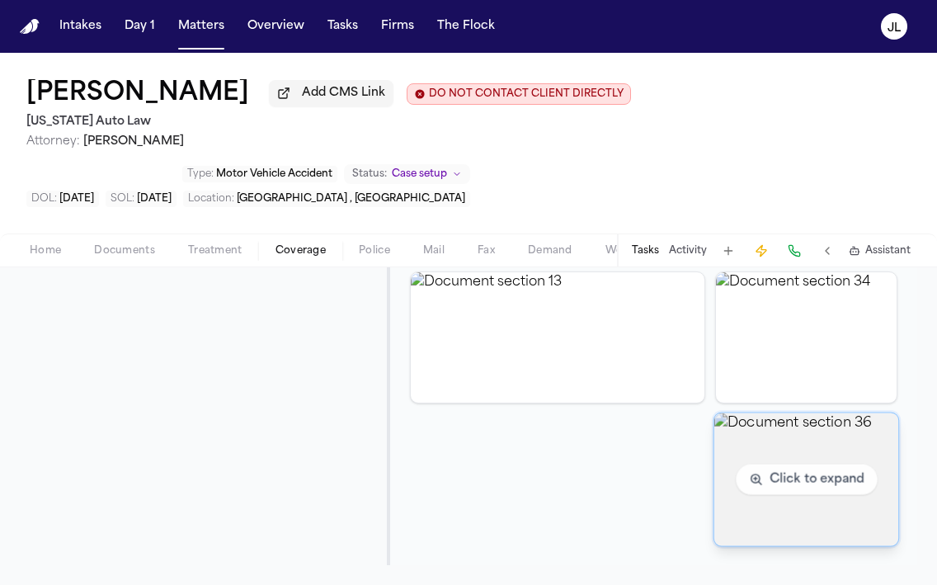
click at [776, 470] on img "View document section 36" at bounding box center [807, 479] width 185 height 133
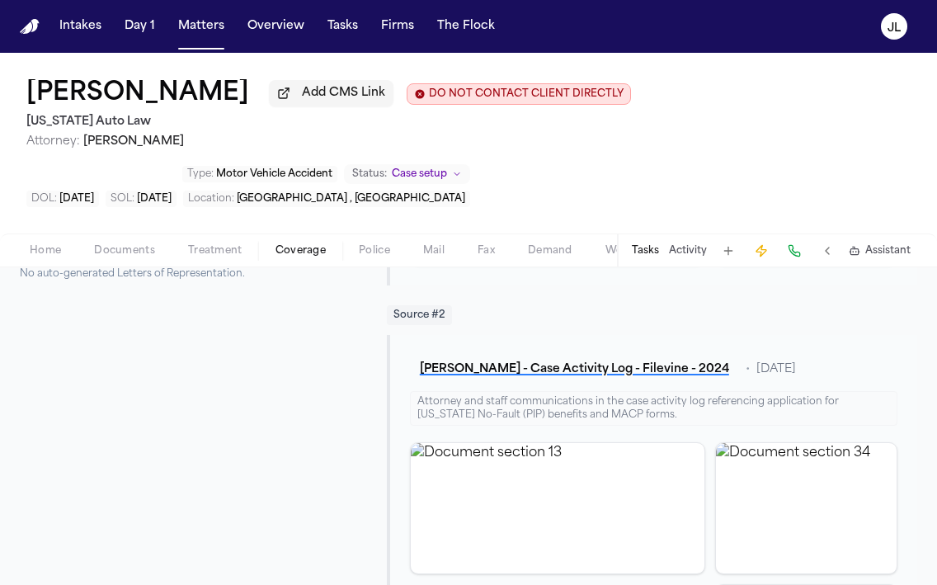
scroll to position [0, 0]
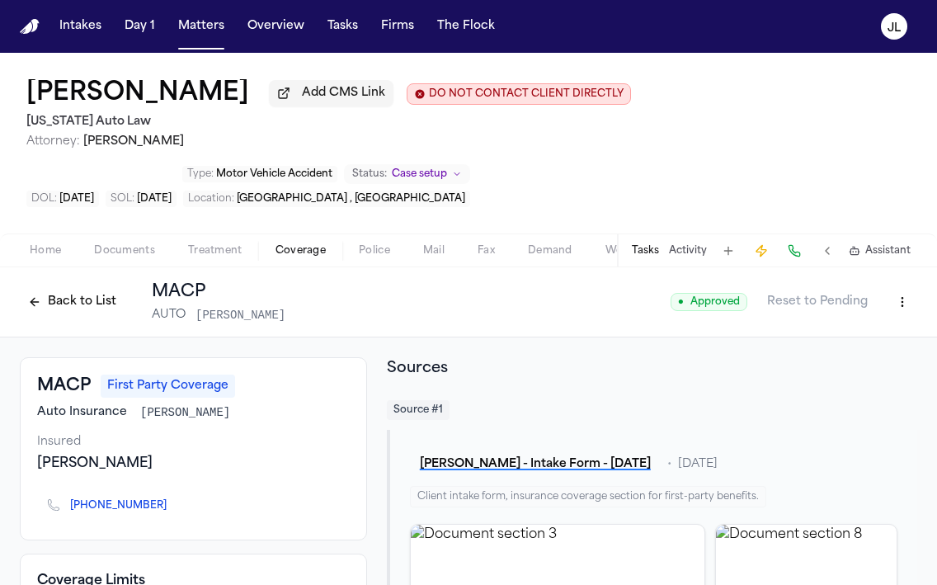
click at [78, 300] on button "Back to List" at bounding box center [72, 302] width 105 height 26
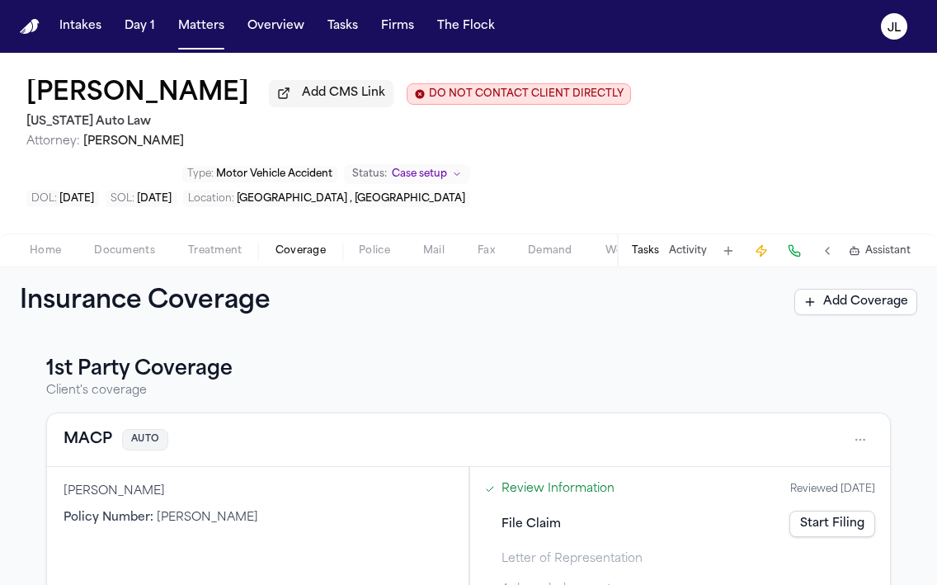
click at [821, 536] on link "Start Filing" at bounding box center [833, 524] width 86 height 26
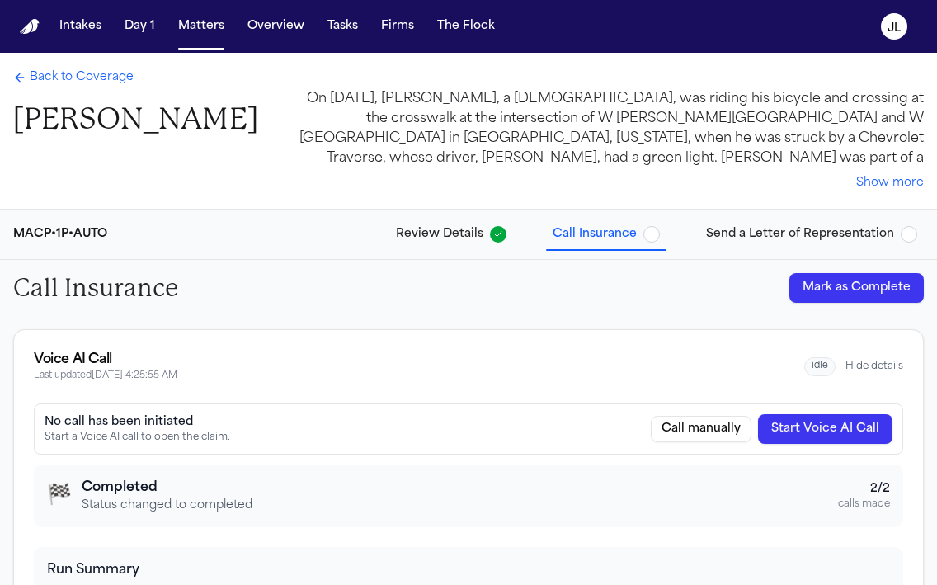
click at [882, 283] on button "Mark as Complete" at bounding box center [857, 288] width 135 height 30
click at [803, 248] on button "Send a Letter of Representation" at bounding box center [812, 234] width 224 height 30
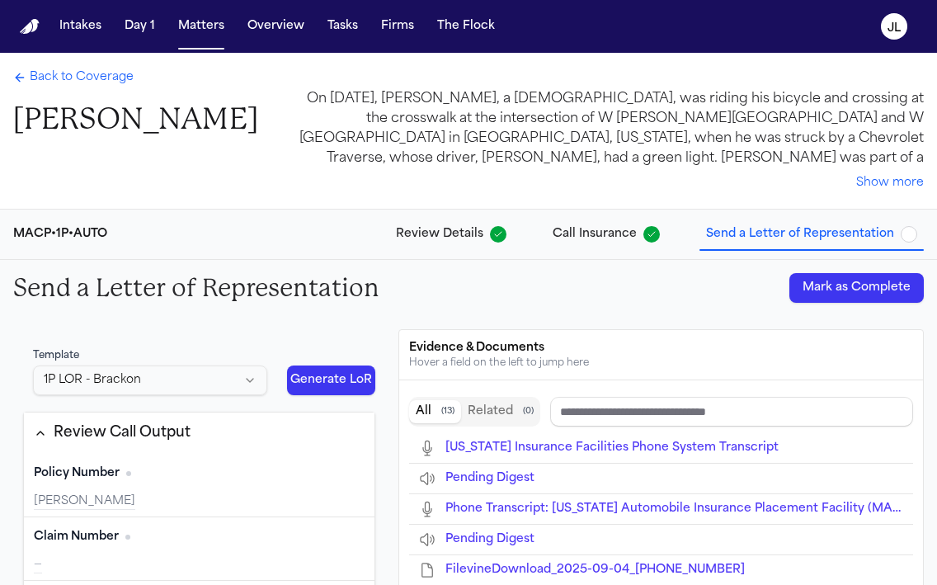
click at [857, 301] on button "Mark as Complete" at bounding box center [857, 288] width 135 height 30
click at [73, 84] on span "Back to Coverage" at bounding box center [82, 77] width 104 height 17
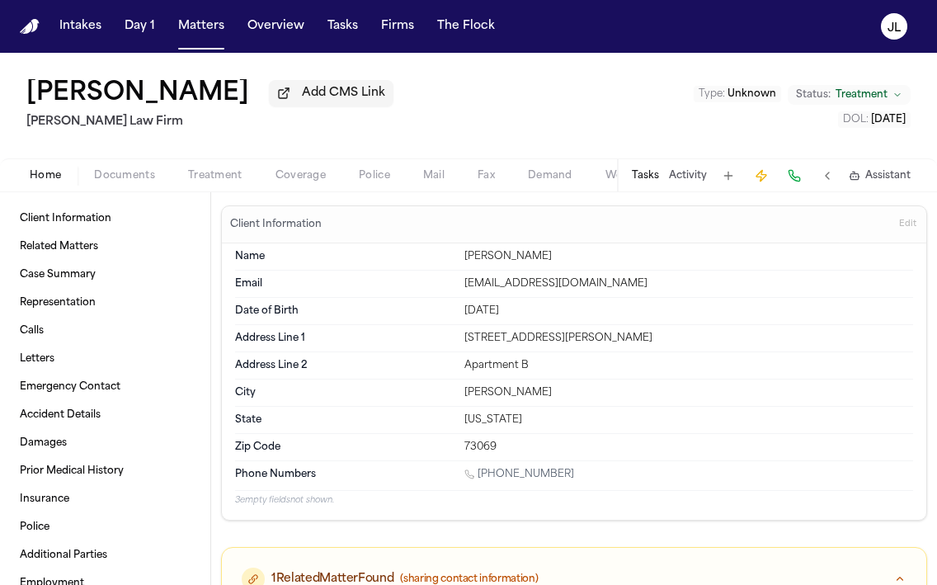
click at [315, 186] on button "Coverage" at bounding box center [300, 176] width 83 height 20
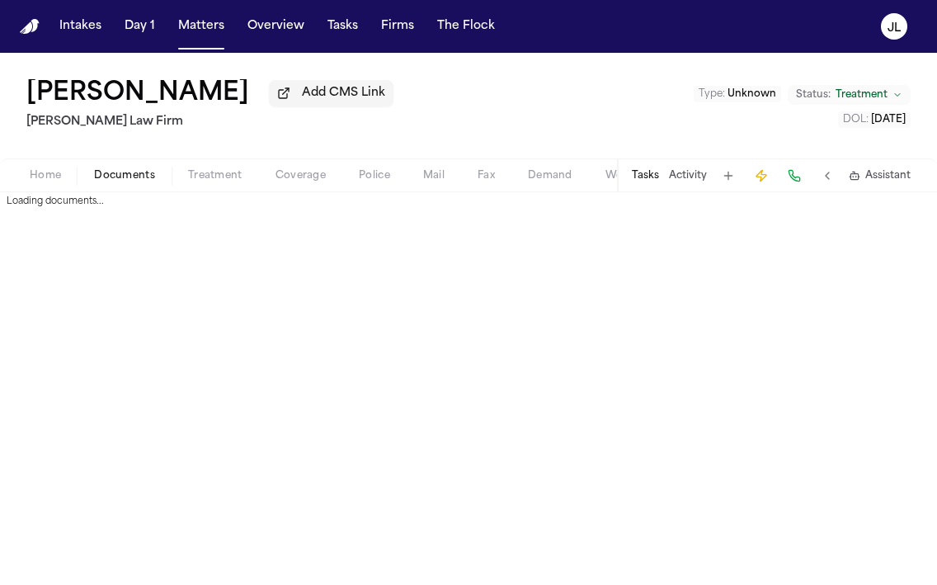
click at [131, 186] on span "button" at bounding box center [124, 185] width 81 height 2
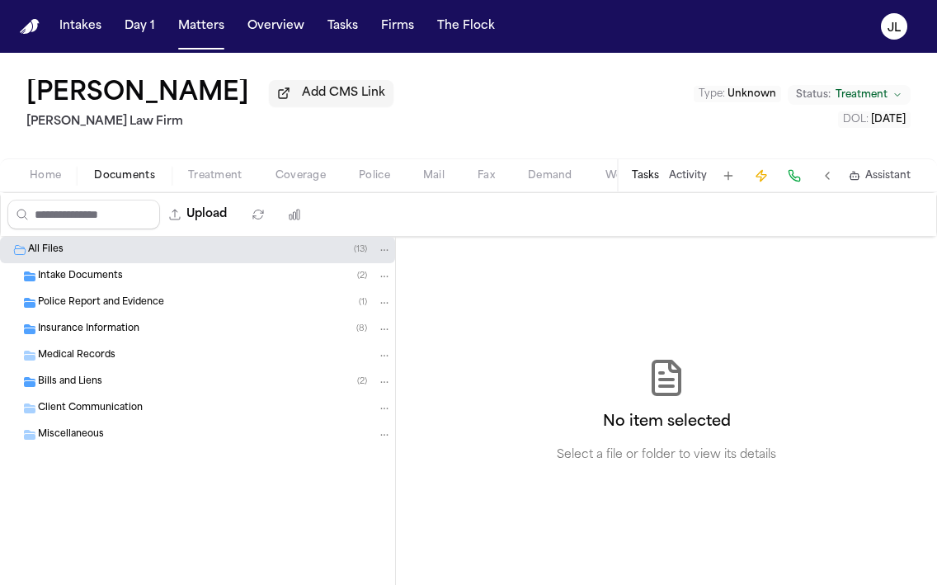
click at [143, 337] on div "Insurance Information ( 8 )" at bounding box center [215, 329] width 354 height 15
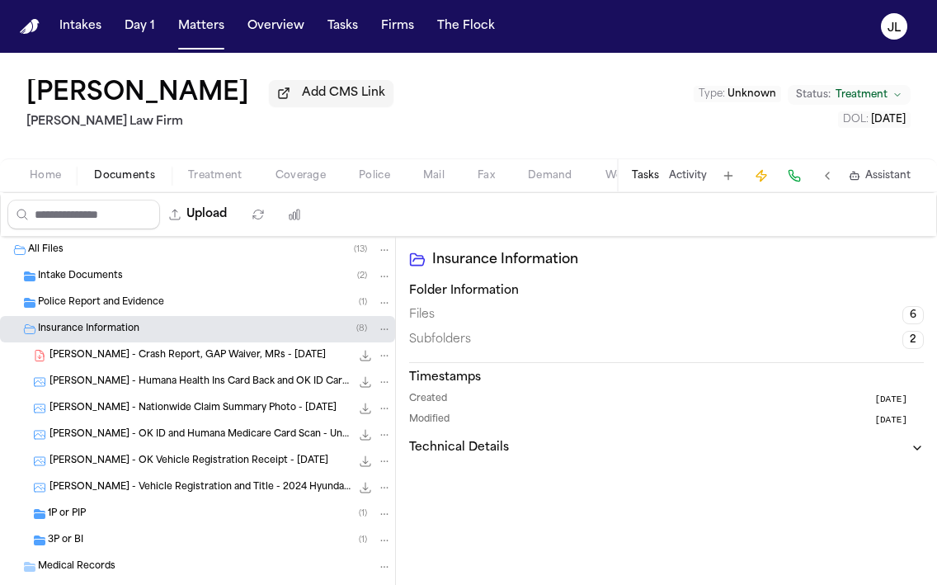
click at [125, 518] on div "1P or PIP ( 1 )" at bounding box center [220, 514] width 344 height 15
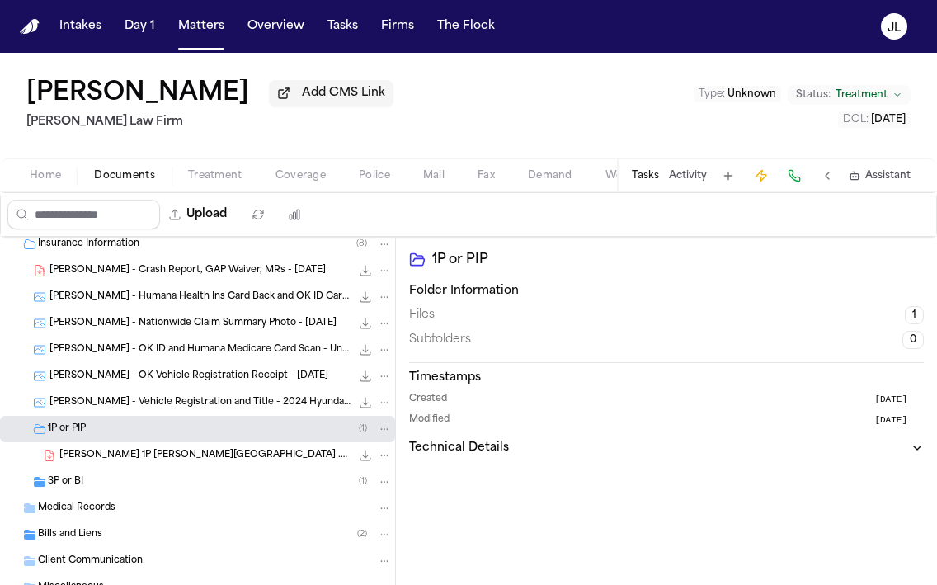
scroll to position [86, 0]
click at [101, 488] on div "3P or BI ( 1 )" at bounding box center [220, 481] width 344 height 15
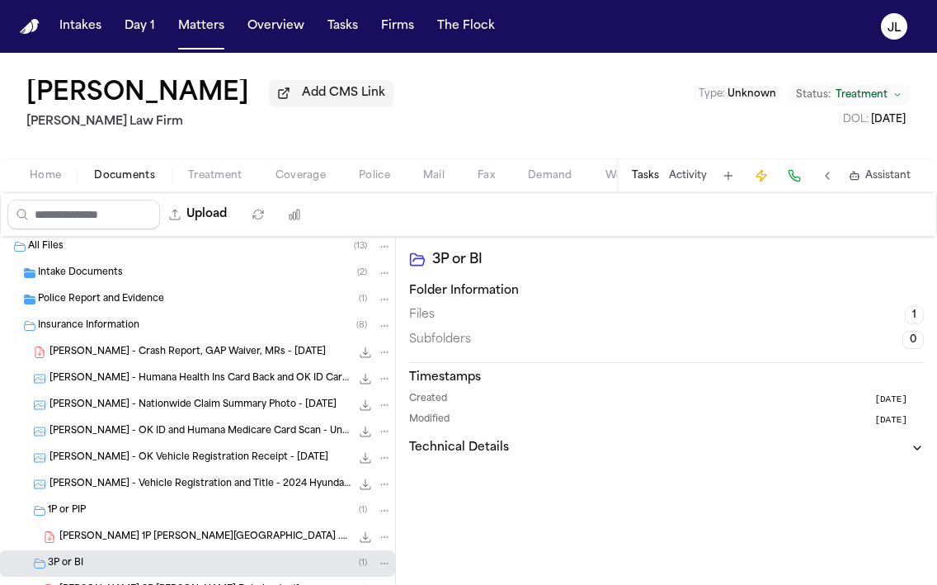
scroll to position [0, 0]
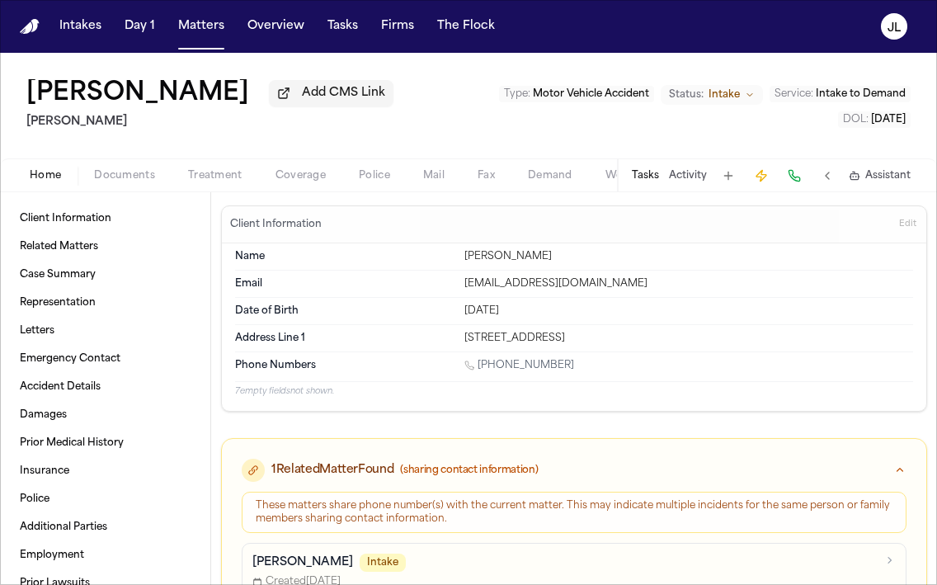
scroll to position [15, 0]
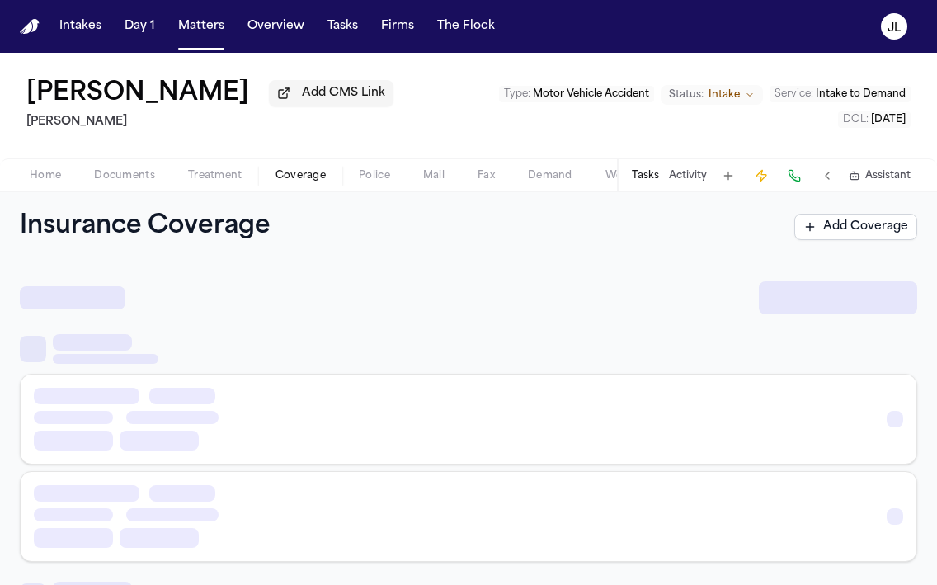
click at [296, 182] on span "Coverage" at bounding box center [301, 175] width 50 height 13
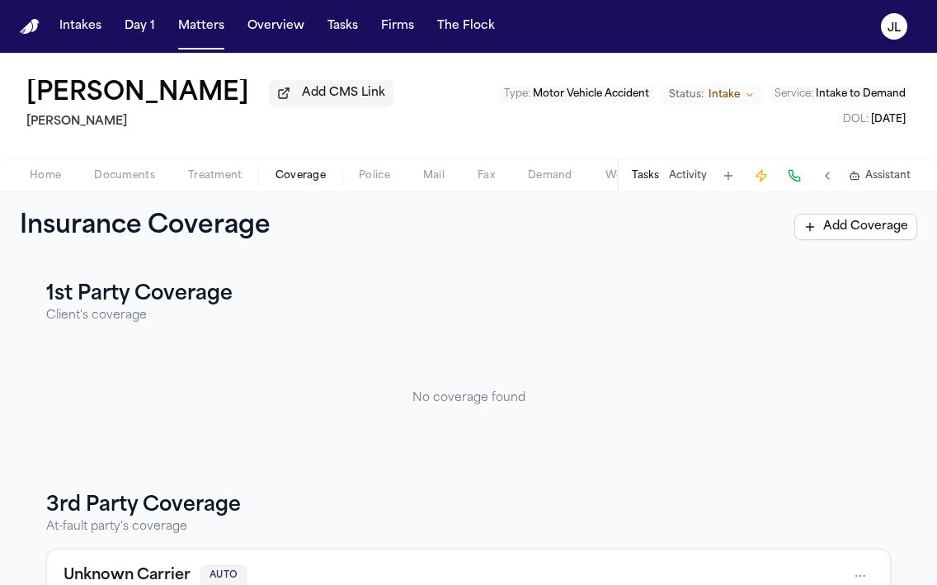
click at [296, 182] on span "Coverage" at bounding box center [301, 175] width 50 height 13
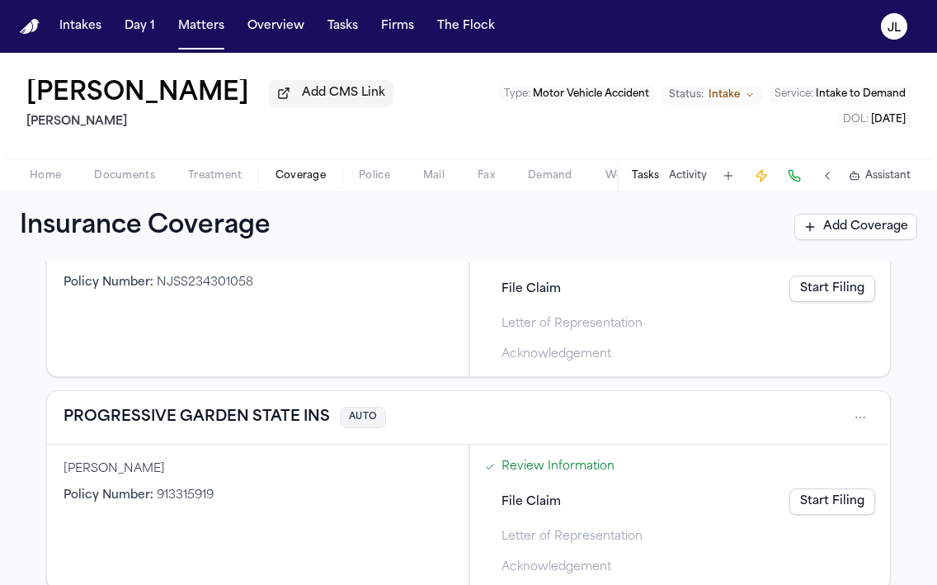
scroll to position [612, 0]
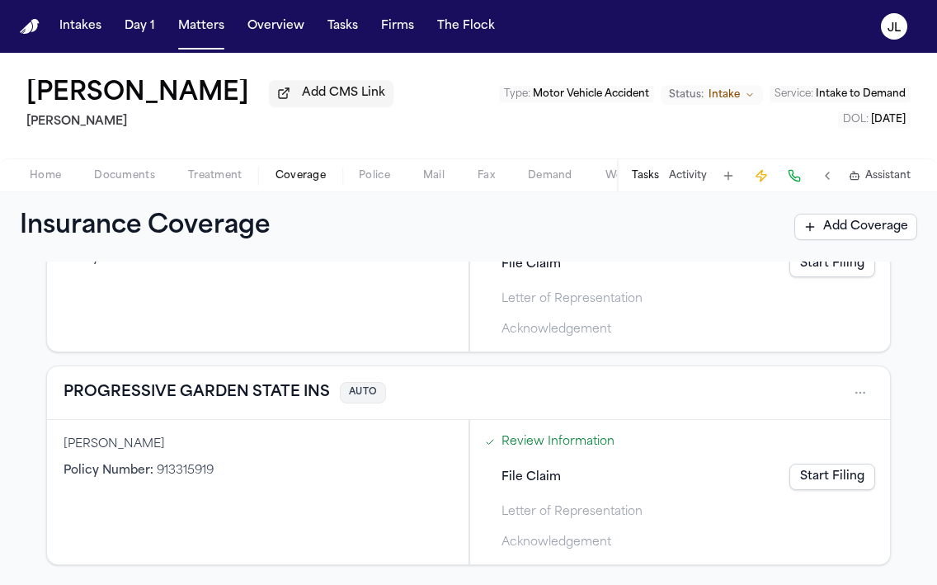
click at [296, 384] on button "PROGRESSIVE GARDEN STATE INS" at bounding box center [197, 392] width 267 height 23
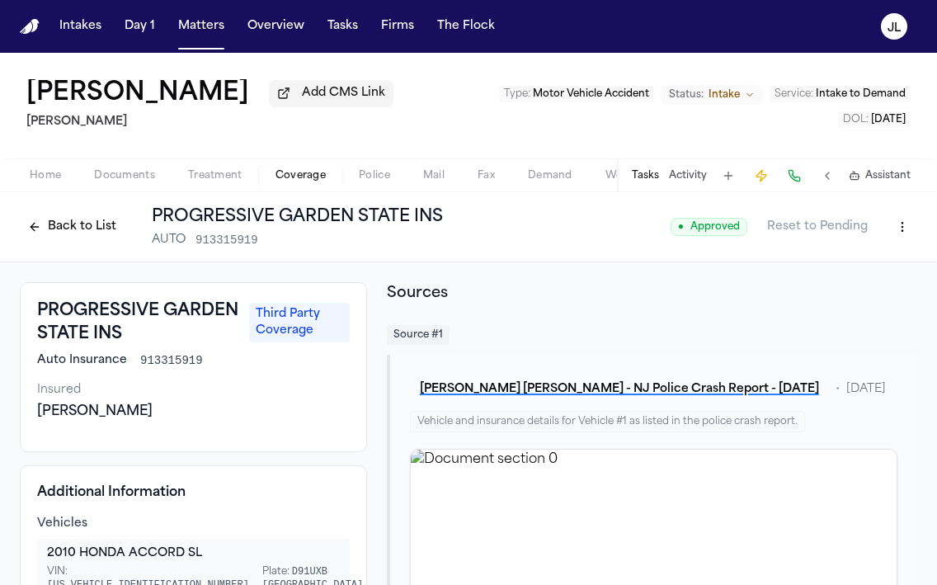
click at [52, 219] on button "Back to List" at bounding box center [72, 227] width 105 height 26
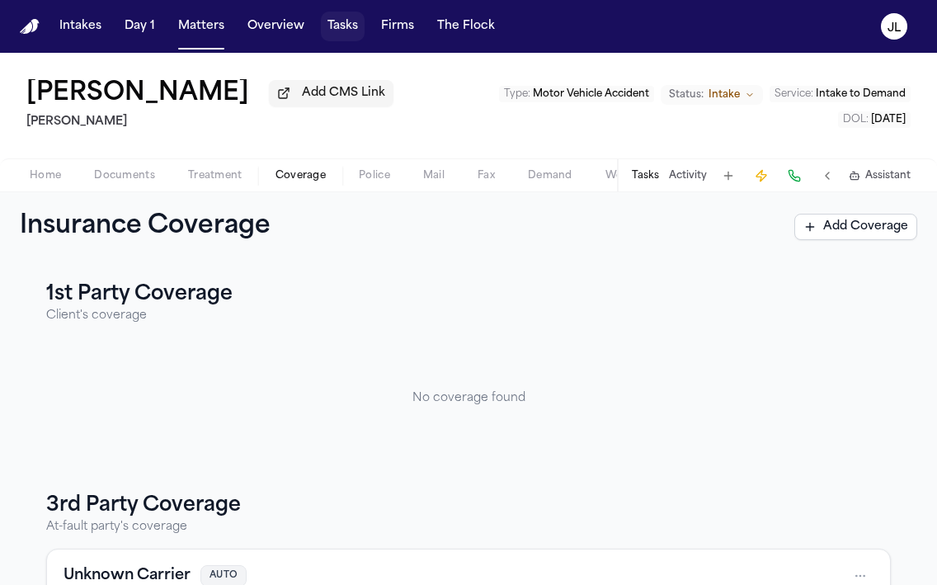
click at [336, 21] on button "Tasks" at bounding box center [343, 27] width 44 height 30
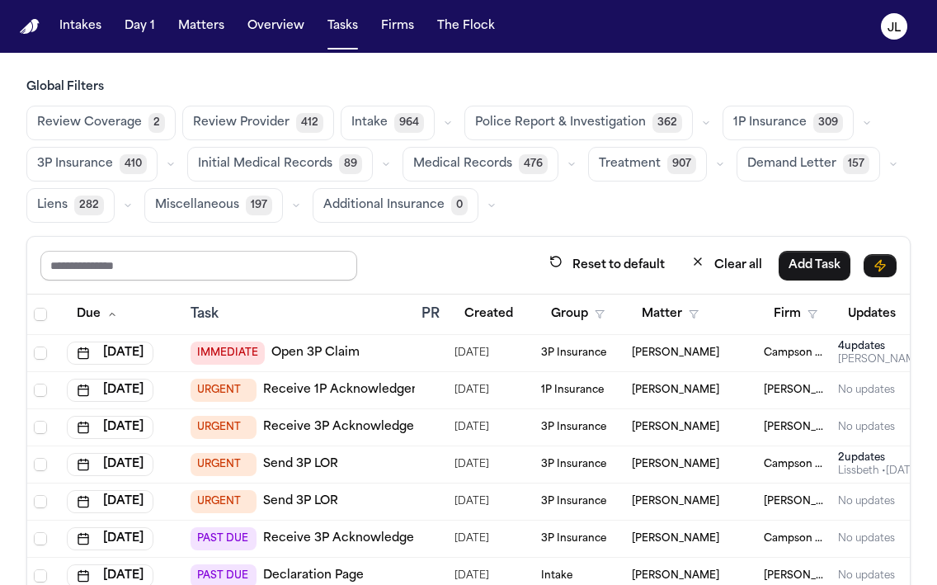
click at [212, 258] on input "text" at bounding box center [198, 266] width 317 height 30
type input "*"
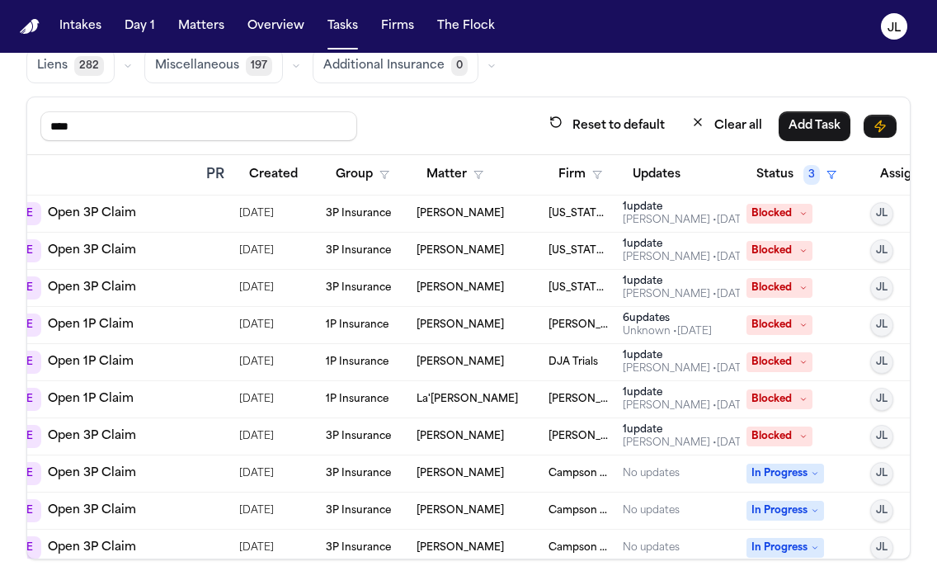
scroll to position [0, 215]
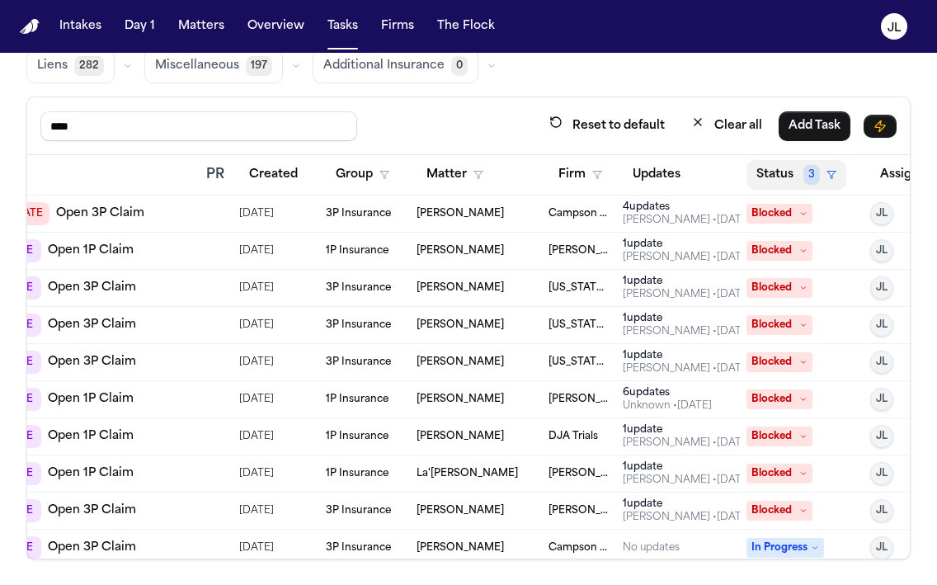
type input "****"
click at [795, 160] on button "Status 3" at bounding box center [797, 175] width 100 height 30
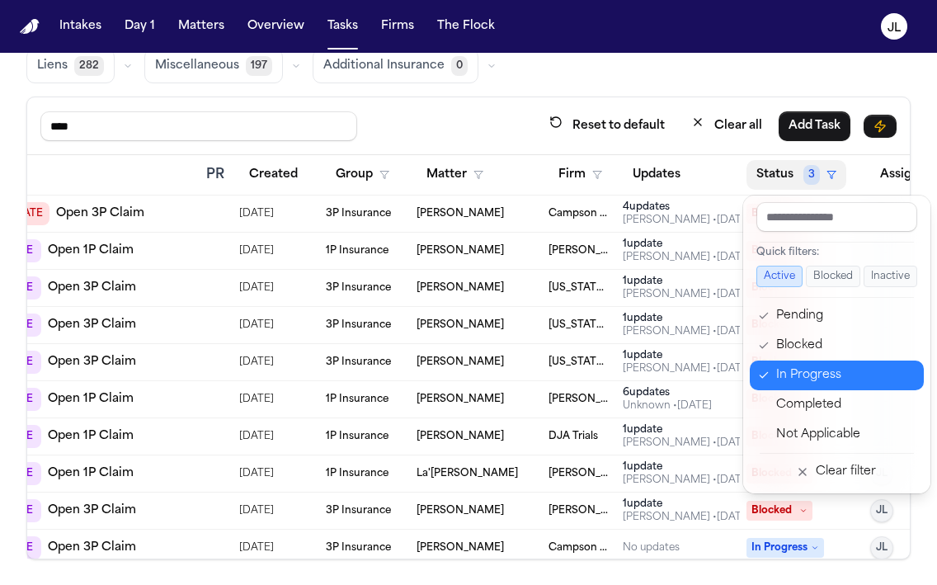
click at [804, 366] on div "In Progress" at bounding box center [845, 376] width 138 height 20
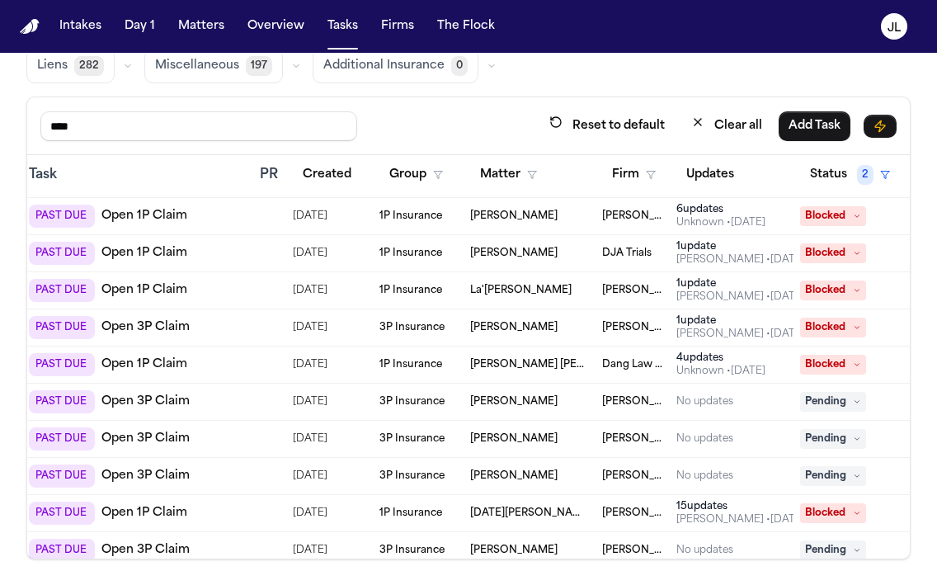
scroll to position [184, 162]
click at [730, 327] on div "Julie Lopez • 18d ago" at bounding box center [741, 333] width 129 height 13
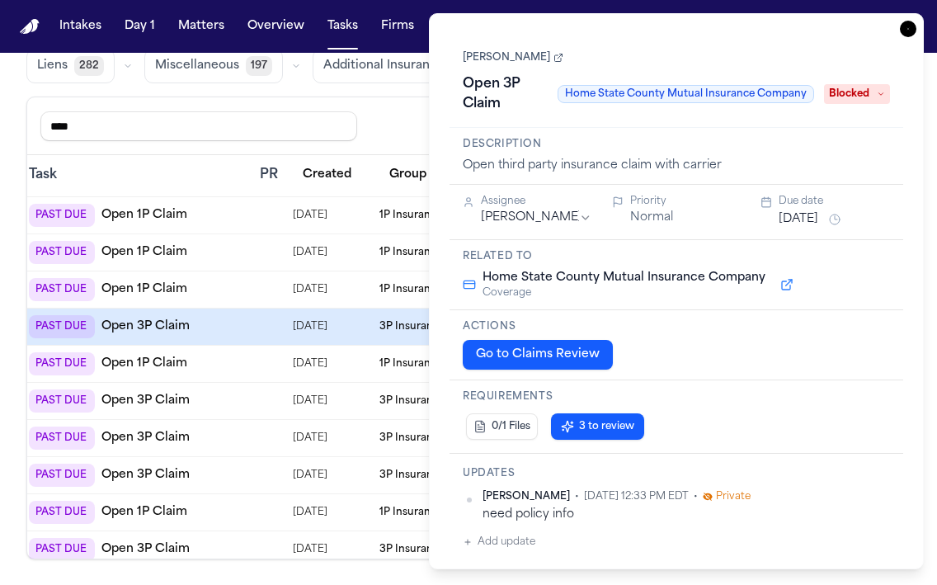
click at [499, 54] on link "Alejandra Aguero" at bounding box center [513, 57] width 101 height 13
click at [913, 30] on icon "button" at bounding box center [908, 29] width 17 height 17
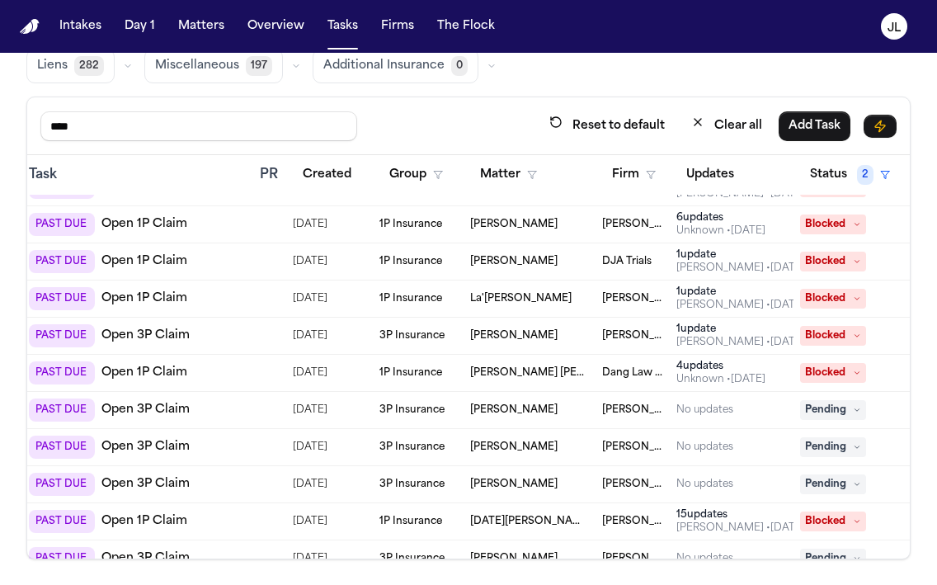
scroll to position [380, 162]
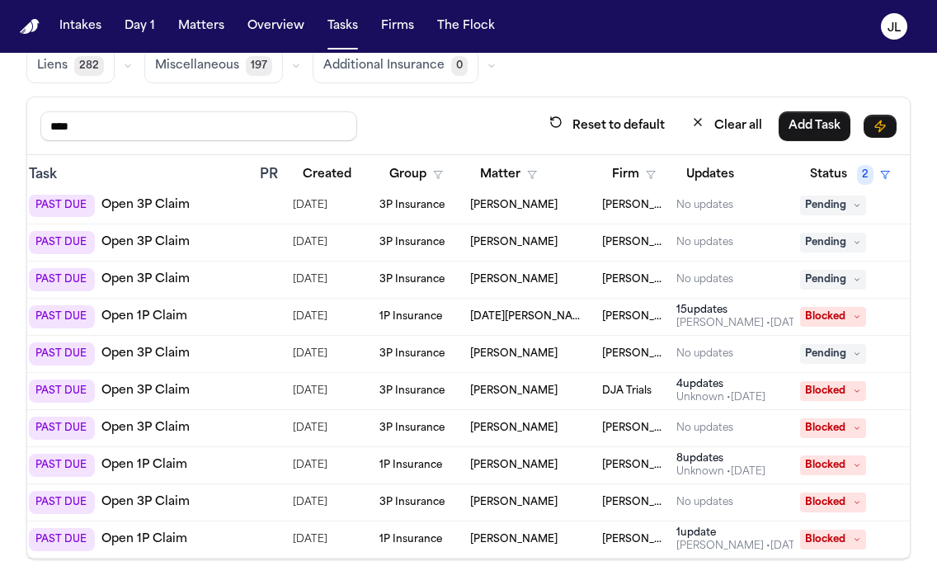
click at [708, 544] on div "Julie Lopez • 3d ago" at bounding box center [741, 546] width 129 height 13
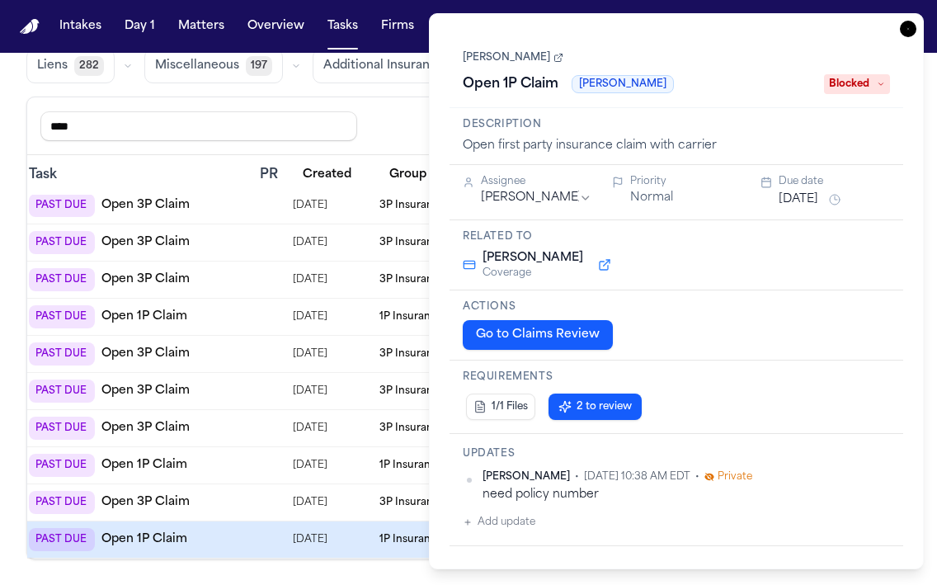
click at [904, 35] on icon "button" at bounding box center [908, 29] width 17 height 17
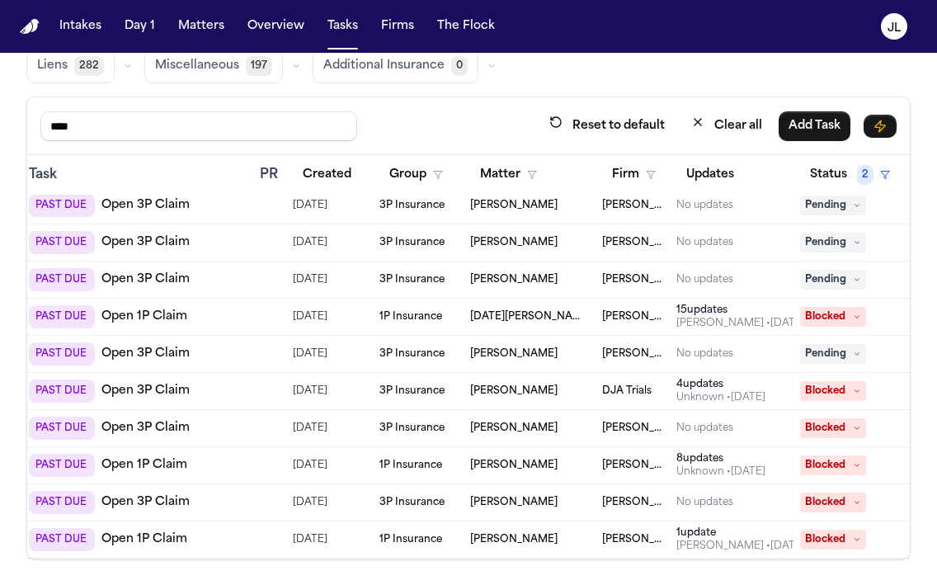
click at [698, 531] on div "1 update" at bounding box center [741, 532] width 129 height 13
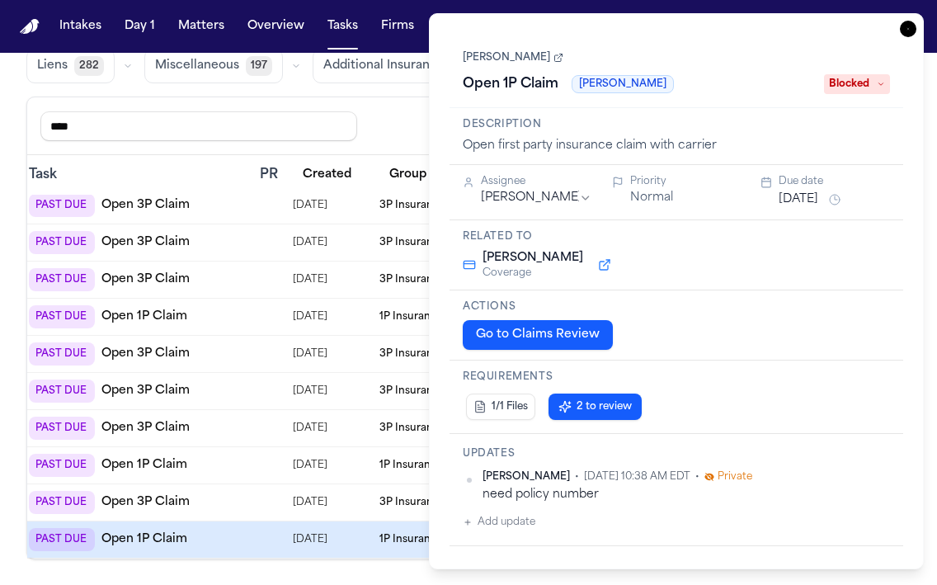
click at [546, 66] on div "Jaquon Christopher Open 1P Claim Fred Loya Blocked" at bounding box center [676, 72] width 427 height 50
click at [546, 63] on link "[PERSON_NAME]" at bounding box center [513, 57] width 101 height 13
click at [903, 24] on icon "button" at bounding box center [908, 29] width 17 height 17
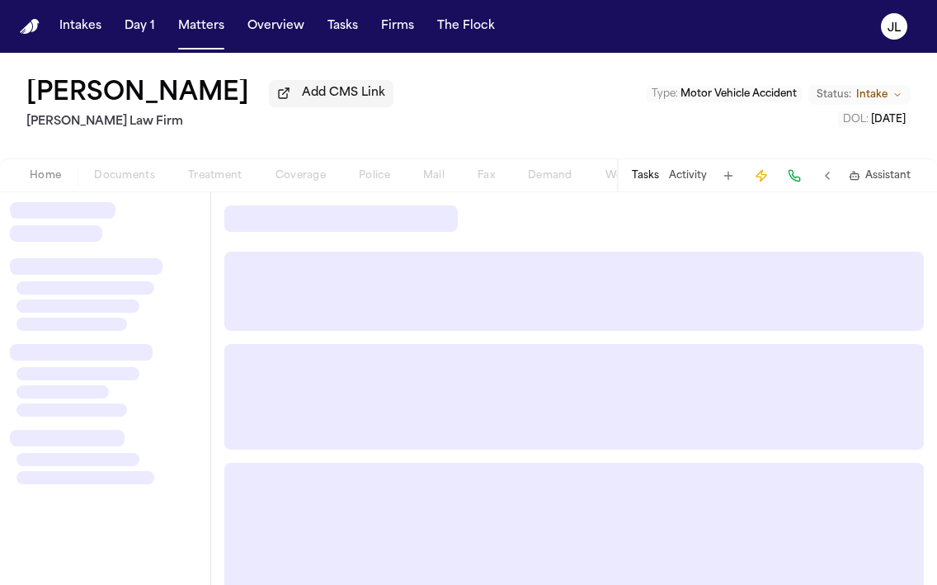
click at [299, 180] on div "Home Documents Treatment Coverage Police Mail Fax Demand Workspaces Artifacts" at bounding box center [315, 176] width 604 height 20
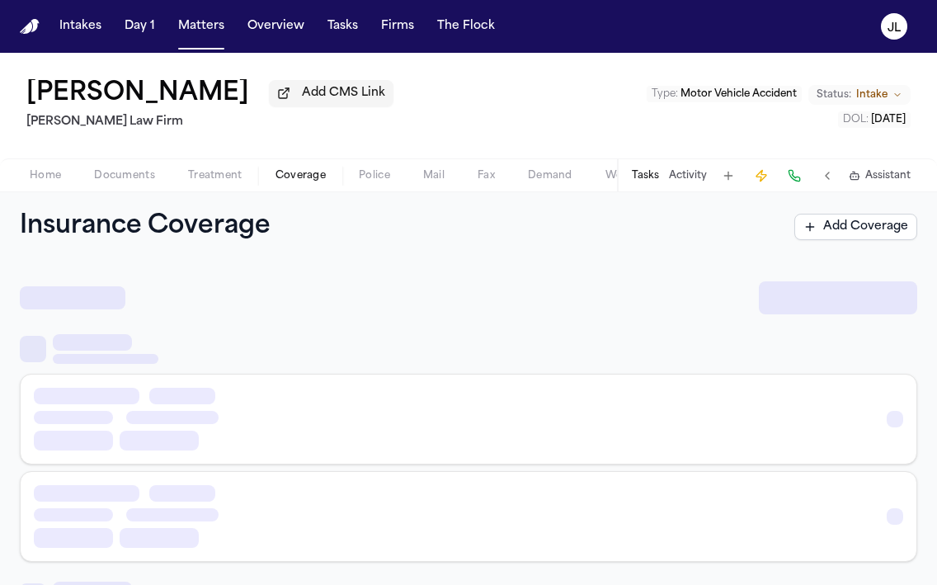
click at [299, 180] on span "Coverage" at bounding box center [301, 175] width 50 height 13
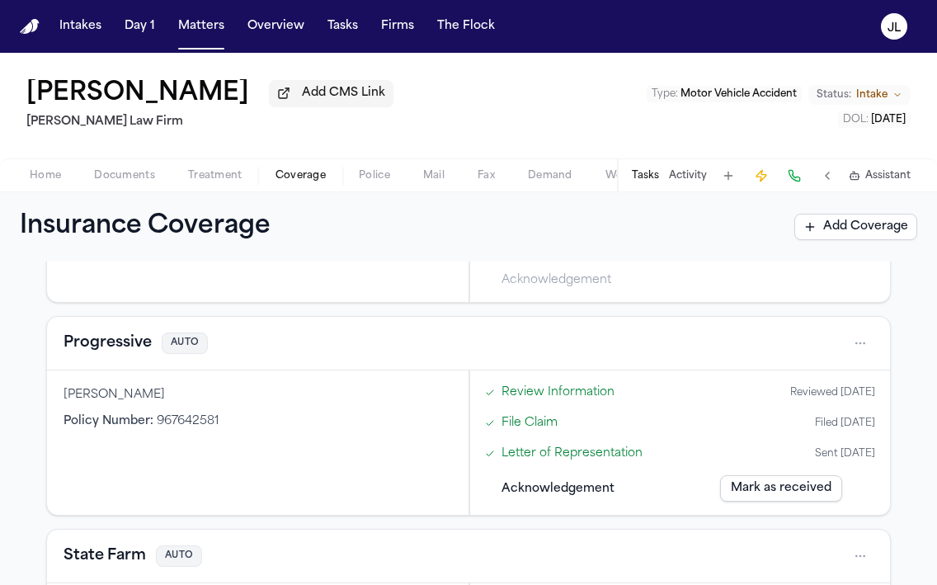
scroll to position [612, 0]
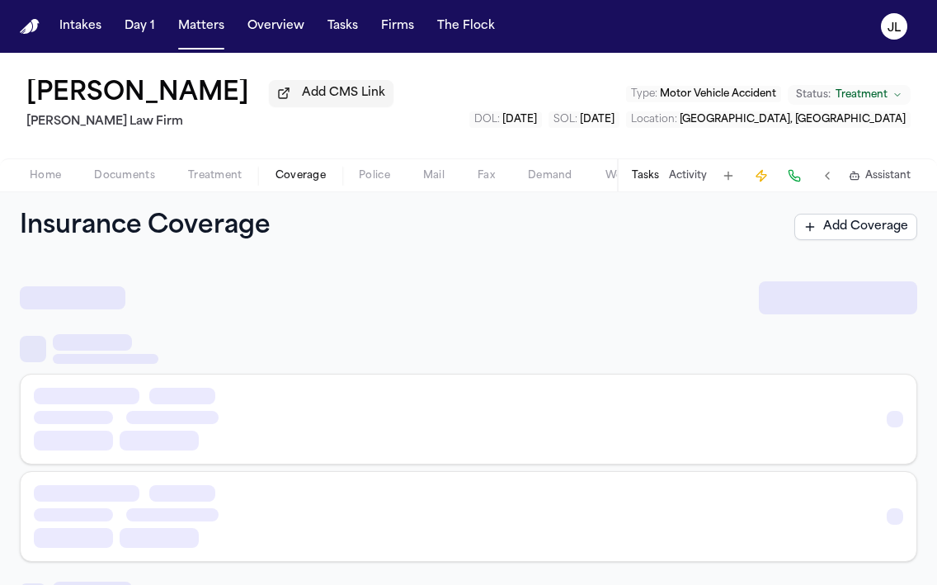
click at [304, 182] on span "Coverage" at bounding box center [301, 175] width 50 height 13
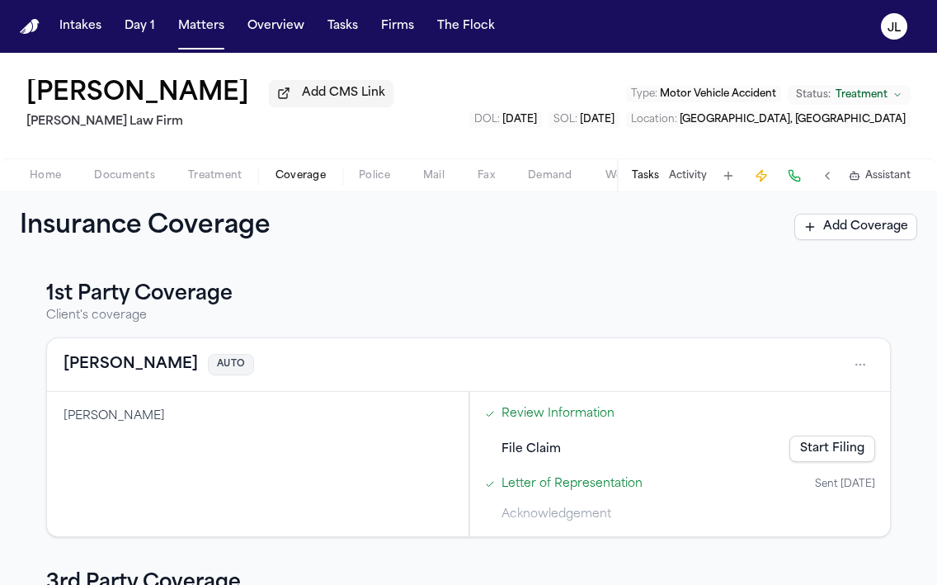
click at [102, 365] on button "[PERSON_NAME]" at bounding box center [131, 364] width 135 height 23
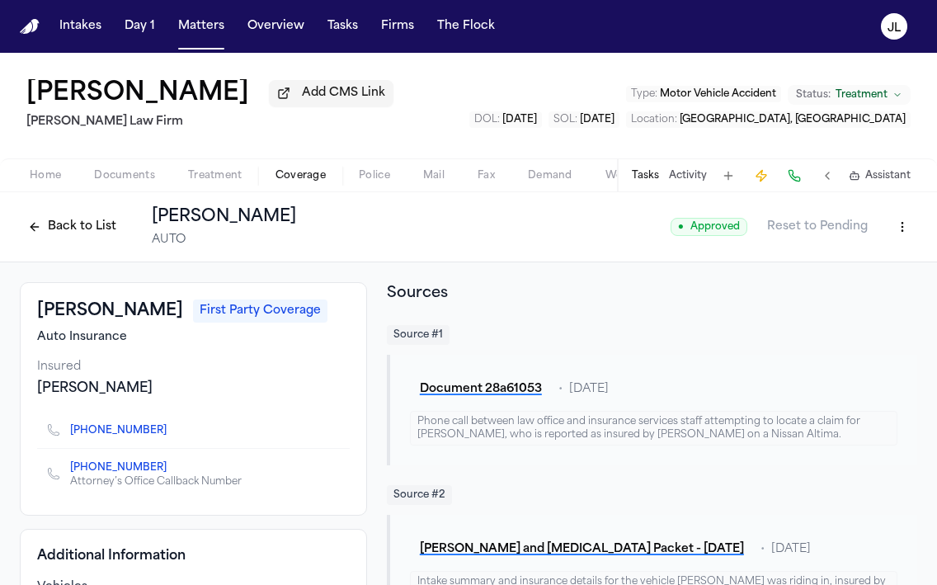
click at [58, 228] on button "Back to List" at bounding box center [72, 227] width 105 height 26
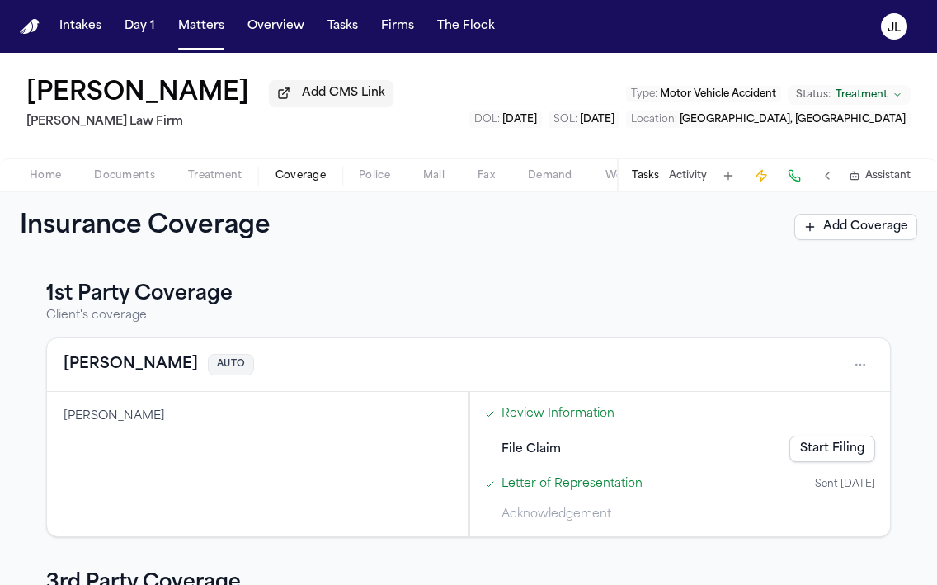
click at [129, 361] on button "[PERSON_NAME]" at bounding box center [131, 364] width 135 height 23
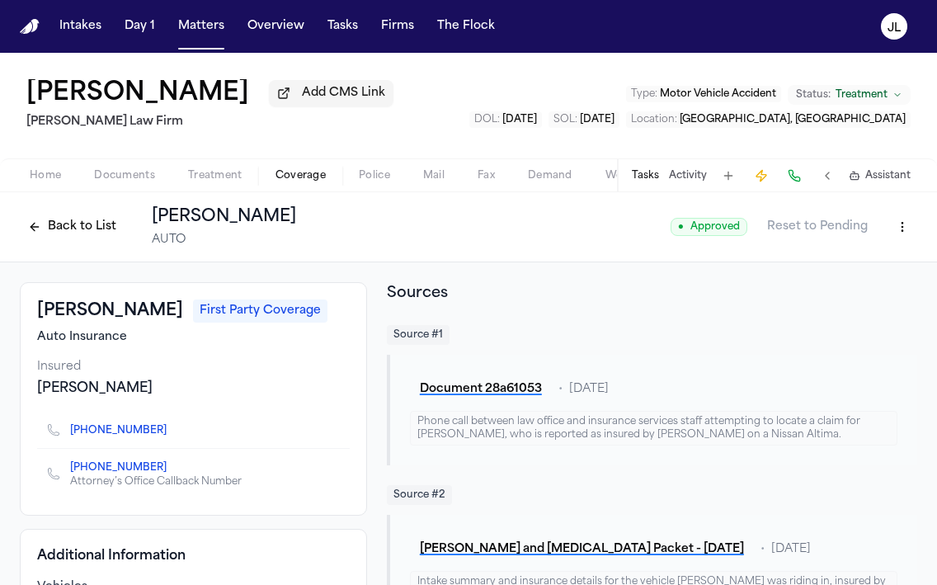
click at [650, 175] on button "Tasks" at bounding box center [645, 175] width 27 height 13
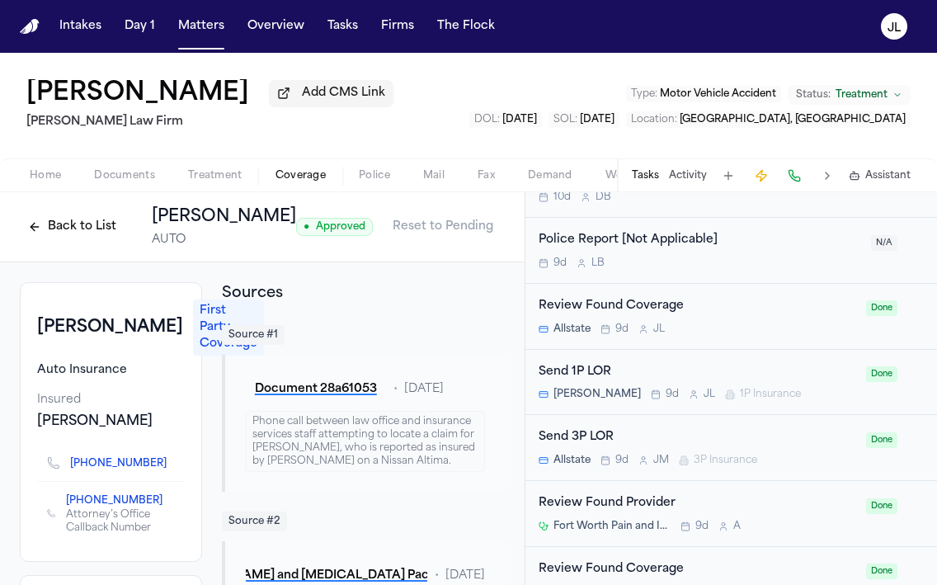
scroll to position [1003, 0]
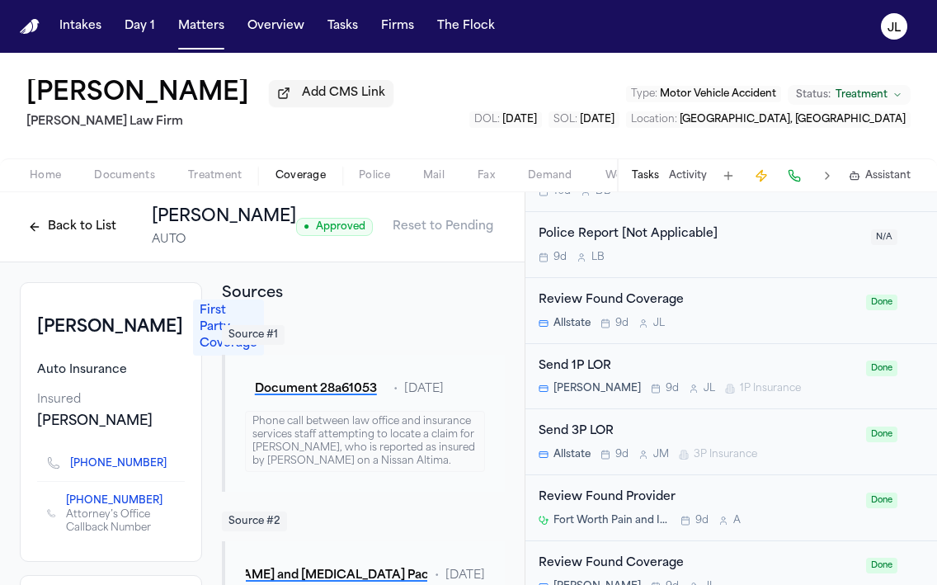
click at [701, 382] on div "Send 1P LOR [PERSON_NAME] 9d [PERSON_NAME] 1P Insurance" at bounding box center [698, 376] width 318 height 39
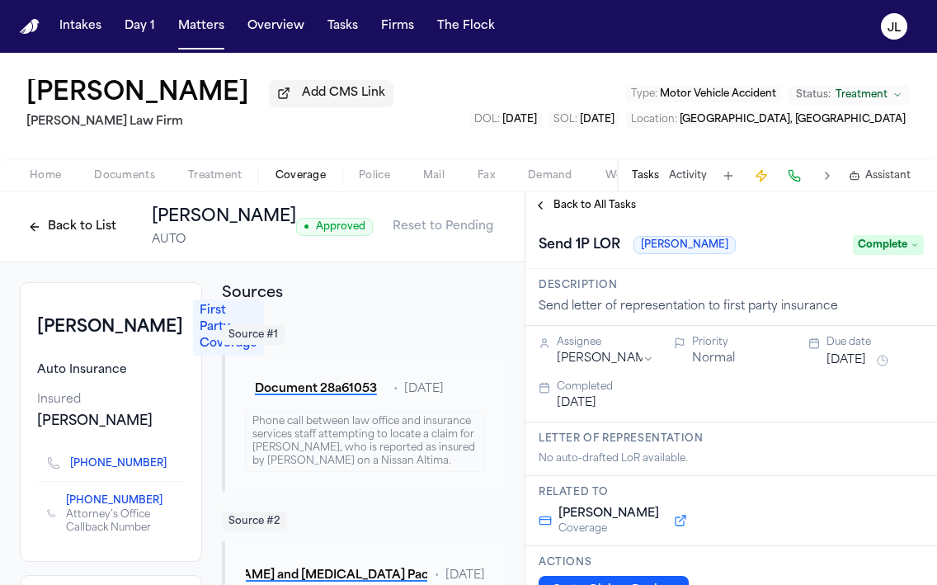
click at [880, 249] on span "Complete" at bounding box center [888, 245] width 71 height 20
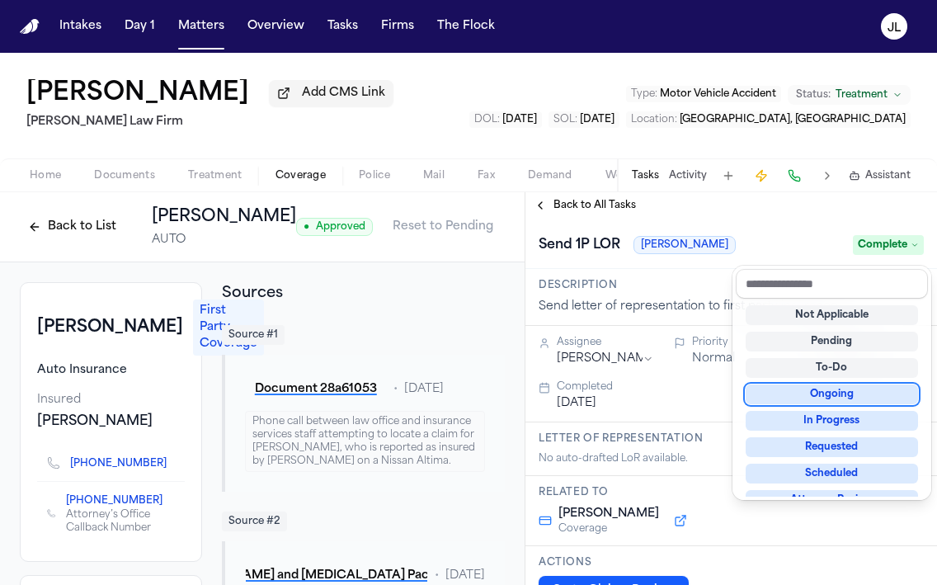
scroll to position [257, 0]
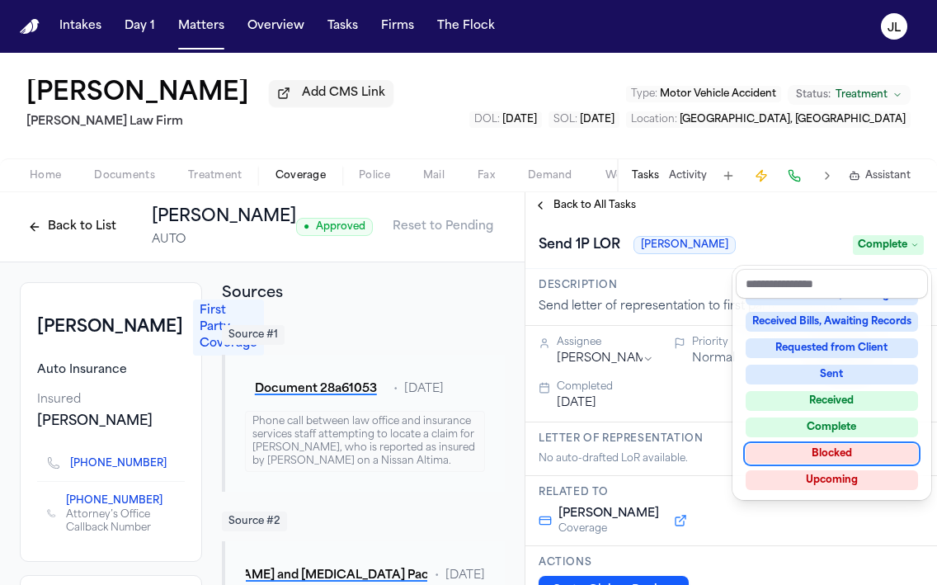
click at [835, 451] on div "Blocked" at bounding box center [832, 454] width 172 height 20
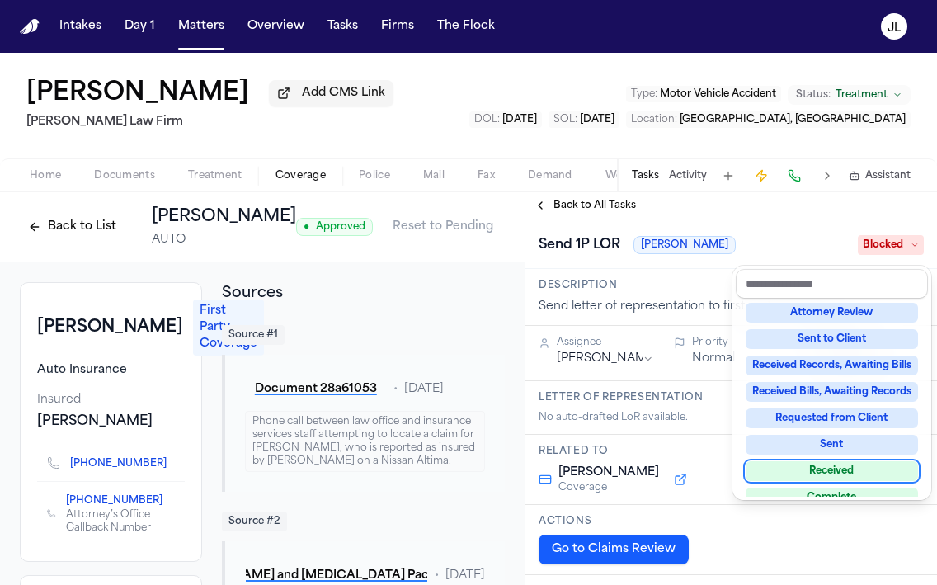
click at [43, 226] on div "Back to List [PERSON_NAME] AUTO ● Approved Reset to Pending [PERSON_NAME] First…" at bounding box center [468, 388] width 937 height 393
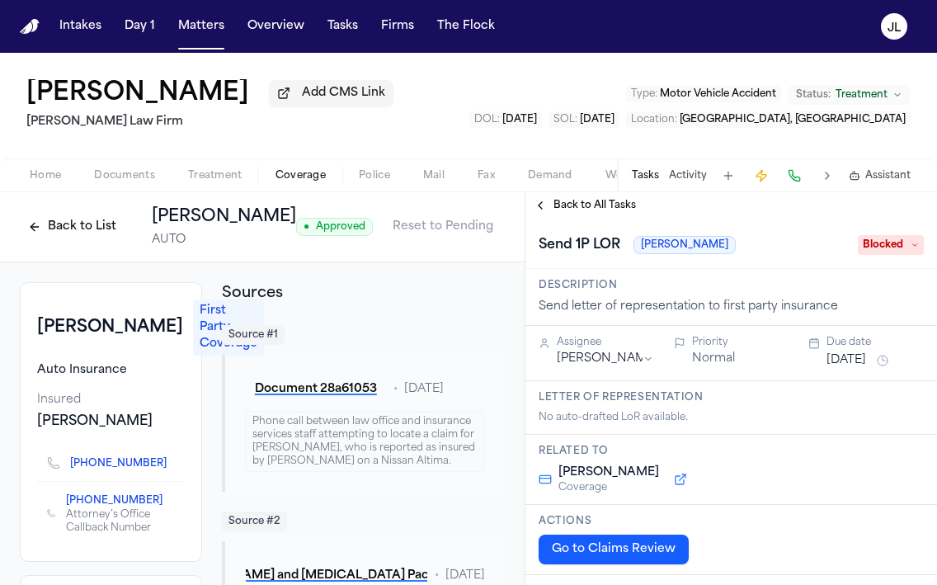
click at [41, 226] on button "Back to List" at bounding box center [72, 227] width 105 height 26
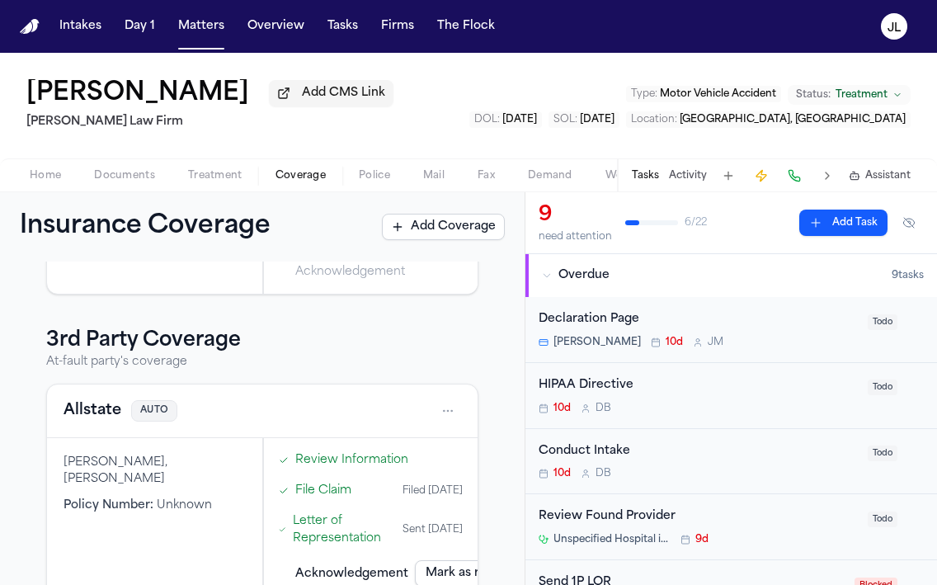
scroll to position [281, 0]
